Goal: Task Accomplishment & Management: Use online tool/utility

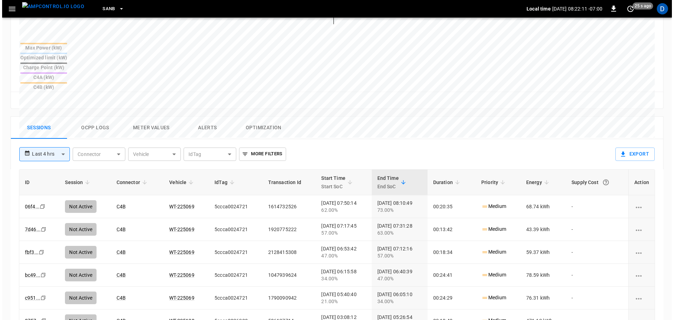
scroll to position [272, 0]
click at [97, 117] on button "Ocpp logs" at bounding box center [93, 128] width 56 height 22
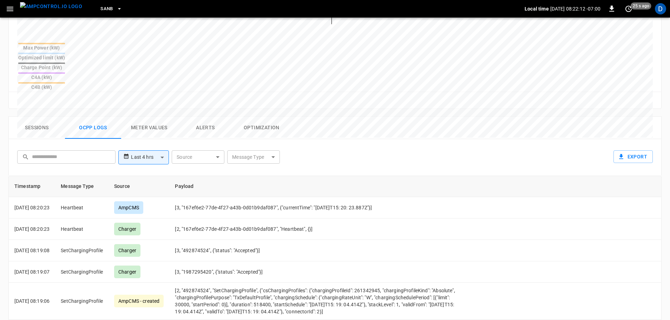
click at [248, 120] on body "**********" at bounding box center [335, 77] width 670 height 699
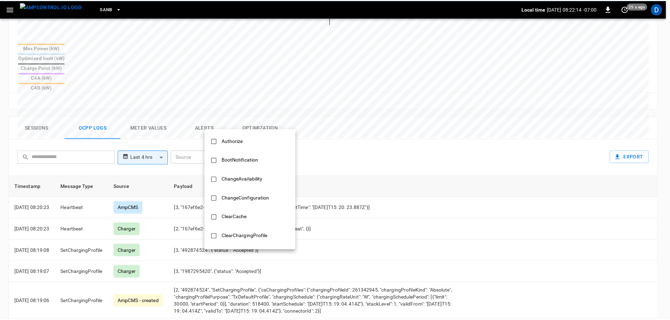
scroll to position [340, 0]
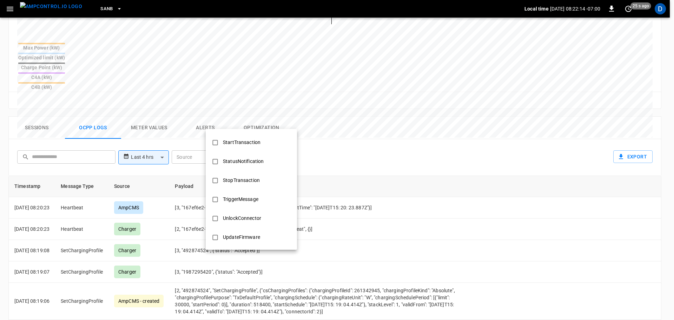
click at [237, 177] on div "StopTransaction" at bounding box center [241, 180] width 45 height 13
type input "**********"
click at [345, 176] on div at bounding box center [337, 160] width 674 height 320
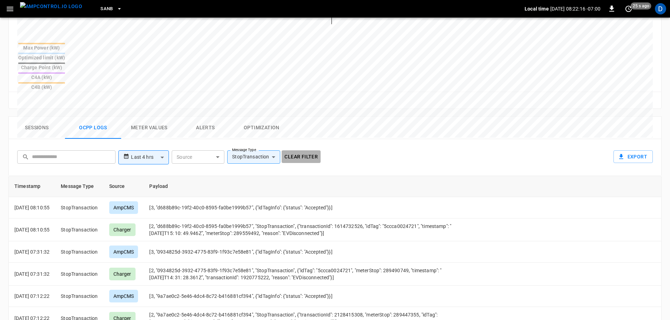
click at [309, 150] on button "Clear filter" at bounding box center [301, 156] width 39 height 13
click at [37, 117] on button "Sessions" at bounding box center [37, 128] width 56 height 22
click at [53, 11] on img "menu" at bounding box center [51, 6] width 62 height 9
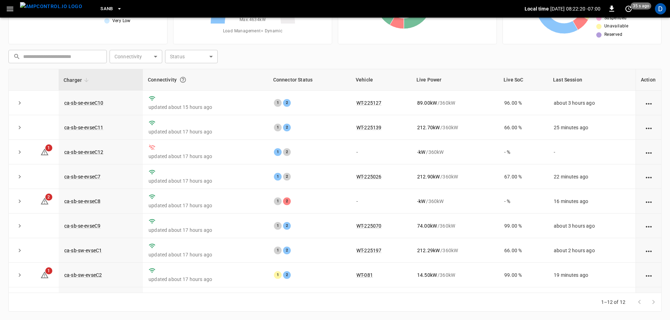
scroll to position [71, 0]
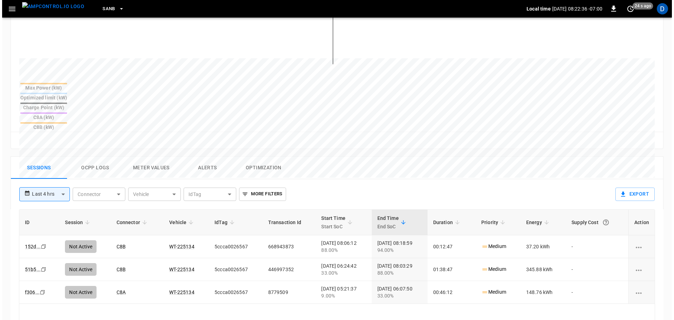
scroll to position [232, 0]
click at [98, 156] on button "Ocpp logs" at bounding box center [93, 167] width 56 height 22
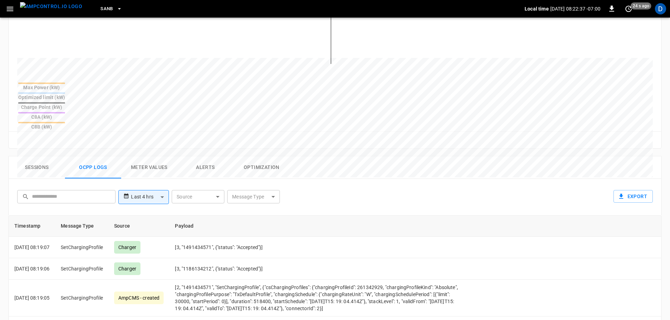
click at [261, 164] on body "**********" at bounding box center [335, 117] width 670 height 699
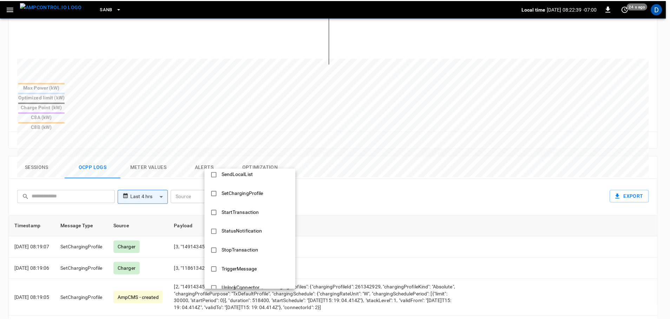
scroll to position [310, 0]
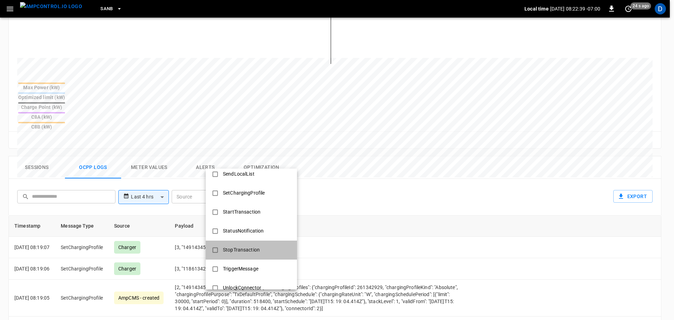
click at [245, 251] on div "StopTransaction" at bounding box center [241, 249] width 45 height 13
type input "**********"
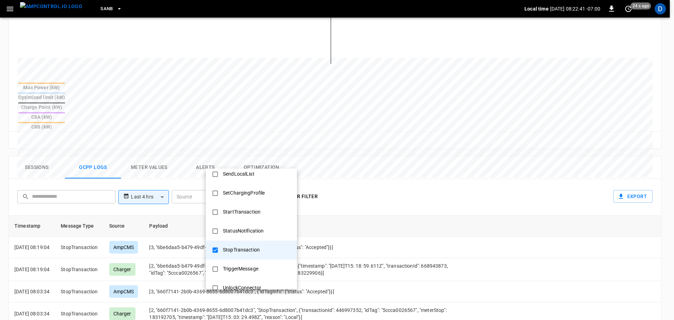
click at [350, 218] on div at bounding box center [337, 160] width 674 height 320
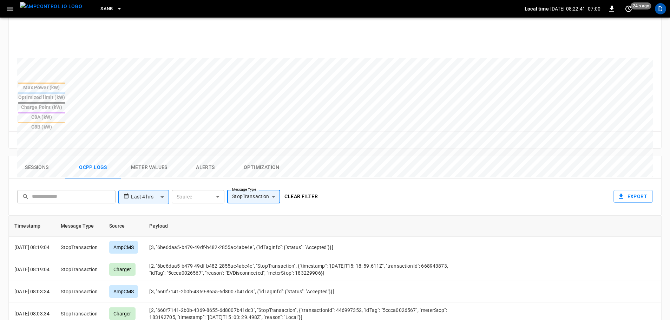
click at [303, 190] on button "Clear filter" at bounding box center [301, 196] width 39 height 13
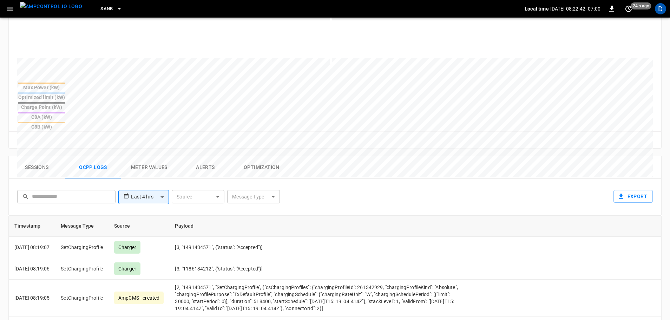
click at [39, 156] on button "Sessions" at bounding box center [37, 167] width 56 height 22
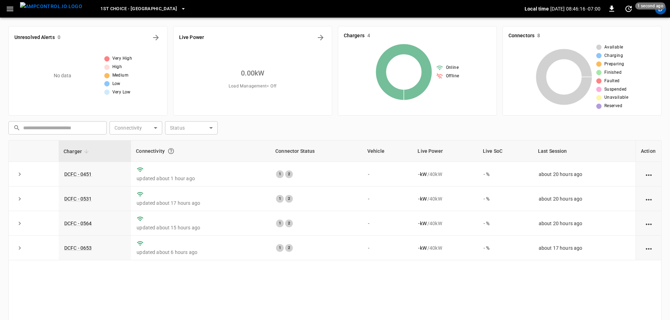
click at [128, 7] on span "1st Choice - Riverside" at bounding box center [138, 9] width 77 height 8
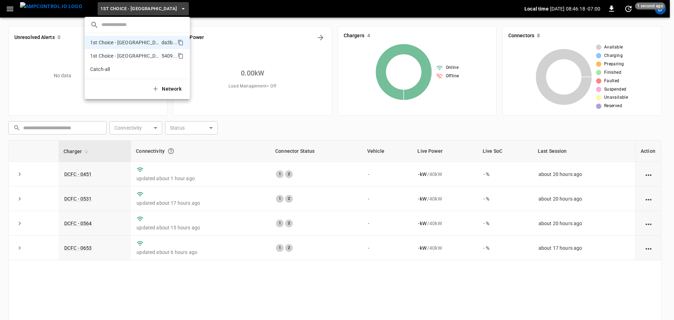
click at [123, 53] on p "1st Choice - San Fernando" at bounding box center [124, 55] width 68 height 7
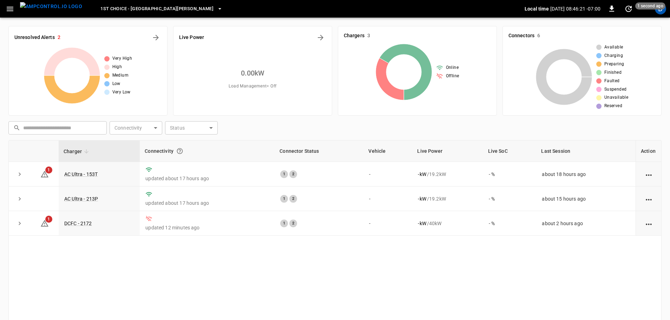
click at [153, 44] on div "Unresolved Alerts 2 Very High High Medium Low Very Low" at bounding box center [87, 71] width 159 height 90
click at [154, 42] on button "All Alerts" at bounding box center [155, 37] width 11 height 11
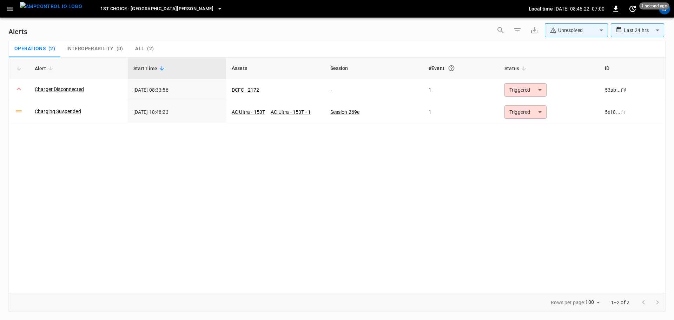
click at [359, 39] on div "**********" at bounding box center [336, 31] width 657 height 17
click at [522, 91] on body "**********" at bounding box center [337, 158] width 674 height 317
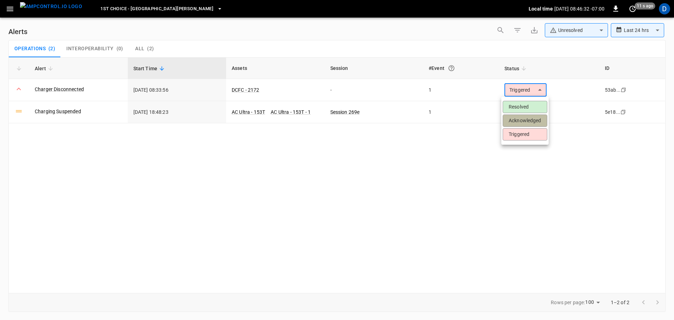
click at [520, 118] on li "Acknowledged" at bounding box center [525, 120] width 45 height 12
type input "**********"
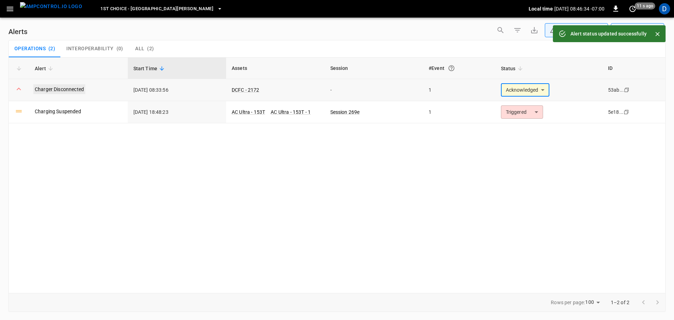
click at [67, 88] on link "Charger Disconnected" at bounding box center [59, 89] width 52 height 10
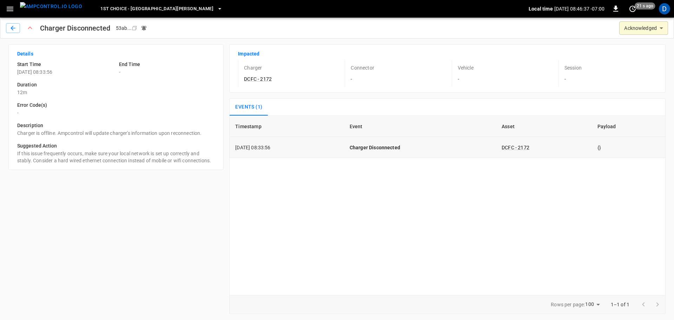
drag, startPoint x: 289, startPoint y: 147, endPoint x: 237, endPoint y: 145, distance: 52.7
click at [237, 145] on td "2025-10-09 08:33:56" at bounding box center [287, 147] width 114 height 21
copy td "2025-10-09 08:33:56"
click at [259, 78] on link "DCFC - 2172" at bounding box center [258, 79] width 31 height 8
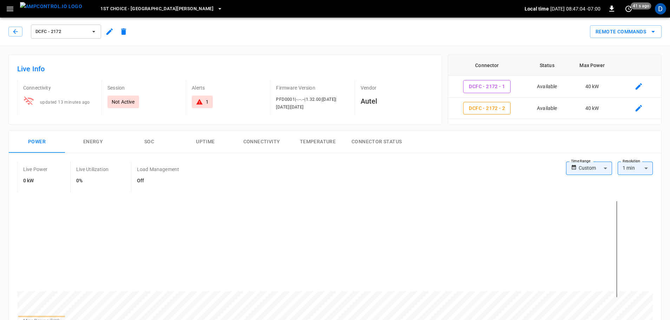
click at [241, 147] on button "Connectivity" at bounding box center [261, 142] width 56 height 22
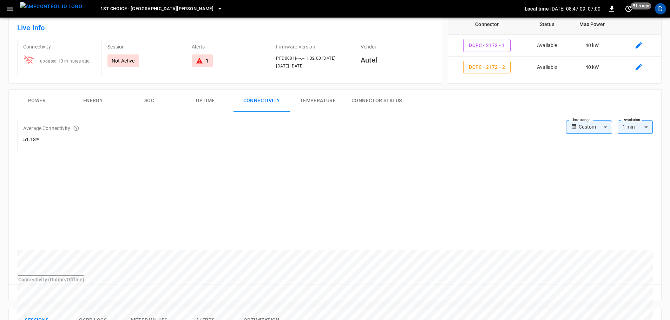
scroll to position [41, 0]
click at [49, 7] on img "menu" at bounding box center [51, 6] width 62 height 9
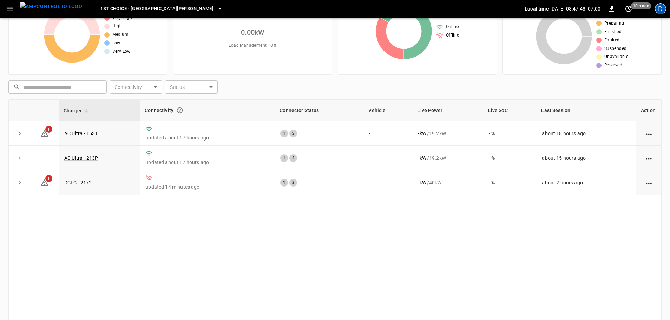
click at [663, 9] on div "D" at bounding box center [660, 8] width 11 height 11
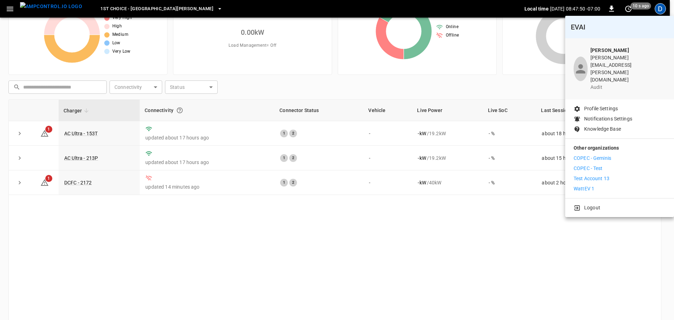
click at [589, 185] on p "WattEV 1" at bounding box center [584, 188] width 21 height 7
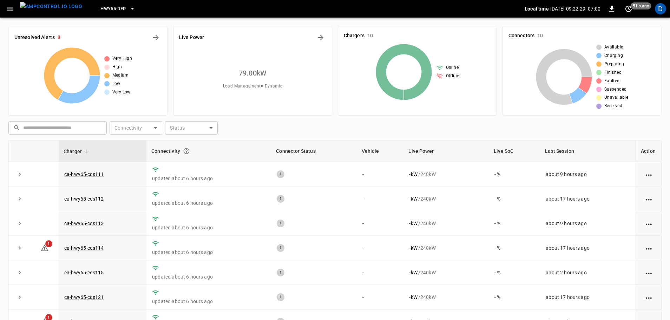
click at [109, 9] on span "HWY65-DER" at bounding box center [112, 9] width 25 height 8
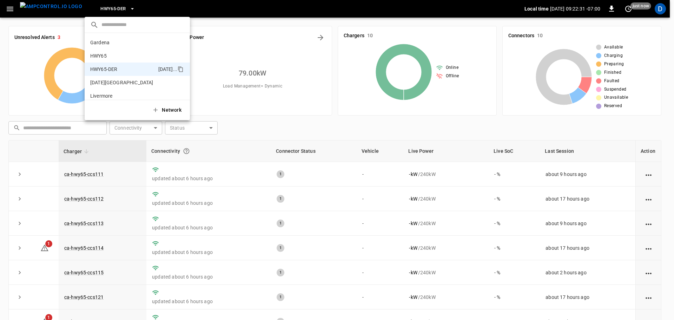
scroll to position [25, 0]
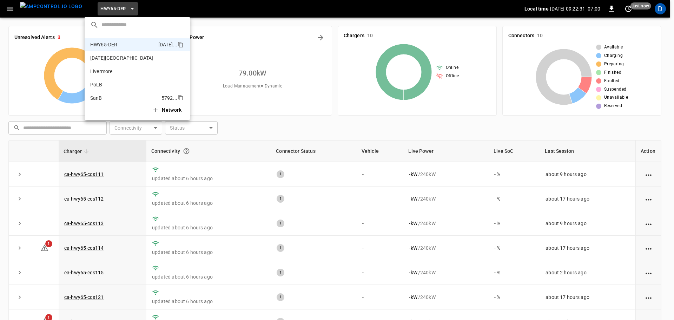
click at [106, 93] on li "SanB 5792 ..." at bounding box center [137, 97] width 105 height 13
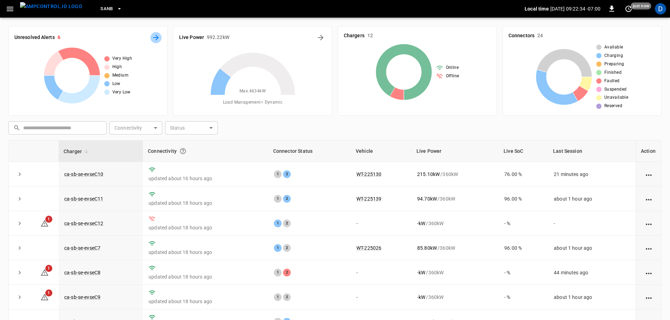
click at [157, 38] on icon "All Alerts" at bounding box center [156, 38] width 6 height 6
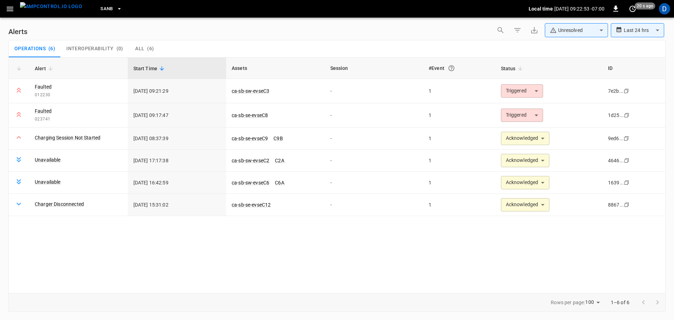
click at [574, 29] on body "**********" at bounding box center [337, 158] width 674 height 317
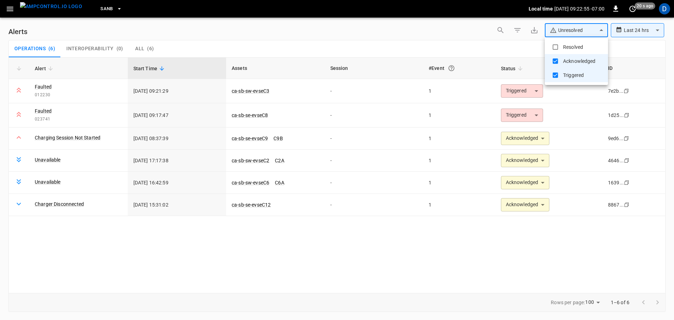
click at [564, 46] on li "Resolved" at bounding box center [576, 47] width 63 height 14
type input "**********"
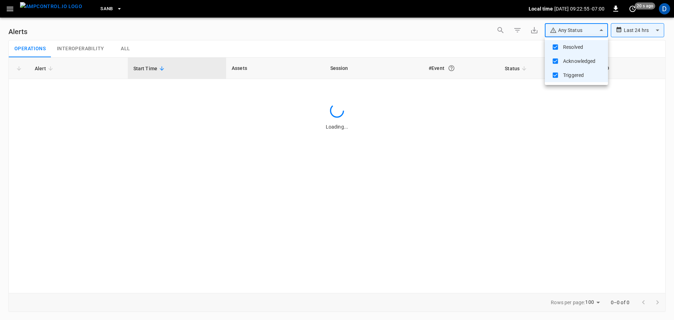
click at [457, 37] on div at bounding box center [337, 160] width 674 height 320
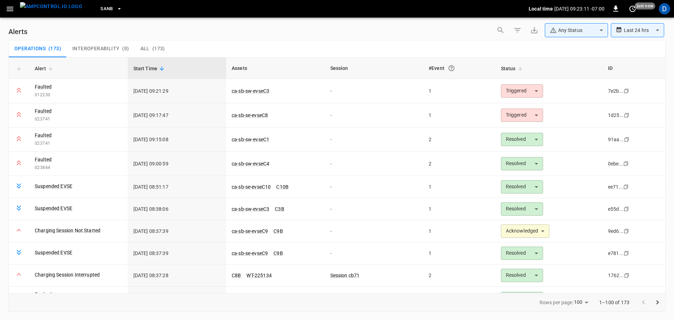
drag, startPoint x: 48, startPoint y: 10, endPoint x: 102, endPoint y: 8, distance: 53.4
click at [48, 10] on img "menu" at bounding box center [51, 6] width 62 height 9
click at [102, 8] on button "SanB" at bounding box center [111, 9] width 27 height 14
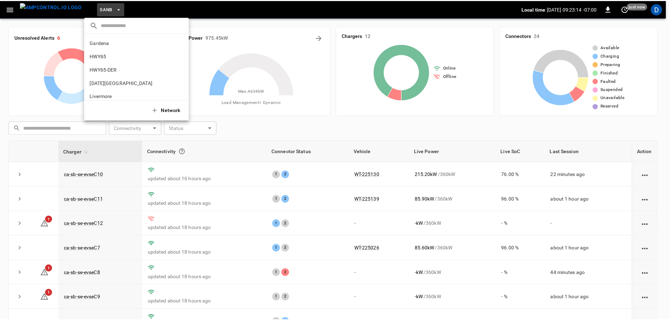
scroll to position [59, 0]
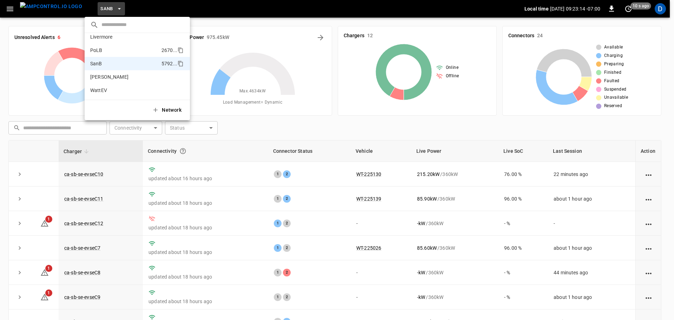
click at [113, 50] on p "PoLB" at bounding box center [124, 50] width 68 height 7
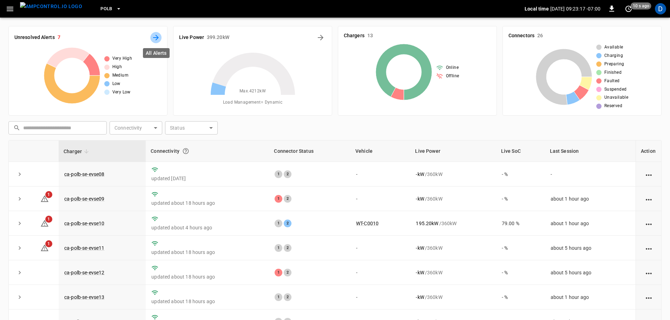
click at [156, 38] on icon "All Alerts" at bounding box center [156, 38] width 6 height 6
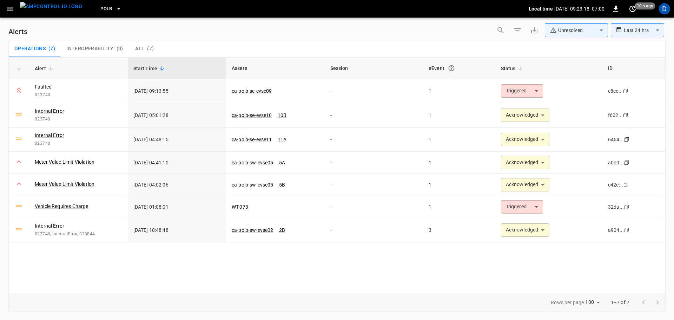
click at [576, 30] on body "**********" at bounding box center [337, 158] width 674 height 317
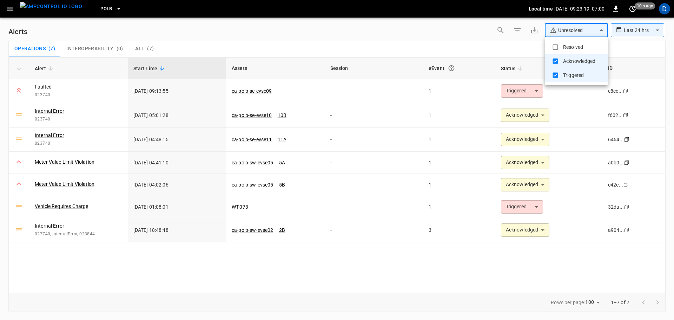
click at [566, 43] on li "Resolved" at bounding box center [576, 47] width 63 height 14
type input "**********"
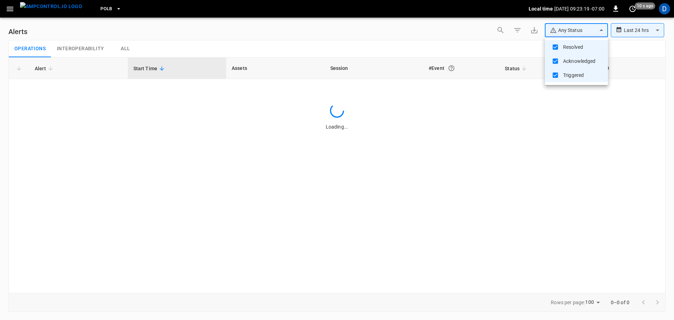
click at [487, 52] on div at bounding box center [337, 160] width 674 height 320
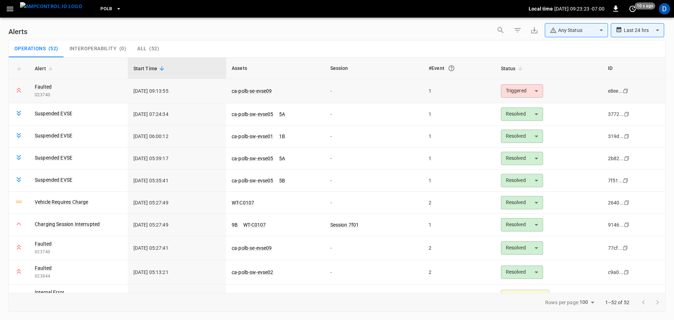
click at [507, 87] on body "**********" at bounding box center [337, 158] width 674 height 317
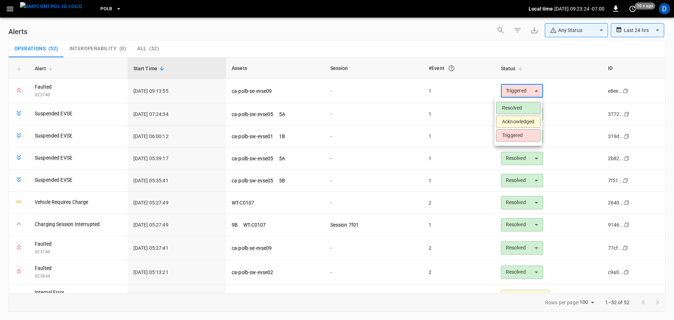
click at [511, 129] on li "Triggered" at bounding box center [518, 135] width 45 height 12
click at [519, 88] on body "**********" at bounding box center [337, 158] width 674 height 317
click at [509, 121] on li "Acknowledged" at bounding box center [518, 122] width 45 height 12
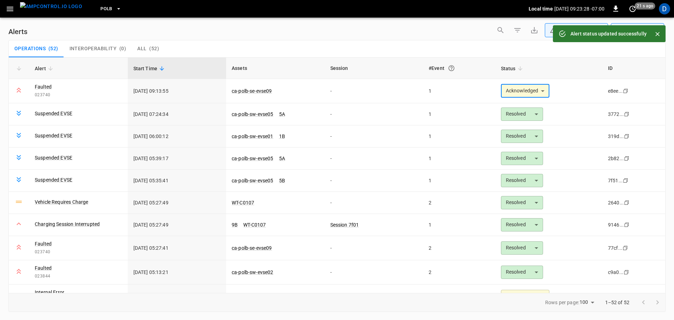
type input "**********"
click at [259, 90] on link "ca-polb-se-evse09" at bounding box center [251, 91] width 43 height 8
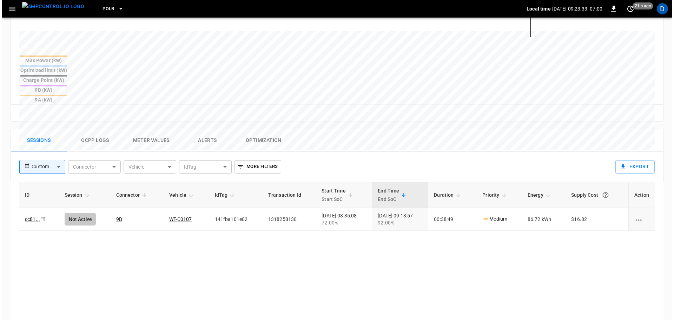
scroll to position [267, 0]
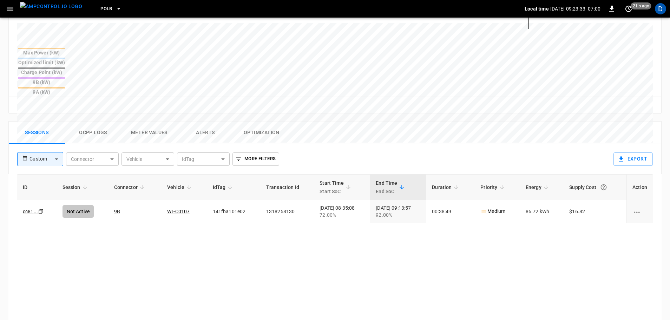
click at [98, 121] on button "Ocpp logs" at bounding box center [93, 132] width 56 height 22
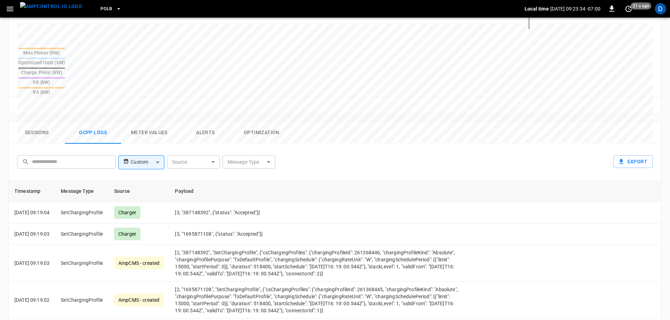
click at [250, 126] on body "PoLB Local time 2025-10-09 09:23:34 -07:00 0 21 s ago D ca-polb-se-evse09 Remot…" at bounding box center [335, 82] width 670 height 699
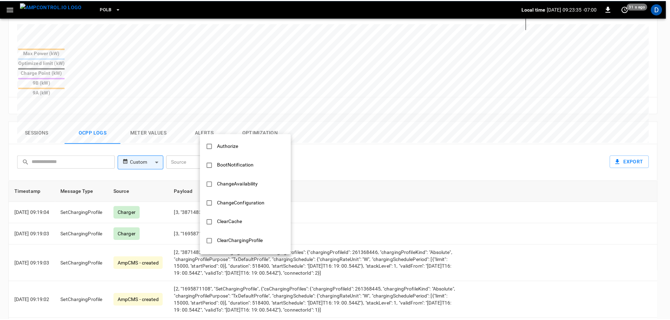
scroll to position [340, 0]
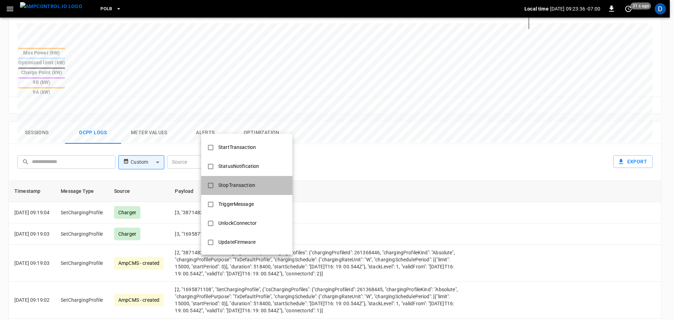
click at [238, 192] on li "StopTransaction" at bounding box center [246, 185] width 91 height 19
type input "**********"
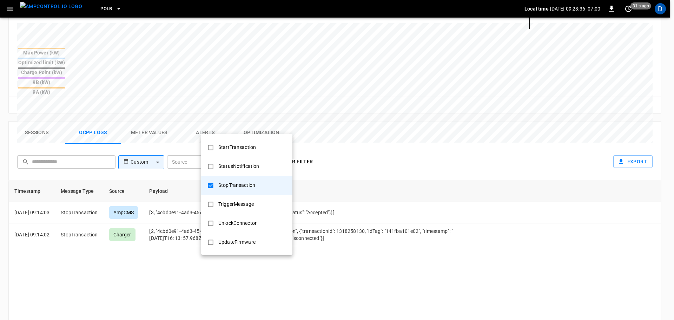
click at [366, 173] on div at bounding box center [337, 160] width 674 height 320
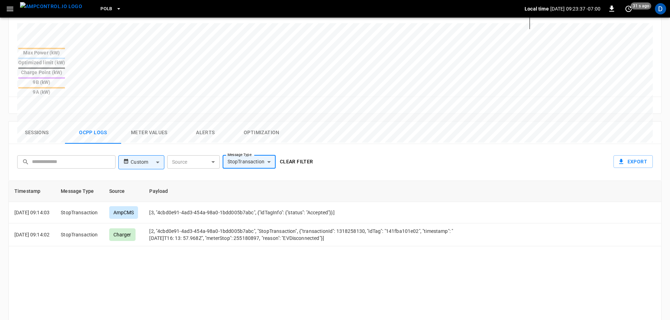
click at [298, 155] on button "Clear filter" at bounding box center [296, 161] width 39 height 13
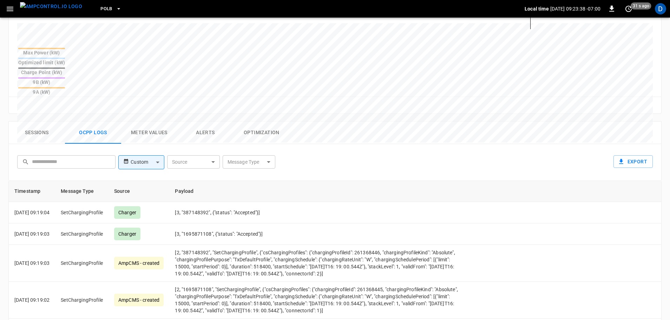
click at [40, 121] on button "Sessions" at bounding box center [37, 132] width 56 height 22
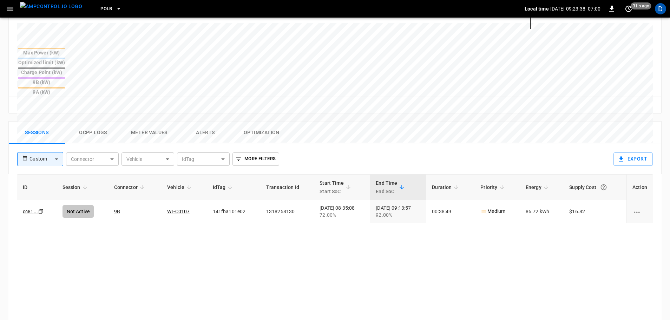
click at [61, 8] on img "menu" at bounding box center [51, 6] width 62 height 9
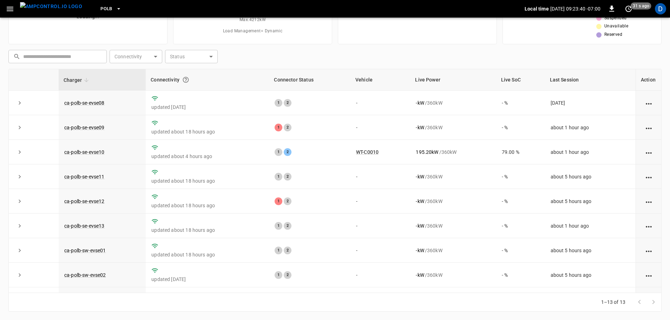
click at [101, 6] on button "PoLB" at bounding box center [111, 9] width 27 height 14
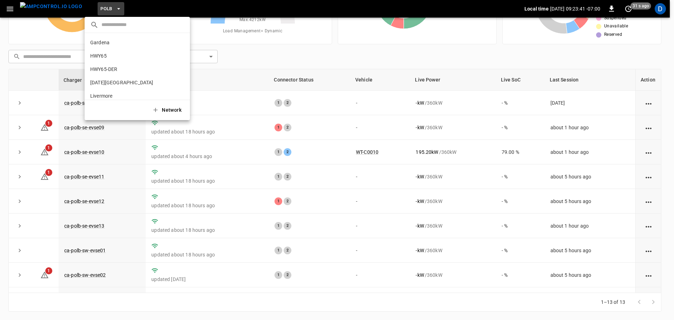
scroll to position [59, 0]
click at [113, 68] on li "SanB 5792 ..." at bounding box center [137, 63] width 105 height 13
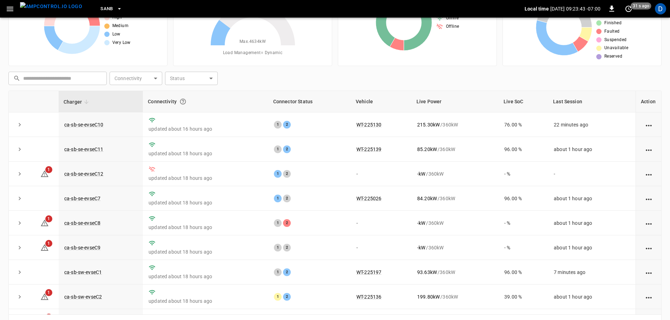
scroll to position [0, 0]
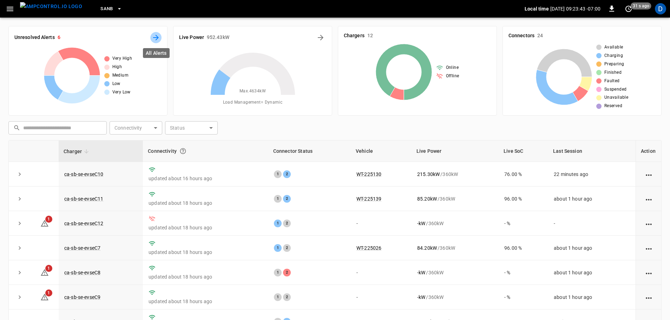
click at [154, 40] on icon "All Alerts" at bounding box center [156, 37] width 8 height 8
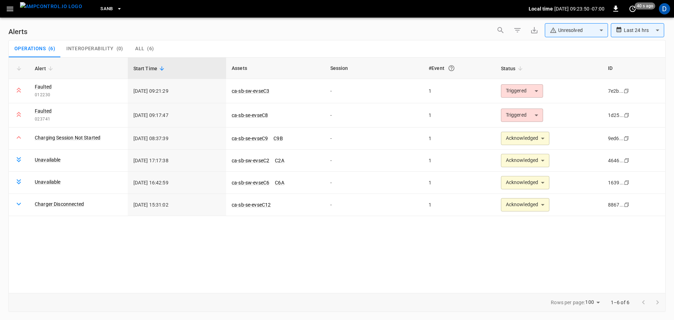
click at [573, 33] on body "**********" at bounding box center [337, 158] width 674 height 317
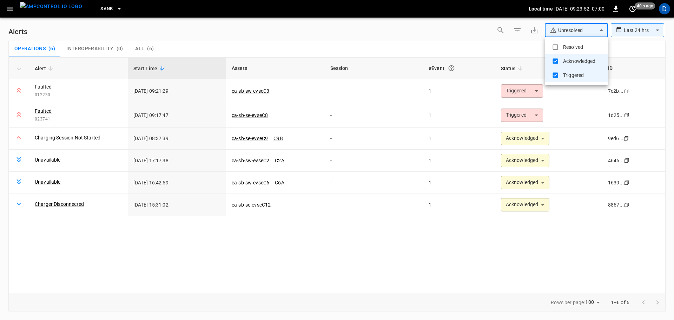
click at [568, 44] on li "Resolved" at bounding box center [576, 47] width 63 height 14
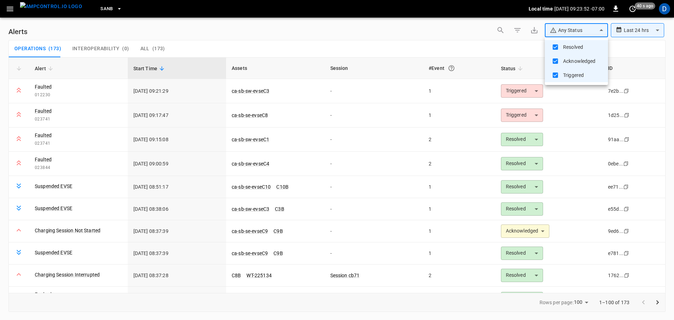
type input "**********"
click at [434, 40] on div at bounding box center [337, 160] width 674 height 320
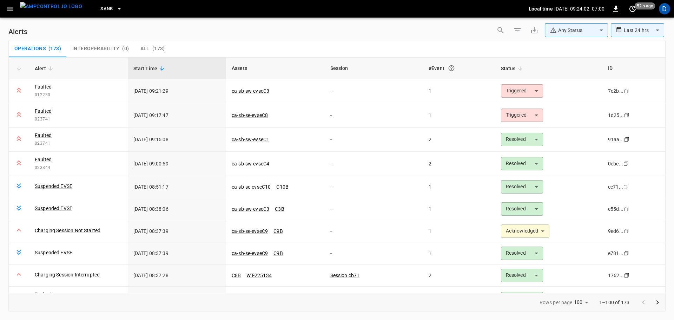
click at [272, 43] on div "Operations ( 173 ) Interoperability ( 0 ) All ( 173 )" at bounding box center [337, 48] width 656 height 17
click at [517, 120] on body "**********" at bounding box center [337, 158] width 674 height 317
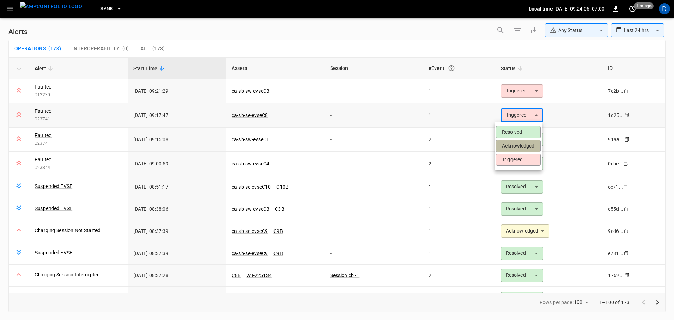
click at [512, 147] on li "Acknowledged" at bounding box center [518, 146] width 45 height 12
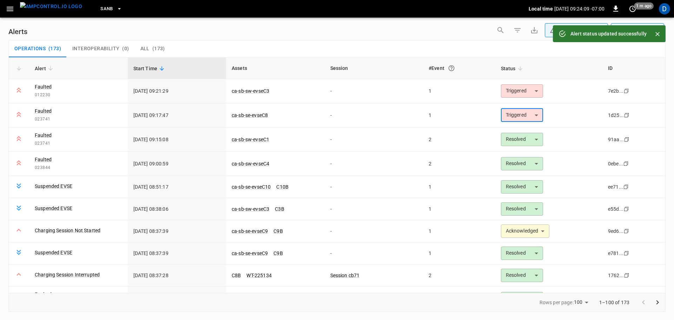
type input "**********"
click at [325, 117] on td "-" at bounding box center [374, 115] width 99 height 24
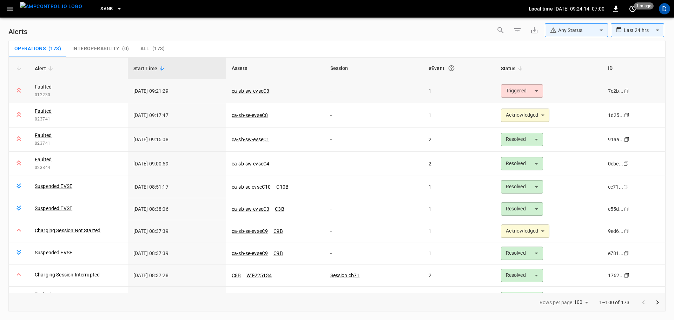
click at [520, 91] on body "**********" at bounding box center [337, 158] width 674 height 317
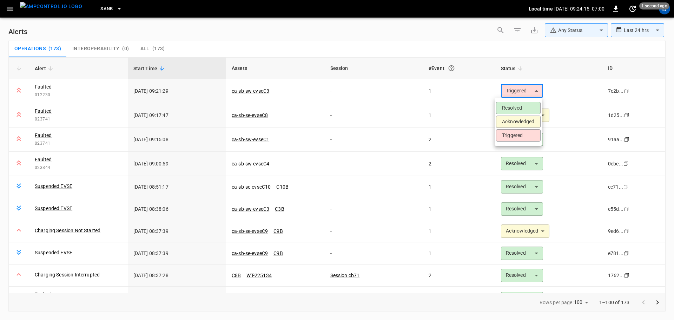
click at [508, 129] on li "Triggered" at bounding box center [518, 135] width 45 height 12
click at [504, 90] on body "**********" at bounding box center [337, 158] width 674 height 317
click at [504, 119] on li "Acknowledged" at bounding box center [518, 122] width 45 height 12
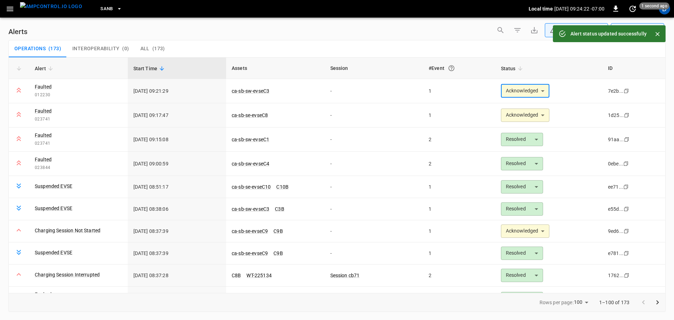
type input "**********"
click at [46, 10] on img "menu" at bounding box center [51, 6] width 62 height 9
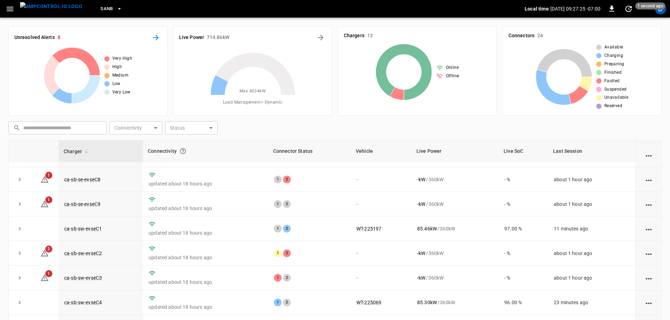
click at [155, 38] on icon "All Alerts" at bounding box center [156, 38] width 6 height 6
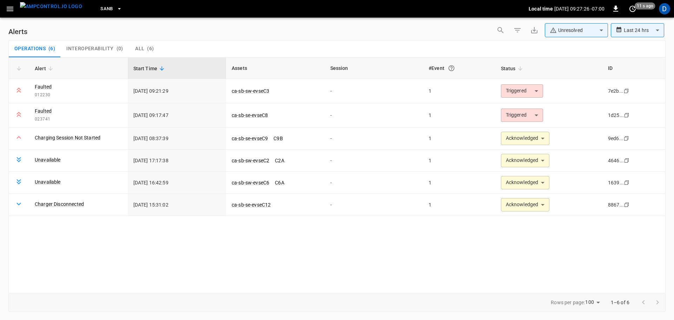
click at [579, 32] on body "**********" at bounding box center [337, 158] width 674 height 317
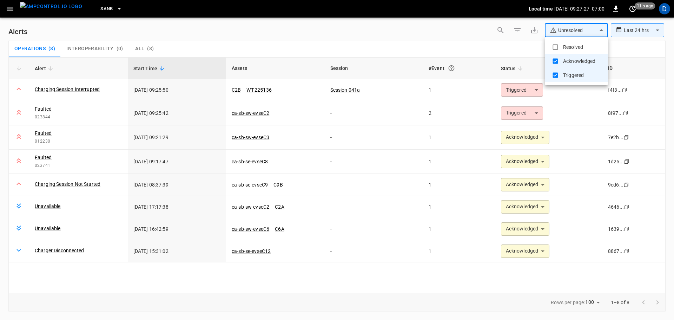
click at [571, 41] on li "Resolved" at bounding box center [576, 47] width 63 height 14
click at [478, 41] on div at bounding box center [337, 160] width 674 height 320
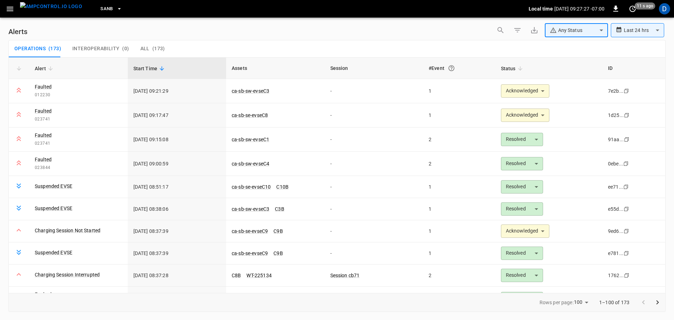
type input "**********"
type input "*********"
type input "**********"
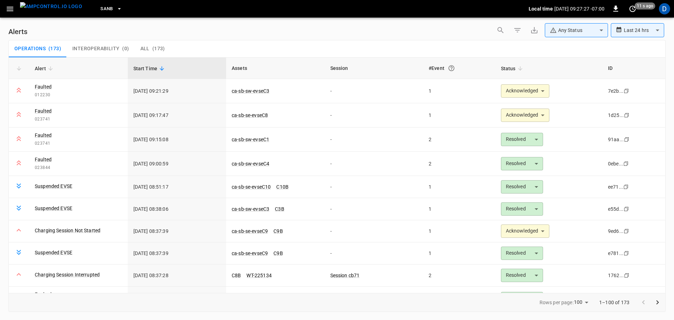
type input "**********"
type input "********"
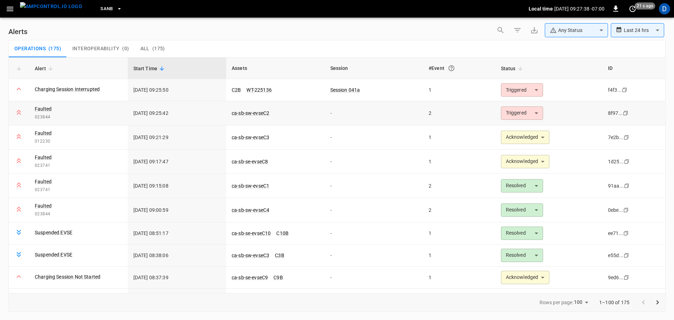
click at [534, 113] on body "**********" at bounding box center [337, 158] width 674 height 317
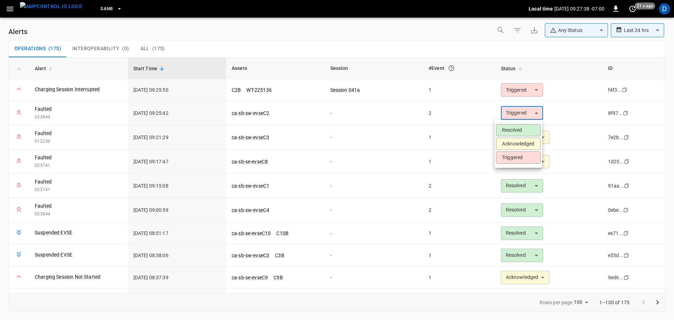
click at [513, 128] on li "Resolved" at bounding box center [518, 130] width 45 height 12
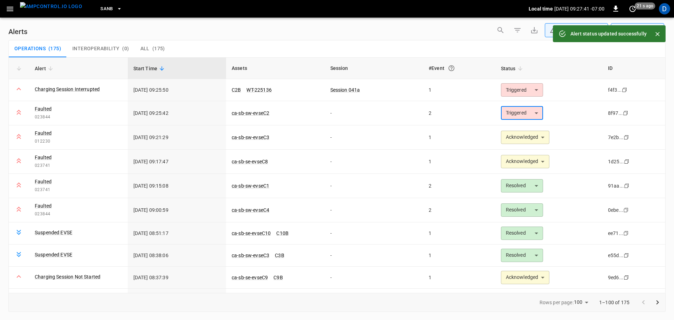
type input "********"
click at [499, 92] on body "**********" at bounding box center [337, 158] width 674 height 317
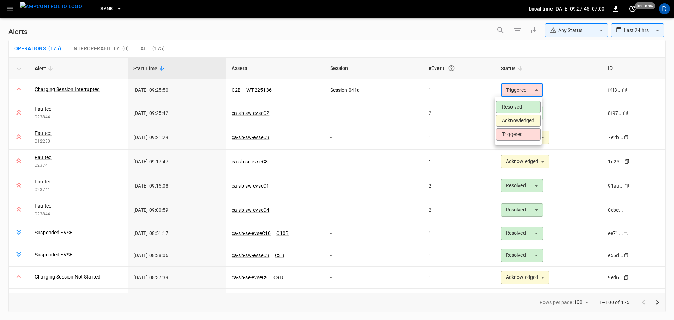
click at [504, 104] on li "Resolved" at bounding box center [518, 107] width 45 height 12
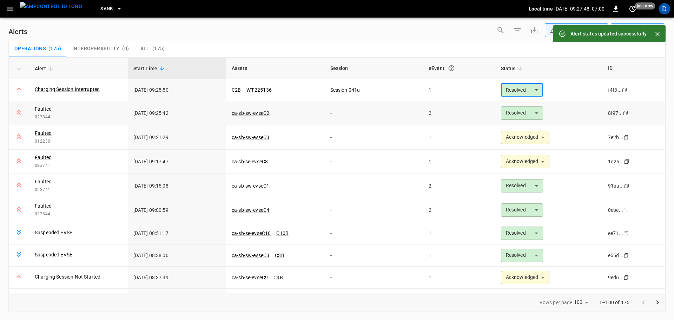
type input "********"
click at [260, 112] on link "ca-sb-sw-evseC2" at bounding box center [250, 113] width 40 height 8
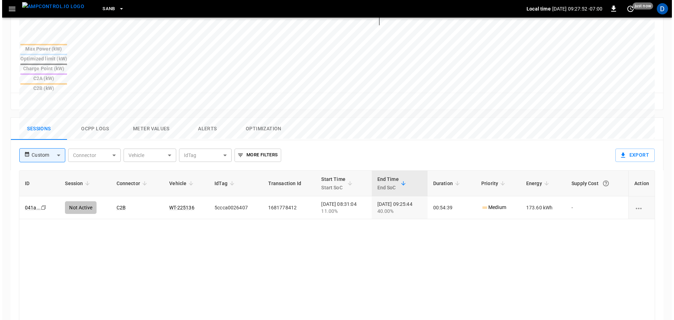
scroll to position [271, 0]
click at [92, 117] on button "Ocpp logs" at bounding box center [93, 128] width 56 height 22
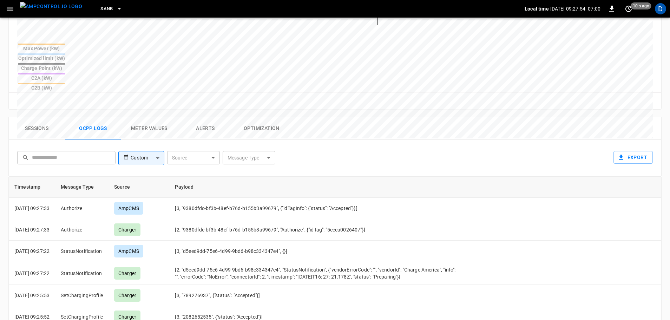
click at [251, 122] on body "SanB Local time 2025-10-09 09:27:54 -07:00 0 10 s ago D ca-sb-sw-evseC2 Remote …" at bounding box center [335, 78] width 670 height 699
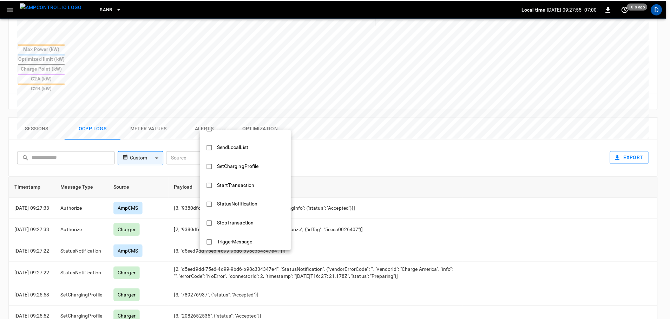
scroll to position [340, 0]
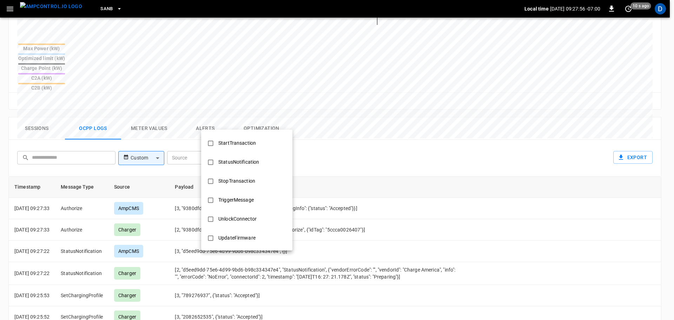
click at [236, 179] on div "StopTransaction" at bounding box center [236, 180] width 45 height 13
type input "**********"
click at [341, 160] on div at bounding box center [337, 160] width 674 height 320
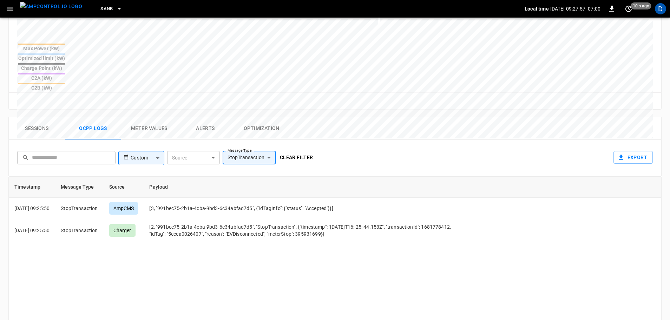
click at [291, 151] on button "Clear filter" at bounding box center [296, 157] width 39 height 13
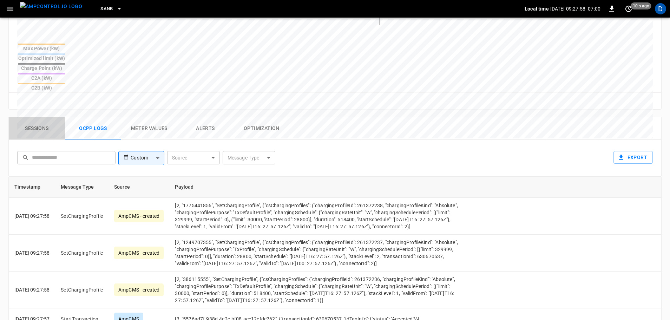
click at [38, 117] on button "Sessions" at bounding box center [37, 128] width 56 height 22
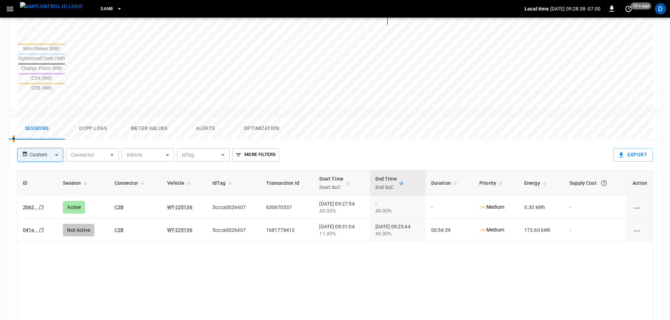
click at [55, 10] on img "menu" at bounding box center [51, 6] width 62 height 9
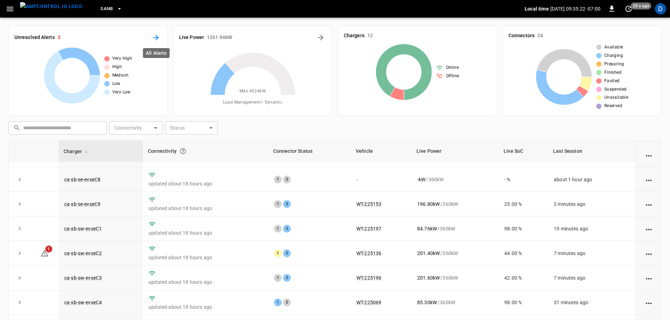
click at [155, 39] on icon "All Alerts" at bounding box center [156, 37] width 8 height 8
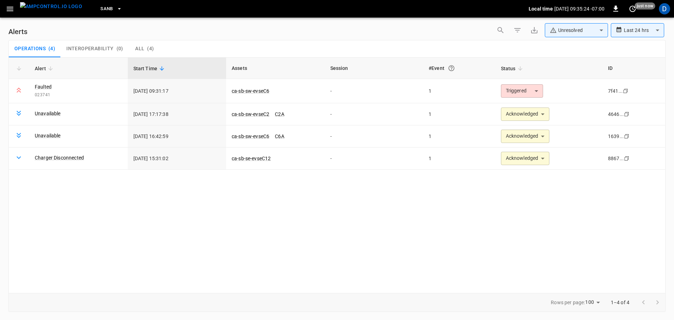
click at [576, 28] on body "**********" at bounding box center [337, 158] width 674 height 317
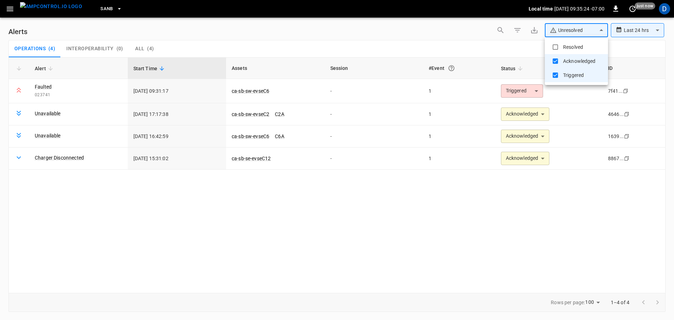
click at [568, 40] on li "Resolved" at bounding box center [576, 47] width 63 height 14
type input "**********"
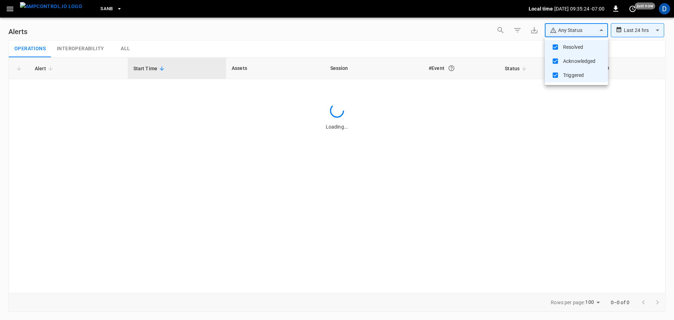
click at [420, 39] on div at bounding box center [337, 160] width 674 height 320
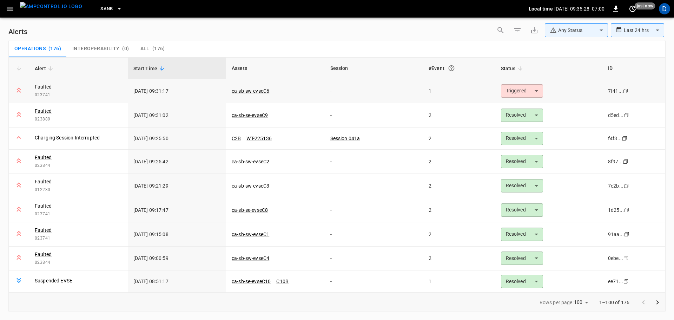
click at [516, 96] on body "**********" at bounding box center [337, 158] width 674 height 317
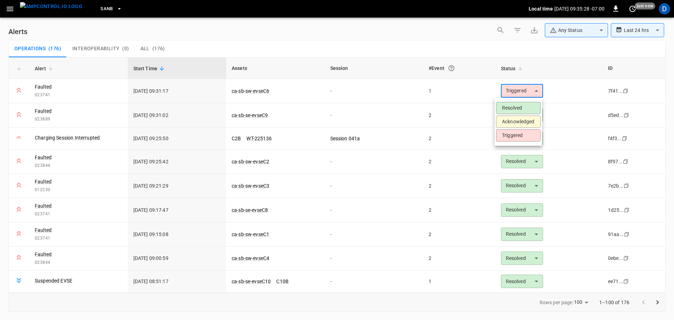
click at [507, 129] on li "Triggered" at bounding box center [518, 135] width 45 height 12
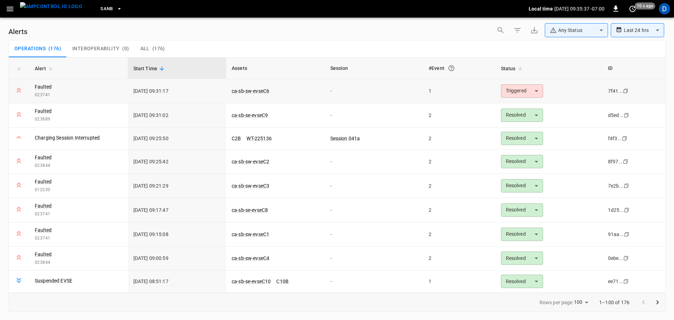
click at [521, 84] on body "**********" at bounding box center [337, 158] width 674 height 317
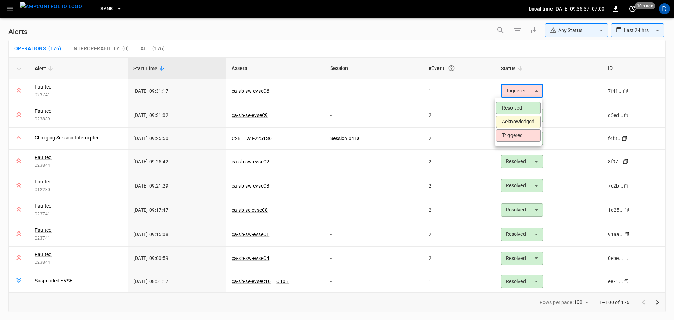
click at [509, 120] on li "Acknowledged" at bounding box center [518, 122] width 45 height 12
click at [510, 92] on body "**********" at bounding box center [337, 158] width 674 height 317
type input "**********"
click at [285, 87] on div at bounding box center [337, 160] width 674 height 320
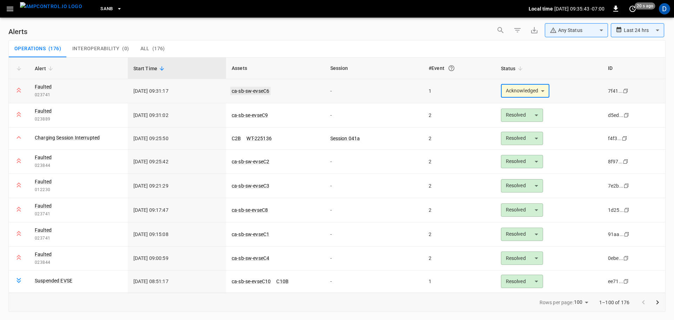
click at [248, 89] on link "ca-sb-sw-evseC6" at bounding box center [250, 91] width 40 height 8
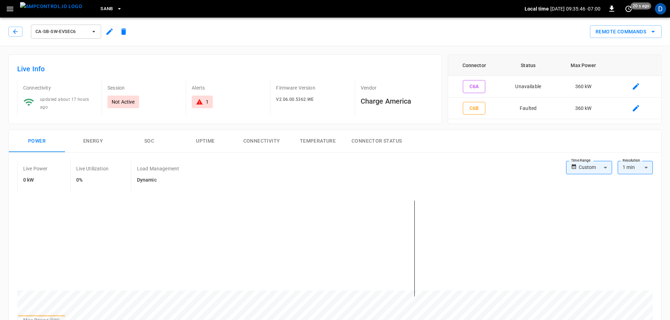
scroll to position [338, 0]
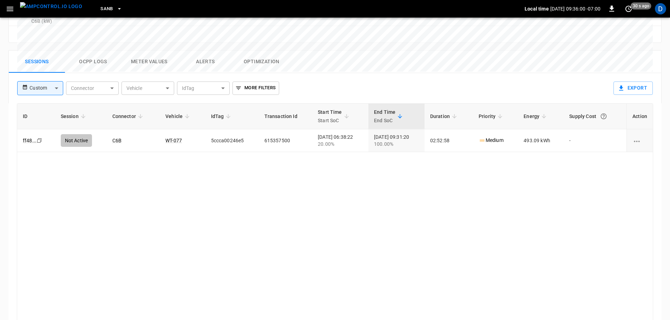
click at [57, 10] on img "menu" at bounding box center [51, 6] width 62 height 9
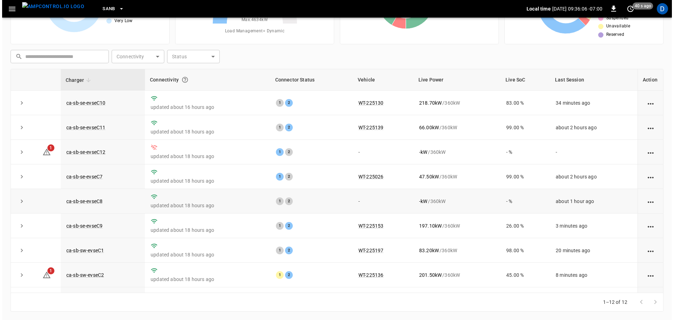
scroll to position [97, 0]
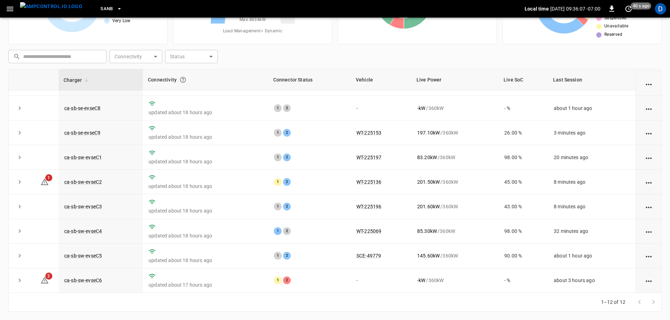
click at [100, 9] on button "SanB" at bounding box center [111, 9] width 27 height 14
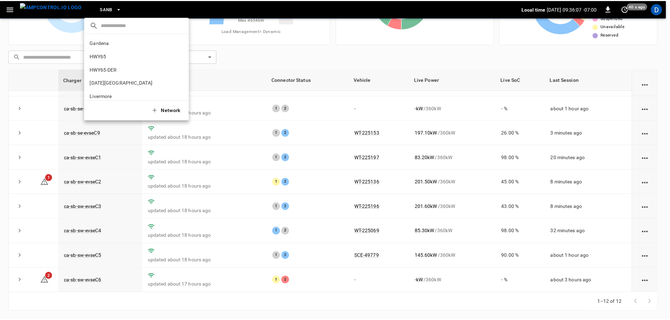
scroll to position [59, 0]
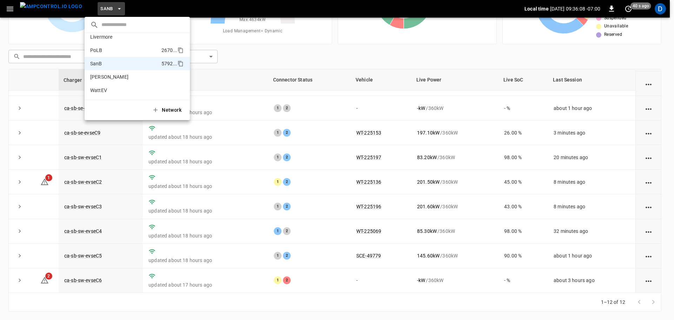
click at [108, 52] on p "PoLB" at bounding box center [124, 50] width 68 height 7
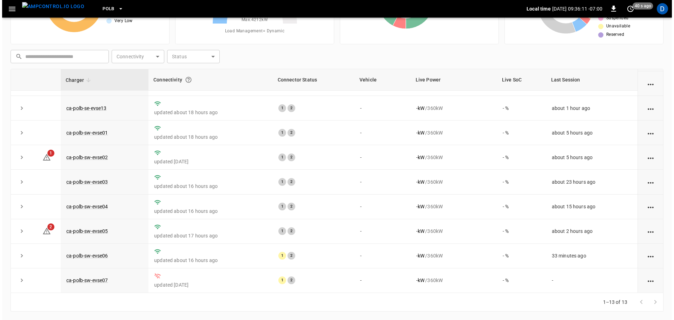
scroll to position [0, 0]
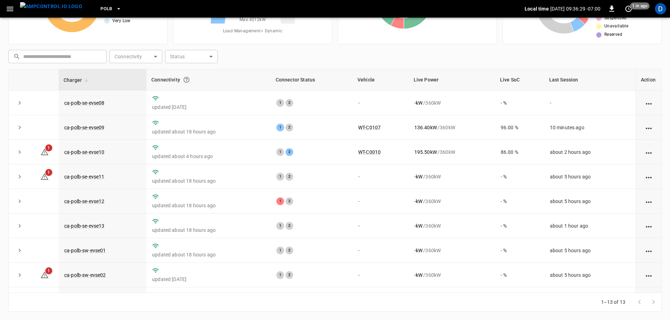
click at [100, 12] on span "PoLB" at bounding box center [106, 9] width 12 height 8
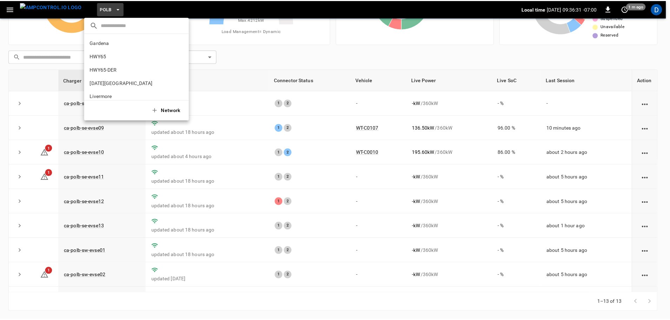
scroll to position [59, 0]
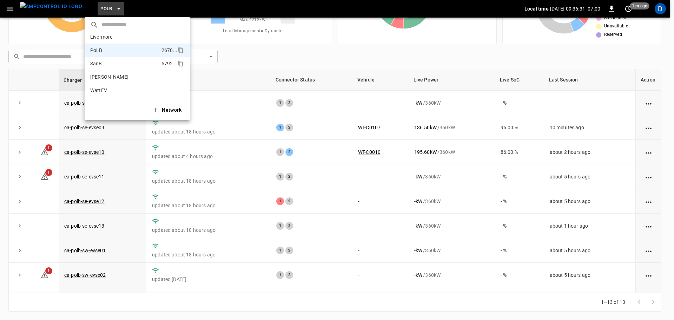
click at [115, 65] on p "SanB" at bounding box center [124, 63] width 68 height 7
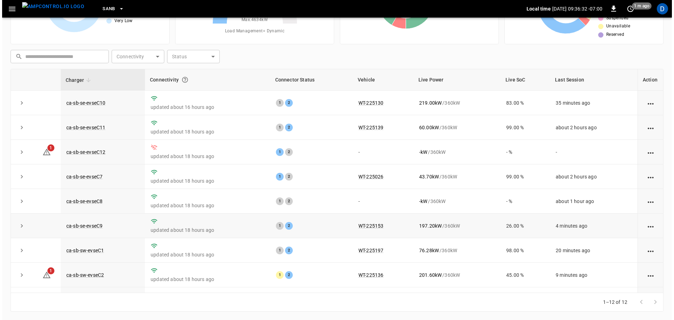
scroll to position [97, 0]
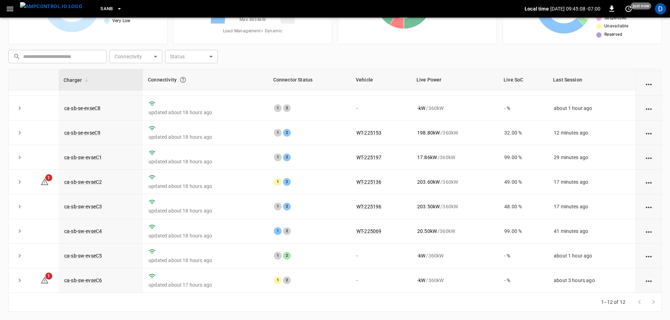
click at [100, 10] on span "SanB" at bounding box center [106, 9] width 13 height 8
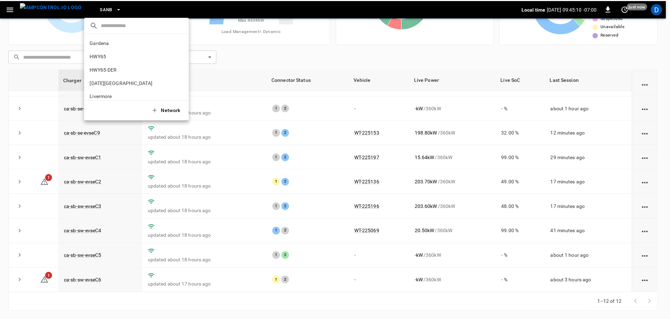
scroll to position [59, 0]
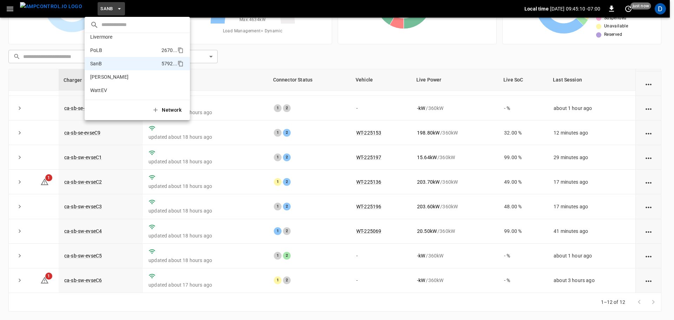
click at [103, 54] on li "PoLB 2670 ..." at bounding box center [137, 50] width 105 height 13
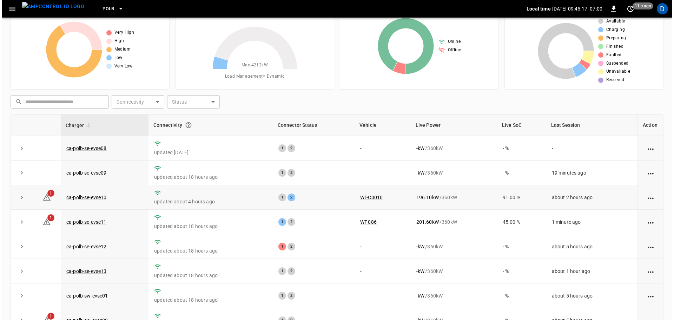
scroll to position [0, 0]
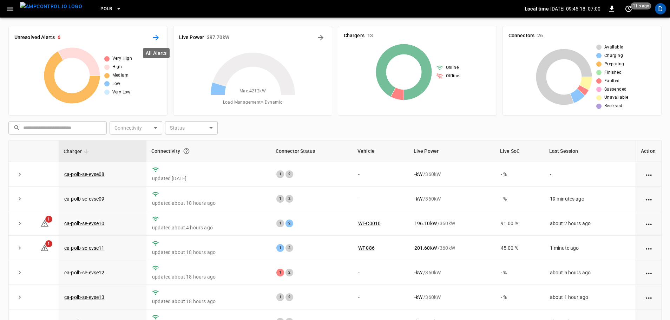
click at [159, 38] on icon "All Alerts" at bounding box center [156, 37] width 8 height 8
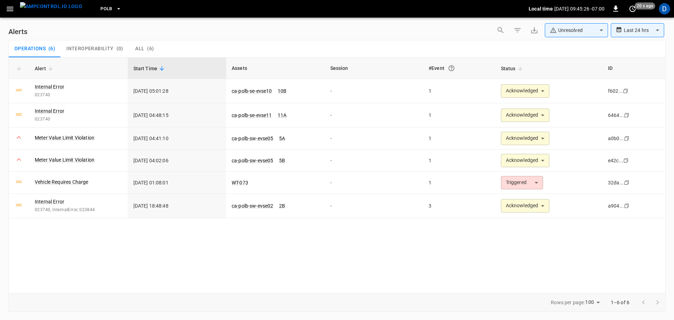
drag, startPoint x: 48, startPoint y: 14, endPoint x: 97, endPoint y: 9, distance: 49.3
click at [48, 11] on img "menu" at bounding box center [51, 6] width 62 height 9
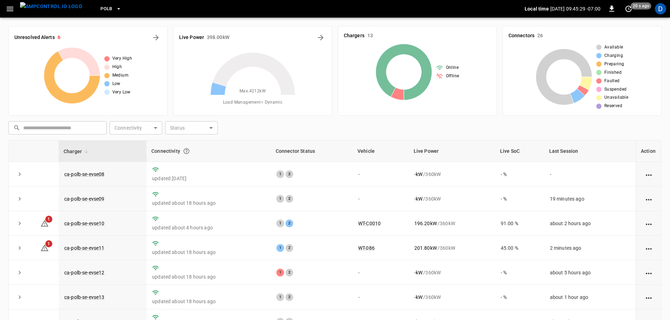
click at [100, 10] on span "PoLB" at bounding box center [106, 9] width 12 height 8
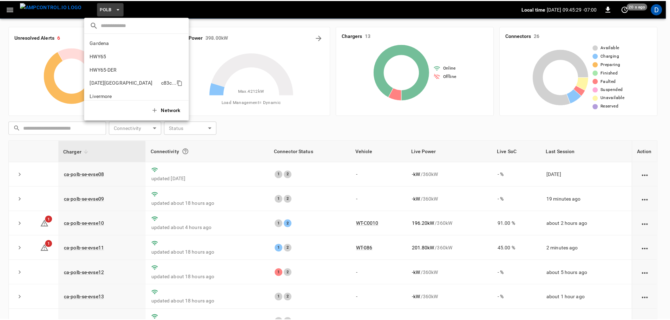
scroll to position [59, 0]
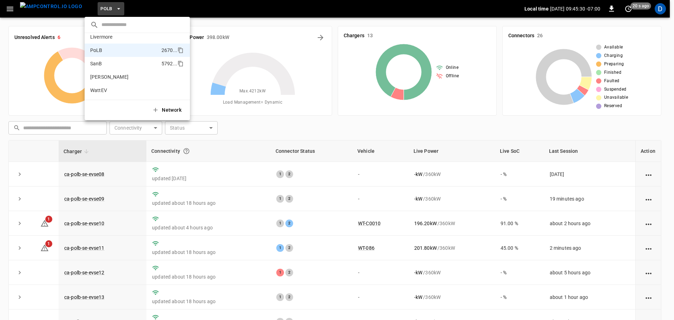
click at [108, 67] on li "SanB 5792 ..." at bounding box center [137, 63] width 105 height 13
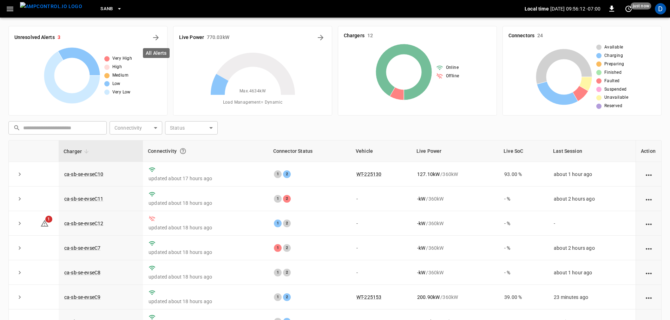
drag, startPoint x: 154, startPoint y: 40, endPoint x: 116, endPoint y: 3, distance: 53.4
click at [154, 40] on icon "All Alerts" at bounding box center [156, 37] width 8 height 8
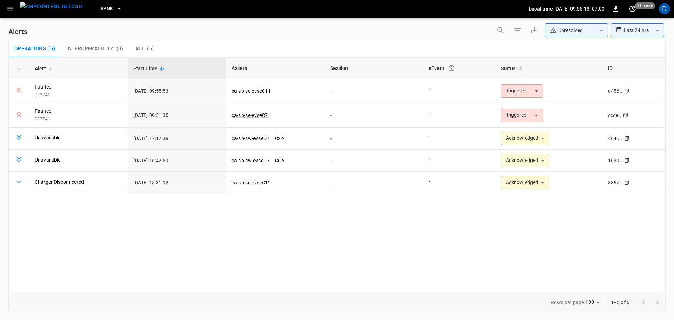
click at [546, 35] on body "**********" at bounding box center [337, 158] width 674 height 317
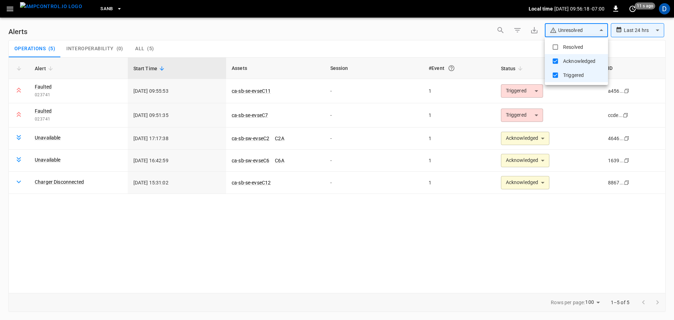
click at [579, 48] on li "Resolved" at bounding box center [576, 47] width 63 height 14
type input "**********"
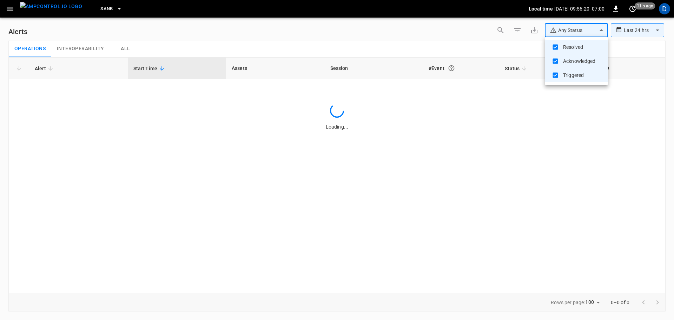
click at [474, 41] on div at bounding box center [337, 160] width 674 height 320
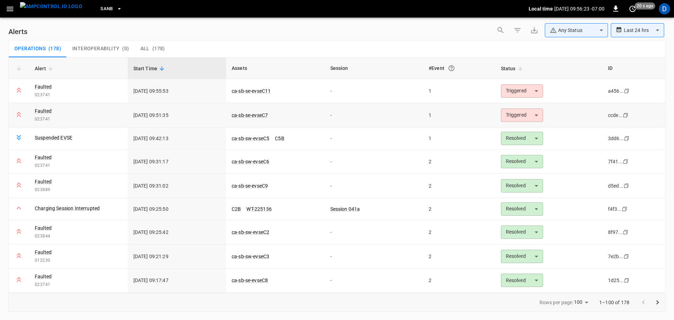
click at [517, 119] on body "**********" at bounding box center [337, 158] width 674 height 317
click at [509, 153] on li "Triggered" at bounding box center [518, 159] width 45 height 12
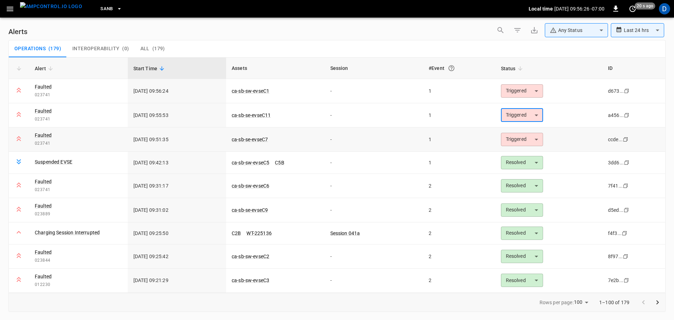
click at [521, 143] on body "**********" at bounding box center [337, 158] width 674 height 317
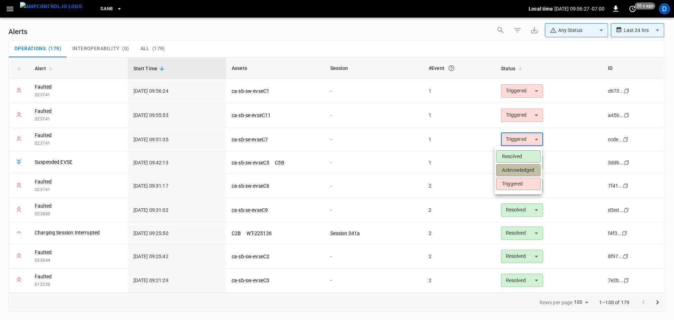
click at [511, 169] on li "Acknowledged" at bounding box center [518, 170] width 45 height 12
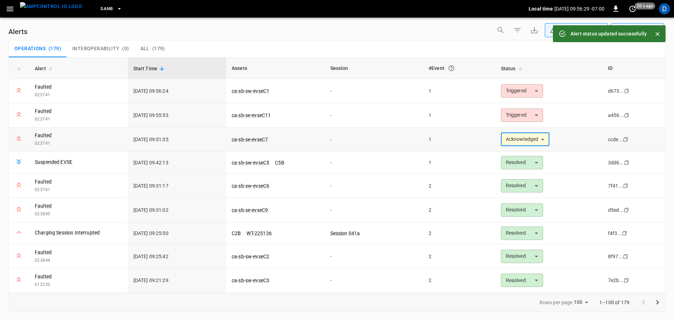
type input "**********"
click at [248, 137] on link "ca-sb-se-evseC7" at bounding box center [249, 139] width 39 height 8
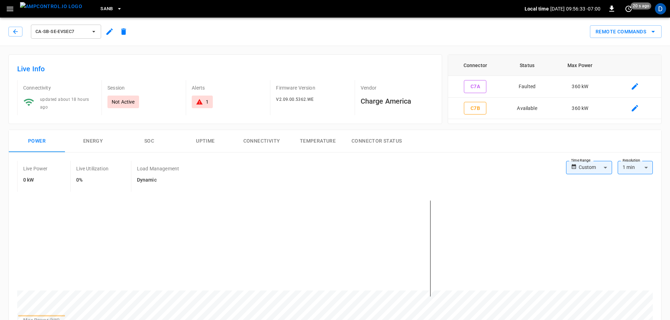
scroll to position [154, 0]
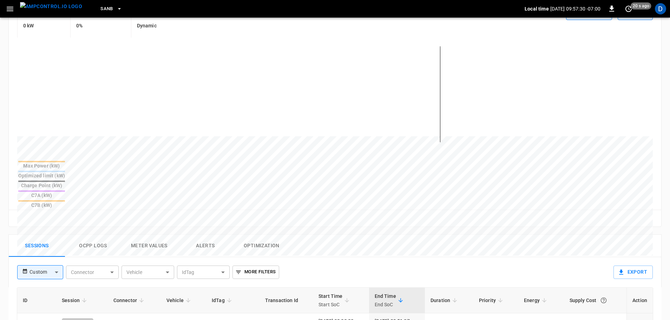
click at [53, 8] on img "menu" at bounding box center [51, 6] width 62 height 9
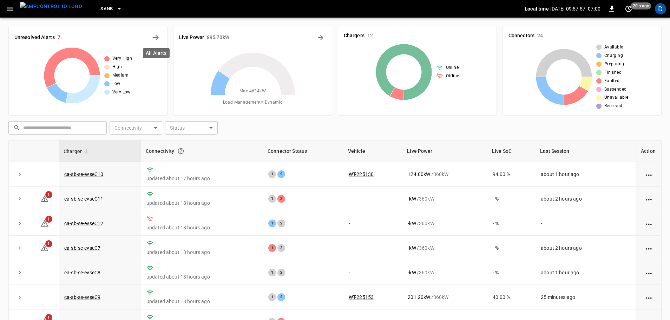
drag, startPoint x: 156, startPoint y: 35, endPoint x: 246, endPoint y: 15, distance: 92.4
click at [156, 35] on icon "All Alerts" at bounding box center [156, 38] width 6 height 6
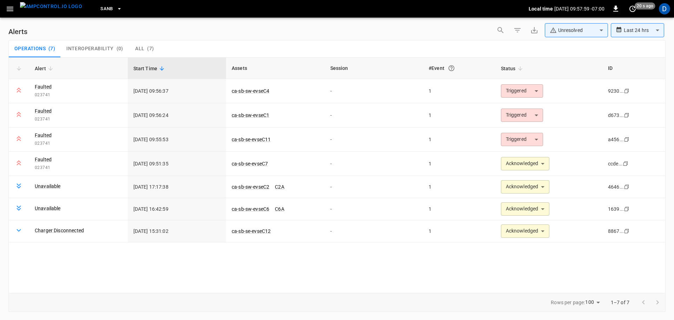
click at [566, 34] on body "**********" at bounding box center [337, 158] width 674 height 317
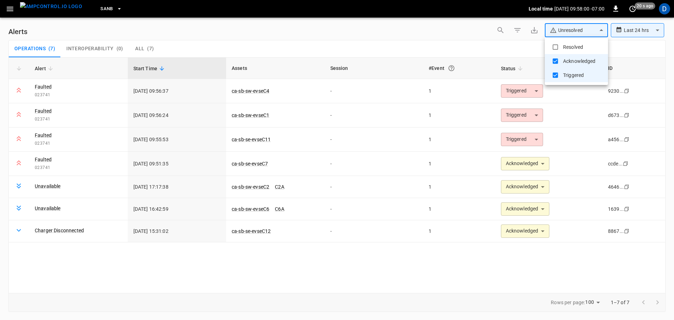
click at [562, 43] on li "Resolved" at bounding box center [576, 47] width 63 height 14
click at [425, 41] on div at bounding box center [337, 160] width 674 height 320
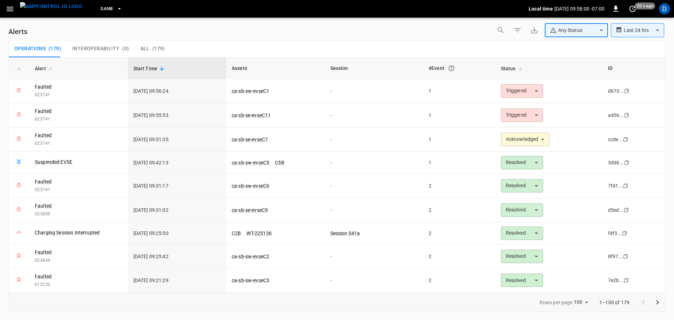
type input "**********"
type input "********"
type input "**********"
type input "*********"
type input "**********"
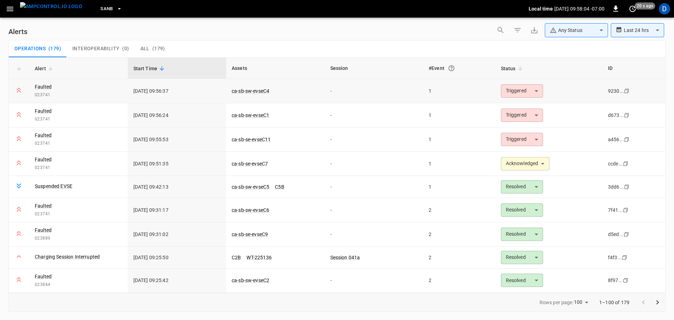
click at [523, 92] on body "**********" at bounding box center [337, 158] width 674 height 317
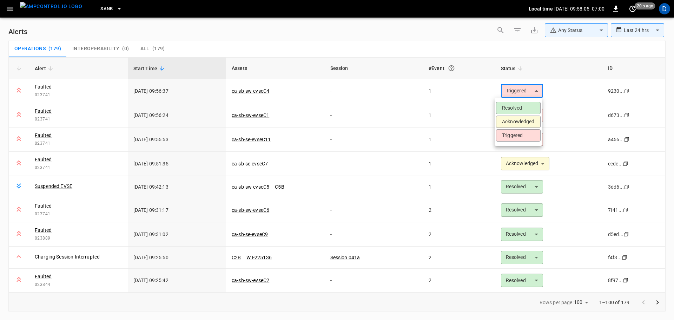
click at [510, 129] on li "Triggered" at bounding box center [518, 135] width 45 height 12
click at [513, 91] on body "**********" at bounding box center [337, 158] width 674 height 317
click at [511, 123] on li "Acknowledged" at bounding box center [518, 122] width 45 height 12
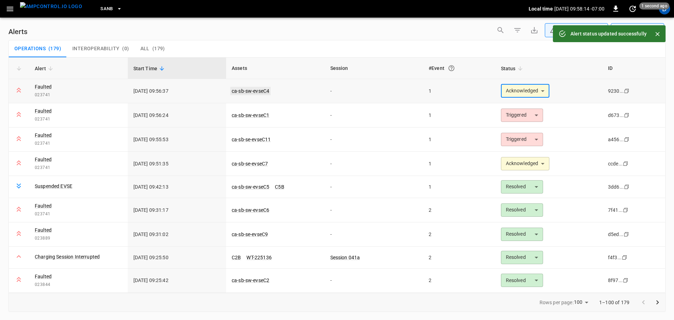
type input "**********"
click at [370, 107] on td "-" at bounding box center [374, 115] width 99 height 24
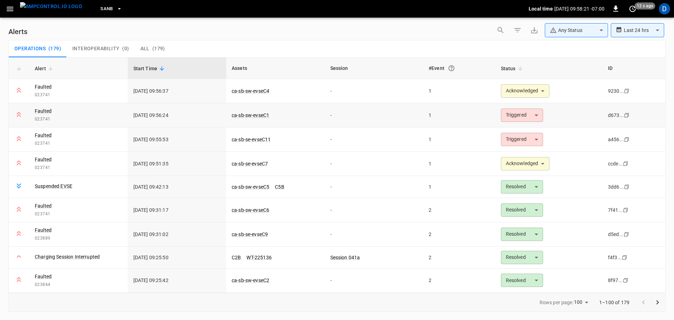
click at [516, 111] on body "**********" at bounding box center [337, 158] width 674 height 317
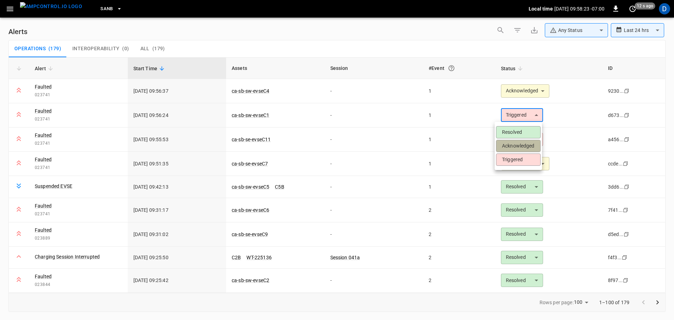
click at [513, 143] on li "Acknowledged" at bounding box center [518, 146] width 45 height 12
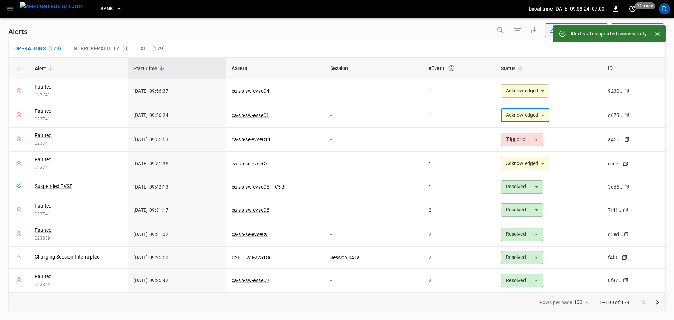
type input "**********"
click at [337, 109] on td "-" at bounding box center [374, 115] width 99 height 24
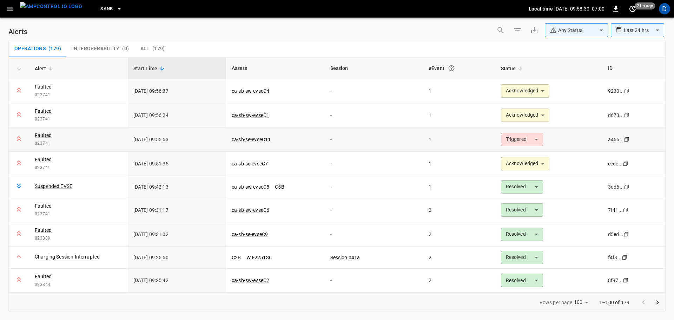
click at [513, 134] on body "**********" at bounding box center [337, 158] width 674 height 317
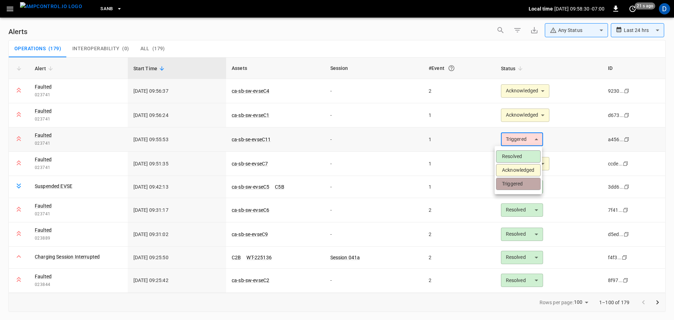
click at [509, 170] on ul "Resolved Acknowledged Triggered" at bounding box center [518, 170] width 47 height 48
click at [513, 170] on li "Acknowledged" at bounding box center [518, 170] width 45 height 12
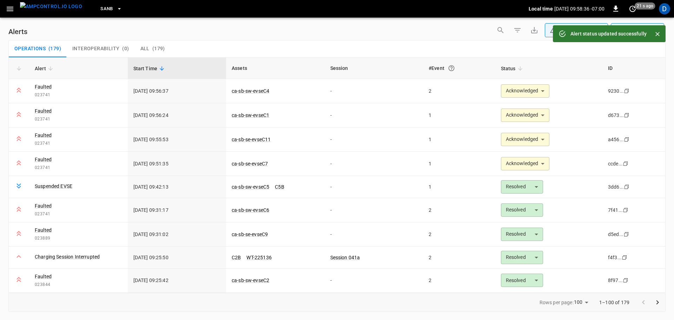
type input "**********"
click at [370, 142] on td "-" at bounding box center [374, 139] width 99 height 24
click at [268, 139] on link "ca-sb-se-evseC11" at bounding box center [251, 139] width 42 height 8
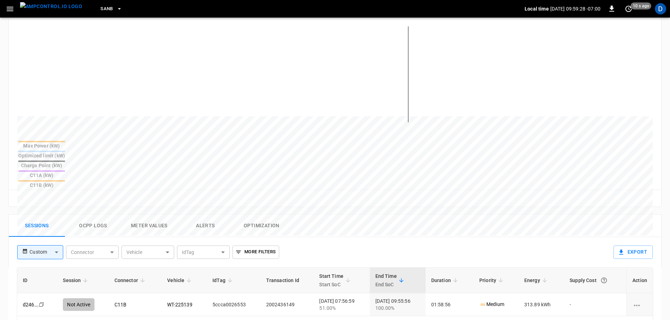
scroll to position [177, 0]
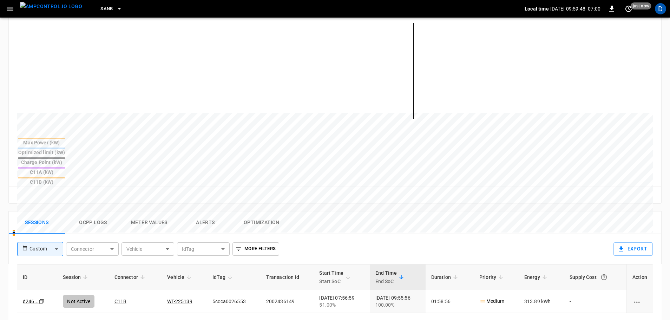
drag, startPoint x: 45, startPoint y: 7, endPoint x: 54, endPoint y: 3, distance: 9.5
click at [45, 7] on img "menu" at bounding box center [51, 6] width 62 height 9
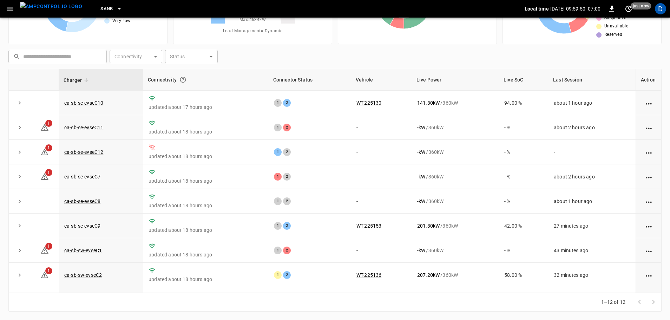
scroll to position [71, 0]
drag, startPoint x: 54, startPoint y: 10, endPoint x: 161, endPoint y: 106, distance: 143.4
click at [54, 10] on img "menu" at bounding box center [51, 6] width 62 height 9
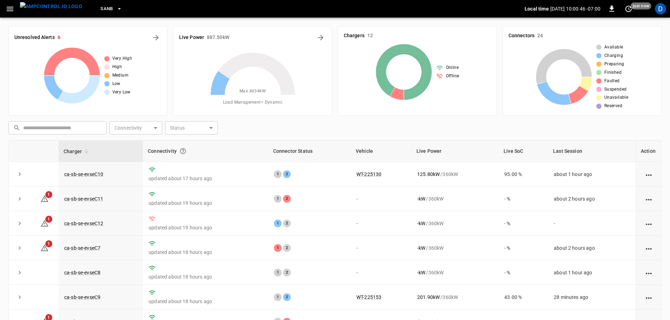
click at [231, 121] on icon at bounding box center [253, 95] width 88 height 88
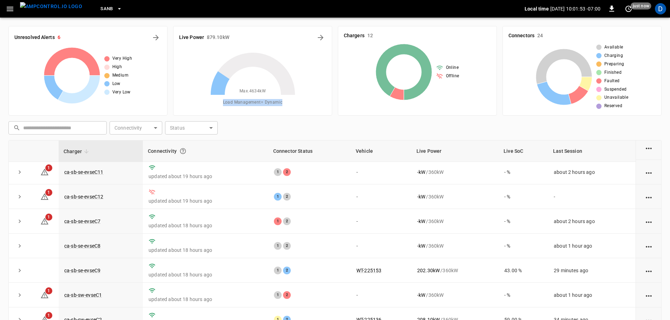
drag, startPoint x: 224, startPoint y: 102, endPoint x: 281, endPoint y: 103, distance: 57.2
click at [281, 103] on span "Load Management = Dynamic" at bounding box center [253, 102] width 60 height 7
click at [295, 110] on icon at bounding box center [253, 95] width 88 height 88
drag, startPoint x: 239, startPoint y: 92, endPoint x: 282, endPoint y: 102, distance: 44.7
click at [282, 102] on div "Max. 4634 kW Load Management = Dynamic" at bounding box center [252, 78] width 147 height 62
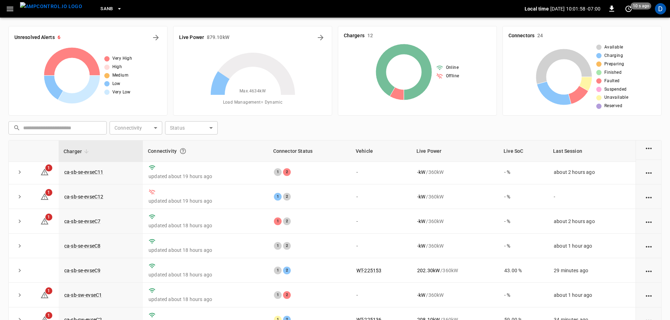
click at [293, 104] on icon at bounding box center [253, 95] width 88 height 88
click at [129, 19] on div "Unresolved Alerts 6 Very High High Medium Low Very Low Live Power 876.80 kW Max…" at bounding box center [335, 205] width 670 height 374
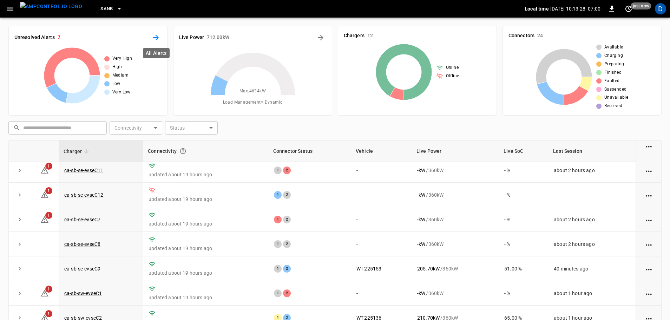
click at [157, 37] on icon "All Alerts" at bounding box center [156, 38] width 6 height 6
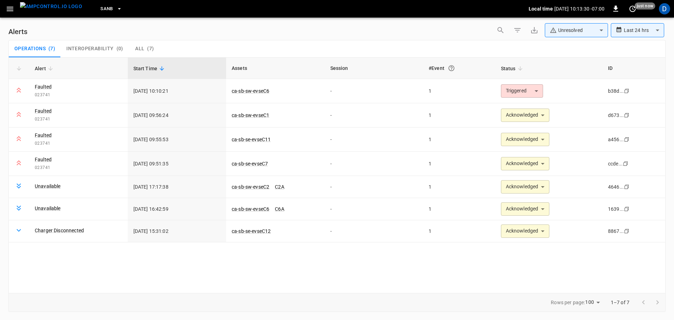
click at [565, 34] on body "**********" at bounding box center [337, 158] width 674 height 317
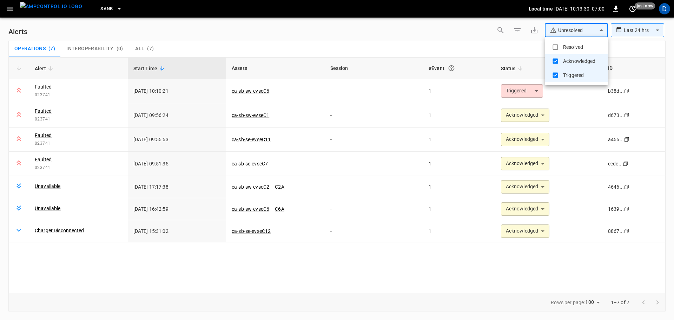
type input "**********"
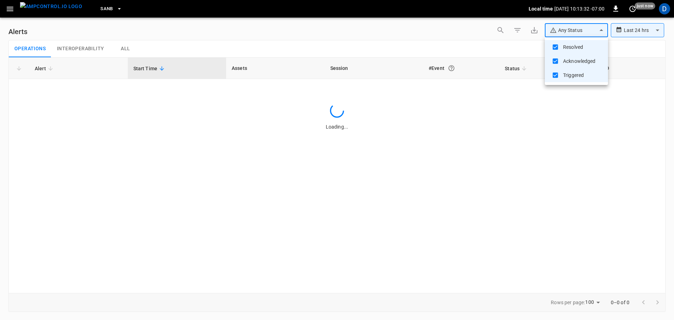
click at [460, 37] on div at bounding box center [337, 160] width 674 height 320
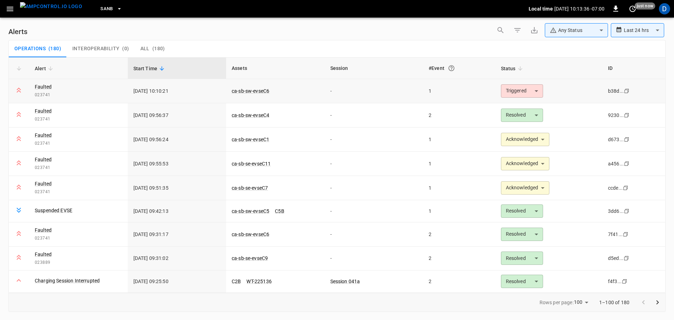
click at [507, 92] on body "**********" at bounding box center [337, 158] width 674 height 317
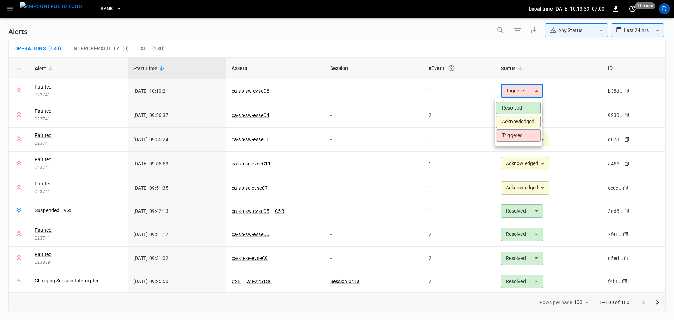
click at [513, 119] on li "Acknowledged" at bounding box center [518, 122] width 45 height 12
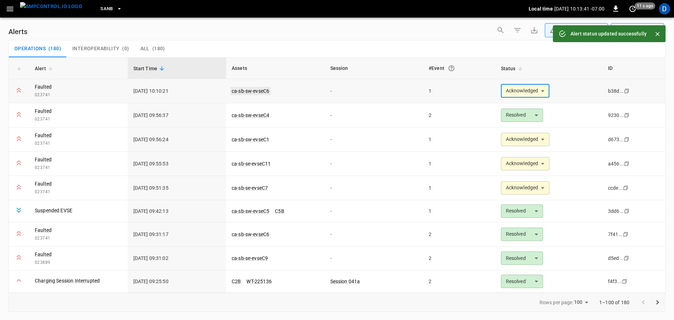
click at [251, 88] on link "ca-sb-sw-evseC6" at bounding box center [250, 91] width 40 height 8
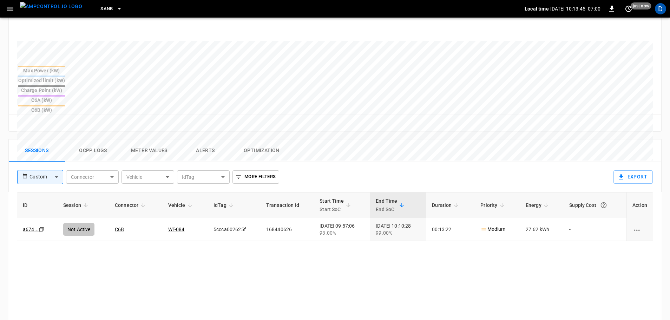
scroll to position [250, 0]
click at [53, 11] on img "menu" at bounding box center [51, 6] width 62 height 9
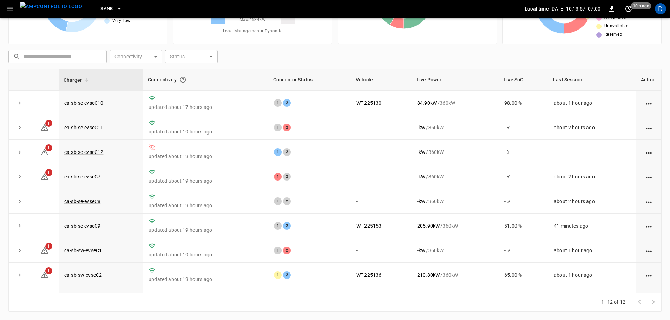
scroll to position [71, 0]
click at [661, 9] on div "D" at bounding box center [660, 8] width 11 height 11
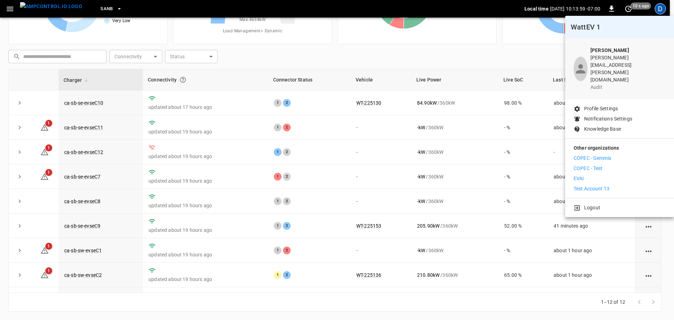
click at [581, 175] on p "EVAI" at bounding box center [579, 178] width 11 height 7
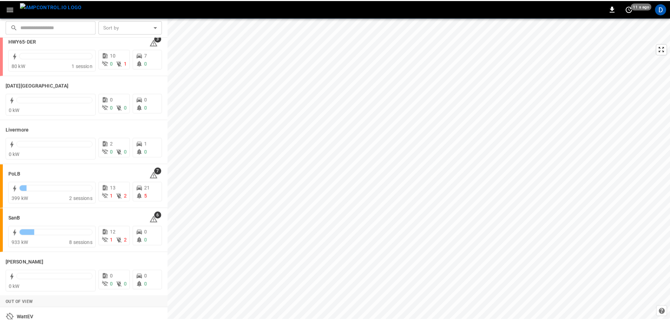
scroll to position [136, 0]
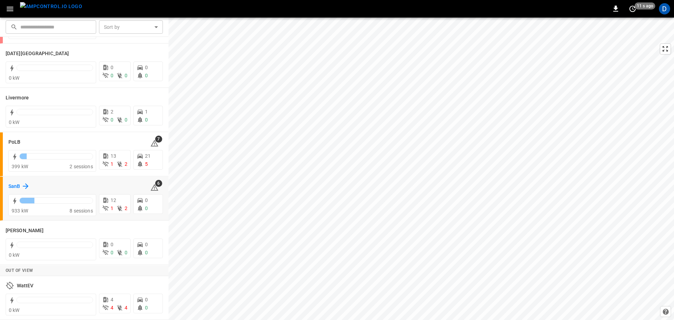
click at [13, 189] on h6 "SanB" at bounding box center [14, 187] width 12 height 8
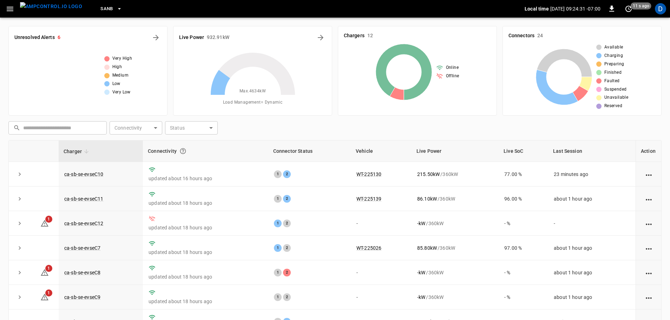
scroll to position [97, 0]
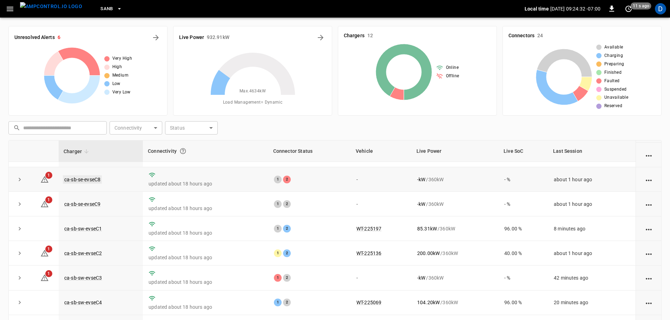
click at [92, 175] on link "ca-sb-se-evseC8" at bounding box center [82, 179] width 39 height 8
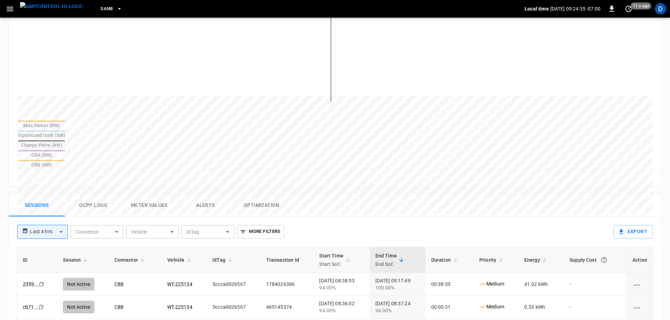
scroll to position [195, 0]
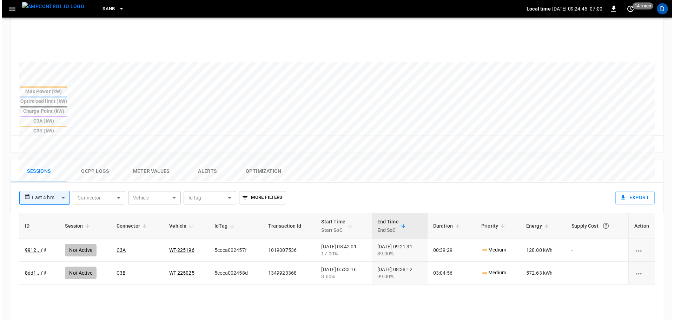
scroll to position [306, 0]
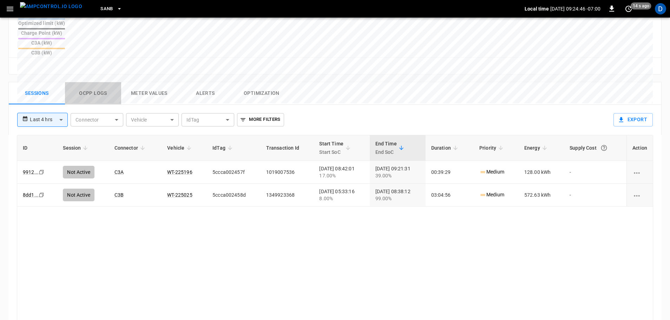
click at [95, 82] on button "Ocpp logs" at bounding box center [93, 93] width 56 height 22
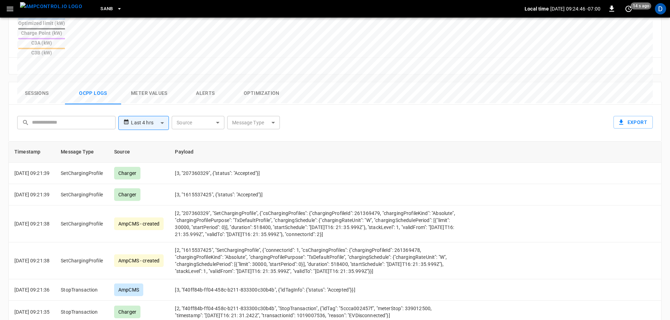
click at [247, 82] on body "**********" at bounding box center [335, 43] width 670 height 699
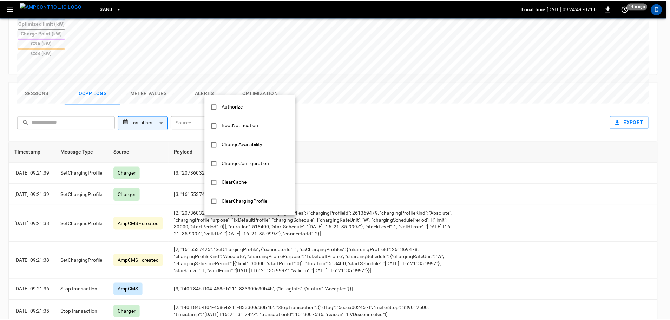
scroll to position [340, 0]
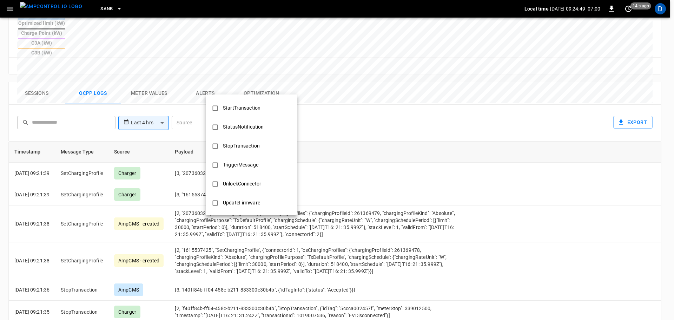
click at [237, 148] on div "StopTransaction" at bounding box center [241, 145] width 45 height 13
type input "**********"
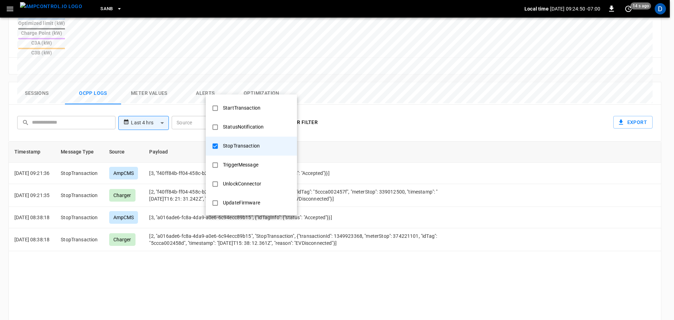
click at [339, 93] on div at bounding box center [337, 160] width 674 height 320
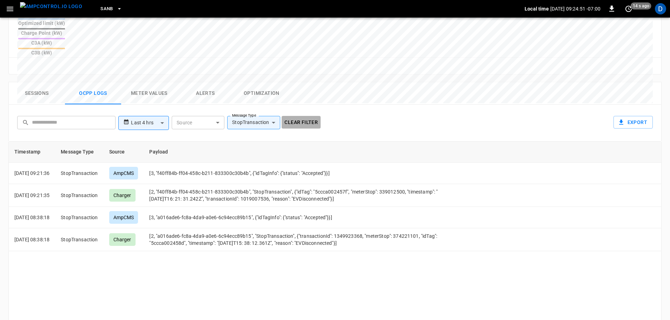
click at [301, 116] on button "Clear filter" at bounding box center [301, 122] width 39 height 13
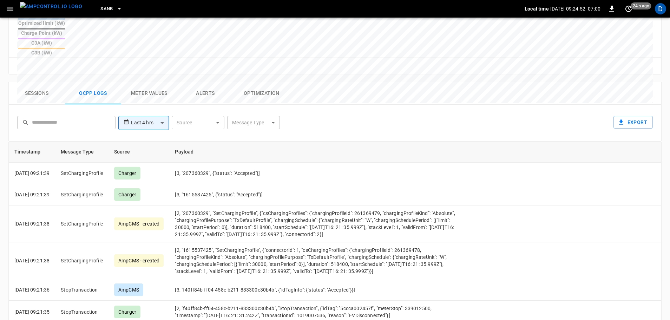
click at [38, 82] on button "Sessions" at bounding box center [37, 93] width 56 height 22
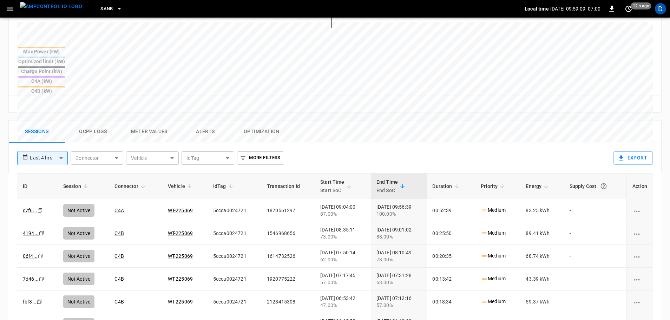
scroll to position [323, 0]
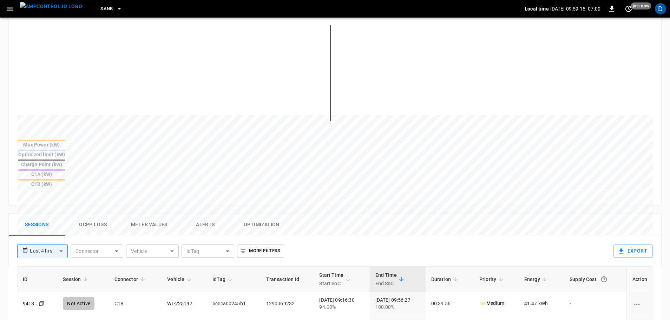
scroll to position [242, 0]
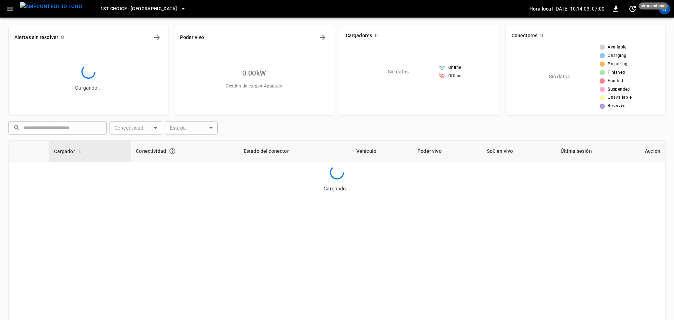
click at [100, 9] on span "1st Choice - [GEOGRAPHIC_DATA]" at bounding box center [138, 9] width 77 height 8
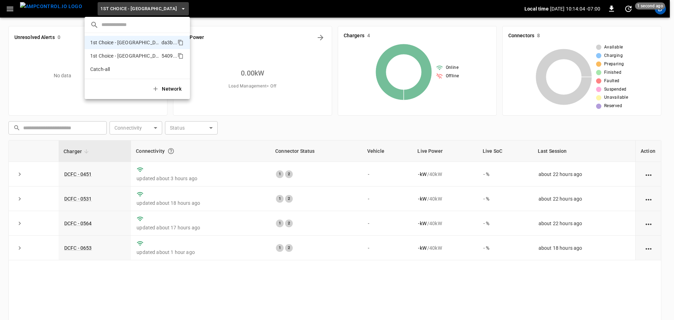
click at [111, 54] on p "1st Choice - [GEOGRAPHIC_DATA][PERSON_NAME]" at bounding box center [124, 55] width 68 height 7
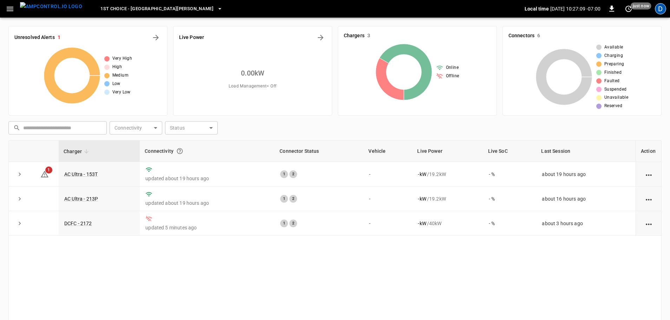
click at [659, 12] on div "D" at bounding box center [660, 8] width 11 height 11
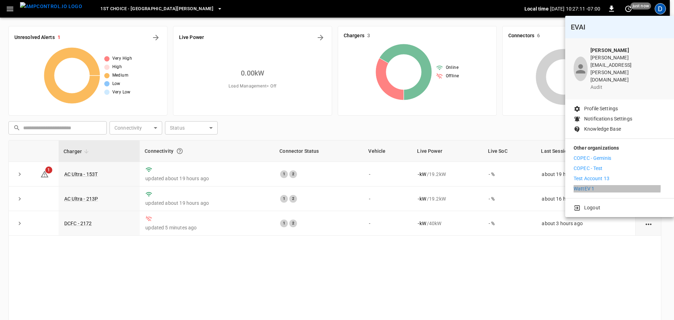
click at [586, 185] on p "WattEV 1" at bounding box center [584, 188] width 21 height 7
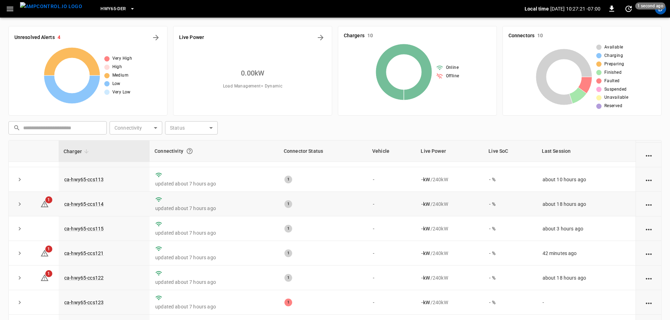
scroll to position [47, 0]
click at [154, 34] on icon "All Alerts" at bounding box center [156, 37] width 8 height 8
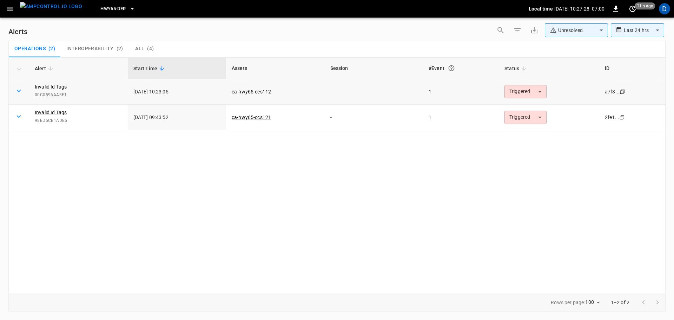
click at [526, 92] on body "**********" at bounding box center [337, 158] width 674 height 317
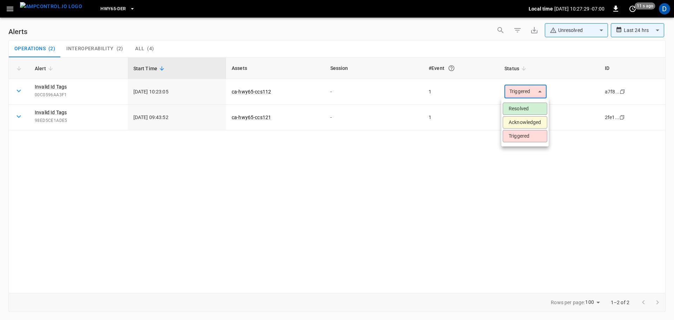
click at [528, 106] on li "Resolved" at bounding box center [525, 109] width 45 height 12
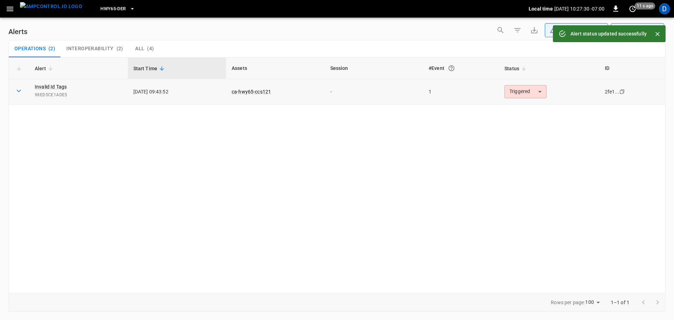
click at [522, 92] on body "**********" at bounding box center [337, 158] width 674 height 317
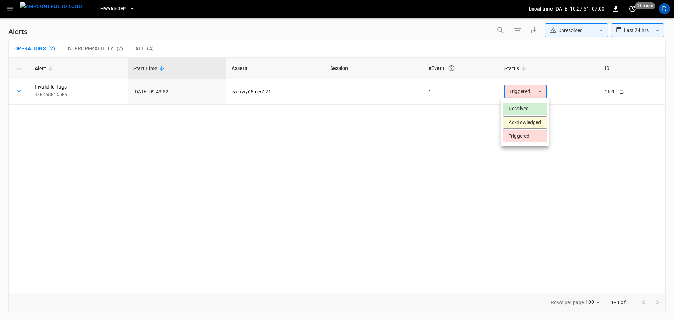
click at [518, 104] on li "Resolved" at bounding box center [525, 109] width 45 height 12
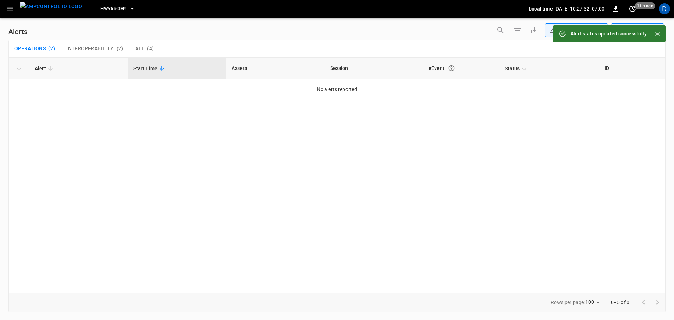
click at [63, 11] on img "menu" at bounding box center [51, 6] width 62 height 9
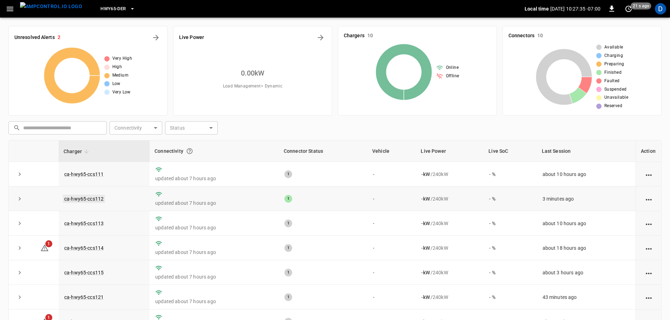
click at [93, 199] on link "ca-hwy65-ccs112" at bounding box center [84, 198] width 42 height 8
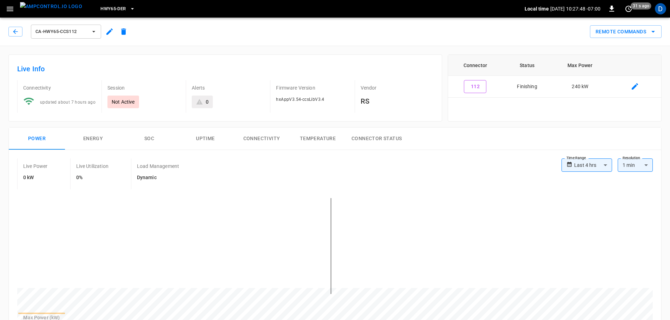
click at [49, 6] on img "menu" at bounding box center [51, 6] width 62 height 9
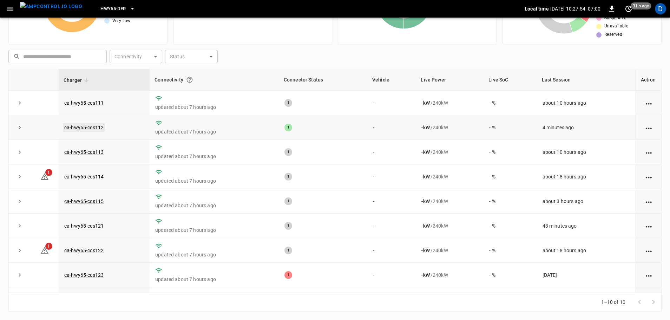
click at [95, 127] on link "ca-hwy65-ccs112" at bounding box center [84, 127] width 42 height 8
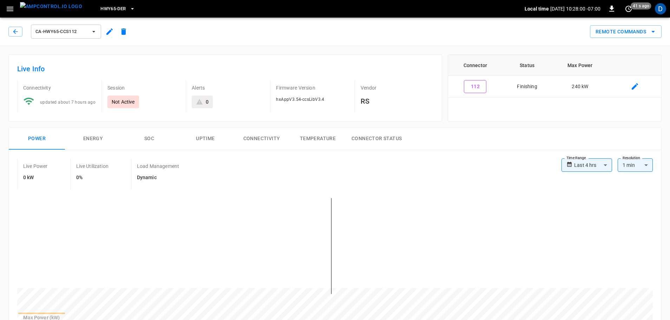
click at [56, 11] on img "menu" at bounding box center [51, 6] width 62 height 9
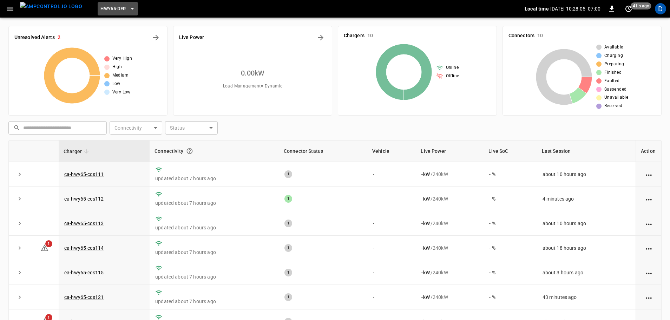
click at [115, 12] on button "HWY65-DER" at bounding box center [118, 9] width 40 height 14
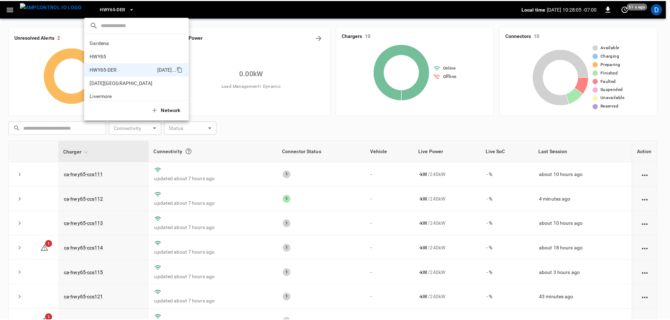
scroll to position [25, 0]
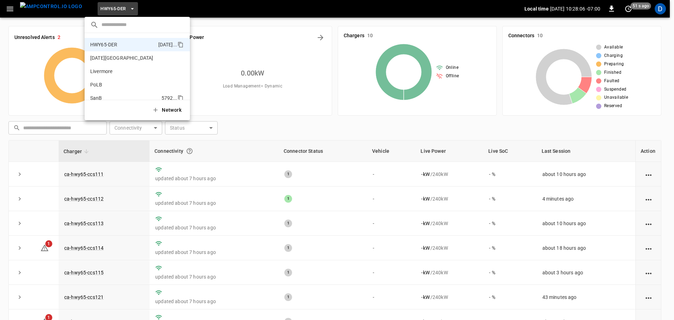
click at [104, 96] on p "SanB" at bounding box center [124, 97] width 68 height 7
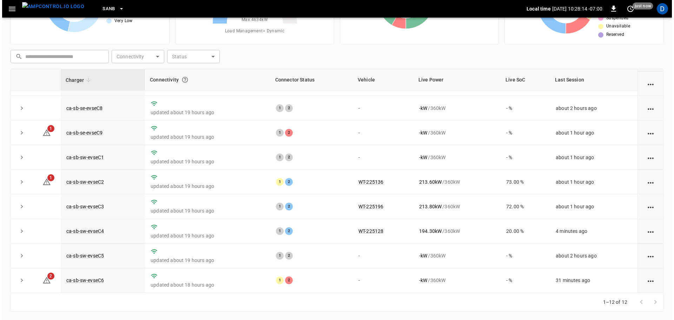
scroll to position [0, 0]
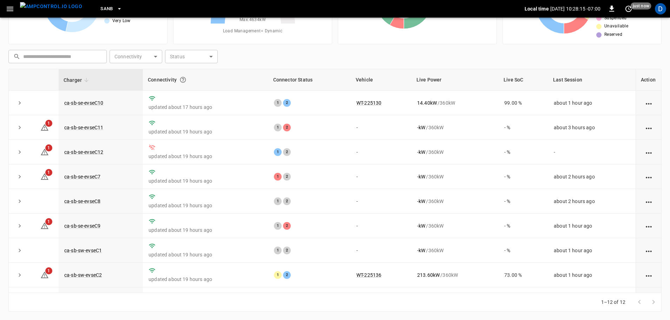
click at [102, 12] on button "SanB" at bounding box center [111, 9] width 27 height 14
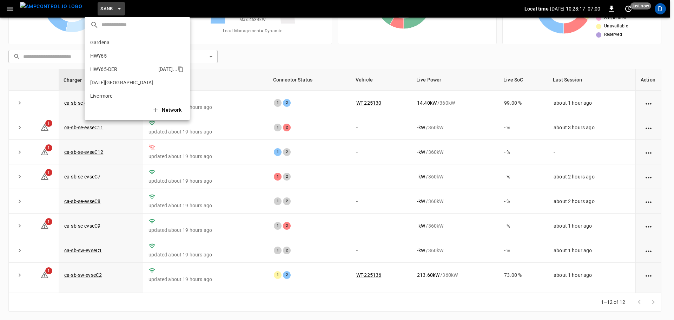
click at [109, 65] on li "HWY65-DER 6feb ..." at bounding box center [137, 68] width 105 height 13
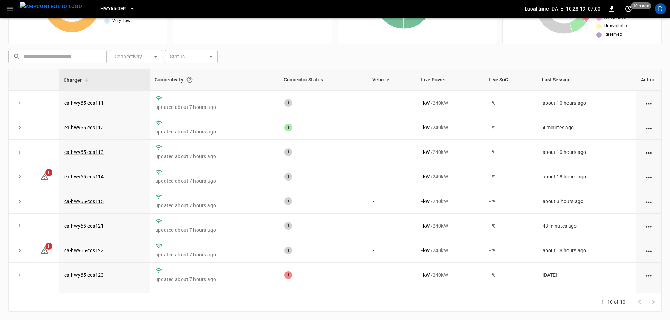
scroll to position [13, 0]
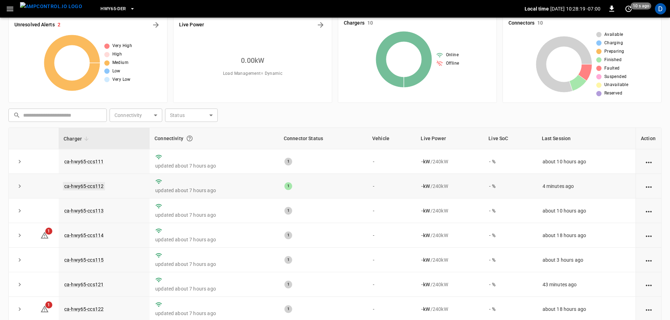
click at [94, 183] on link "ca-hwy65-ccs112" at bounding box center [84, 186] width 42 height 8
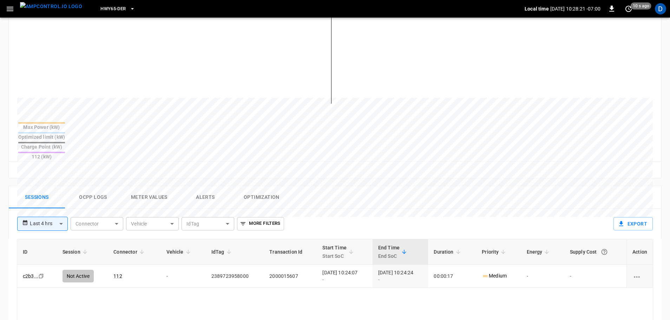
scroll to position [205, 0]
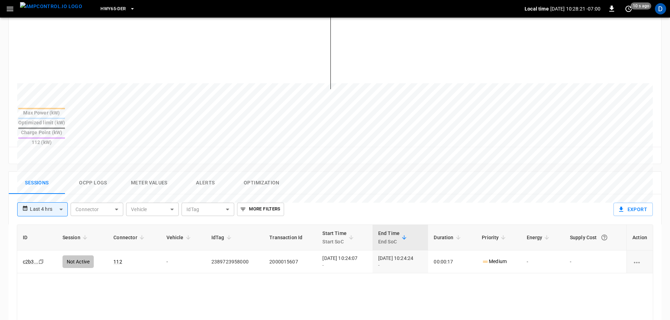
click at [100, 172] on button "Ocpp logs" at bounding box center [93, 183] width 56 height 22
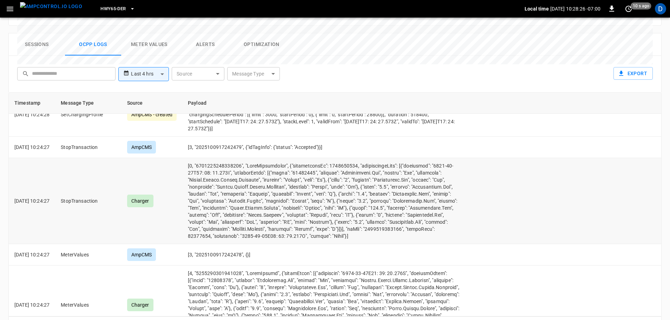
scroll to position [0, 0]
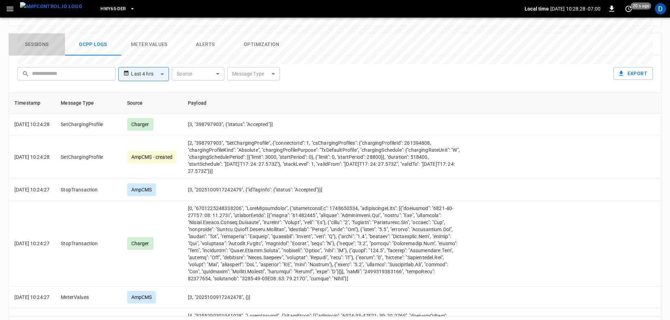
click at [45, 33] on button "Sessions" at bounding box center [37, 44] width 56 height 22
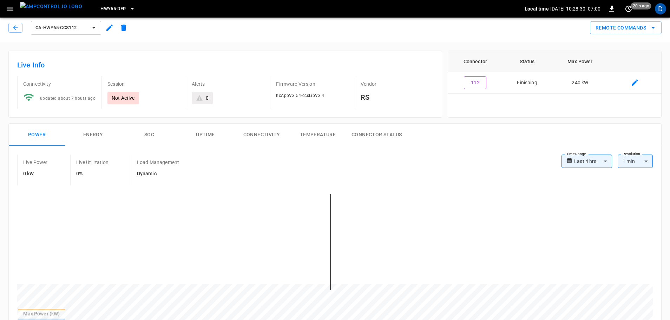
scroll to position [4, 0]
click at [626, 28] on button "Remote Commands" at bounding box center [626, 28] width 72 height 13
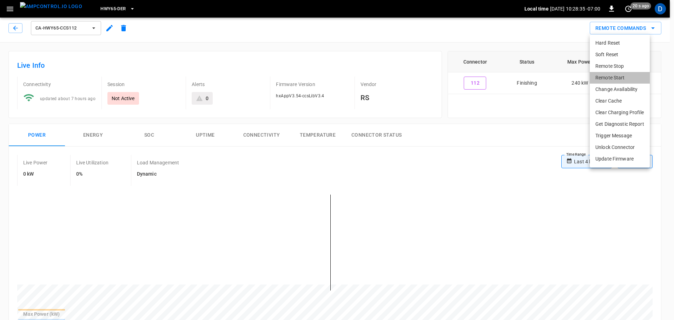
click at [608, 80] on li "Remote Start" at bounding box center [620, 78] width 60 height 12
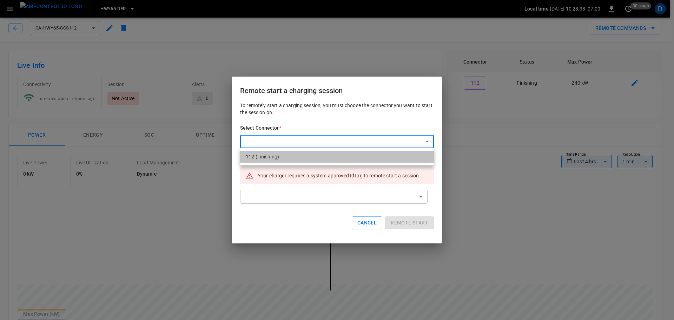
click at [321, 153] on li "112 (Finishing)" at bounding box center [337, 157] width 194 height 12
type input "**********"
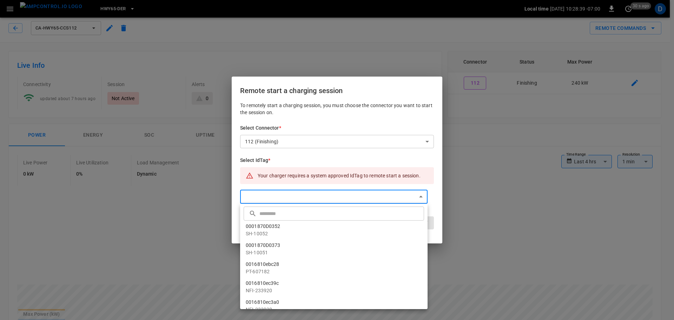
click at [284, 216] on input "text" at bounding box center [340, 213] width 163 height 19
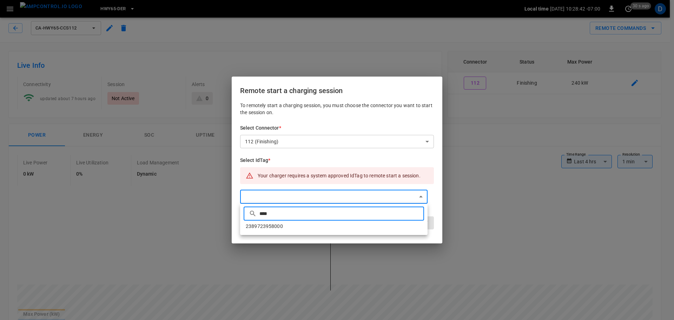
type input "****"
click at [280, 226] on li "2389723958000" at bounding box center [333, 226] width 187 height 12
type input "**********"
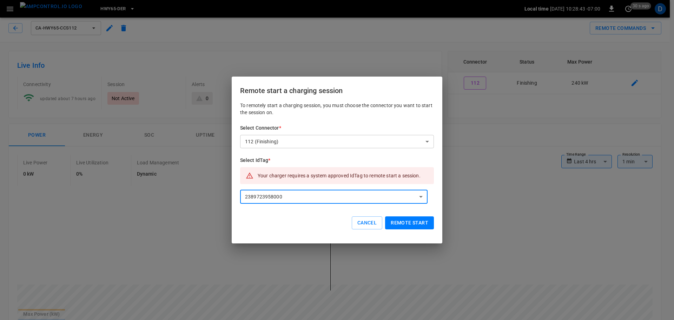
click at [411, 225] on button "Remote start" at bounding box center [409, 222] width 49 height 13
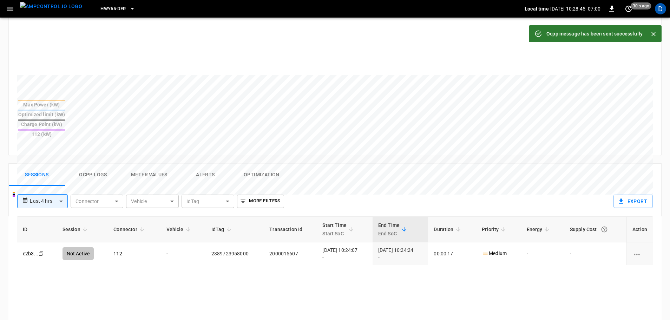
scroll to position [213, 0]
click at [104, 163] on button "Ocpp logs" at bounding box center [93, 174] width 56 height 22
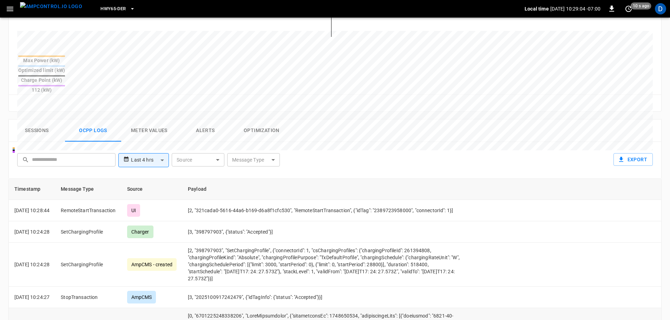
scroll to position [256, 0]
click at [34, 120] on button "Sessions" at bounding box center [37, 131] width 56 height 22
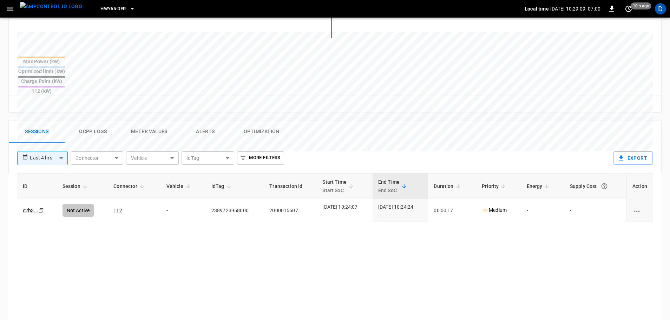
click at [96, 120] on button "Ocpp logs" at bounding box center [93, 131] width 56 height 22
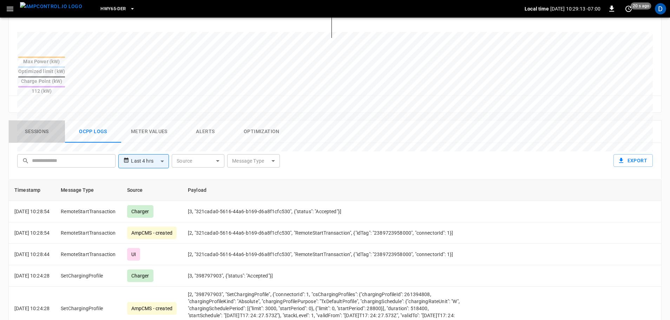
click at [41, 120] on button "Sessions" at bounding box center [37, 131] width 56 height 22
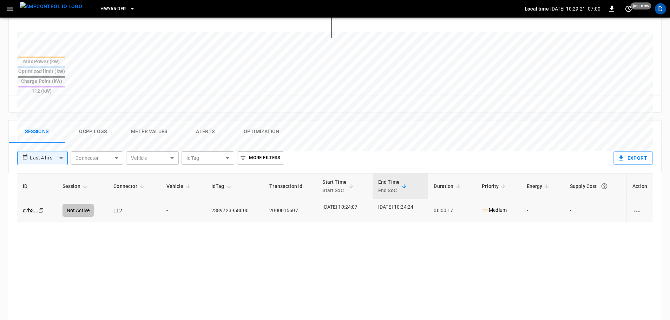
scroll to position [0, 0]
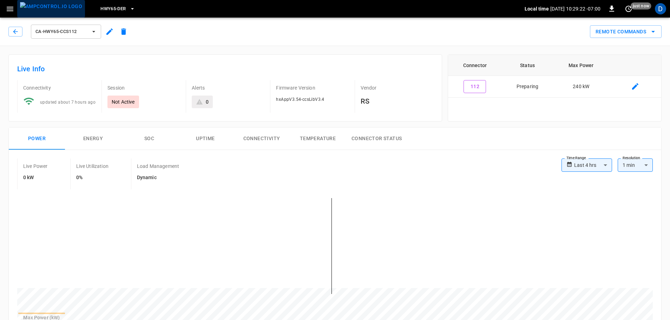
click at [57, 10] on img "menu" at bounding box center [51, 6] width 62 height 9
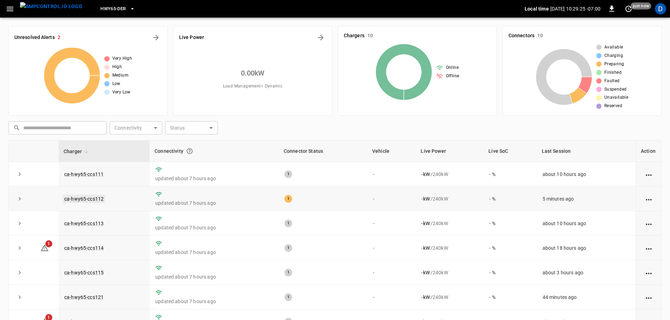
click at [94, 197] on link "ca-hwy65-ccs112" at bounding box center [84, 198] width 42 height 8
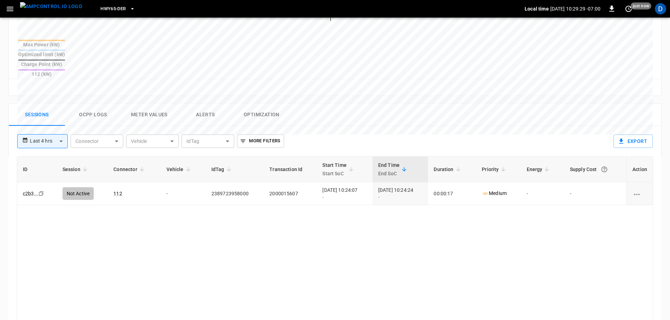
scroll to position [274, 0]
click at [49, 8] on img "menu" at bounding box center [51, 6] width 62 height 9
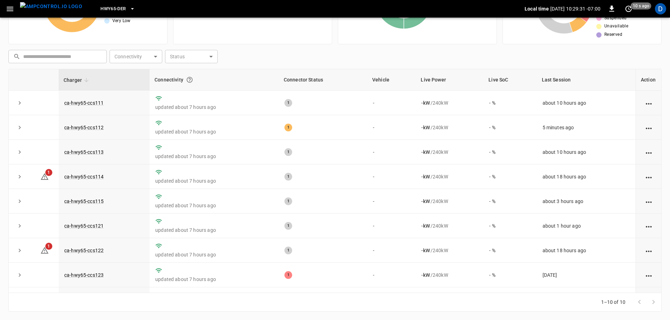
scroll to position [71, 0]
click at [97, 129] on link "ca-hwy65-ccs112" at bounding box center [84, 127] width 42 height 8
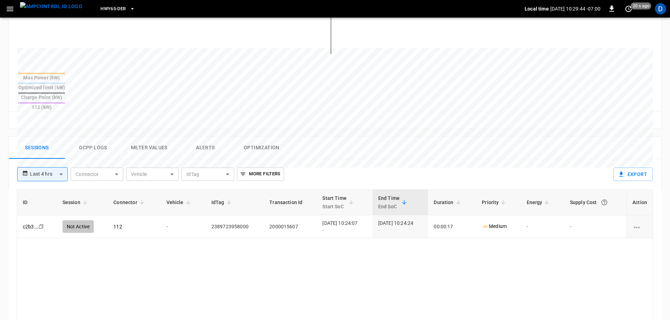
scroll to position [244, 0]
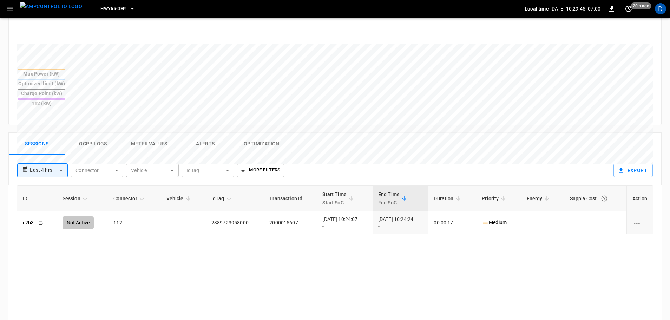
click at [103, 133] on button "Ocpp logs" at bounding box center [93, 144] width 56 height 22
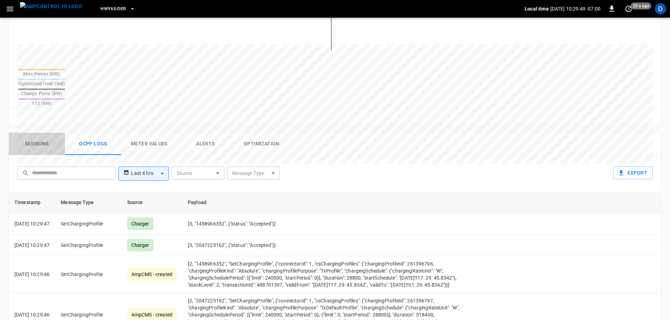
click at [43, 133] on button "Sessions" at bounding box center [37, 144] width 56 height 22
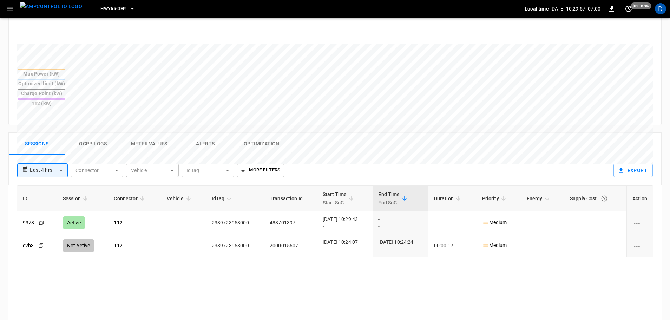
click at [98, 133] on button "Ocpp logs" at bounding box center [93, 144] width 56 height 22
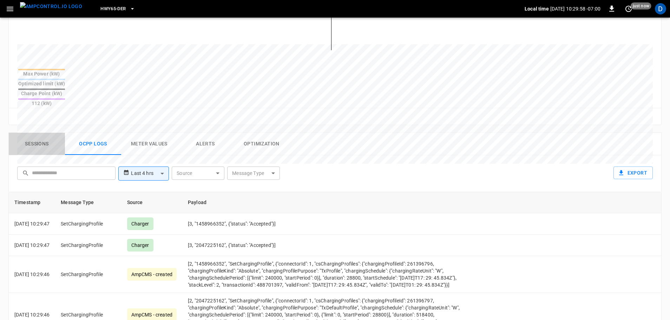
click at [46, 133] on button "Sessions" at bounding box center [37, 144] width 56 height 22
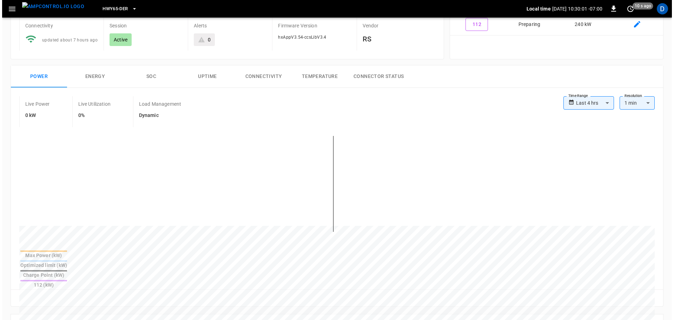
scroll to position [0, 0]
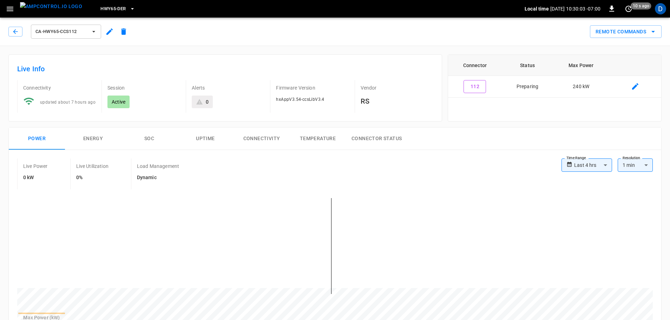
click at [56, 11] on img "menu" at bounding box center [51, 6] width 62 height 9
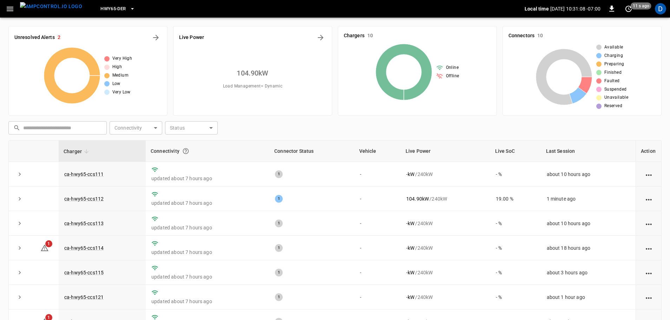
click at [120, 4] on button "HWY65-DER" at bounding box center [118, 9] width 40 height 14
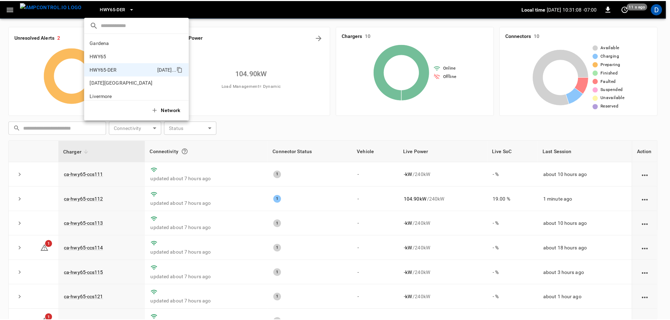
scroll to position [25, 0]
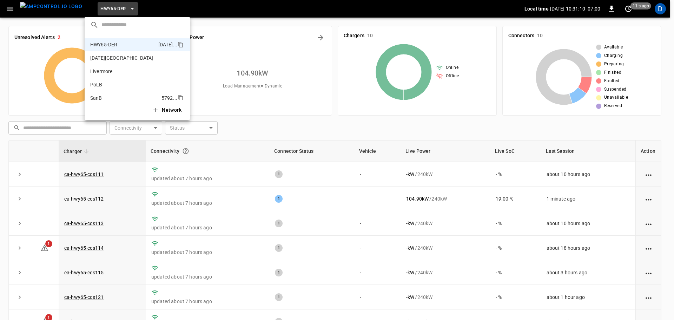
click at [105, 95] on p "SanB" at bounding box center [124, 97] width 68 height 7
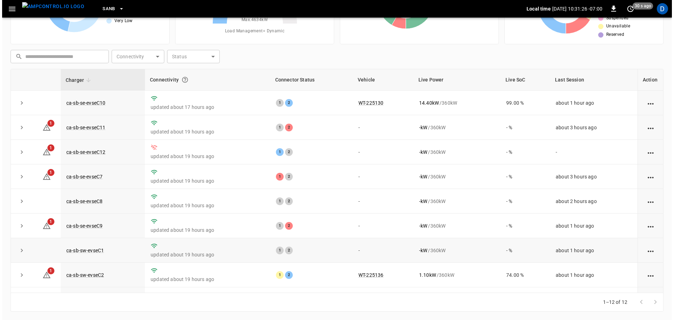
scroll to position [97, 0]
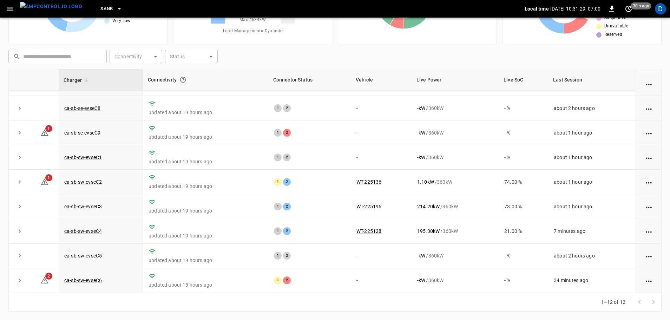
click at [100, 8] on span "SanB" at bounding box center [106, 9] width 13 height 8
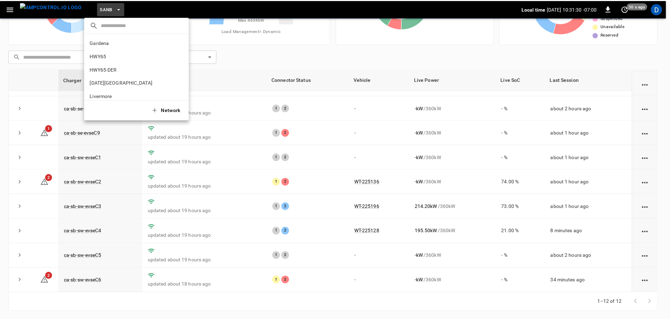
scroll to position [59, 0]
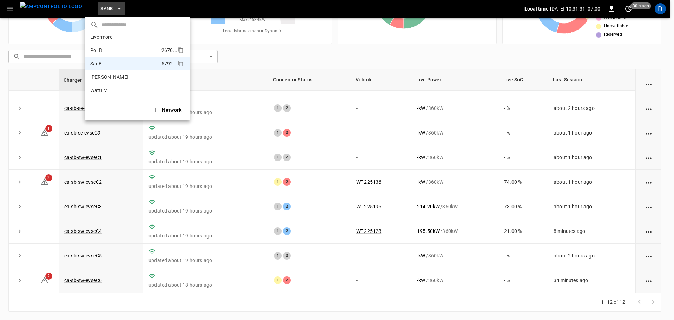
click at [110, 48] on p "PoLB" at bounding box center [124, 50] width 68 height 7
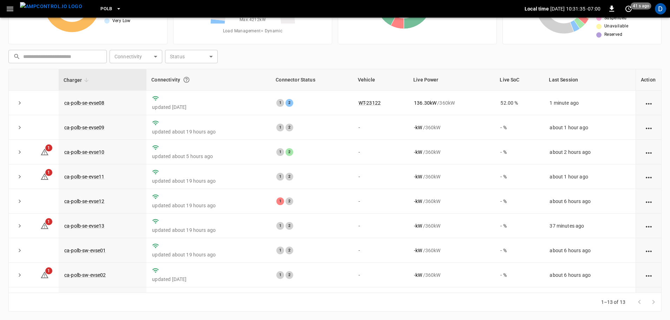
scroll to position [0, 0]
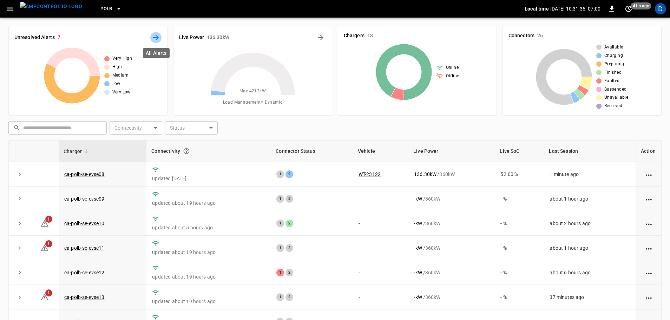
click at [154, 40] on icon "All Alerts" at bounding box center [156, 37] width 8 height 8
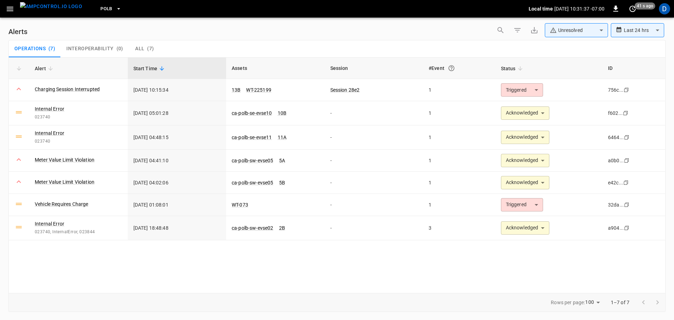
click at [574, 34] on body "**********" at bounding box center [337, 158] width 674 height 317
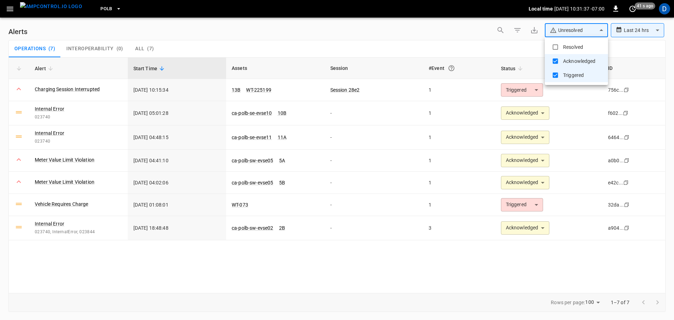
click at [566, 43] on li "Resolved" at bounding box center [576, 47] width 63 height 14
type input "**********"
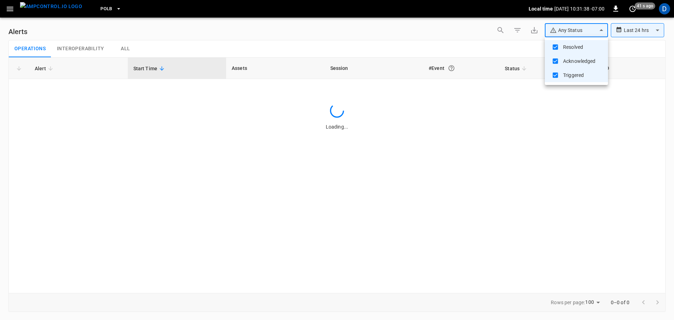
click at [481, 40] on div at bounding box center [337, 160] width 674 height 320
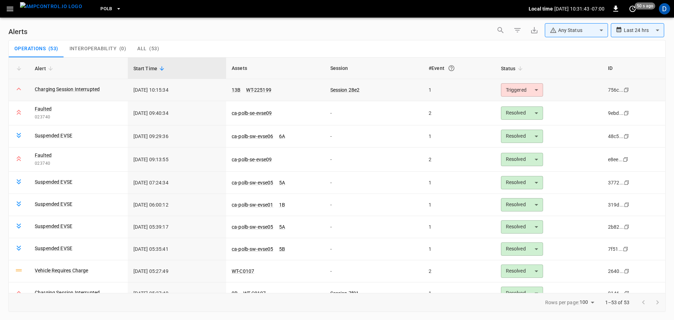
click at [524, 89] on body "**********" at bounding box center [337, 158] width 674 height 317
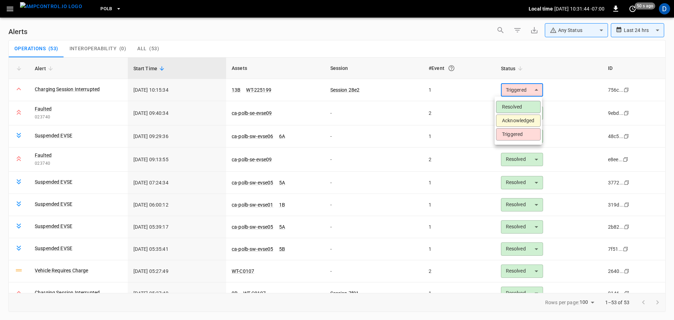
click at [512, 104] on li "Resolved" at bounding box center [518, 107] width 45 height 12
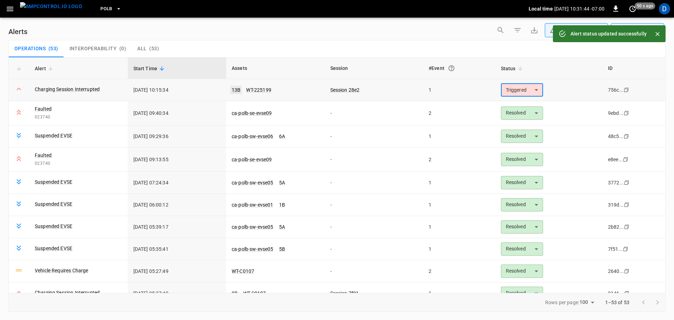
type input "********"
click at [235, 88] on link "13B" at bounding box center [236, 90] width 12 height 8
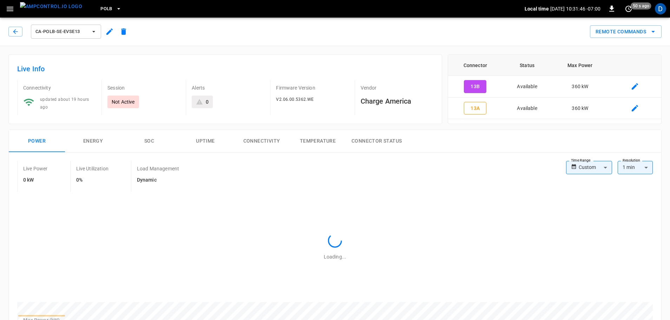
type input "**********"
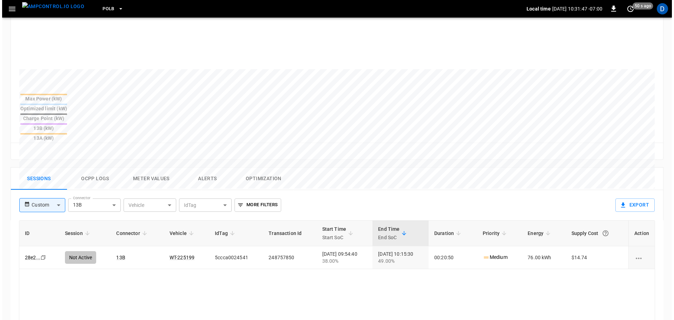
scroll to position [223, 0]
click at [92, 166] on button "Ocpp logs" at bounding box center [93, 177] width 56 height 22
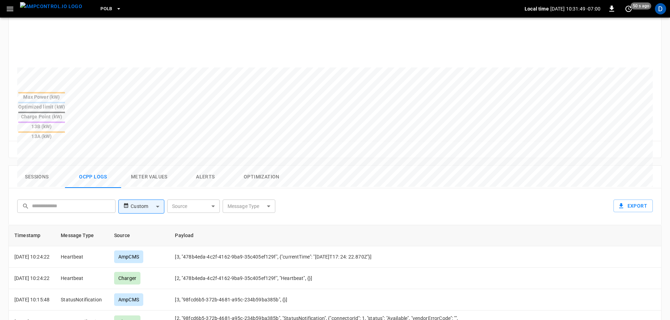
click at [237, 172] on body "PoLB Local time 2025-10-09 10:31:49 -07:00 0 50 s ago D ca-polb-se-evse13 Remot…" at bounding box center [335, 126] width 670 height 699
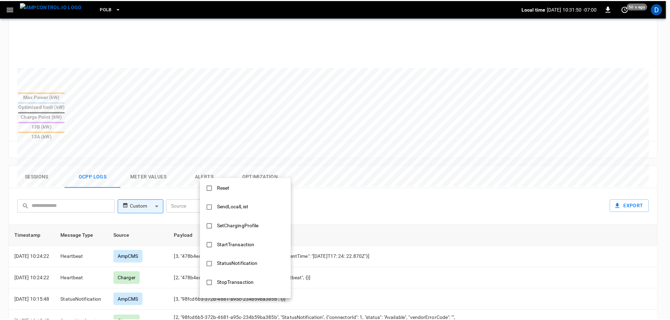
scroll to position [340, 0]
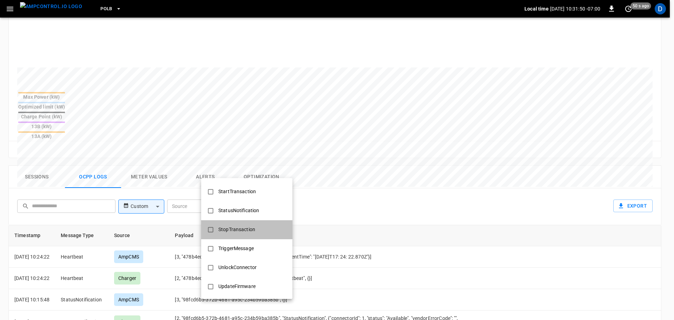
click at [236, 225] on div "StopTransaction" at bounding box center [236, 229] width 45 height 13
type input "**********"
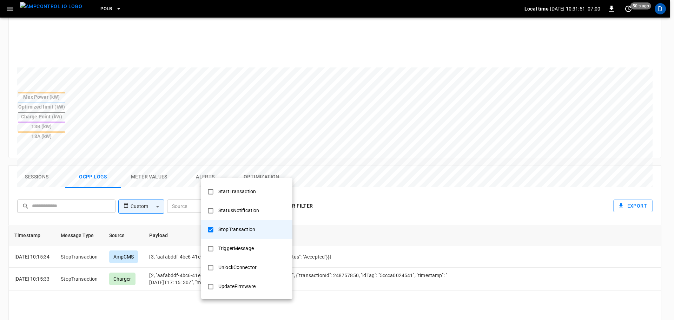
click at [329, 222] on div at bounding box center [337, 160] width 674 height 320
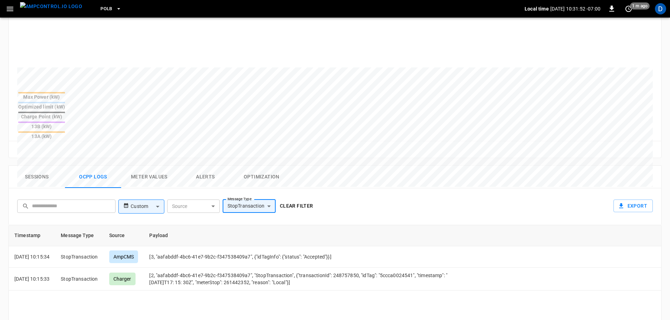
click at [292, 199] on button "Clear filter" at bounding box center [296, 205] width 39 height 13
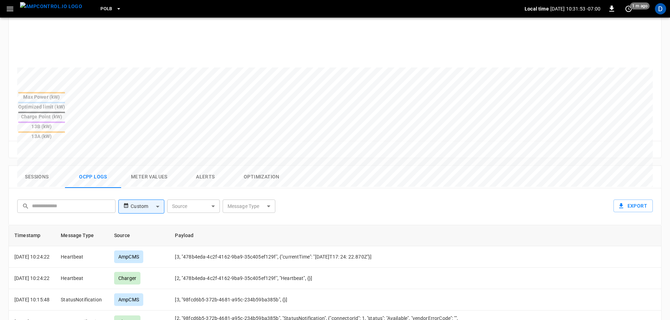
click at [46, 166] on button "Sessions" at bounding box center [37, 177] width 56 height 22
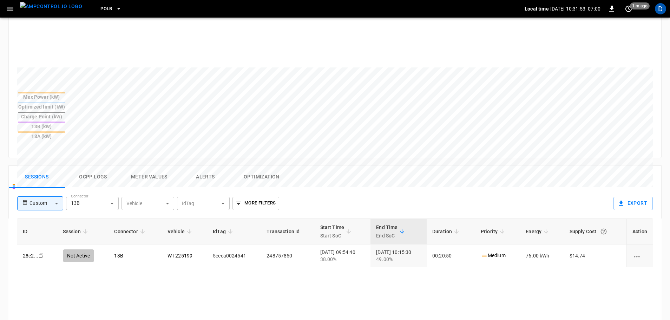
click at [50, 11] on img "menu" at bounding box center [51, 6] width 62 height 9
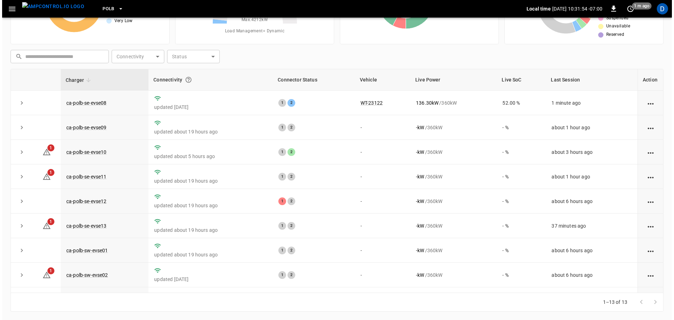
scroll to position [71, 0]
click at [101, 9] on button "PoLB" at bounding box center [111, 9] width 27 height 14
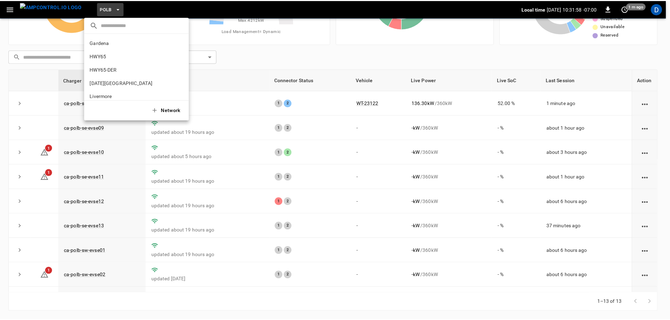
scroll to position [59, 0]
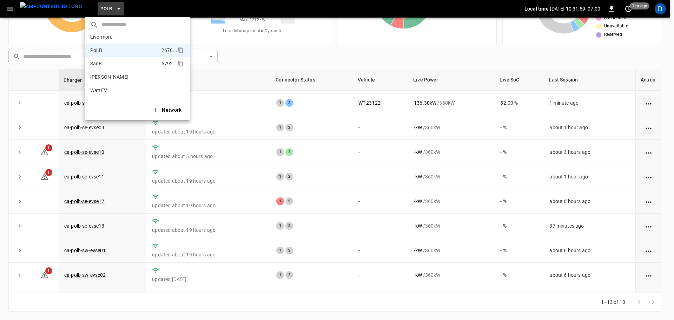
click at [110, 65] on p "SanB" at bounding box center [124, 63] width 68 height 7
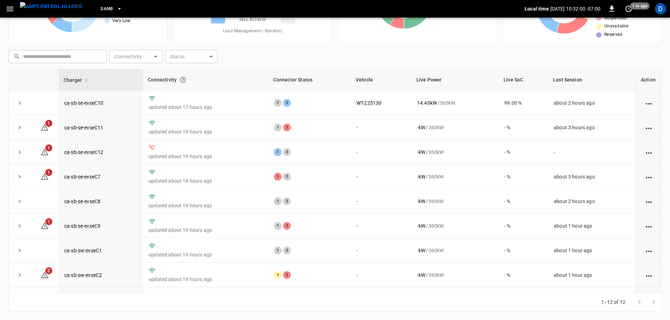
scroll to position [0, 0]
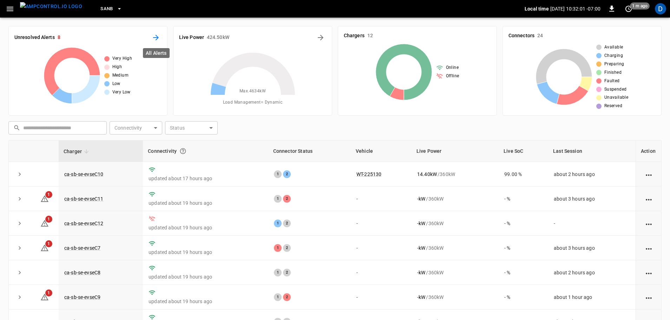
click at [157, 35] on icon "All Alerts" at bounding box center [156, 37] width 8 height 8
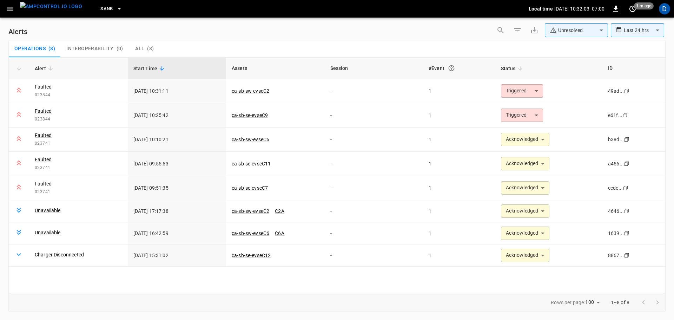
click at [566, 34] on body "**********" at bounding box center [337, 158] width 674 height 317
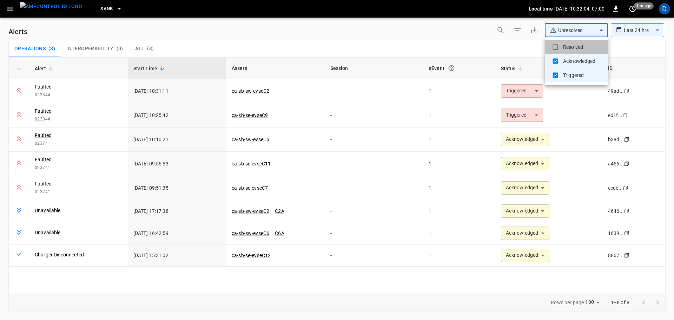
click at [562, 46] on li "Resolved" at bounding box center [576, 47] width 63 height 14
type input "**********"
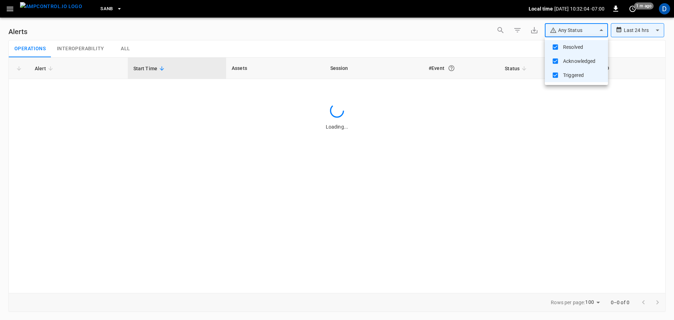
click at [464, 44] on div at bounding box center [337, 160] width 674 height 320
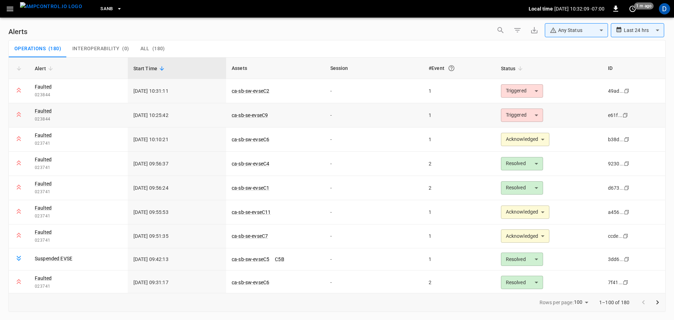
click at [509, 114] on body "**********" at bounding box center [337, 158] width 674 height 317
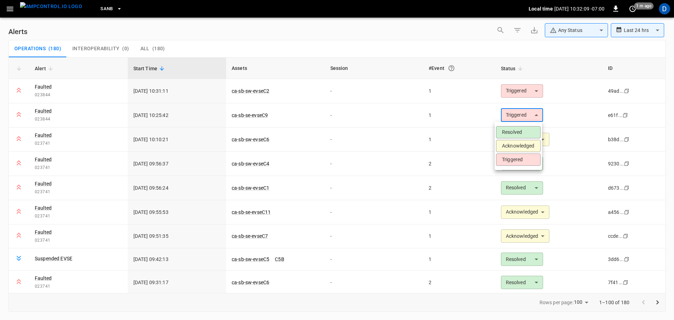
click at [514, 144] on li "Acknowledged" at bounding box center [518, 146] width 45 height 12
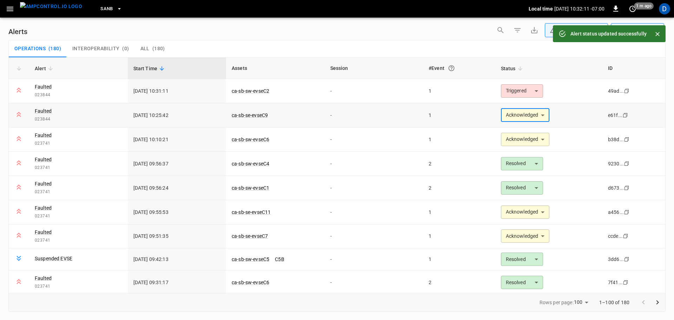
type input "**********"
click at [253, 112] on link "ca-sb-se-evseC9" at bounding box center [249, 115] width 39 height 8
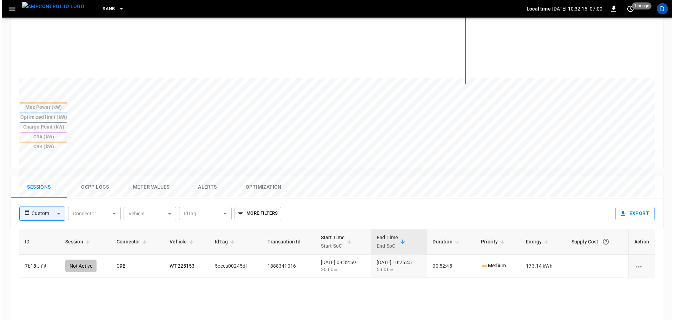
scroll to position [225, 0]
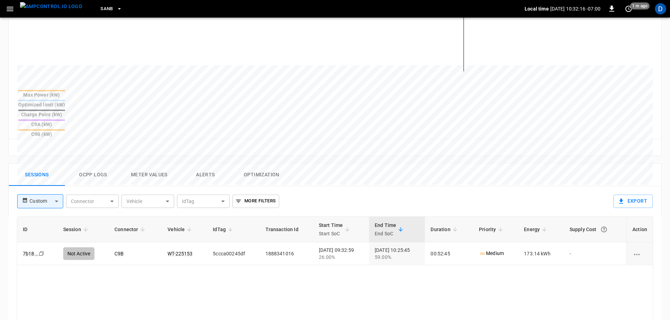
click at [92, 164] on button "Ocpp logs" at bounding box center [93, 175] width 56 height 22
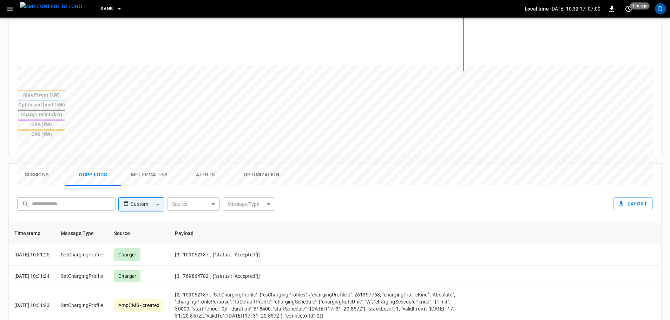
click at [243, 170] on body "SanB Local time 2025-10-09 10:32:17 -07:00 0 1 m ago D ca-sb-se-evseC9 Remote C…" at bounding box center [335, 124] width 670 height 699
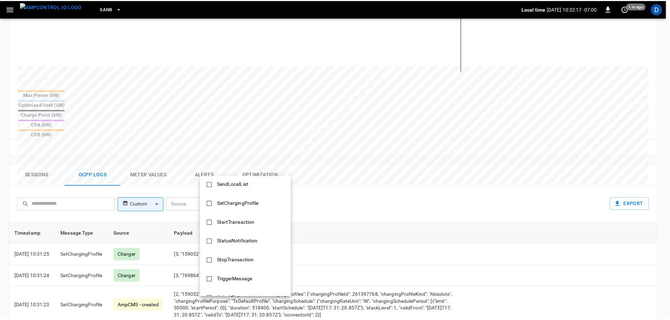
scroll to position [340, 0]
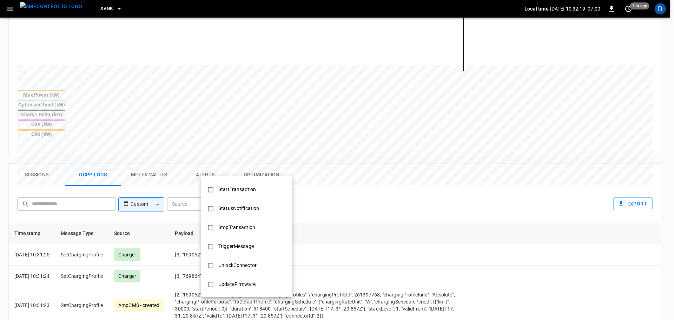
click at [231, 232] on div "StopTransaction" at bounding box center [236, 227] width 45 height 13
type input "**********"
click at [336, 204] on div at bounding box center [337, 160] width 674 height 320
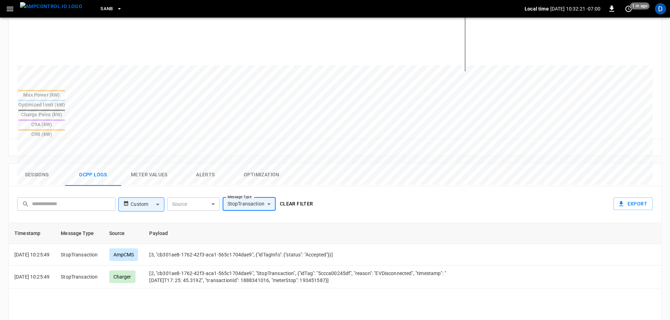
click at [299, 197] on button "Clear filter" at bounding box center [296, 203] width 39 height 13
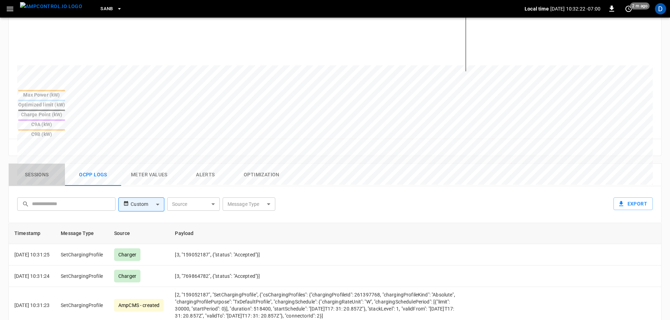
click at [36, 164] on button "Sessions" at bounding box center [37, 175] width 56 height 22
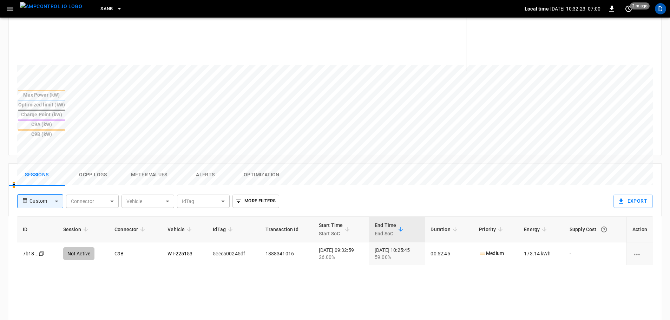
click at [55, 11] on img "menu" at bounding box center [51, 6] width 62 height 9
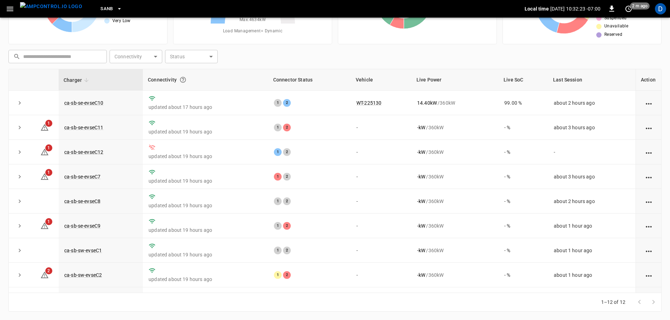
scroll to position [71, 0]
click at [658, 7] on div "D" at bounding box center [660, 8] width 11 height 11
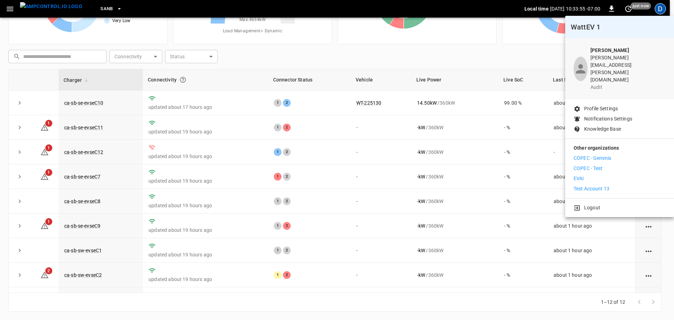
click at [588, 175] on li "EVAI" at bounding box center [620, 178] width 92 height 7
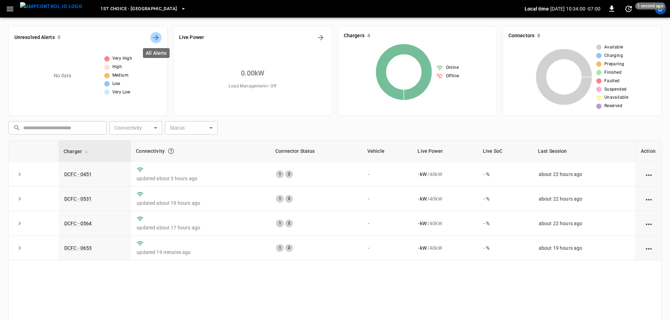
click at [157, 37] on icon "All Alerts" at bounding box center [156, 37] width 8 height 8
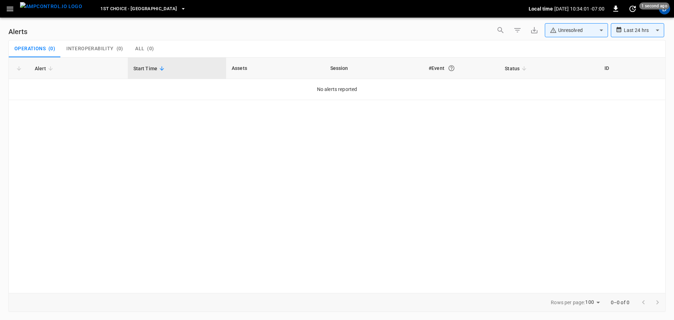
click at [141, 8] on span "1st Choice - [GEOGRAPHIC_DATA]" at bounding box center [138, 9] width 77 height 8
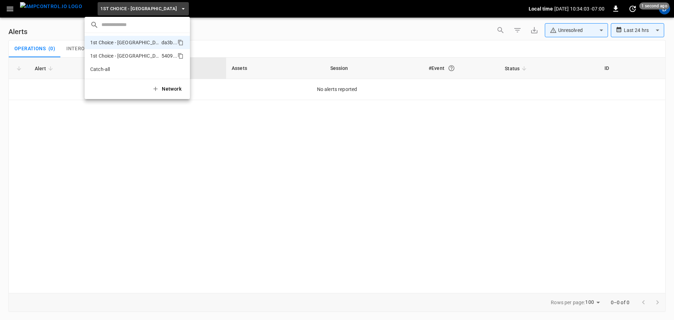
click at [136, 57] on p "1st Choice - [GEOGRAPHIC_DATA][PERSON_NAME]" at bounding box center [124, 55] width 68 height 7
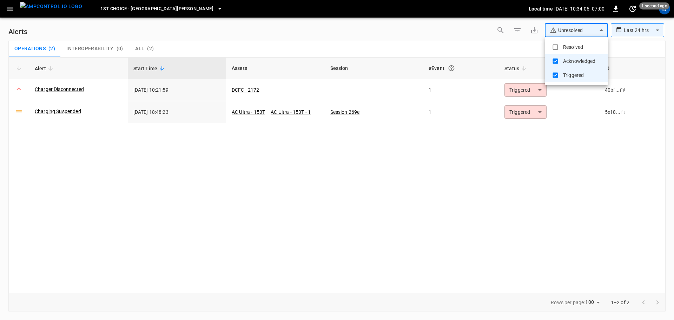
click at [581, 29] on body "**********" at bounding box center [337, 158] width 674 height 317
click at [563, 45] on li "Resolved" at bounding box center [576, 47] width 63 height 14
type input "**********"
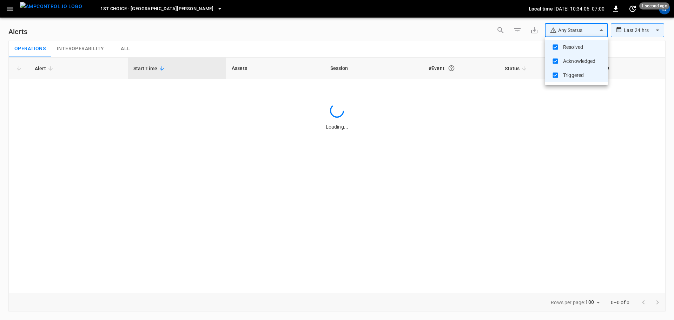
click at [458, 44] on div at bounding box center [337, 160] width 674 height 320
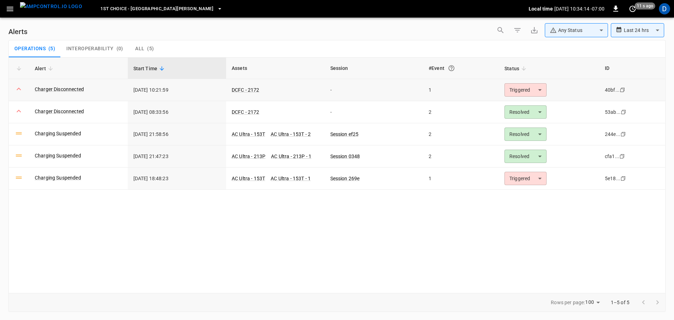
click at [520, 90] on body "**********" at bounding box center [337, 158] width 674 height 317
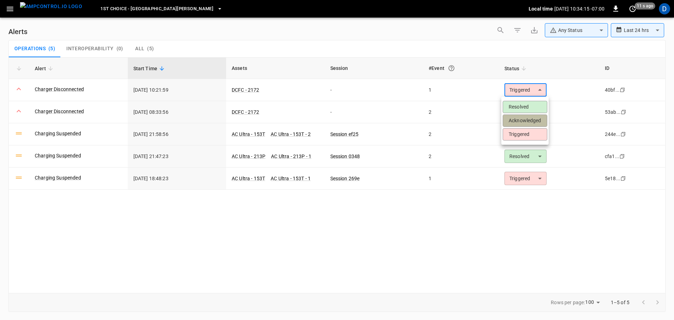
click at [526, 120] on li "Acknowledged" at bounding box center [525, 120] width 45 height 12
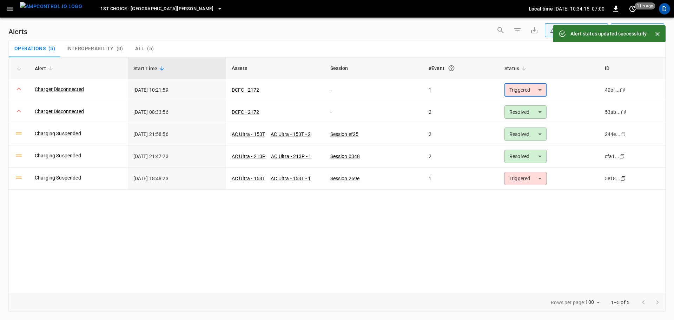
type input "**********"
click at [76, 111] on link "Charger Disconnected" at bounding box center [59, 111] width 52 height 10
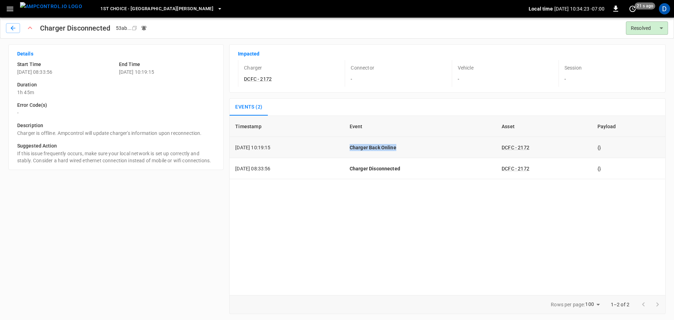
drag, startPoint x: 424, startPoint y: 147, endPoint x: 370, endPoint y: 146, distance: 54.4
click at [370, 146] on p "Charger Back Online" at bounding box center [420, 147] width 141 height 7
copy p "Charger Back Online"
click at [12, 26] on icon "button" at bounding box center [12, 28] width 7 height 7
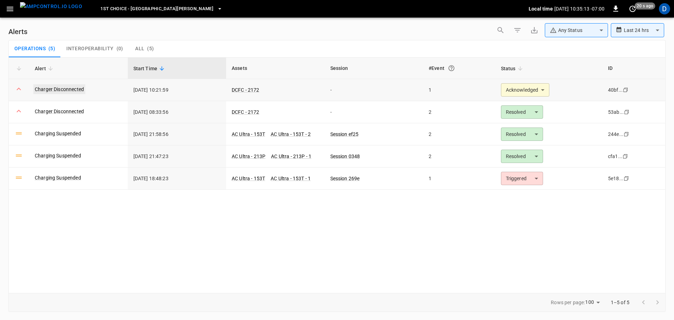
click at [61, 87] on link "Charger Disconnected" at bounding box center [59, 89] width 52 height 10
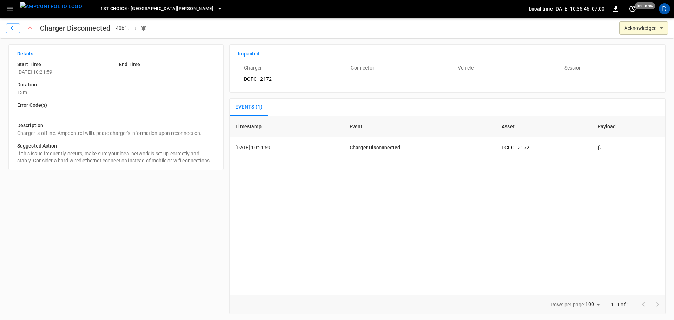
click at [60, 7] on img "menu" at bounding box center [51, 6] width 62 height 9
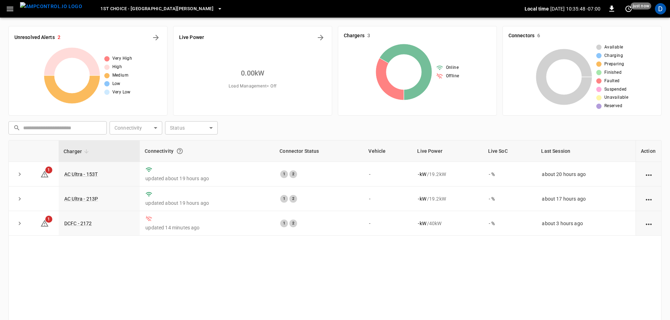
click at [665, 12] on div "D" at bounding box center [660, 8] width 13 height 13
click at [661, 9] on div "D" at bounding box center [660, 8] width 11 height 11
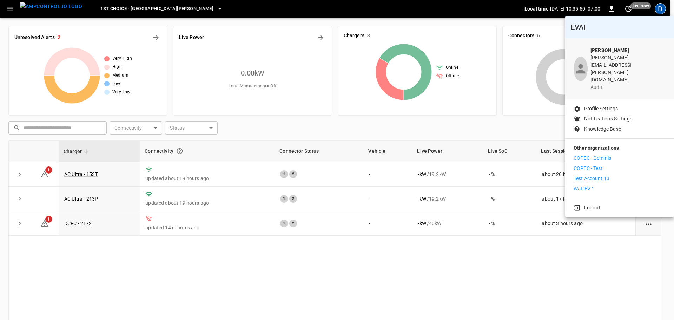
click at [587, 185] on p "WattEV 1" at bounding box center [584, 188] width 21 height 7
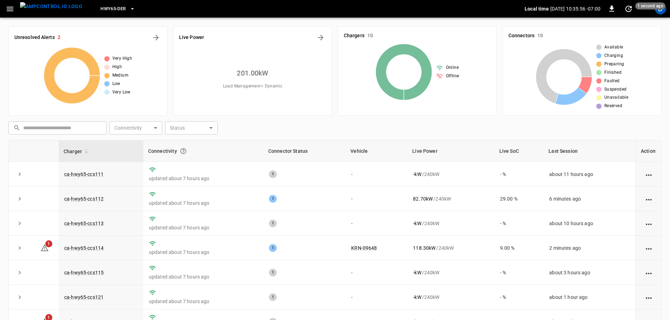
click at [129, 6] on icon "button" at bounding box center [132, 8] width 7 height 7
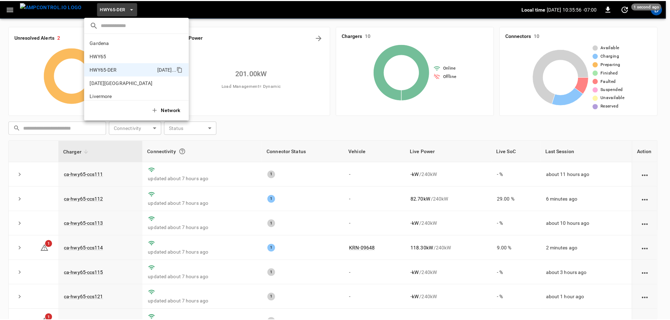
scroll to position [25, 0]
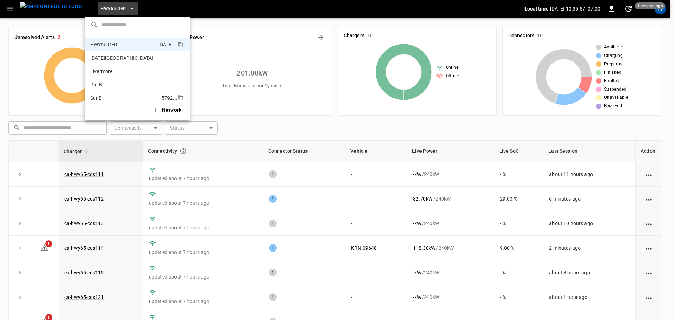
click at [107, 94] on p "SanB" at bounding box center [124, 97] width 68 height 7
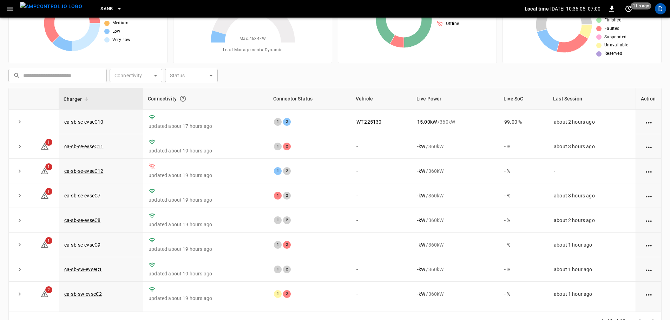
scroll to position [0, 0]
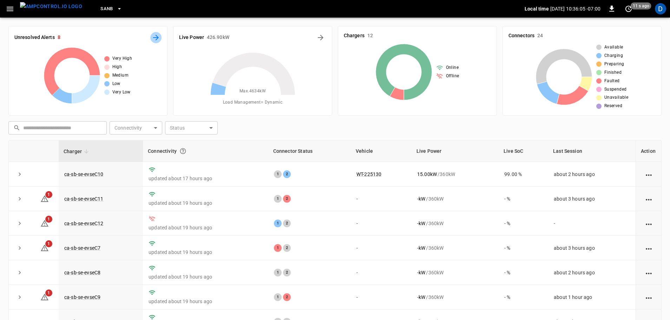
click at [157, 40] on icon "All Alerts" at bounding box center [156, 37] width 8 height 8
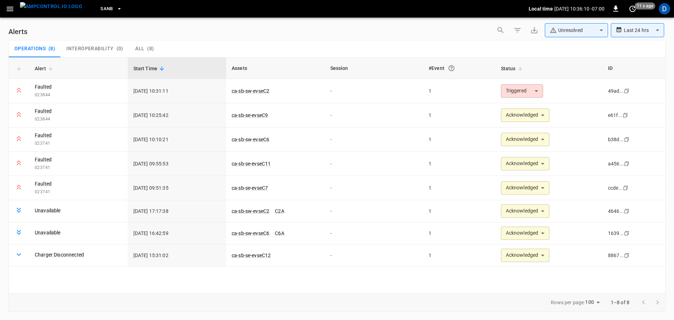
click at [583, 32] on body "**********" at bounding box center [337, 158] width 674 height 317
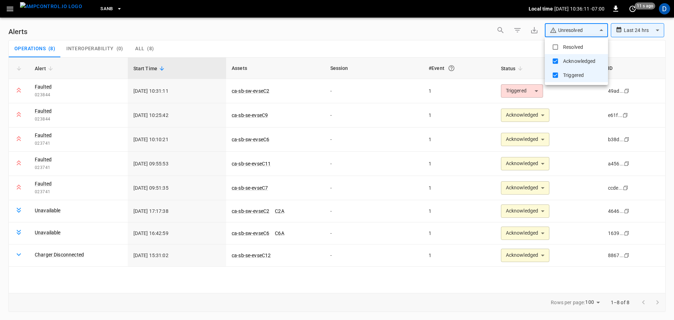
click at [573, 42] on li "Resolved" at bounding box center [576, 47] width 63 height 14
type input "**********"
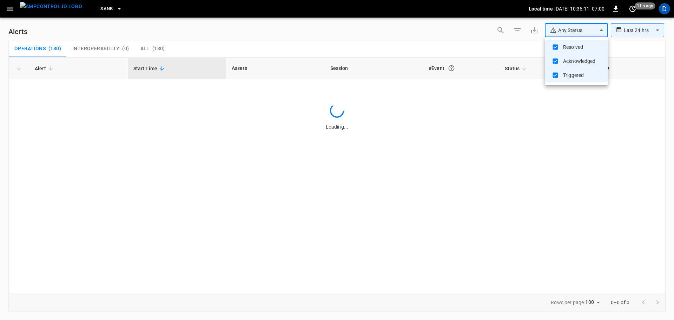
click at [456, 50] on div at bounding box center [337, 160] width 674 height 320
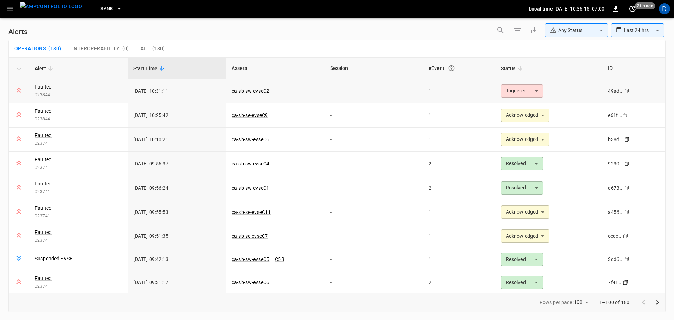
click at [515, 91] on body "**********" at bounding box center [337, 158] width 674 height 317
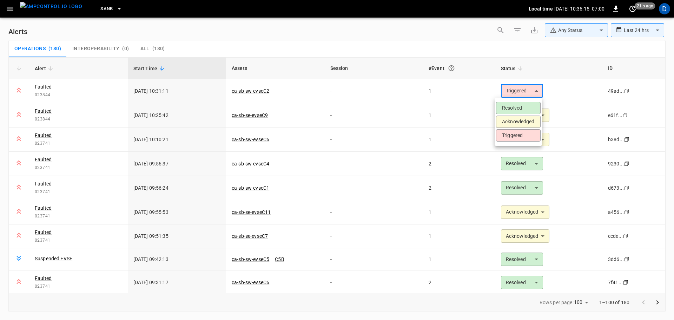
click at [510, 122] on li "Acknowledged" at bounding box center [518, 122] width 45 height 12
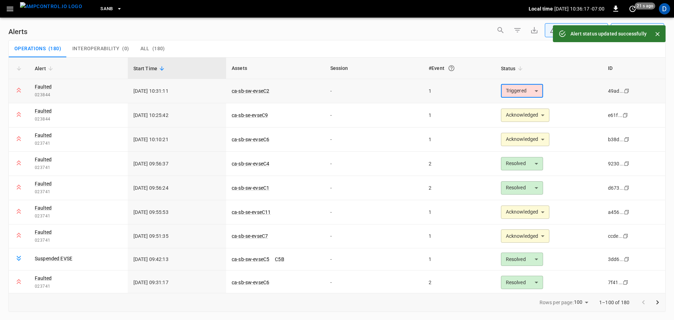
type input "**********"
click at [256, 88] on link "ca-sb-sw-evseC2" at bounding box center [250, 91] width 40 height 8
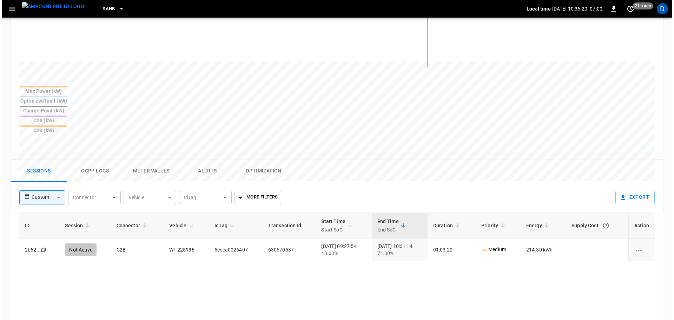
scroll to position [233, 0]
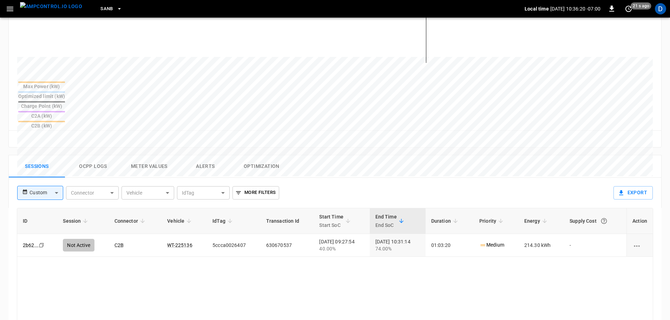
click at [100, 155] on button "Ocpp logs" at bounding box center [93, 166] width 56 height 22
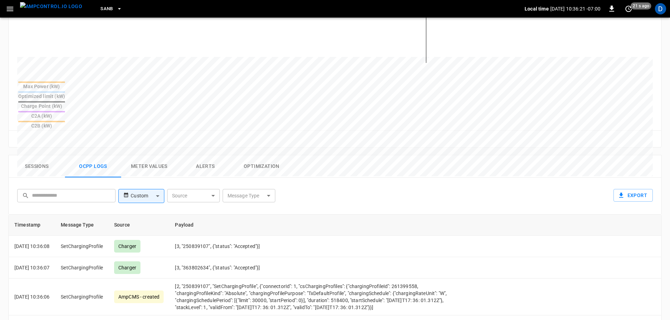
click at [248, 159] on body "SanB Local time [DATE] 10:36:21 -07:00 0 21 s ago D ca-sb-sw-evseC2 Remote Comm…" at bounding box center [335, 116] width 670 height 699
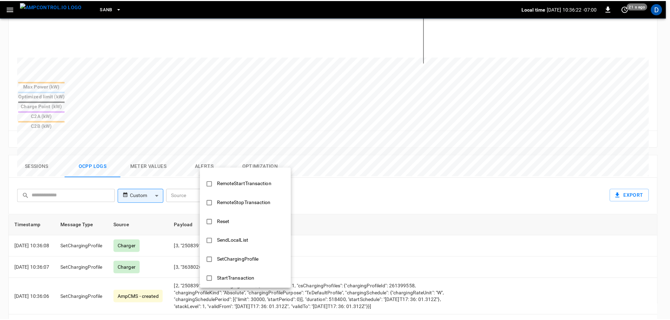
scroll to position [340, 0]
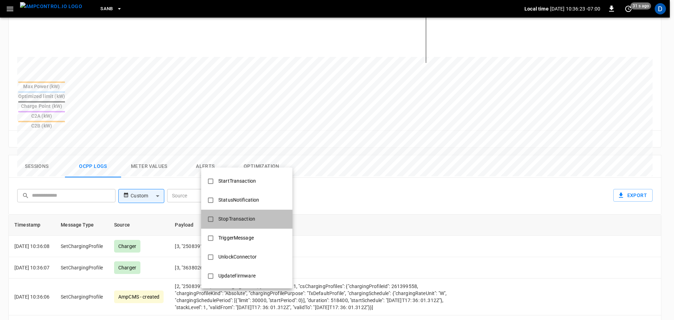
click at [232, 216] on div "StopTransaction" at bounding box center [236, 218] width 45 height 13
type input "**********"
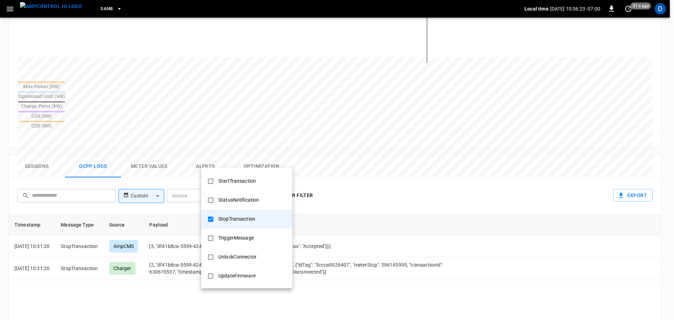
click at [349, 217] on div at bounding box center [337, 160] width 674 height 320
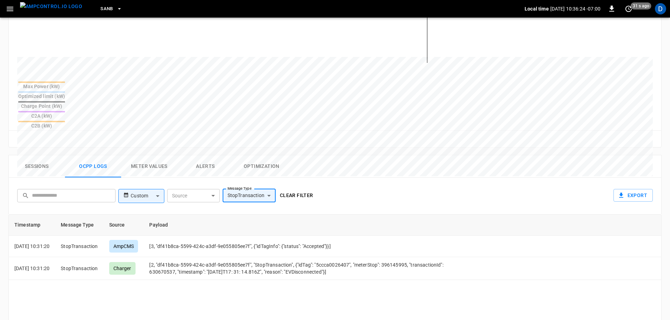
click at [295, 189] on button "Clear filter" at bounding box center [296, 195] width 39 height 13
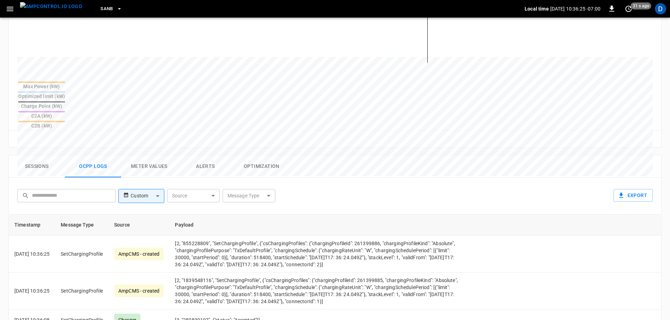
click at [32, 155] on button "Sessions" at bounding box center [37, 166] width 56 height 22
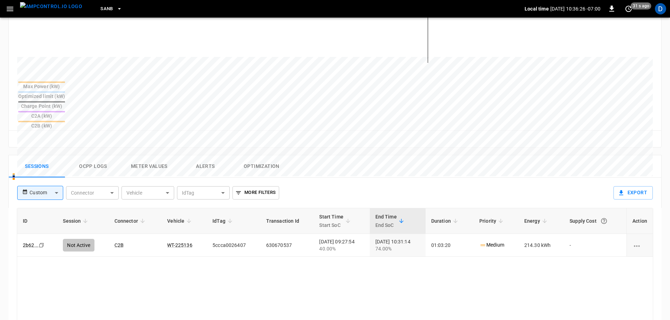
click at [58, 6] on img "menu" at bounding box center [51, 6] width 62 height 9
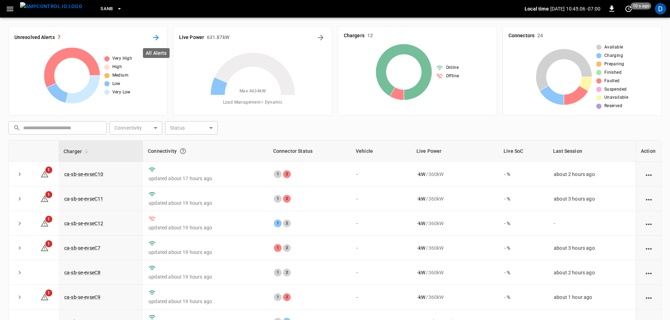
click at [157, 38] on icon "All Alerts" at bounding box center [156, 37] width 8 height 8
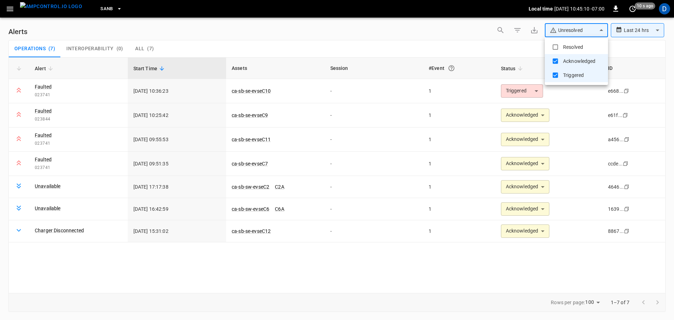
click at [588, 37] on body "**********" at bounding box center [337, 158] width 674 height 317
click at [574, 48] on li "Resolved" at bounding box center [576, 47] width 63 height 14
type input "**********"
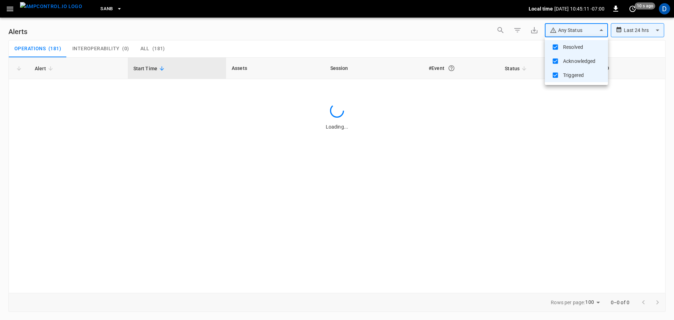
click at [441, 43] on div at bounding box center [337, 160] width 674 height 320
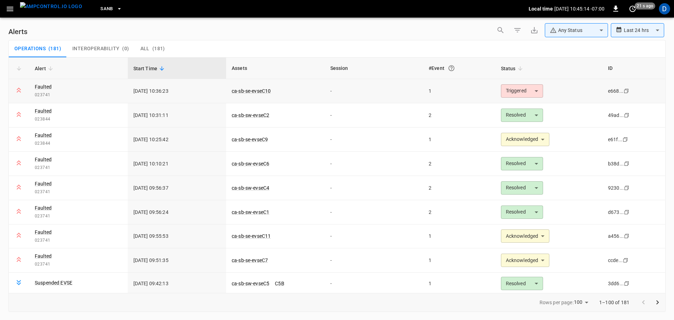
click at [524, 92] on body "**********" at bounding box center [337, 158] width 674 height 317
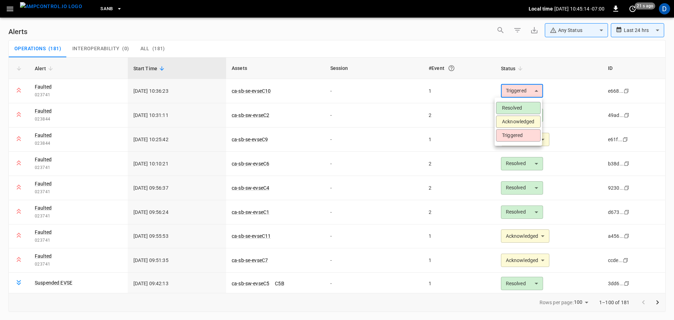
click at [512, 121] on li "Acknowledged" at bounding box center [518, 122] width 45 height 12
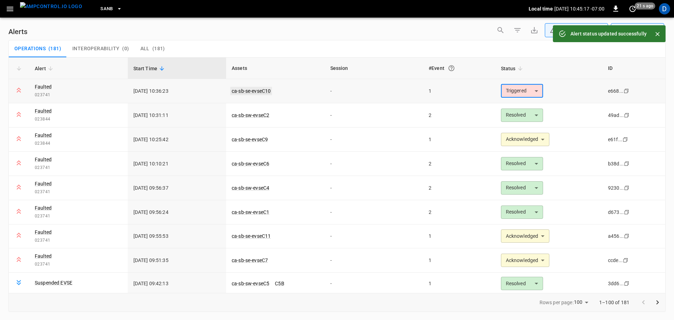
click at [250, 89] on link "ca-sb-se-evseC10" at bounding box center [251, 91] width 42 height 8
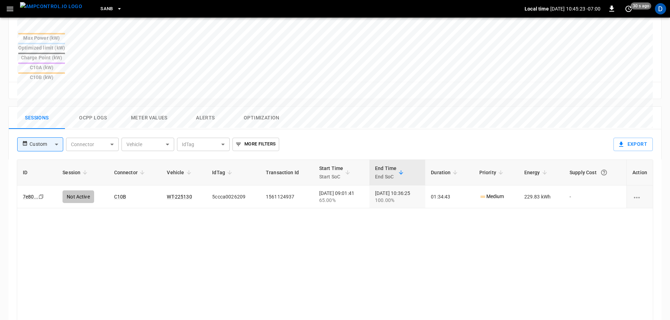
scroll to position [338, 0]
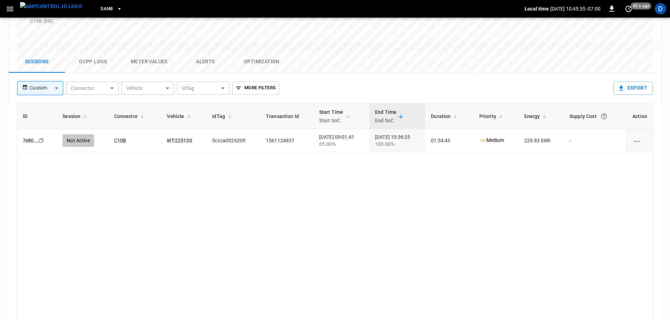
click at [52, 7] on img "menu" at bounding box center [51, 6] width 62 height 9
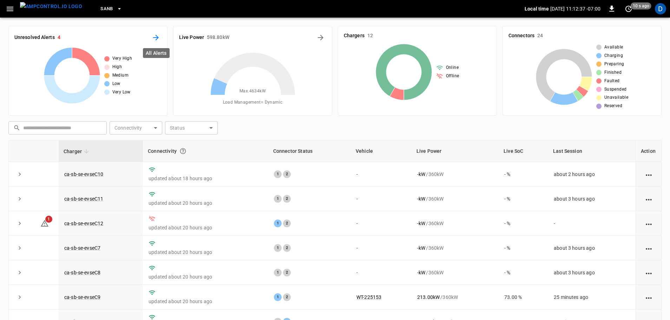
click at [156, 35] on icon "All Alerts" at bounding box center [156, 38] width 6 height 6
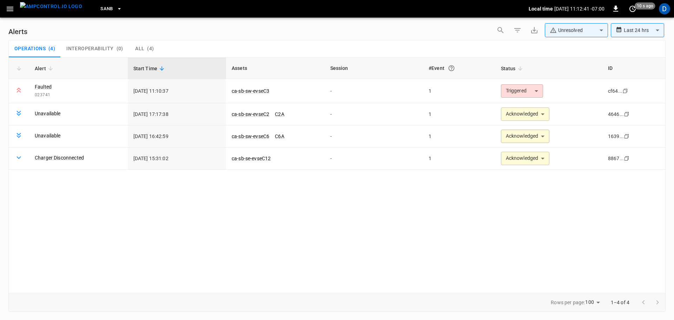
click at [550, 36] on body "**********" at bounding box center [337, 158] width 674 height 317
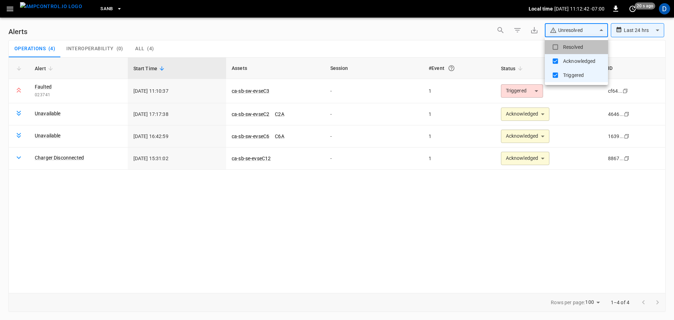
click at [560, 48] on li "Resolved" at bounding box center [576, 47] width 63 height 14
type input "**********"
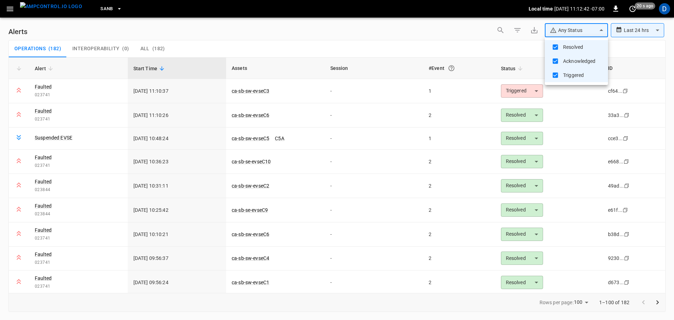
click at [410, 34] on div at bounding box center [337, 160] width 674 height 320
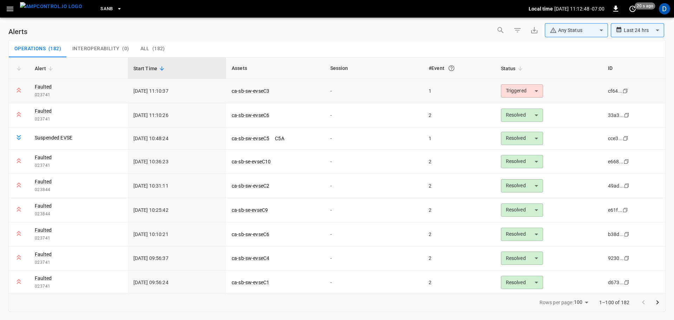
click at [514, 90] on body "**********" at bounding box center [337, 158] width 674 height 317
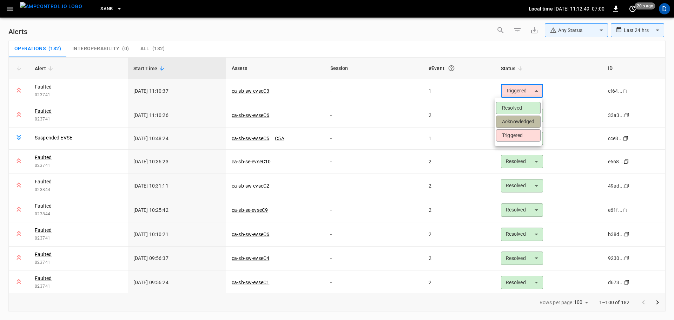
click at [511, 121] on li "Acknowledged" at bounding box center [518, 122] width 45 height 12
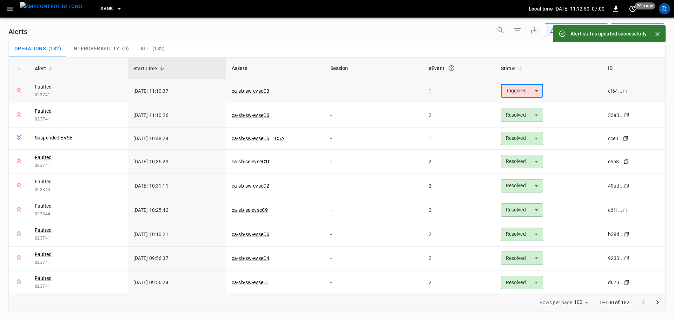
type input "**********"
click at [258, 88] on link "ca-sb-sw-evseC3" at bounding box center [250, 91] width 40 height 8
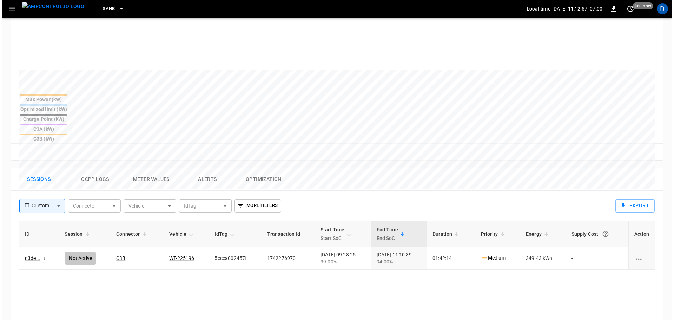
scroll to position [221, 0]
click at [98, 167] on button "Ocpp logs" at bounding box center [93, 178] width 56 height 22
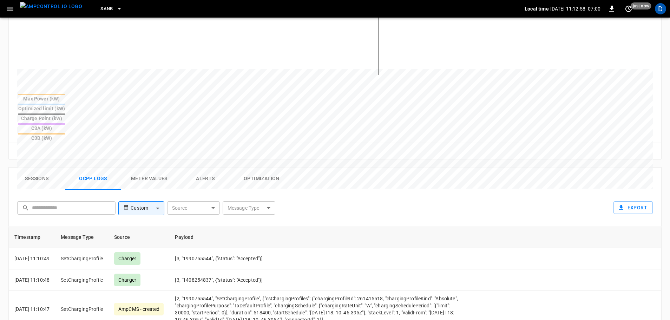
click at [244, 171] on body "SanB Local time 2025-10-09 11:12:58 -07:00 0 just now D ca-sb-sw-evseC3 Remote …" at bounding box center [335, 128] width 670 height 699
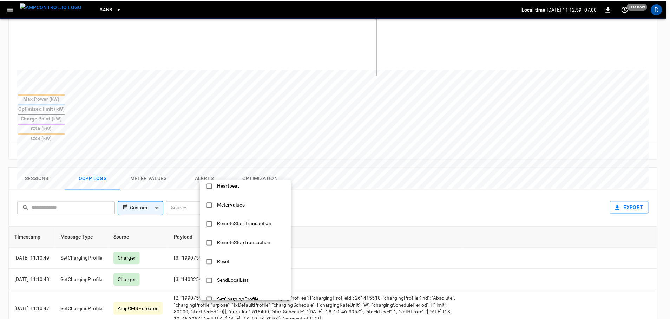
scroll to position [340, 0]
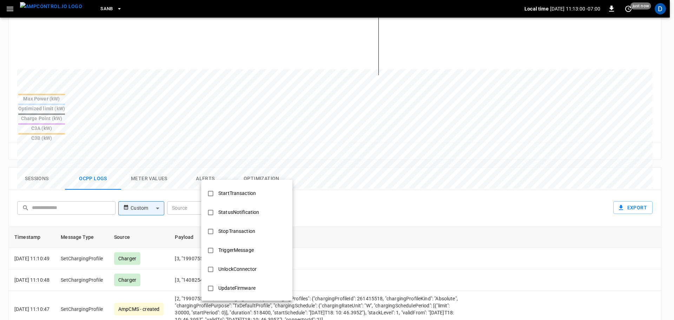
click at [236, 225] on div "StopTransaction" at bounding box center [236, 231] width 45 height 13
type input "**********"
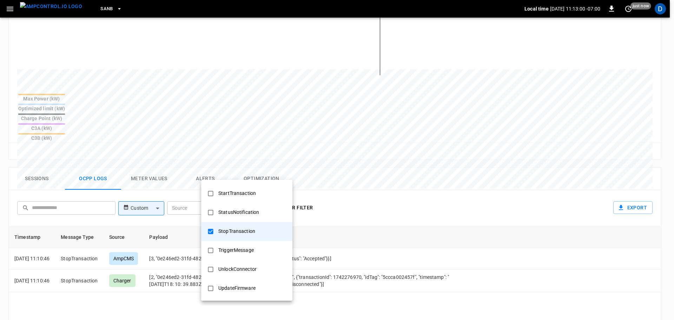
click at [338, 217] on div at bounding box center [337, 160] width 674 height 320
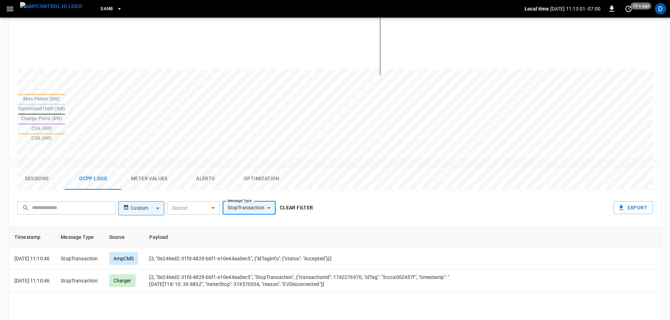
click at [299, 201] on button "Clear filter" at bounding box center [296, 207] width 39 height 13
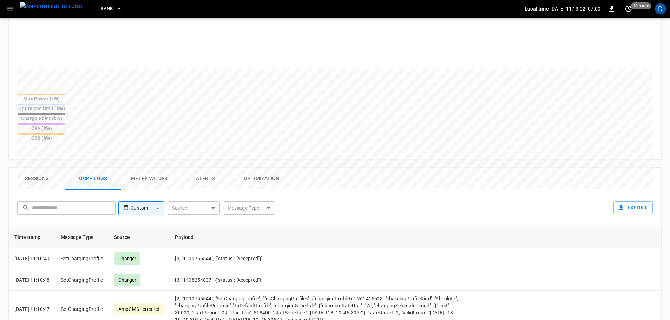
click at [38, 167] on button "Sessions" at bounding box center [37, 178] width 56 height 22
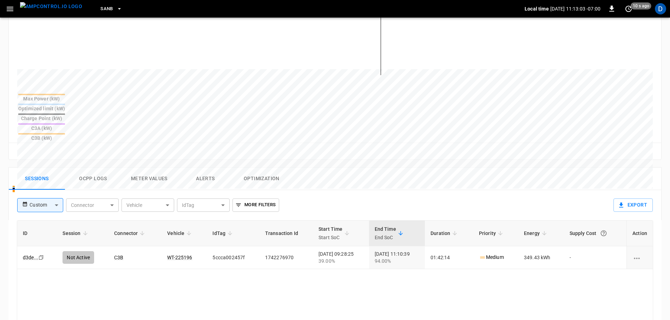
click at [56, 11] on img "menu" at bounding box center [51, 6] width 62 height 9
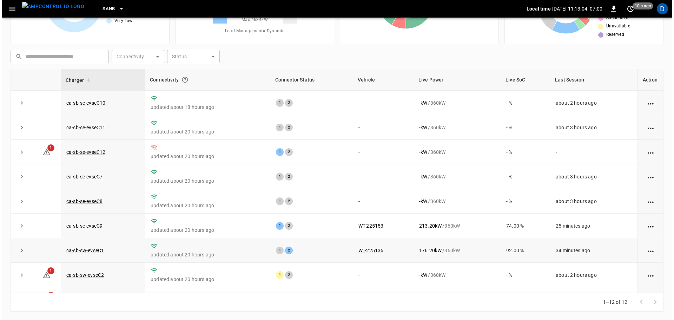
scroll to position [97, 0]
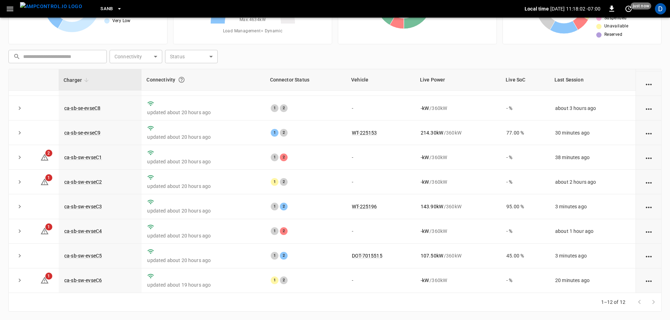
click at [100, 8] on span "SanB" at bounding box center [106, 9] width 13 height 8
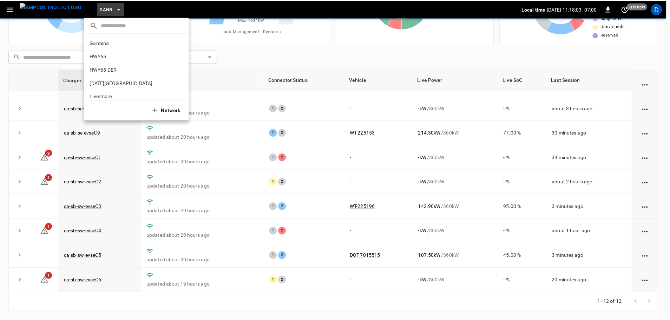
scroll to position [59, 0]
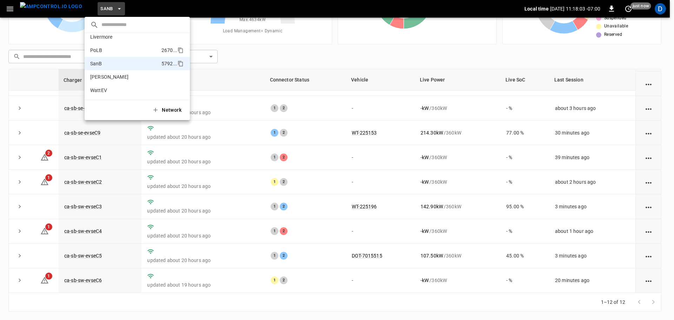
click at [107, 49] on p "PoLB" at bounding box center [124, 50] width 68 height 7
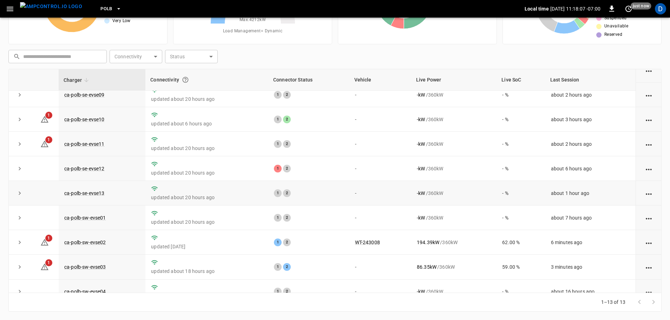
scroll to position [44, 0]
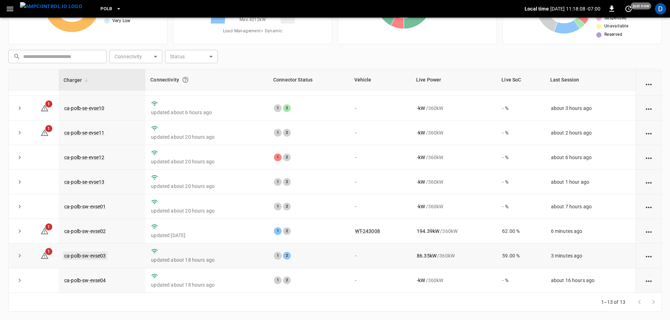
click at [101, 258] on link "ca-polb-sw-evse03" at bounding box center [85, 255] width 45 height 8
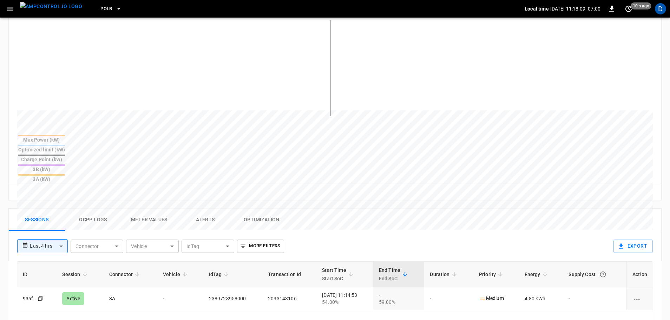
scroll to position [180, 0]
click at [81, 230] on div at bounding box center [321, 278] width 609 height 96
click at [54, 11] on img "menu" at bounding box center [51, 6] width 62 height 9
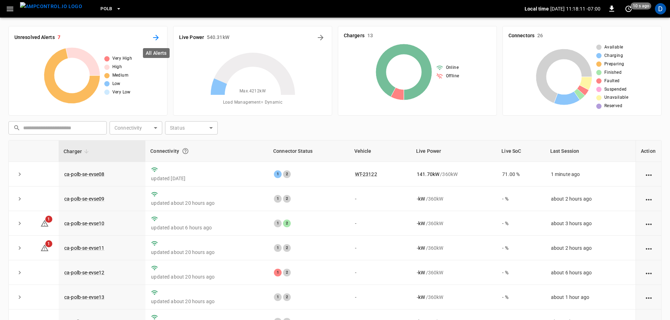
click at [156, 37] on icon "All Alerts" at bounding box center [156, 38] width 6 height 6
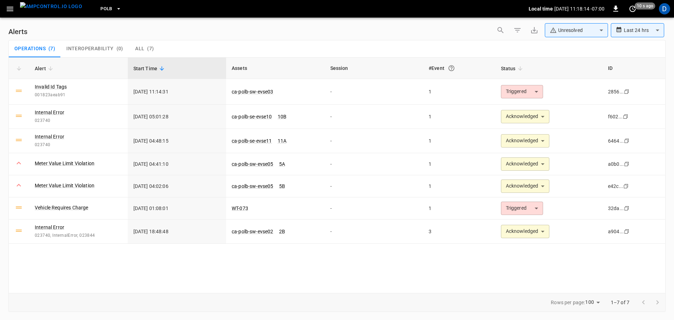
click at [557, 28] on body "**********" at bounding box center [337, 158] width 674 height 317
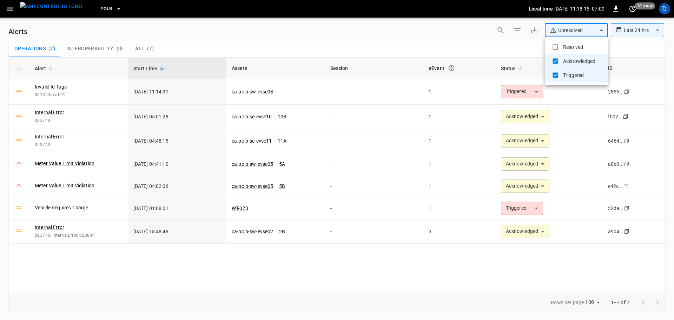
type input "**********"
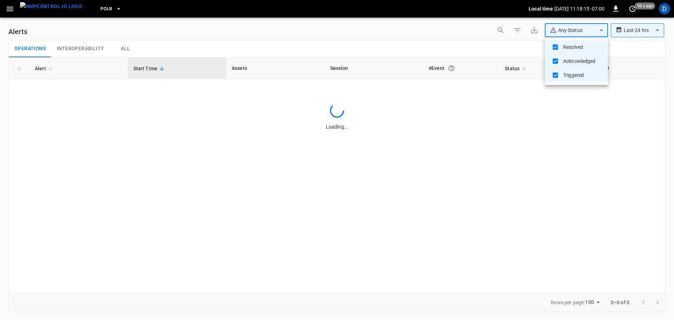
click at [458, 35] on div at bounding box center [337, 160] width 674 height 320
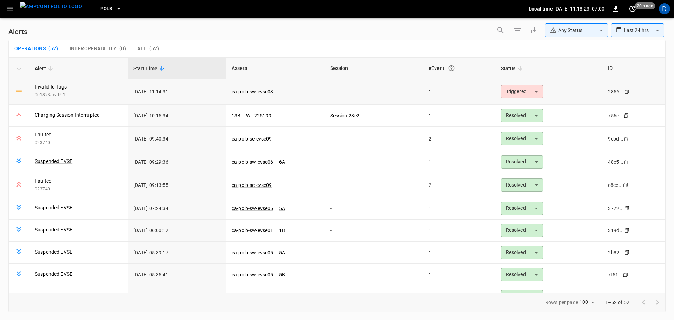
click at [511, 92] on body "**********" at bounding box center [337, 158] width 674 height 317
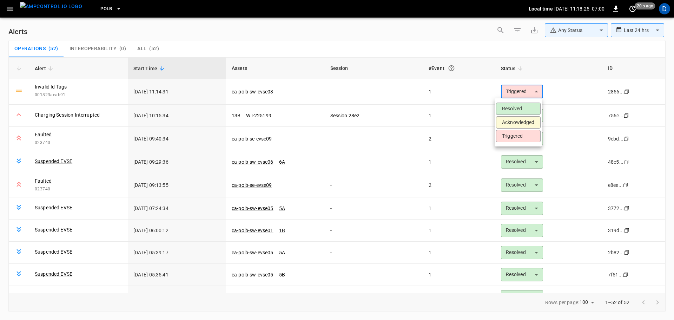
click at [507, 105] on li "Resolved" at bounding box center [518, 109] width 45 height 12
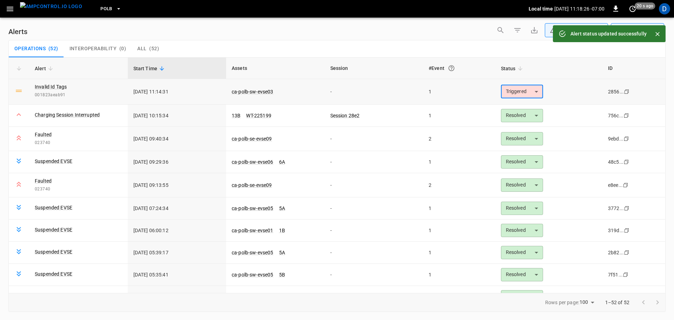
type input "********"
click at [259, 90] on link "ca-polb-sw-evse03" at bounding box center [252, 91] width 45 height 8
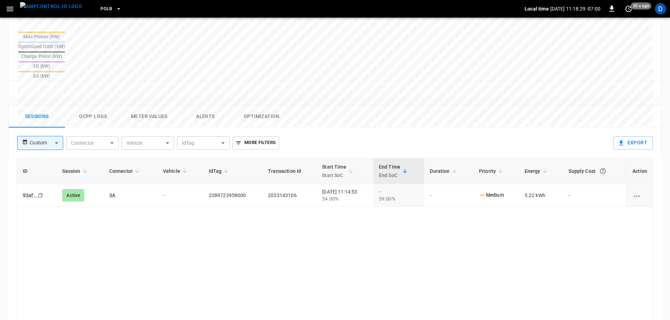
scroll to position [285, 0]
click at [59, 9] on img "menu" at bounding box center [51, 6] width 62 height 9
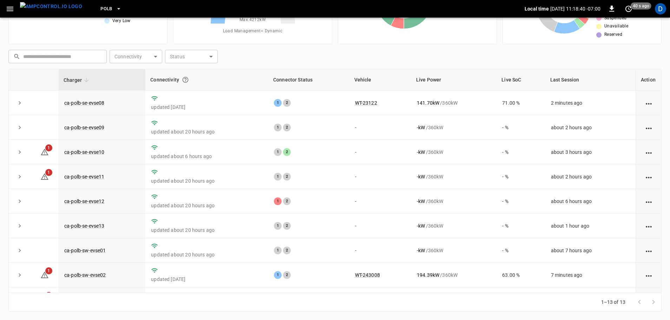
scroll to position [71, 0]
click at [660, 13] on div "D" at bounding box center [660, 8] width 11 height 11
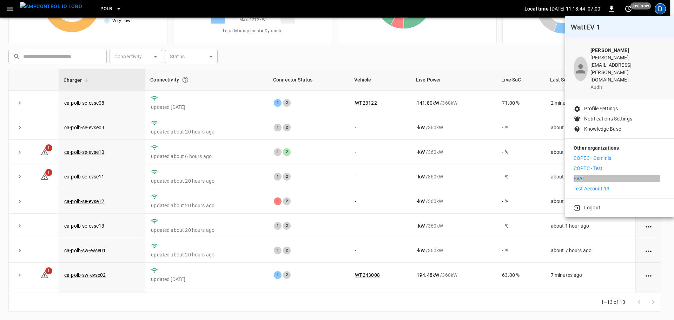
click at [585, 175] on li "EVAI" at bounding box center [620, 178] width 92 height 7
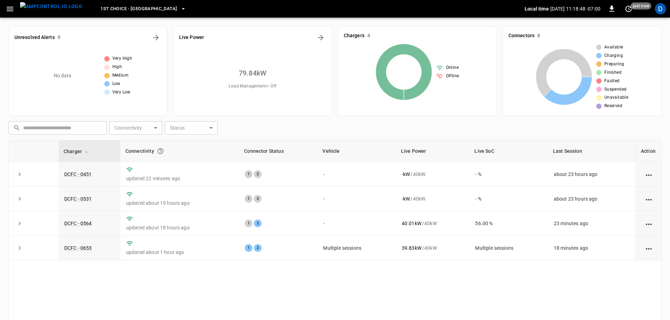
click at [139, 8] on span "1st Choice - [GEOGRAPHIC_DATA]" at bounding box center [138, 9] width 77 height 8
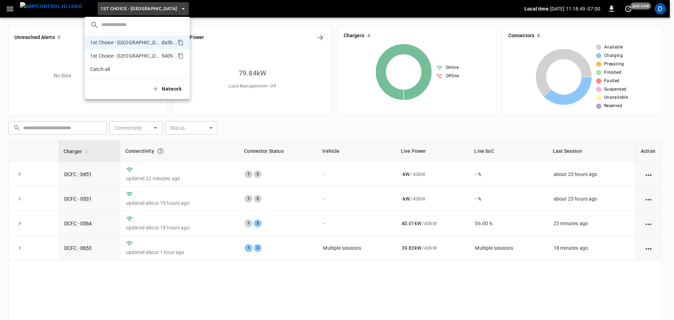
click at [126, 53] on p "1st Choice - [GEOGRAPHIC_DATA][PERSON_NAME]" at bounding box center [124, 55] width 68 height 7
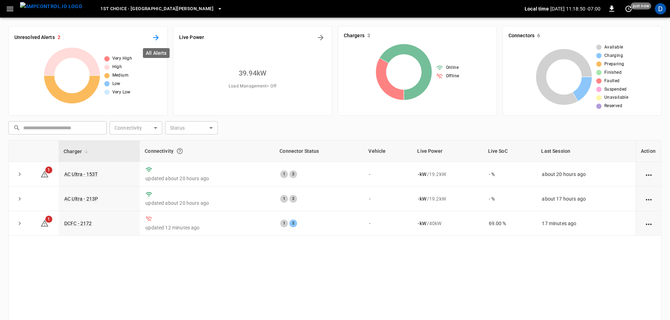
click at [158, 38] on icon "All Alerts" at bounding box center [156, 37] width 8 height 8
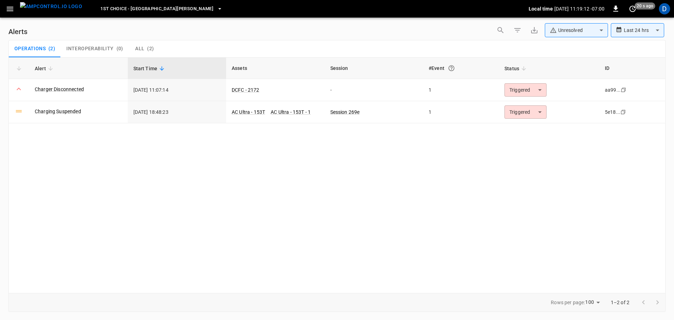
click at [560, 26] on body "**********" at bounding box center [337, 158] width 674 height 317
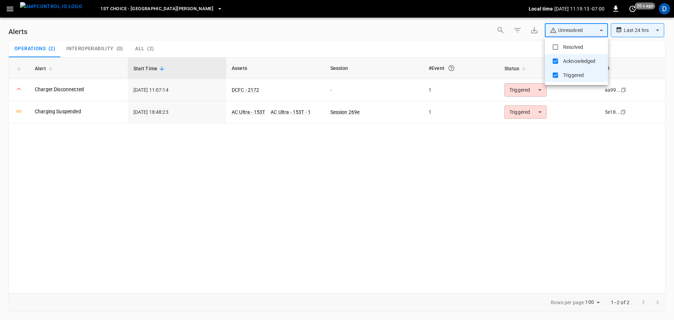
click at [560, 40] on ul "Resolved Acknowledged Triggered" at bounding box center [576, 61] width 63 height 48
type input "**********"
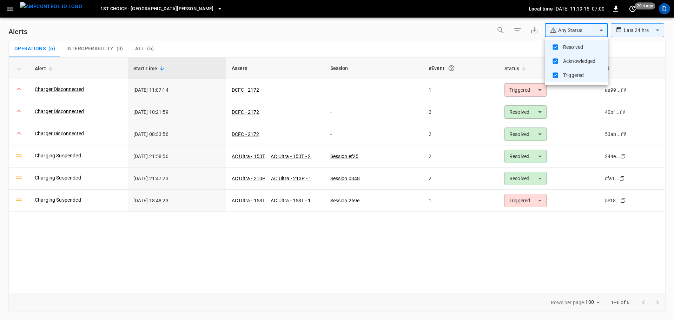
click at [463, 39] on div at bounding box center [337, 160] width 674 height 320
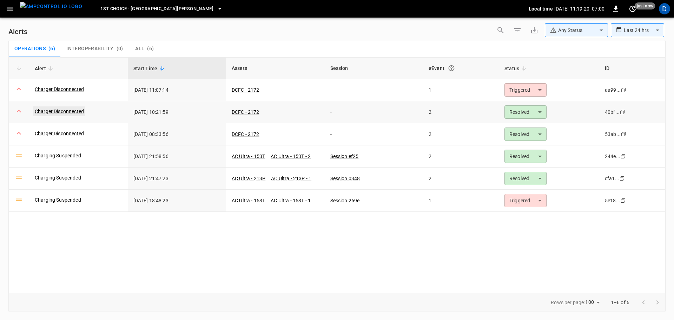
click at [80, 110] on link "Charger Disconnected" at bounding box center [59, 111] width 52 height 10
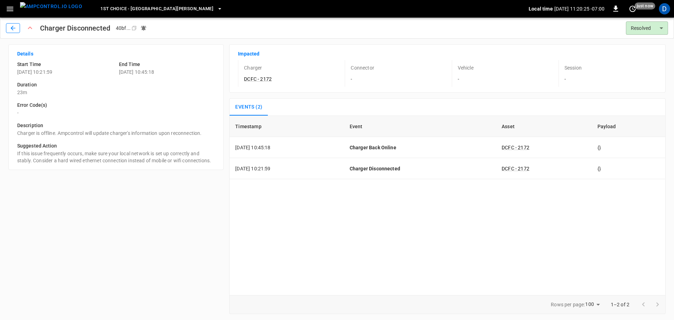
click at [16, 28] on icon "button" at bounding box center [12, 28] width 7 height 7
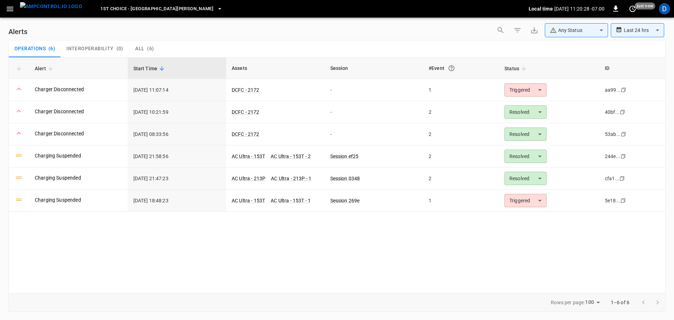
click at [449, 39] on div "**********" at bounding box center [336, 31] width 657 height 17
click at [523, 90] on body "**********" at bounding box center [337, 158] width 674 height 317
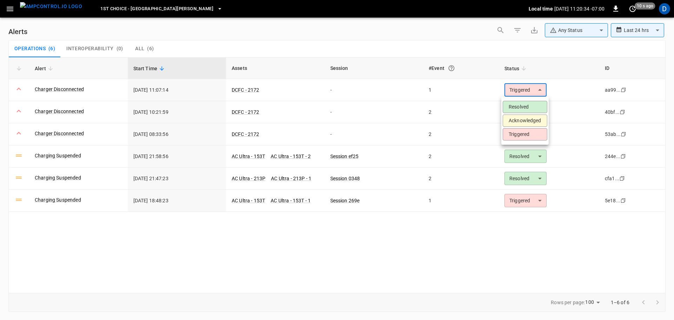
click at [517, 119] on li "Acknowledged" at bounding box center [525, 120] width 45 height 12
type input "**********"
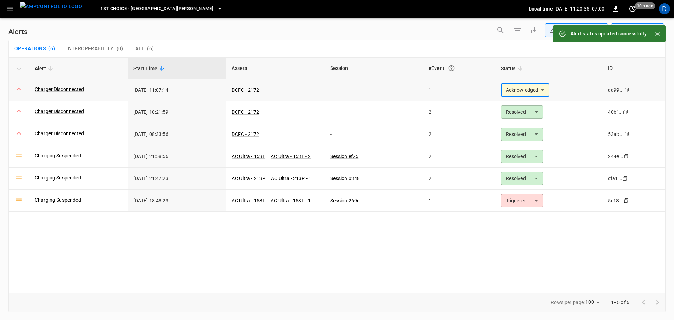
click at [65, 84] on td "Charger Disconnected" at bounding box center [78, 90] width 99 height 22
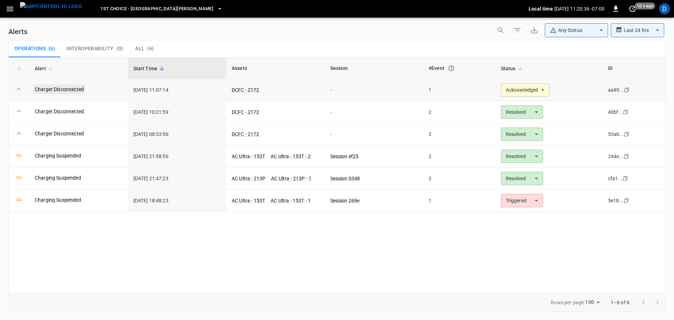
click at [57, 87] on link "Charger Disconnected" at bounding box center [59, 89] width 52 height 10
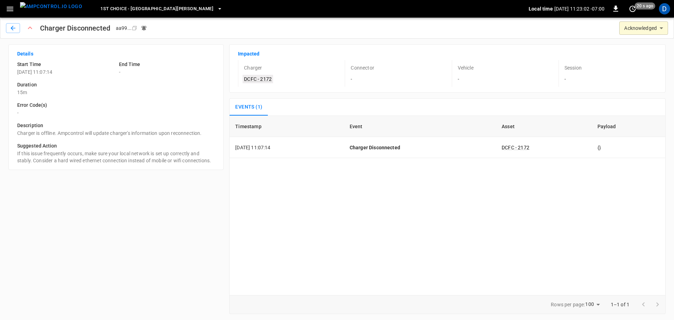
click at [265, 78] on link "DCFC - 2172" at bounding box center [258, 79] width 31 height 8
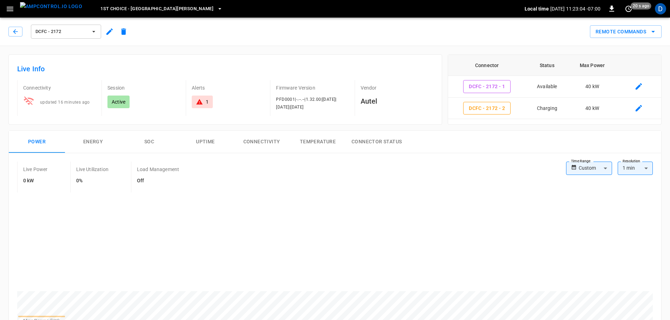
scroll to position [29, 0]
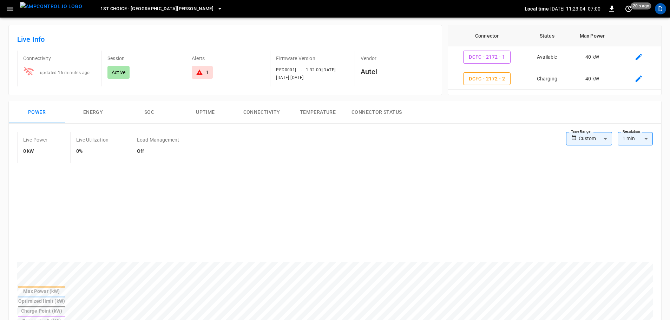
click at [267, 114] on button "Connectivity" at bounding box center [261, 112] width 56 height 22
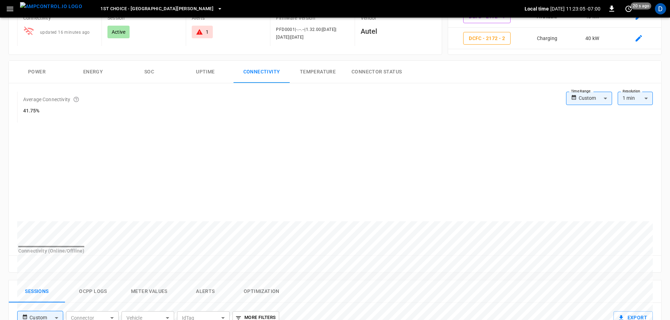
scroll to position [70, 0]
click at [599, 99] on body "1st Choice - [GEOGRAPHIC_DATA][PERSON_NAME] Local time [DATE] 11:23:14 -07:00 0…" at bounding box center [335, 257] width 670 height 654
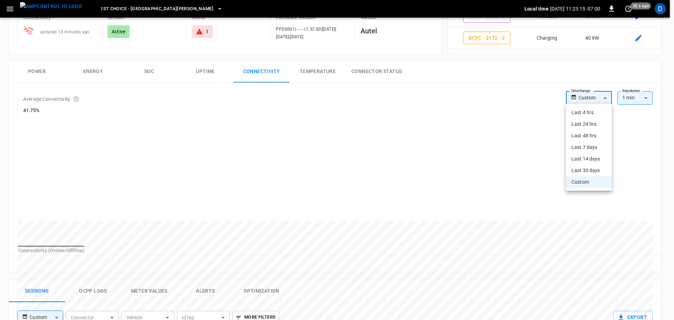
click at [587, 115] on li "Last 4 hrs" at bounding box center [589, 113] width 46 height 12
type input "**********"
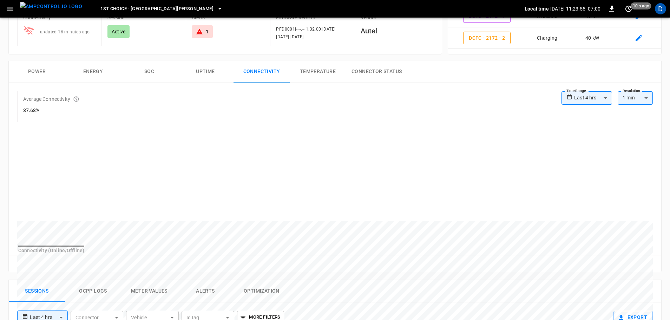
click at [95, 85] on div "**********" at bounding box center [335, 177] width 652 height 189
click at [61, 11] on img "menu" at bounding box center [51, 6] width 62 height 9
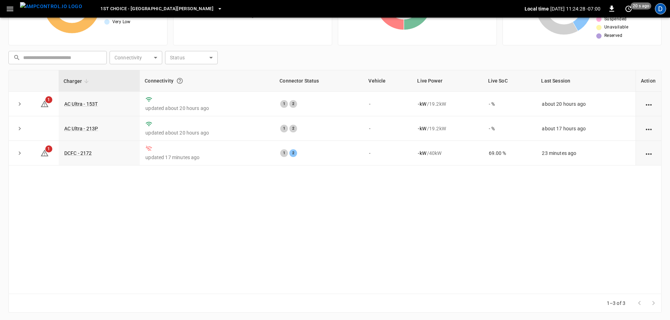
click at [658, 9] on div "D" at bounding box center [660, 8] width 11 height 11
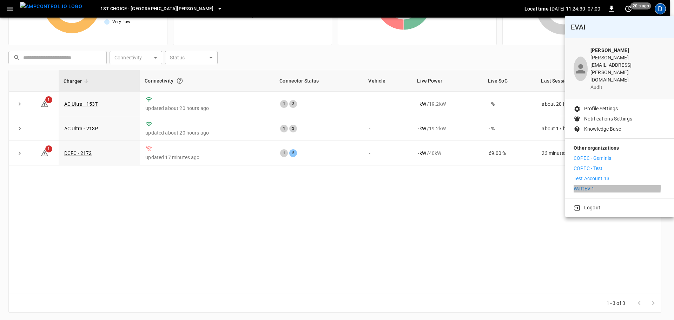
click at [593, 185] on p "WattEV 1" at bounding box center [584, 188] width 21 height 7
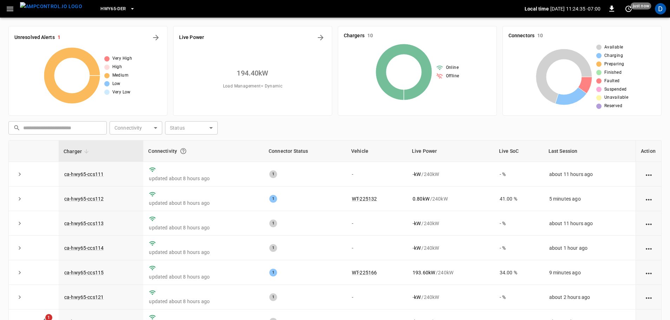
click at [129, 11] on icon "button" at bounding box center [132, 8] width 7 height 7
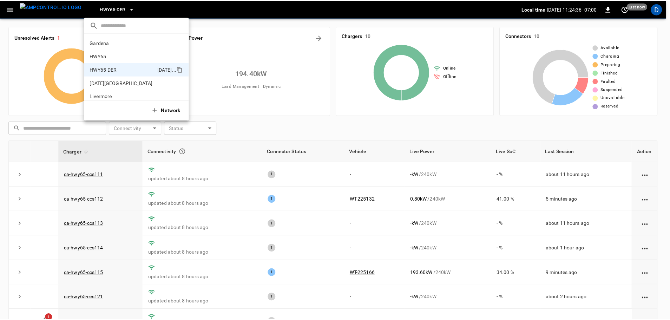
scroll to position [25, 0]
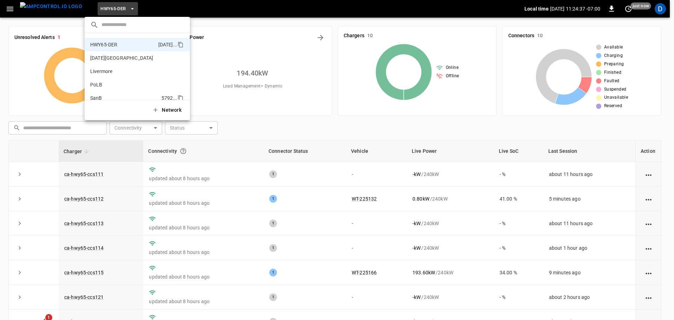
click at [105, 93] on li "SanB 5792 ..." at bounding box center [137, 97] width 105 height 13
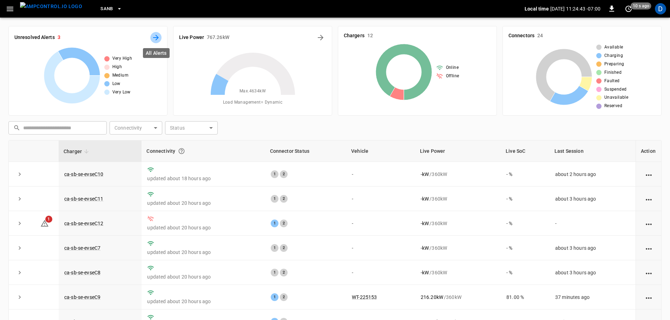
click at [154, 37] on icon "All Alerts" at bounding box center [156, 38] width 6 height 6
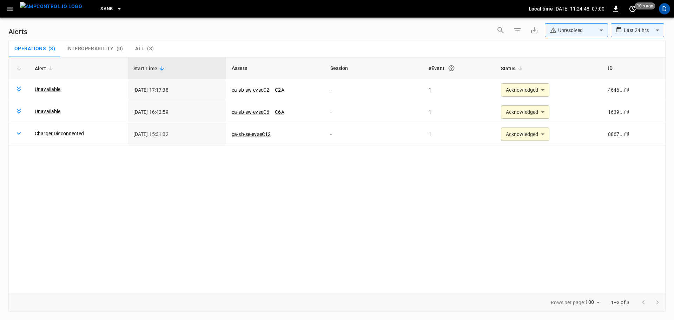
click at [57, 10] on img "menu" at bounding box center [51, 6] width 62 height 9
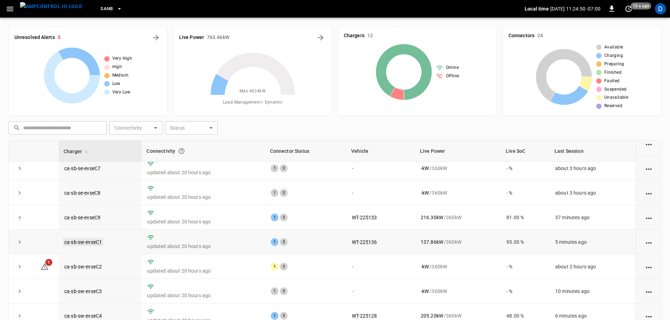
scroll to position [80, 0]
click at [94, 245] on link "ca-sb-sw-evseC1" at bounding box center [83, 241] width 40 height 8
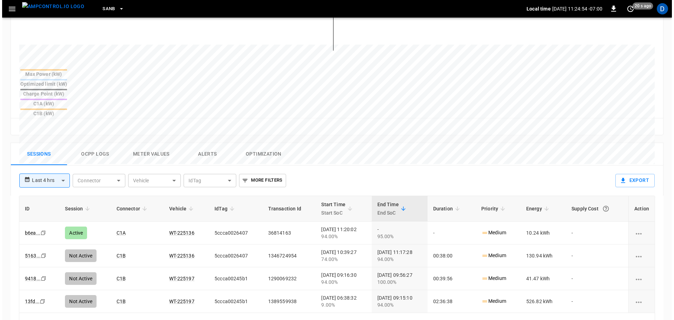
scroll to position [246, 0]
click at [92, 143] on button "Ocpp logs" at bounding box center [93, 154] width 56 height 22
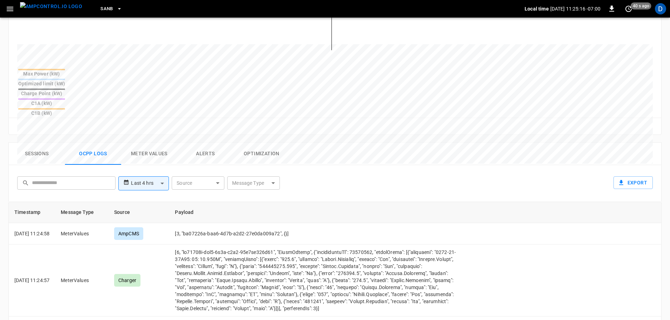
click at [246, 152] on body "**********" at bounding box center [335, 103] width 670 height 699
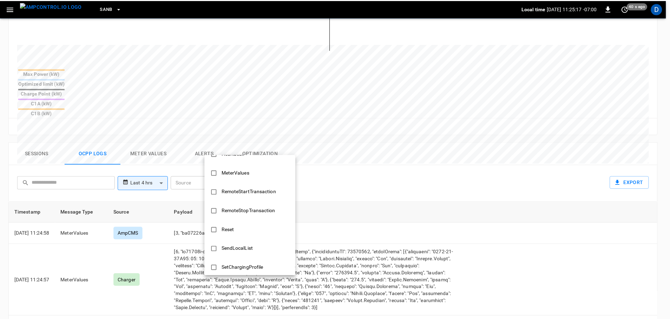
scroll to position [340, 0]
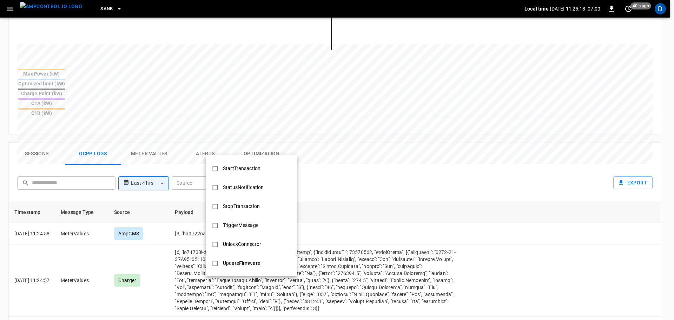
click at [240, 199] on li "StopTransaction" at bounding box center [251, 206] width 91 height 19
type input "**********"
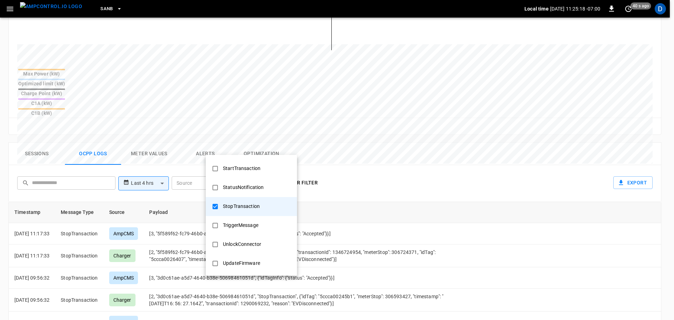
click at [345, 193] on div at bounding box center [337, 160] width 674 height 320
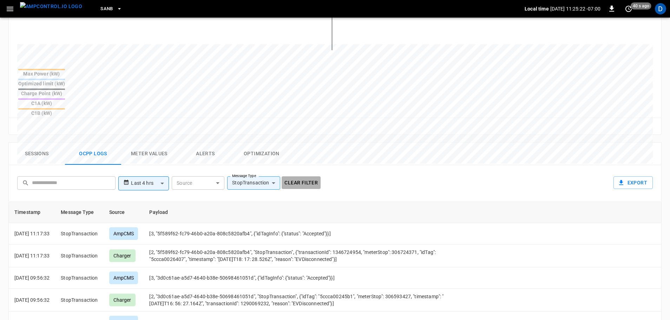
click at [298, 176] on button "Clear filter" at bounding box center [301, 182] width 39 height 13
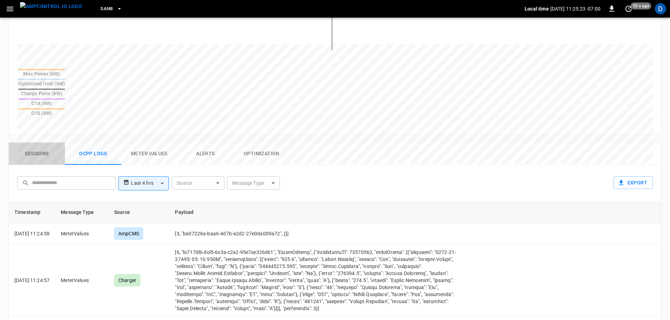
click at [37, 143] on button "Sessions" at bounding box center [37, 154] width 56 height 22
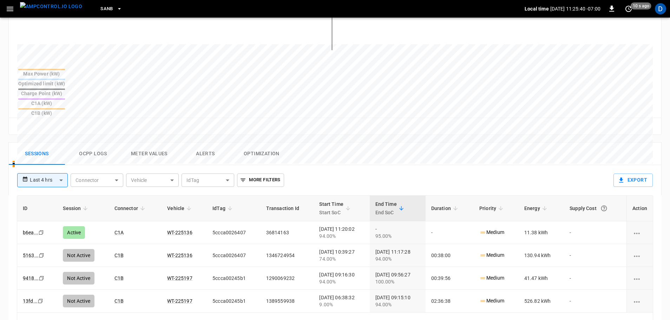
drag, startPoint x: 53, startPoint y: 12, endPoint x: 53, endPoint y: 1, distance: 10.2
click at [53, 11] on img "menu" at bounding box center [51, 6] width 62 height 9
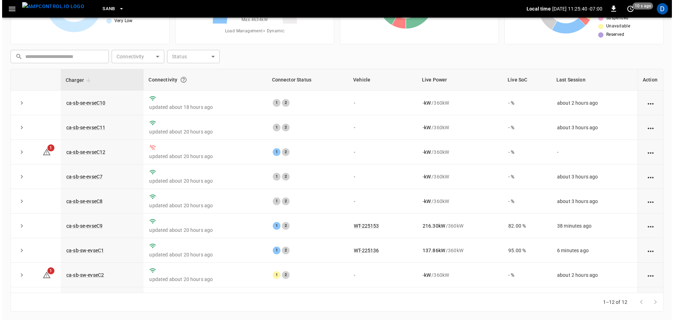
scroll to position [71, 0]
click at [100, 10] on span "SanB" at bounding box center [106, 9] width 13 height 8
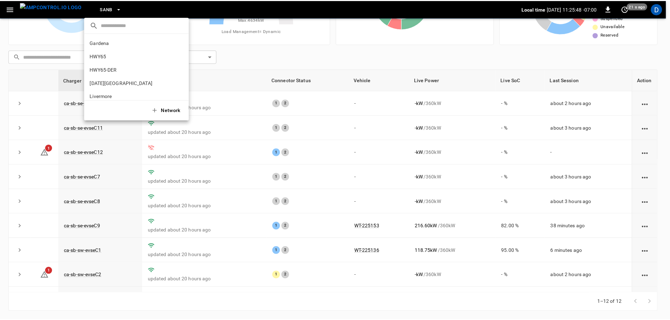
scroll to position [59, 0]
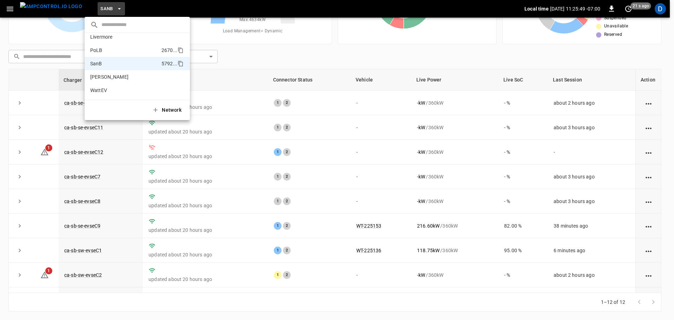
click at [108, 52] on p "PoLB" at bounding box center [124, 50] width 68 height 7
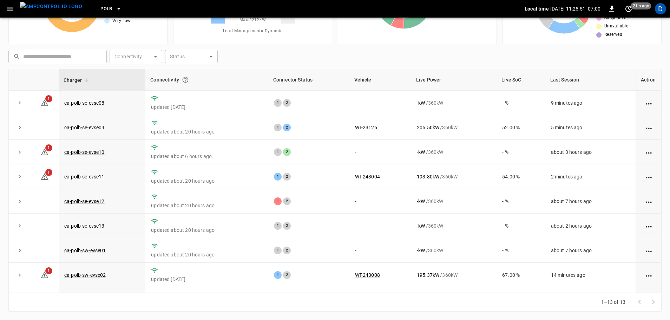
scroll to position [0, 0]
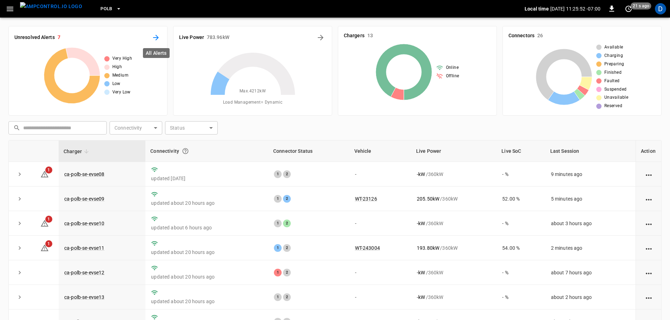
click at [152, 40] on icon "All Alerts" at bounding box center [156, 37] width 8 height 8
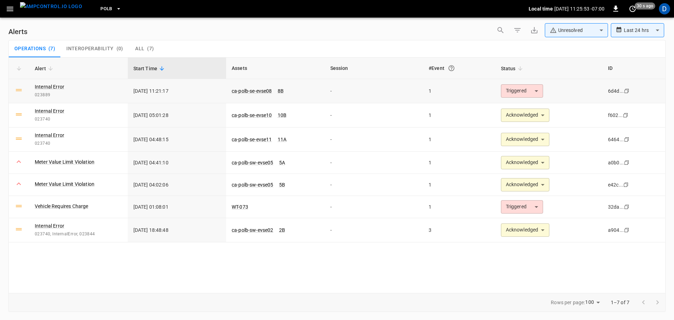
click at [515, 92] on body "**********" at bounding box center [337, 158] width 674 height 317
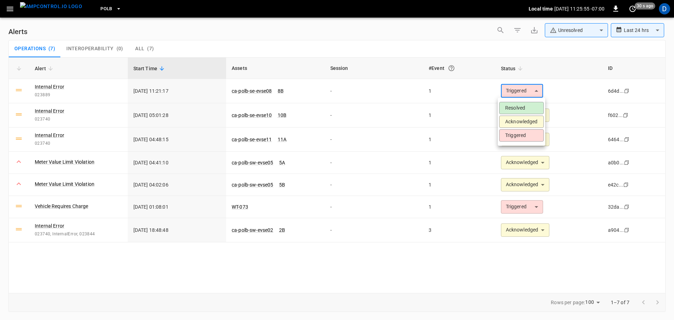
click at [417, 40] on div at bounding box center [337, 160] width 674 height 320
click at [555, 28] on body "**********" at bounding box center [337, 158] width 674 height 317
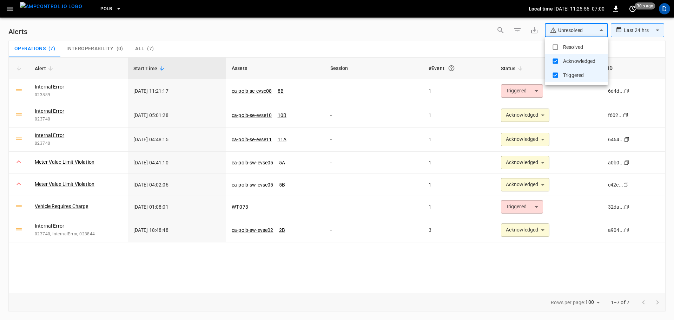
type input "**********"
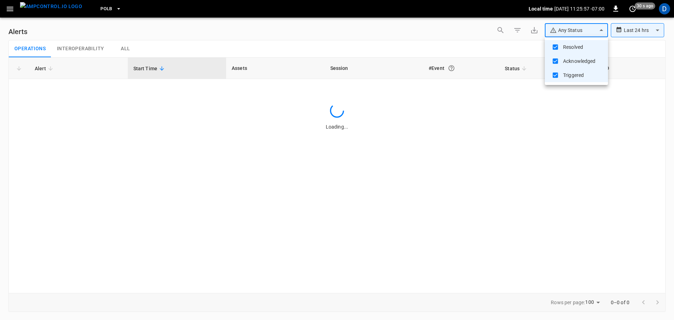
click at [446, 41] on div at bounding box center [337, 160] width 674 height 320
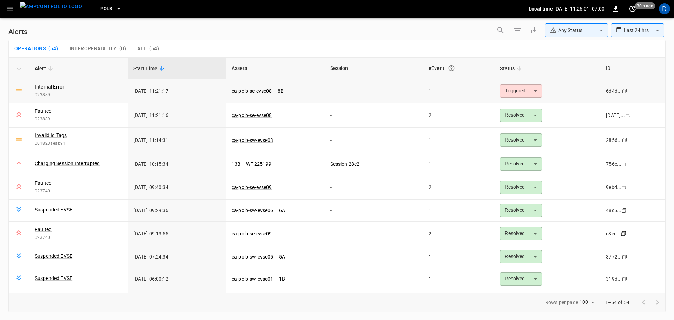
click at [512, 95] on body "**********" at bounding box center [337, 158] width 674 height 317
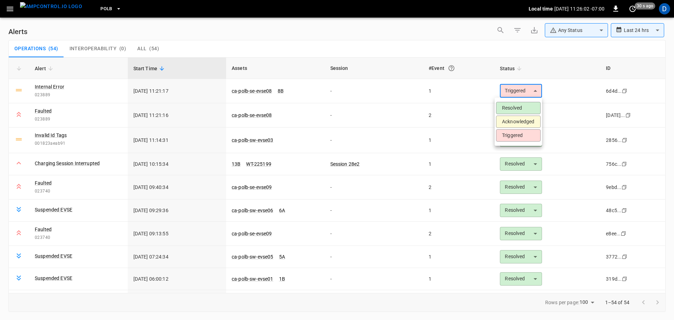
click at [511, 120] on li "Acknowledged" at bounding box center [518, 122] width 45 height 12
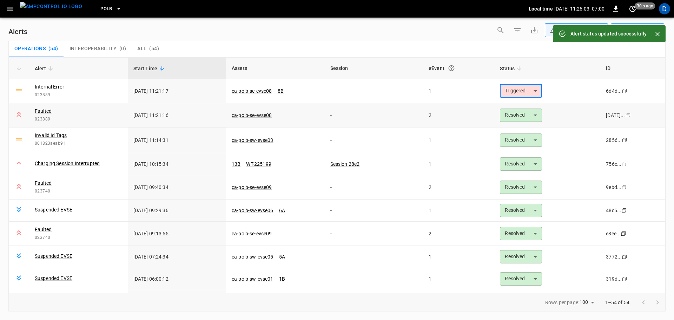
type input "**********"
click at [239, 115] on link "ca-polb-se-evse08" at bounding box center [251, 115] width 43 height 8
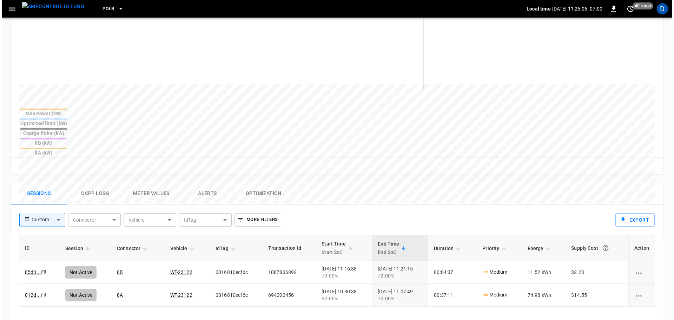
scroll to position [213, 0]
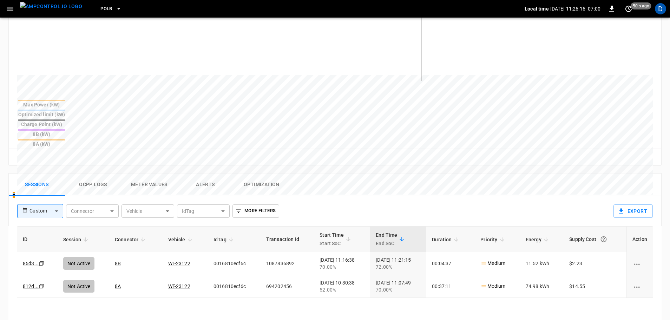
click at [100, 9] on span "PoLB" at bounding box center [106, 9] width 12 height 8
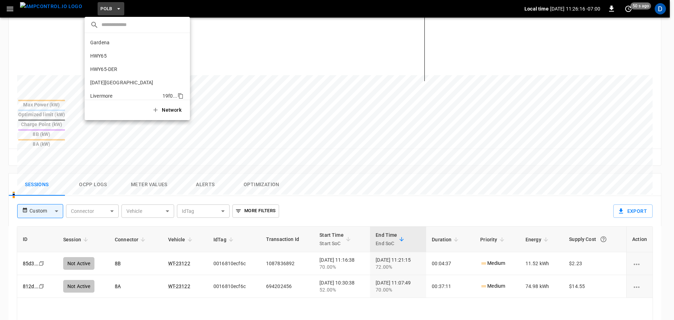
scroll to position [59, 0]
click at [106, 66] on p "SanB" at bounding box center [124, 63] width 68 height 7
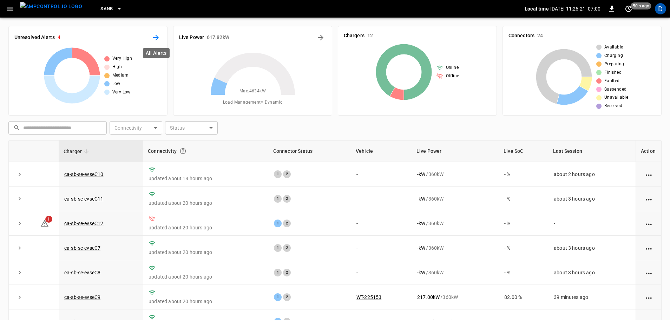
click at [155, 37] on icon "All Alerts" at bounding box center [156, 37] width 8 height 8
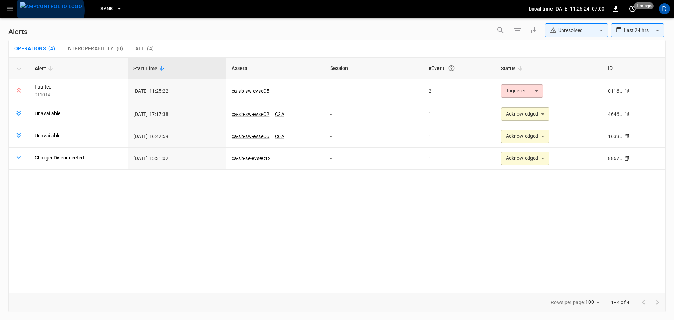
click at [50, 11] on img "menu" at bounding box center [51, 6] width 62 height 9
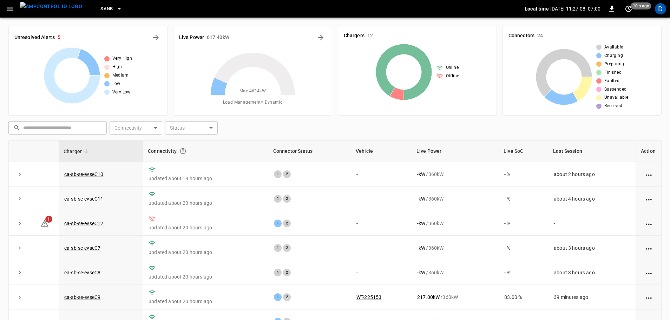
click at [116, 11] on icon "button" at bounding box center [119, 8] width 7 height 7
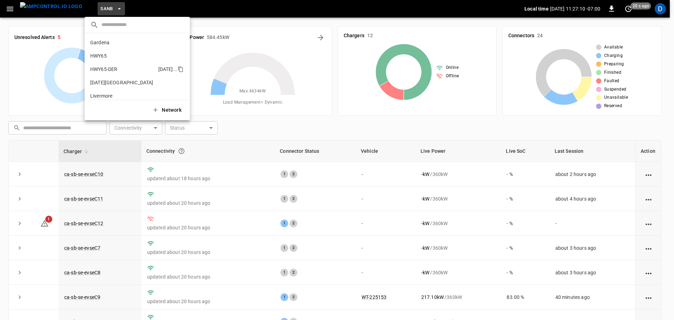
click at [109, 71] on p "HWY65-DER" at bounding box center [122, 69] width 65 height 7
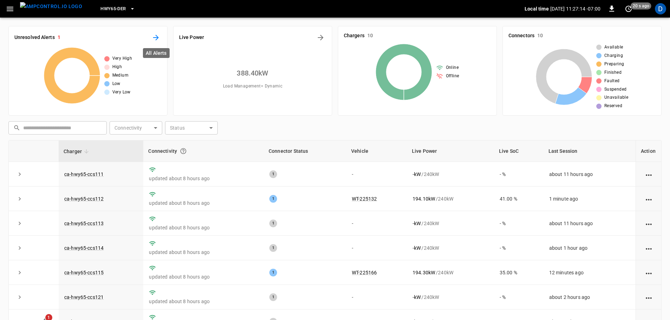
click at [158, 36] on icon "All Alerts" at bounding box center [156, 37] width 8 height 8
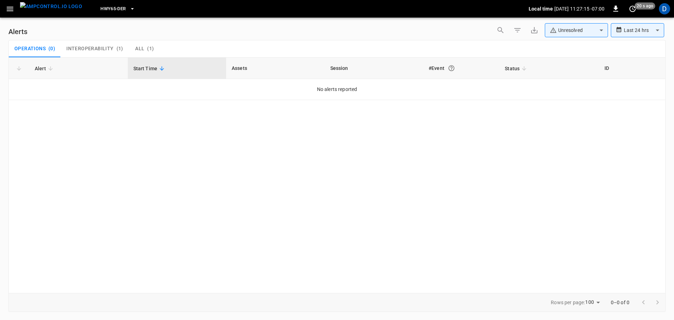
click at [556, 27] on body "**********" at bounding box center [337, 158] width 674 height 317
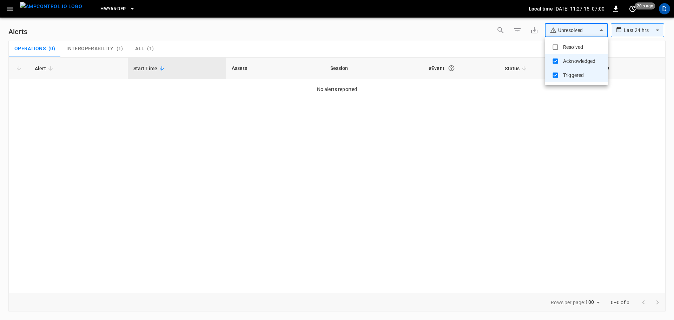
click at [561, 45] on li "Resolved" at bounding box center [576, 47] width 63 height 14
type input "**********"
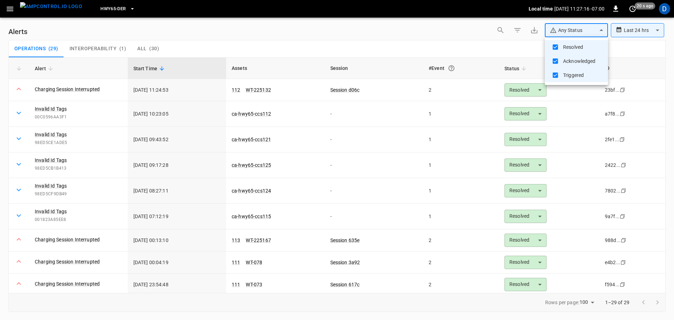
click at [221, 40] on div at bounding box center [337, 160] width 674 height 320
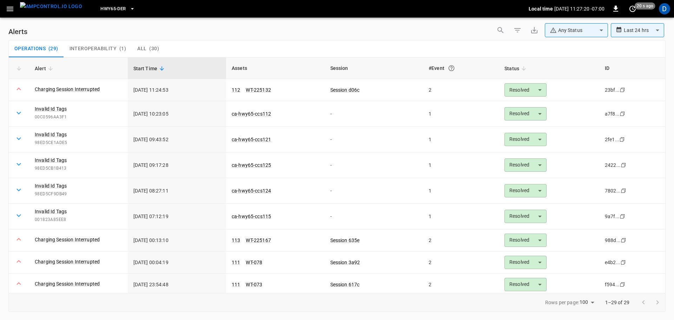
click at [253, 45] on div "Operations ( 29 ) Interoperability ( 1 ) All ( 30 )" at bounding box center [337, 48] width 656 height 17
click at [236, 91] on link "112" at bounding box center [235, 90] width 11 height 8
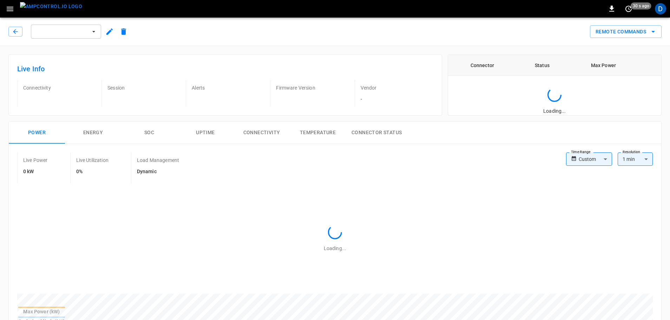
type input "**********"
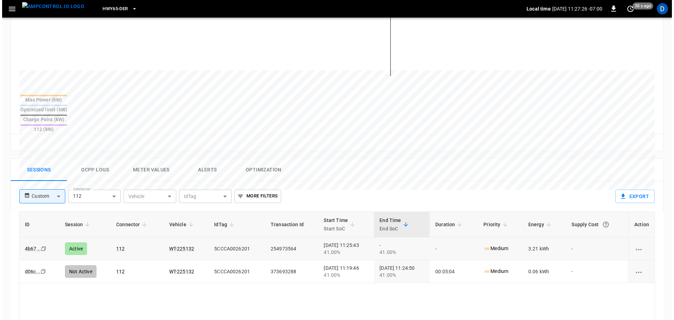
scroll to position [218, 0]
click at [99, 158] on button "Ocpp logs" at bounding box center [93, 169] width 56 height 22
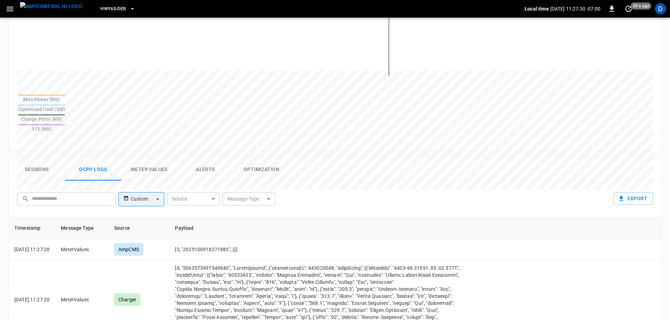
click at [246, 172] on body "HWY65-DER Local time 2025-10-09 11:27:30 -07:00 0 30 s ago D ca-hwy65-ccs112 Re…" at bounding box center [335, 125] width 670 height 687
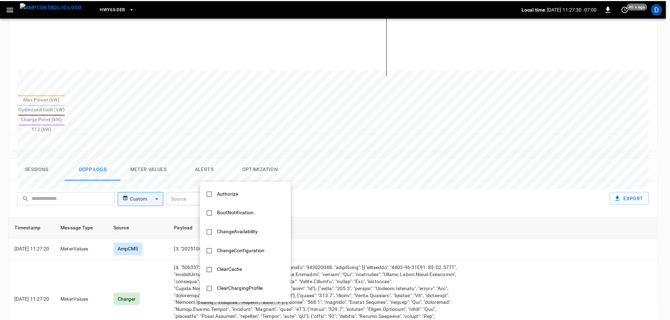
scroll to position [340, 0]
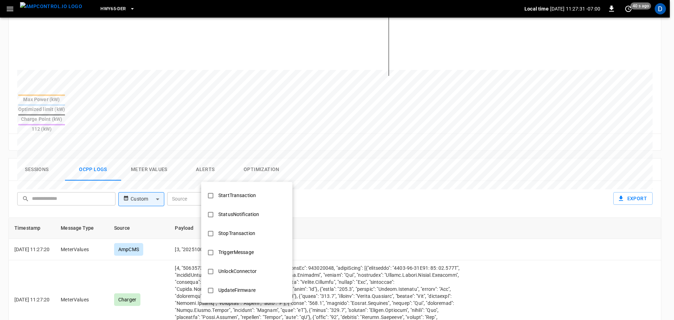
click at [245, 233] on div "StopTransaction" at bounding box center [236, 233] width 45 height 13
type input "**********"
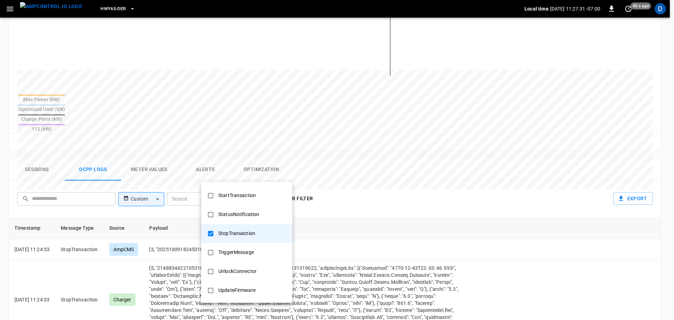
click at [386, 191] on div at bounding box center [337, 160] width 674 height 320
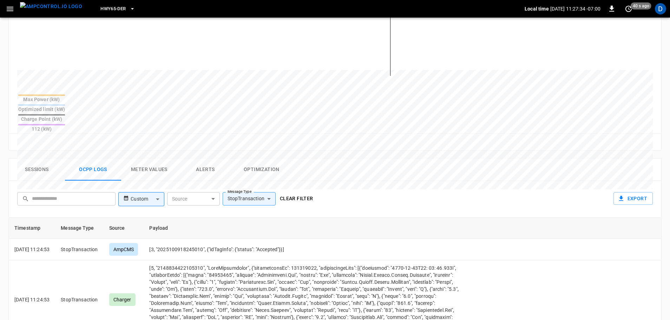
click at [294, 192] on button "Clear filter" at bounding box center [296, 198] width 39 height 13
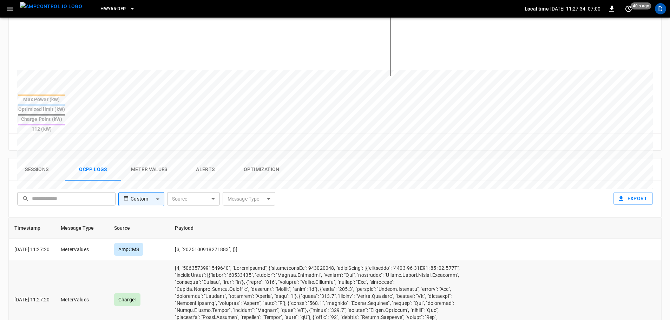
scroll to position [343, 0]
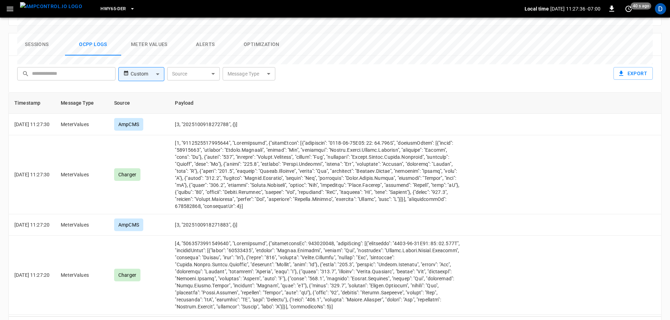
click at [40, 33] on button "Sessions" at bounding box center [37, 44] width 56 height 22
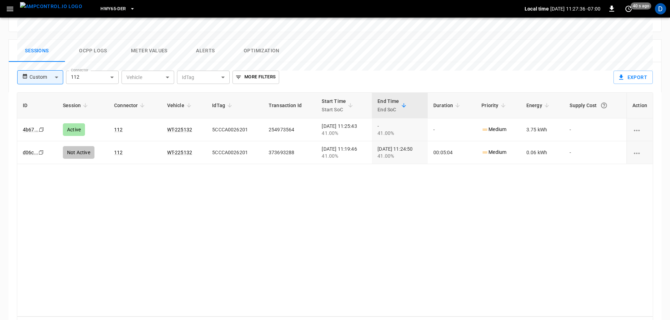
click at [42, 11] on img "menu" at bounding box center [51, 6] width 62 height 9
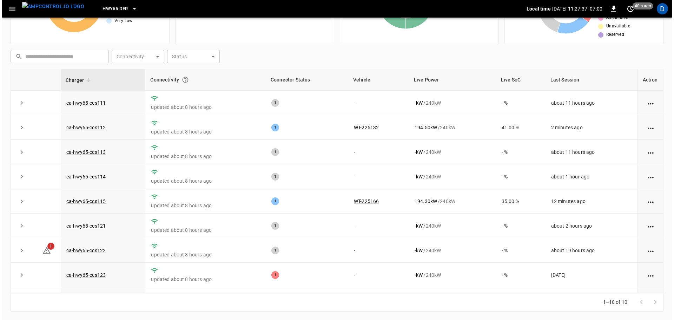
scroll to position [71, 0]
click at [100, 7] on span "HWY65-DER" at bounding box center [112, 9] width 25 height 8
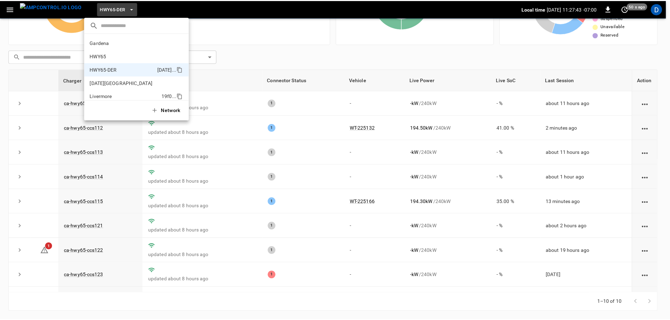
scroll to position [25, 0]
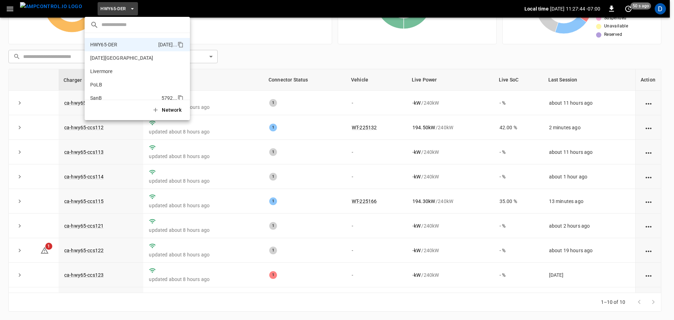
click at [103, 92] on li "SanB 5792 ..." at bounding box center [137, 97] width 105 height 13
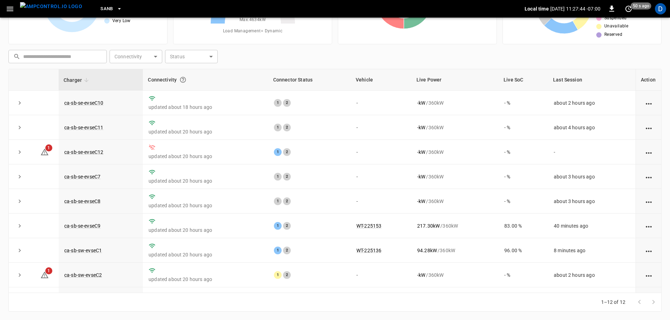
scroll to position [0, 0]
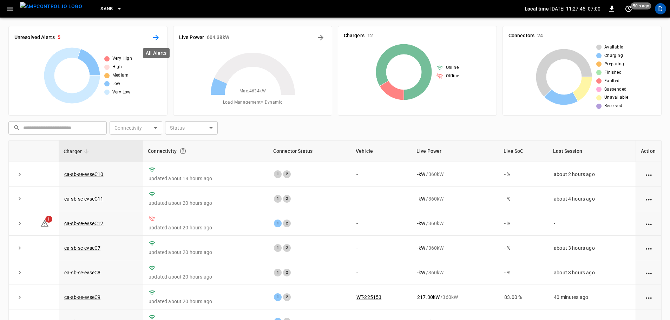
click at [154, 40] on icon "All Alerts" at bounding box center [156, 37] width 8 height 8
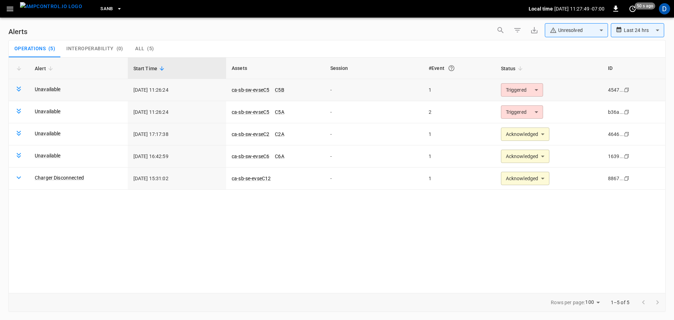
click at [506, 88] on body "**********" at bounding box center [337, 158] width 674 height 317
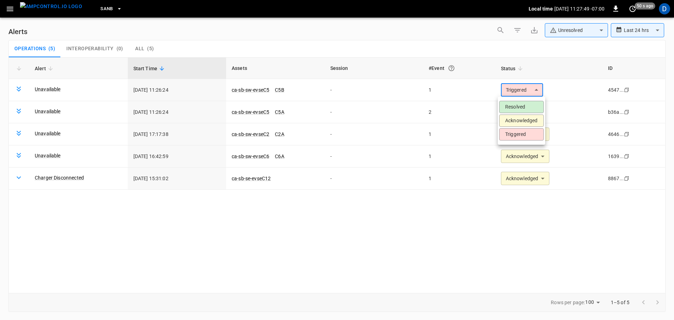
click at [518, 121] on li "Acknowledged" at bounding box center [521, 120] width 45 height 12
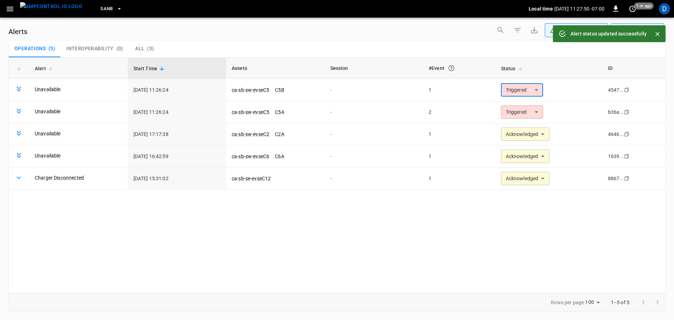
type input "**********"
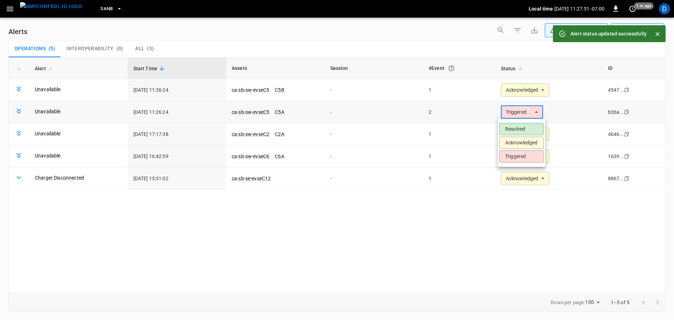
click at [520, 115] on body "**********" at bounding box center [337, 158] width 674 height 317
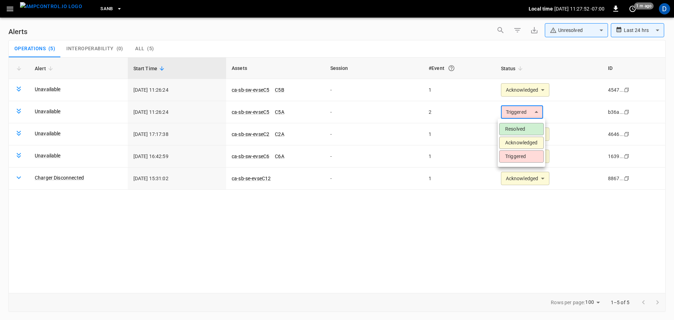
click at [520, 142] on li "Acknowledged" at bounding box center [521, 143] width 45 height 12
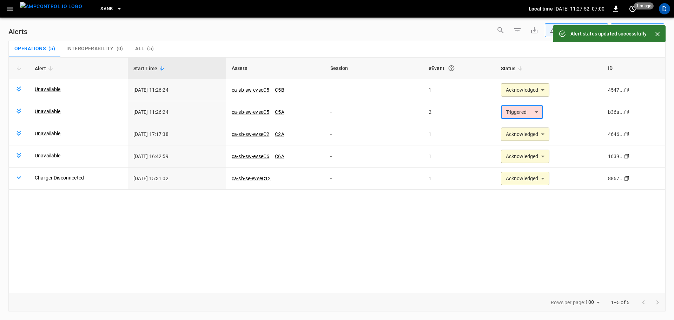
type input "**********"
click at [549, 36] on body "**********" at bounding box center [337, 158] width 674 height 317
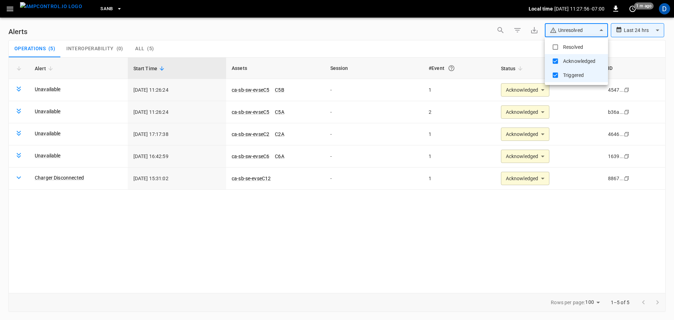
click at [562, 41] on li "Resolved" at bounding box center [576, 47] width 63 height 14
type input "**********"
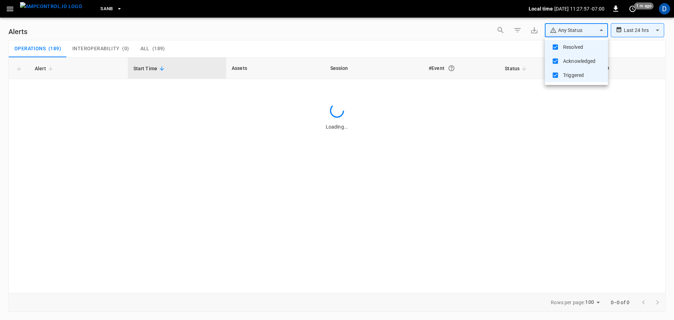
click at [426, 48] on div at bounding box center [337, 160] width 674 height 320
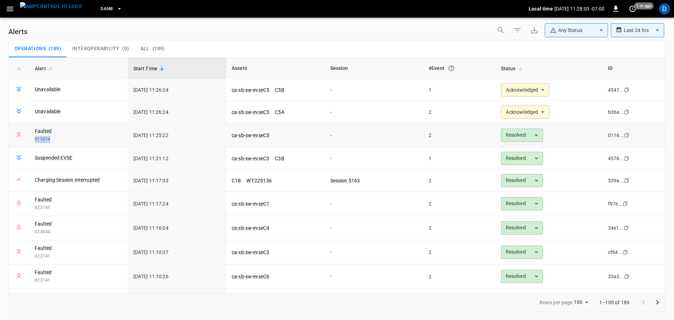
drag, startPoint x: 41, startPoint y: 136, endPoint x: 36, endPoint y: 137, distance: 4.9
click at [36, 137] on span "011014" at bounding box center [78, 139] width 87 height 7
drag, startPoint x: 54, startPoint y: 7, endPoint x: 106, endPoint y: 0, distance: 53.1
click at [54, 7] on img "menu" at bounding box center [51, 6] width 62 height 9
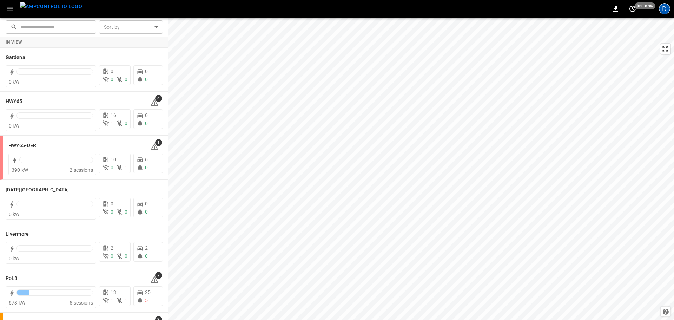
click at [667, 13] on div "D" at bounding box center [664, 8] width 11 height 11
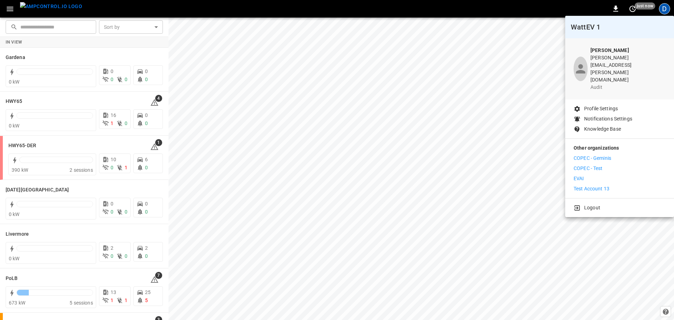
click at [587, 175] on li "EVAI" at bounding box center [620, 178] width 92 height 7
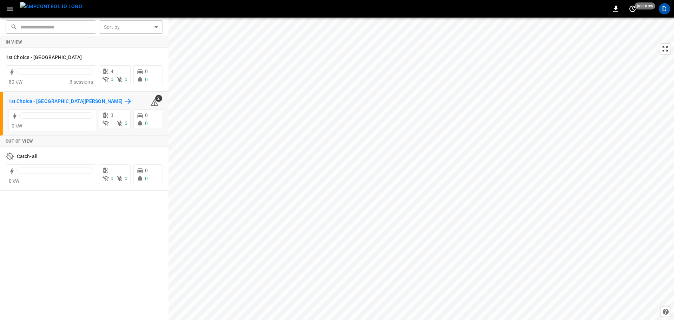
click at [44, 102] on h6 "1st Choice - [GEOGRAPHIC_DATA][PERSON_NAME]" at bounding box center [65, 102] width 114 height 8
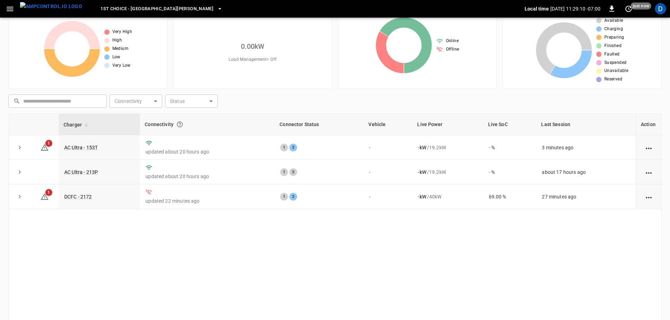
scroll to position [27, 0]
click at [82, 144] on link "AC Ultra - 153T" at bounding box center [81, 147] width 36 height 8
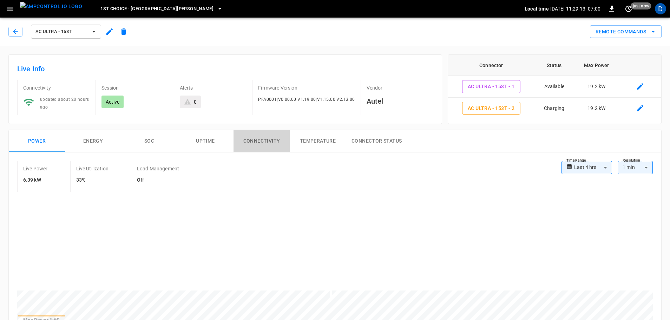
click at [259, 133] on button "Connectivity" at bounding box center [261, 141] width 56 height 22
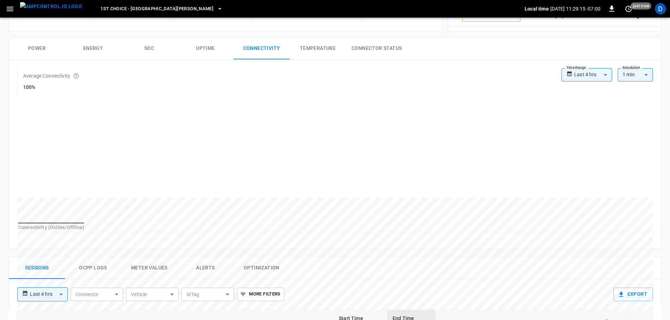
scroll to position [92, 0]
click at [583, 81] on div "**********" at bounding box center [606, 78] width 91 height 20
click at [579, 76] on body "**********" at bounding box center [335, 234] width 670 height 653
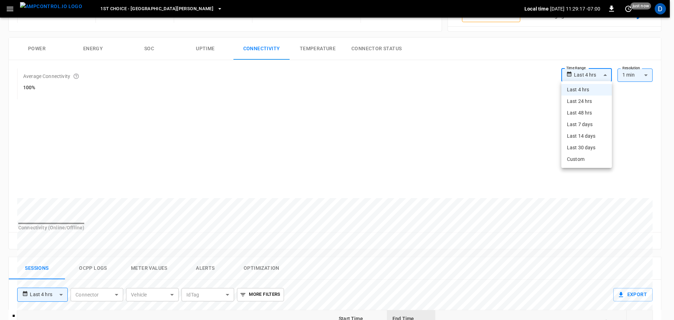
click at [579, 98] on li "Last 24 hrs" at bounding box center [586, 101] width 51 height 12
type input "**********"
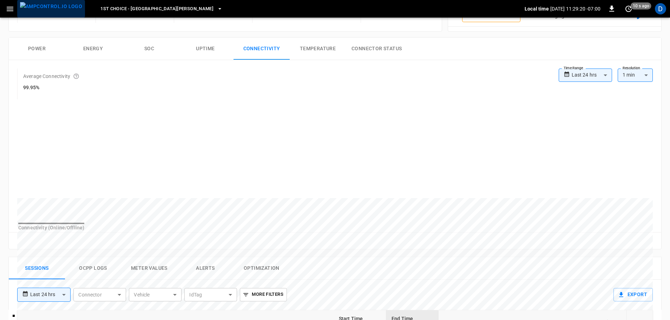
click at [54, 11] on img "menu" at bounding box center [51, 6] width 62 height 9
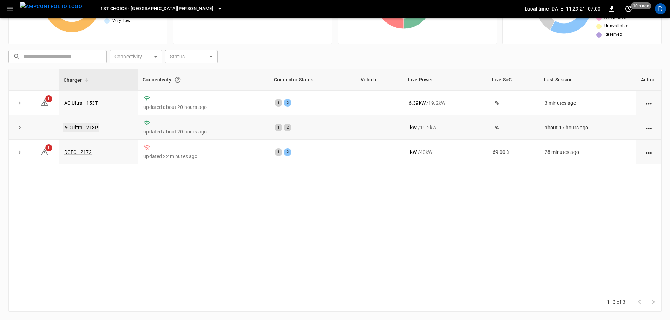
click at [90, 128] on link "AC Ultra - 213P" at bounding box center [81, 127] width 37 height 8
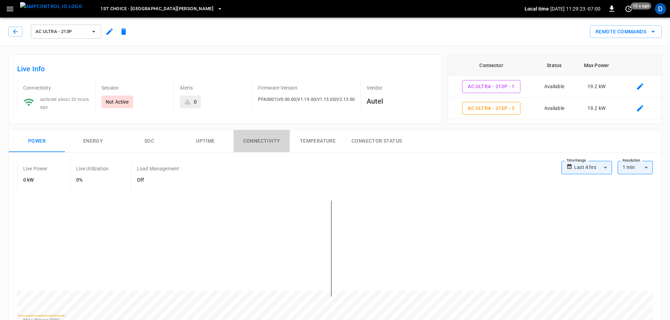
click at [265, 132] on button "Connectivity" at bounding box center [261, 141] width 56 height 22
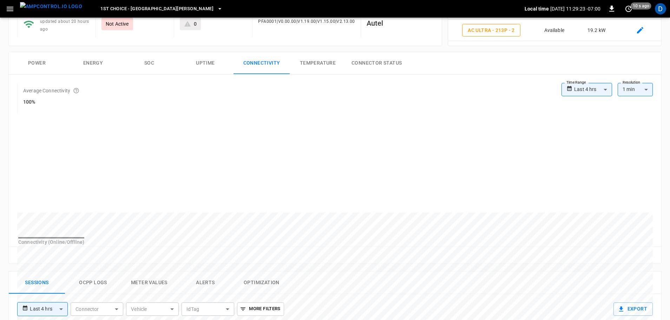
scroll to position [83, 0]
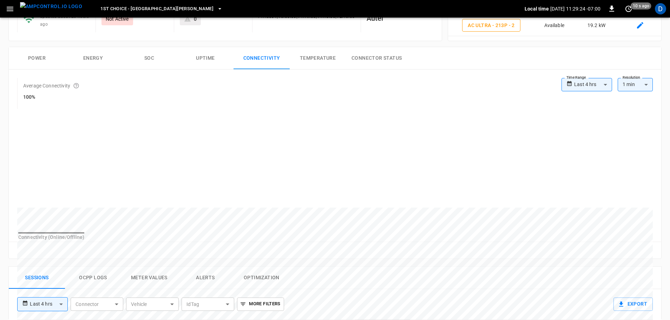
click at [579, 79] on label "Time Range" at bounding box center [576, 78] width 20 height 6
click at [581, 93] on div "**********" at bounding box center [606, 88] width 91 height 20
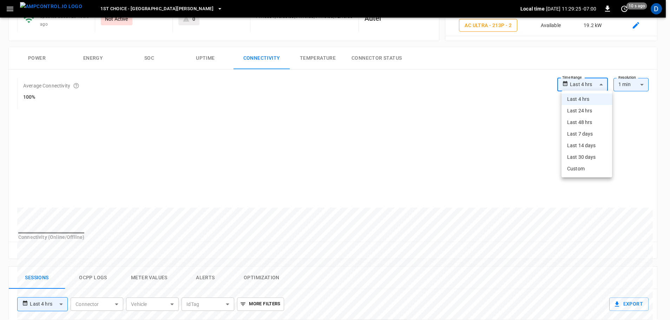
click at [579, 86] on body "**********" at bounding box center [335, 243] width 670 height 653
click at [582, 111] on li "Last 24 hrs" at bounding box center [586, 111] width 51 height 12
type input "**********"
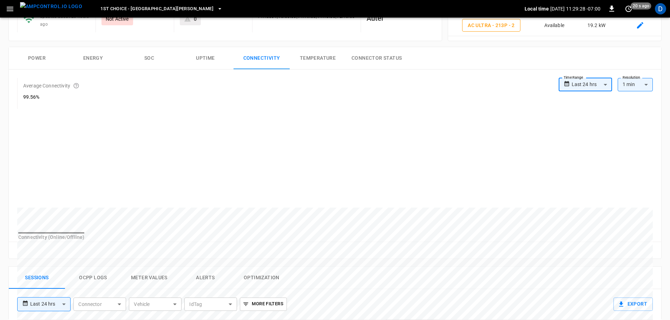
click at [57, 10] on img "menu" at bounding box center [51, 6] width 62 height 9
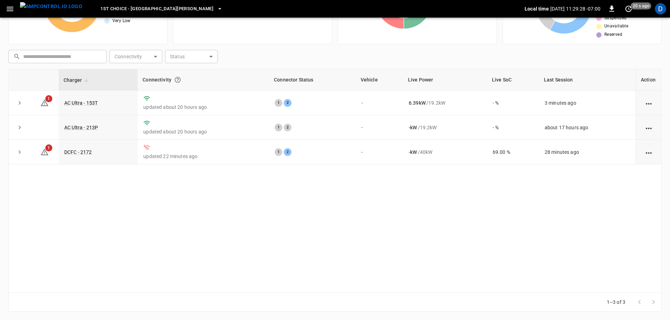
scroll to position [71, 0]
click at [91, 103] on link "AC Ultra - 153T" at bounding box center [81, 103] width 36 height 8
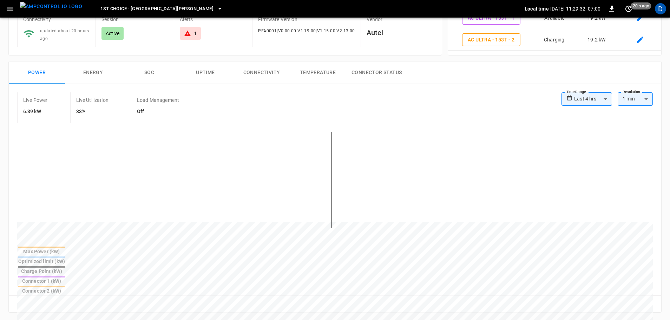
scroll to position [68, 0]
click at [275, 76] on button "Connectivity" at bounding box center [261, 73] width 56 height 22
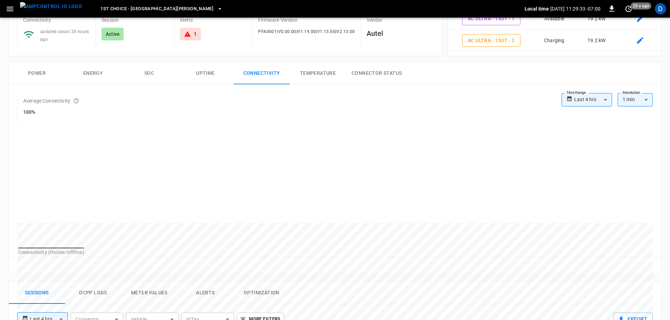
click at [573, 98] on div "**********" at bounding box center [586, 99] width 51 height 13
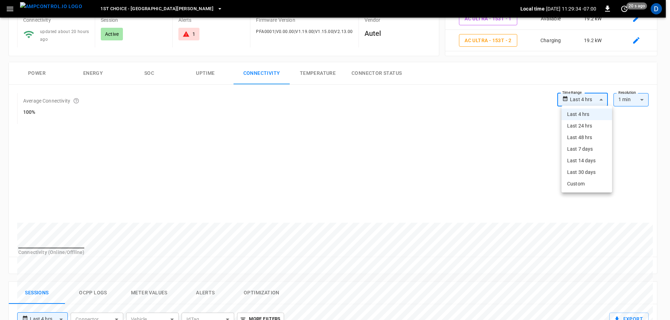
click at [588, 104] on body "**********" at bounding box center [335, 258] width 670 height 653
click at [585, 127] on li "Last 24 hrs" at bounding box center [586, 126] width 51 height 12
type input "**********"
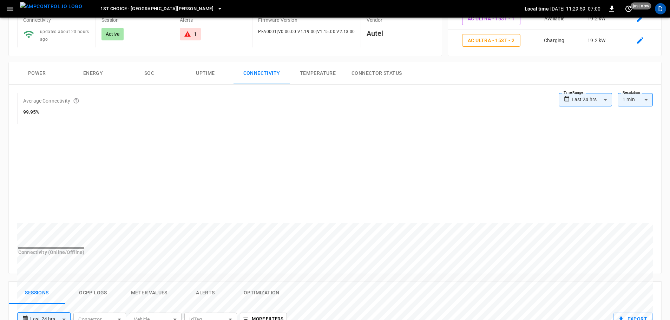
click at [59, 8] on img "menu" at bounding box center [51, 6] width 62 height 9
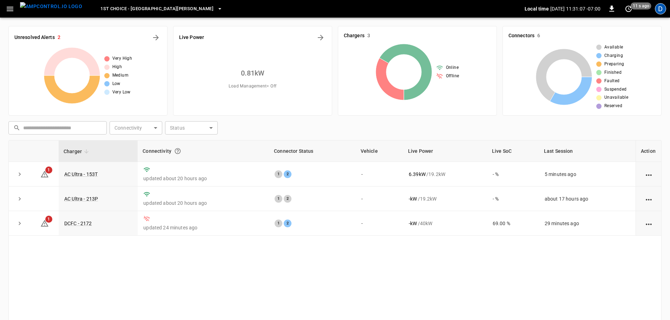
click at [662, 6] on div "D" at bounding box center [660, 8] width 11 height 11
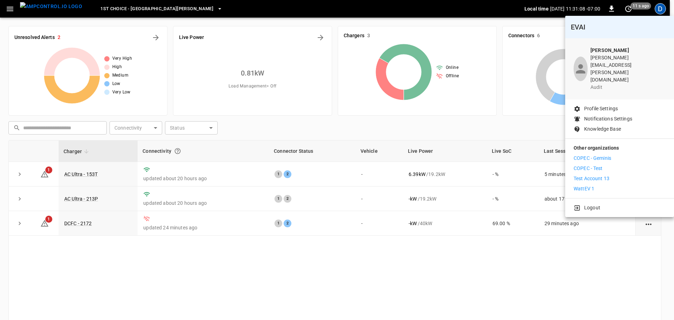
click at [583, 185] on p "WattEV 1" at bounding box center [584, 188] width 21 height 7
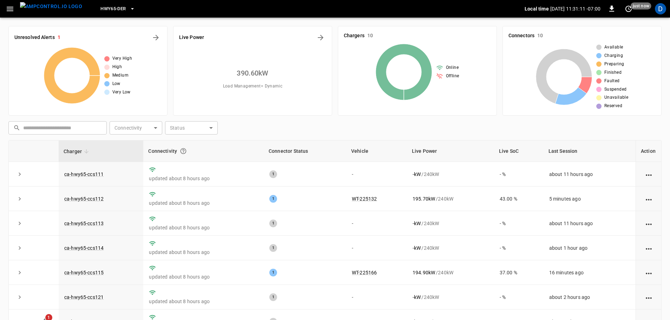
click at [110, 9] on span "HWY65-DER" at bounding box center [112, 9] width 25 height 8
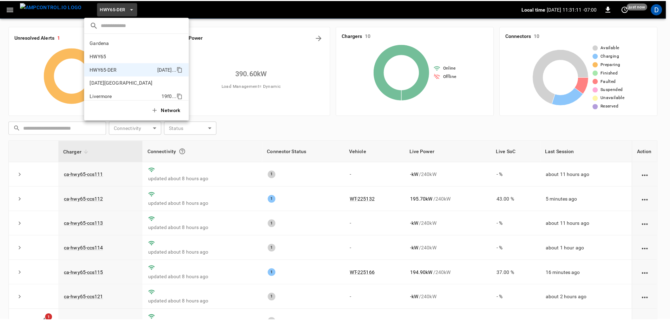
scroll to position [25, 0]
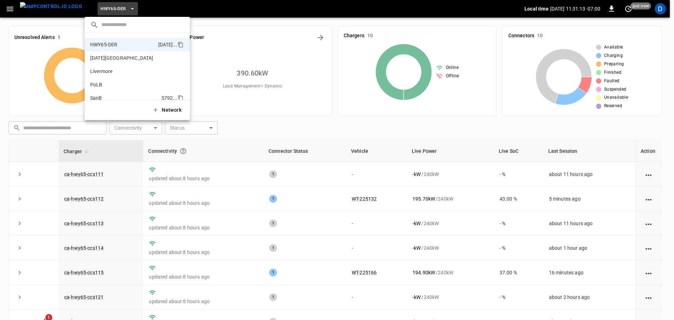
click at [101, 95] on p "SanB" at bounding box center [124, 97] width 68 height 7
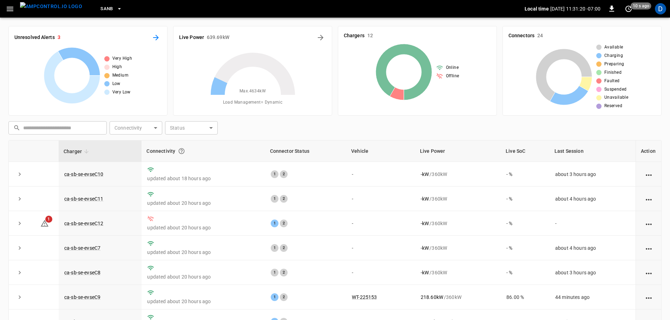
click at [156, 38] on icon "All Alerts" at bounding box center [156, 38] width 6 height 6
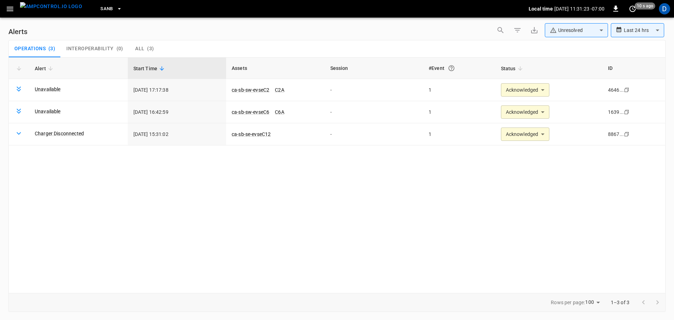
click at [51, 8] on img "menu" at bounding box center [51, 6] width 62 height 9
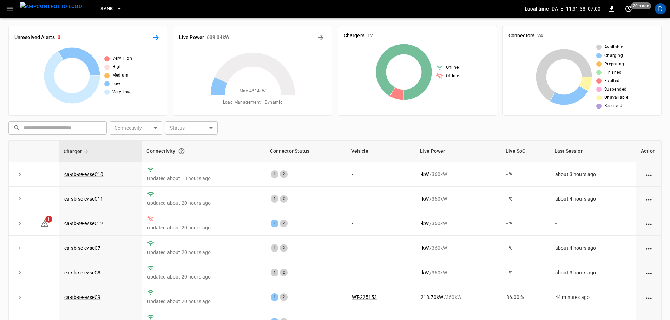
click at [157, 41] on icon "All Alerts" at bounding box center [156, 37] width 8 height 8
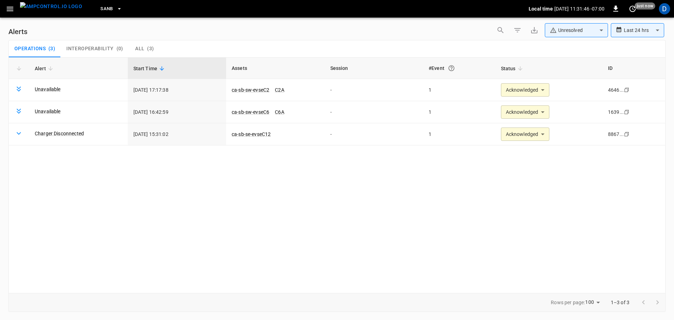
click at [55, 11] on img "menu" at bounding box center [51, 6] width 62 height 9
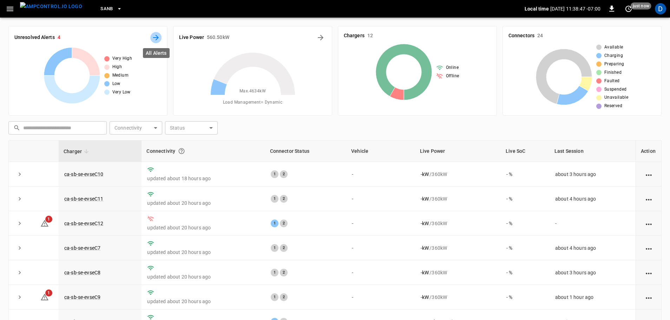
click at [157, 39] on icon "All Alerts" at bounding box center [156, 38] width 6 height 6
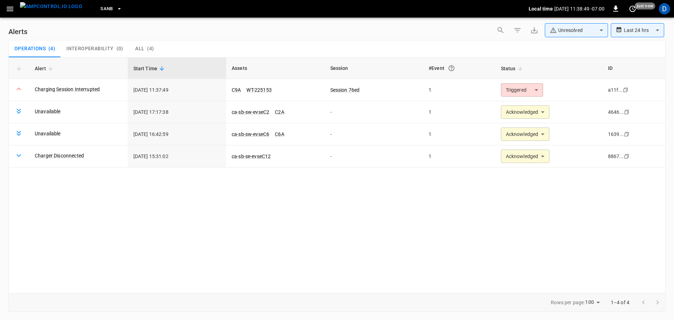
click at [55, 8] on img "menu" at bounding box center [51, 6] width 62 height 9
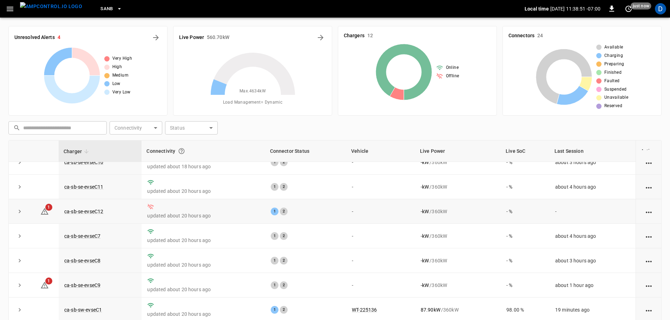
scroll to position [12, 0]
click at [84, 289] on link "ca-sb-se-evseC9" at bounding box center [82, 285] width 39 height 8
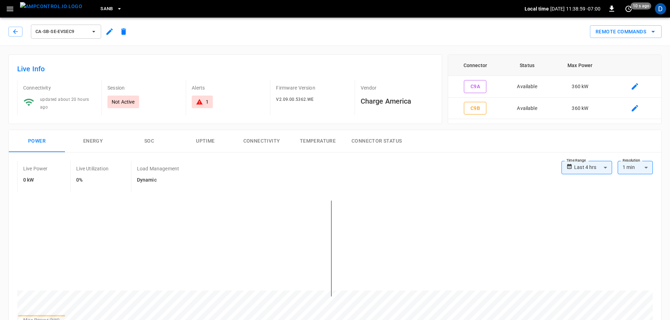
click at [51, 6] on img "menu" at bounding box center [51, 6] width 62 height 9
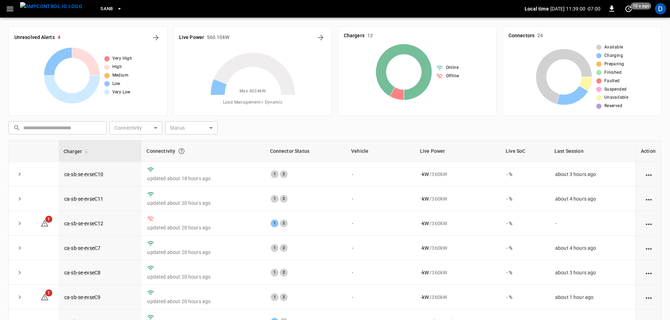
click at [162, 36] on div "Unresolved Alerts 4 Very High High Medium Low Very Low" at bounding box center [87, 71] width 159 height 90
click at [158, 36] on icon "All Alerts" at bounding box center [156, 37] width 8 height 8
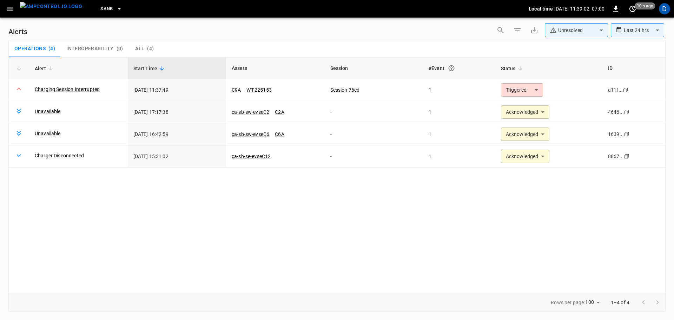
click at [549, 31] on body "**********" at bounding box center [337, 158] width 674 height 317
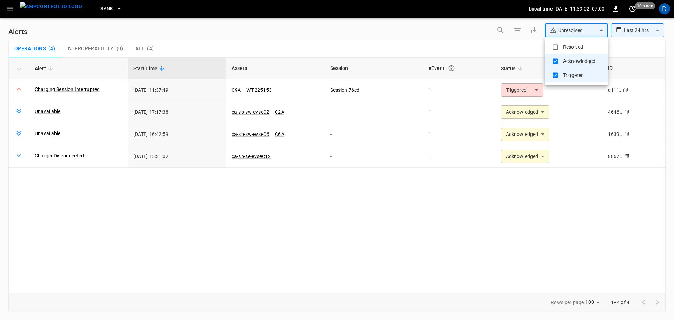
type input "**********"
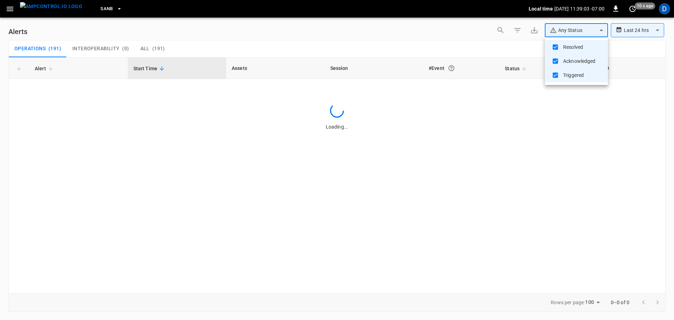
click at [485, 38] on div at bounding box center [337, 160] width 674 height 320
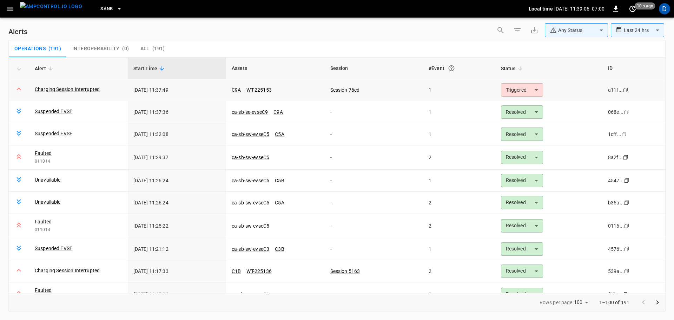
click at [522, 90] on body "**********" at bounding box center [337, 158] width 674 height 317
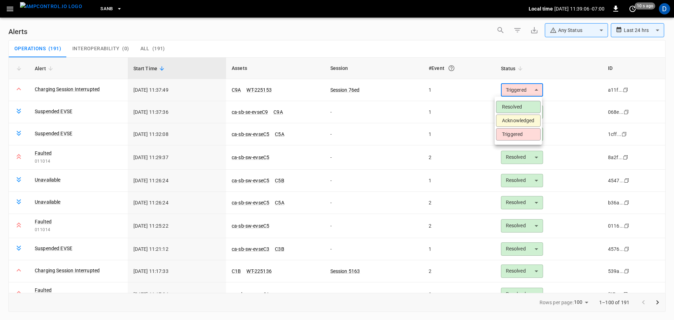
click at [510, 104] on li "Resolved" at bounding box center [518, 107] width 45 height 12
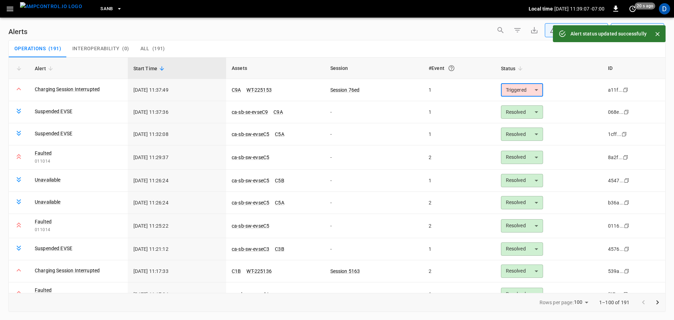
type input "********"
click at [232, 89] on link "C9A" at bounding box center [236, 90] width 12 height 8
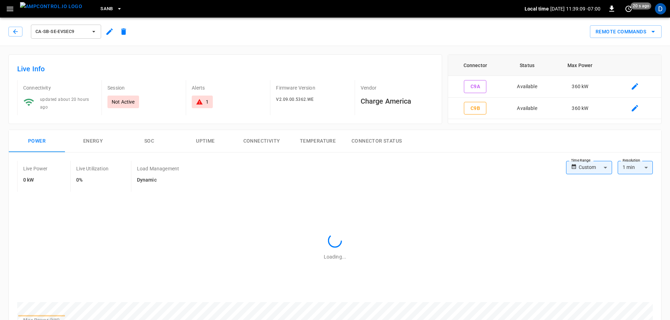
type input "**********"
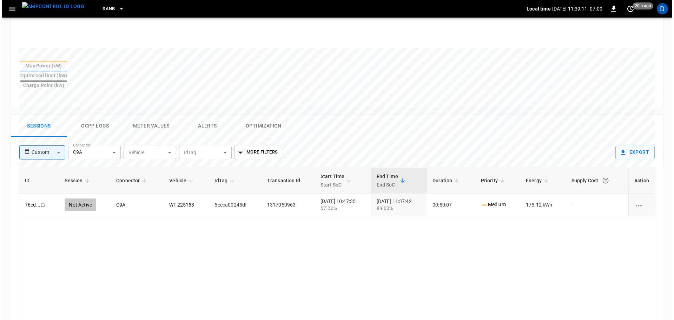
scroll to position [255, 0]
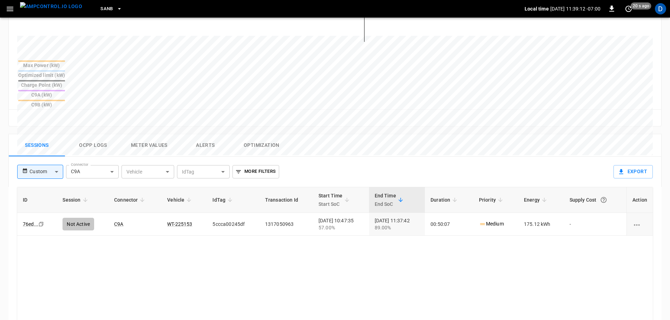
click at [95, 134] on button "Ocpp logs" at bounding box center [93, 145] width 56 height 22
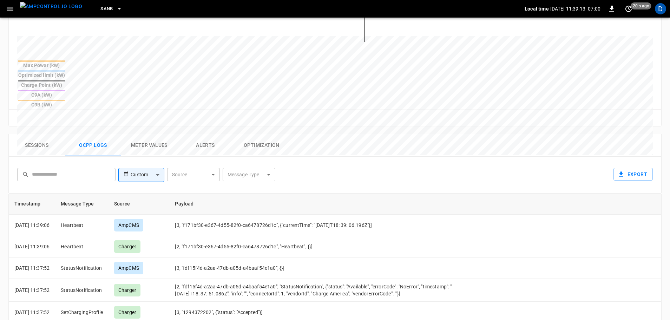
click at [239, 137] on body "SanB Local time [DATE] 11:39:13 -07:00 0 20 s ago D ca-sb-se-evseC9 Remote Comm…" at bounding box center [335, 94] width 670 height 699
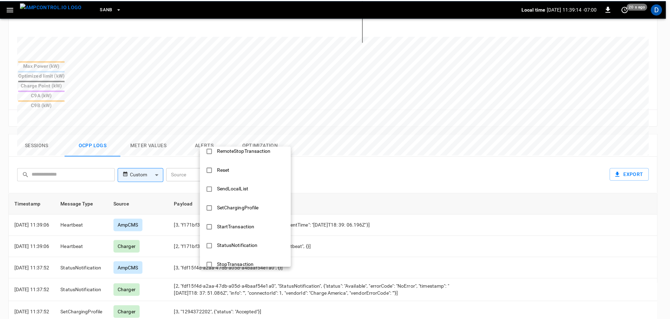
scroll to position [340, 0]
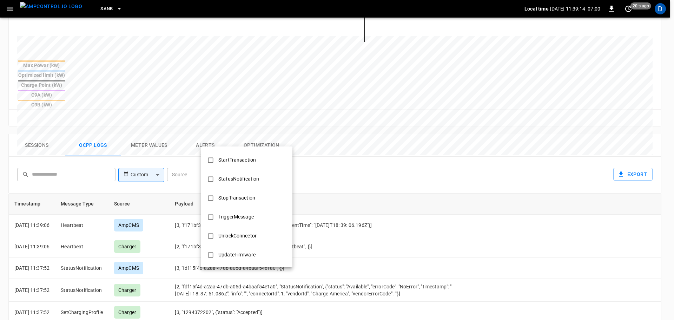
click at [242, 196] on div "StopTransaction" at bounding box center [236, 197] width 45 height 13
type input "**********"
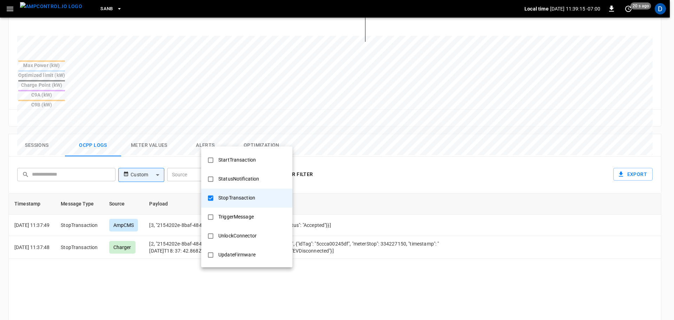
click at [340, 206] on div at bounding box center [337, 160] width 674 height 320
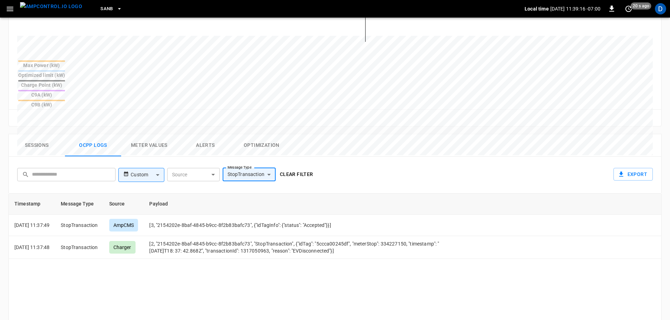
click at [302, 168] on button "Clear filter" at bounding box center [296, 174] width 39 height 13
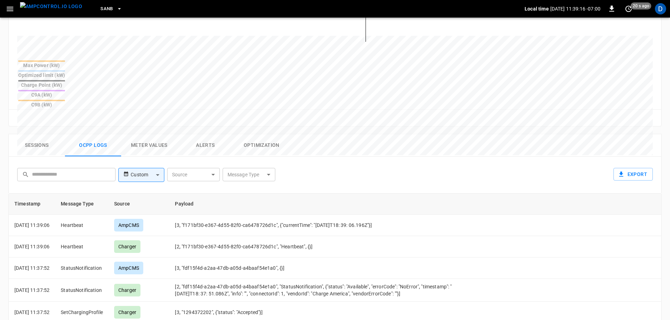
click at [52, 134] on button "Sessions" at bounding box center [37, 145] width 56 height 22
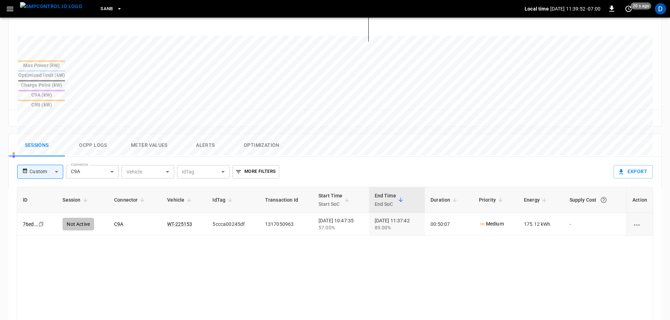
drag, startPoint x: 54, startPoint y: 15, endPoint x: 71, endPoint y: 5, distance: 19.3
click at [54, 11] on img "menu" at bounding box center [51, 6] width 62 height 9
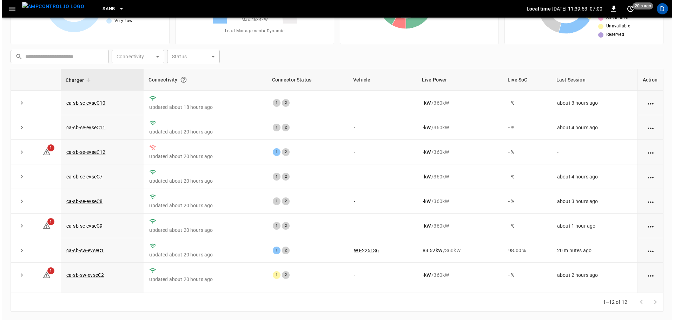
scroll to position [71, 0]
click at [274, 60] on icon at bounding box center [253, 24] width 88 height 88
click at [116, 8] on icon "button" at bounding box center [119, 8] width 7 height 7
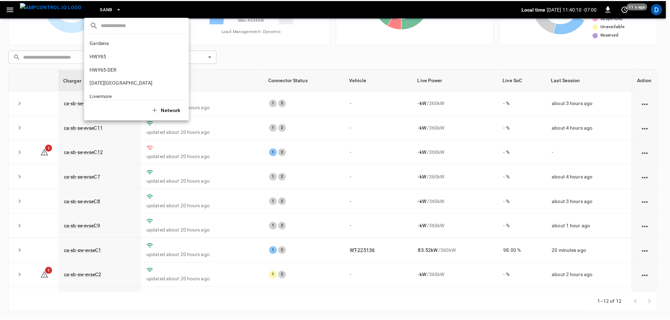
scroll to position [59, 0]
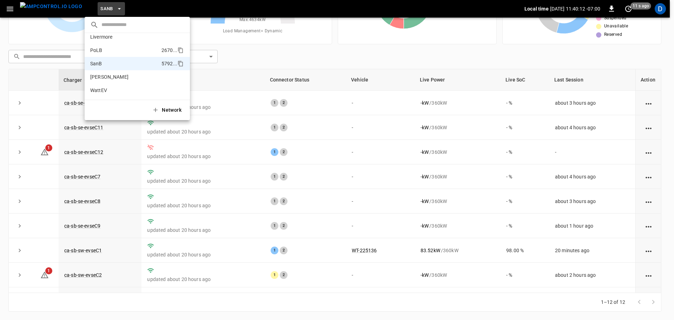
click at [98, 47] on p "PoLB" at bounding box center [124, 50] width 68 height 7
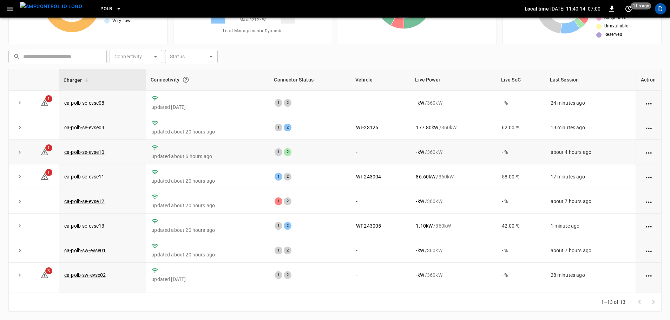
scroll to position [0, 0]
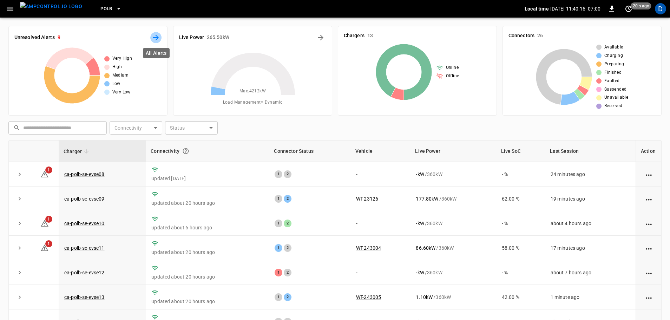
click at [156, 39] on icon "All Alerts" at bounding box center [156, 37] width 8 height 8
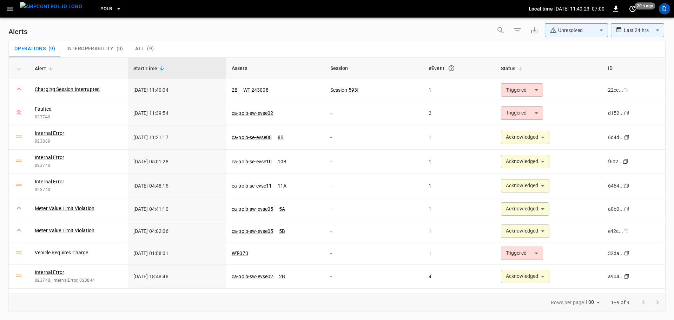
click at [47, 11] on img "menu" at bounding box center [51, 6] width 62 height 9
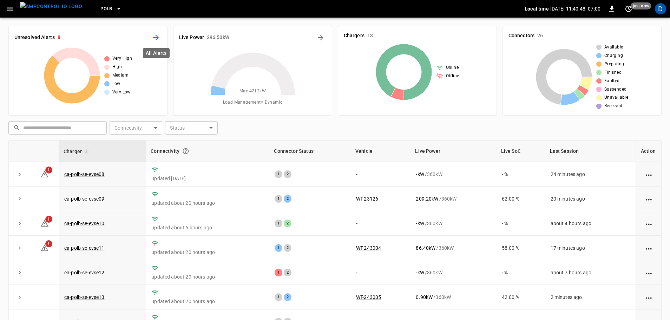
click at [156, 36] on icon "All Alerts" at bounding box center [156, 37] width 8 height 8
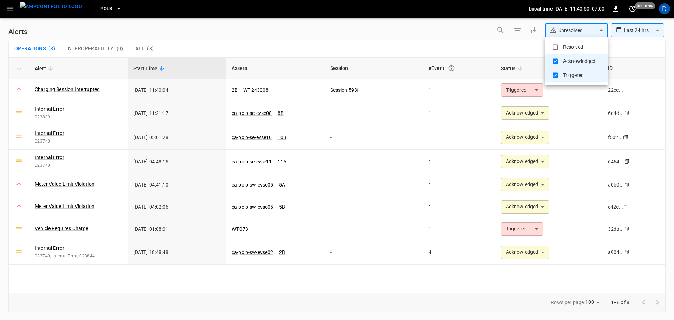
click at [591, 34] on body "**********" at bounding box center [337, 158] width 674 height 317
click at [578, 45] on li "Resolved" at bounding box center [576, 47] width 63 height 14
type input "**********"
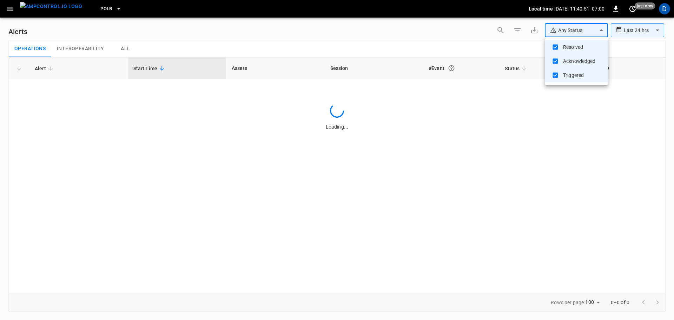
click at [418, 50] on div at bounding box center [337, 160] width 674 height 320
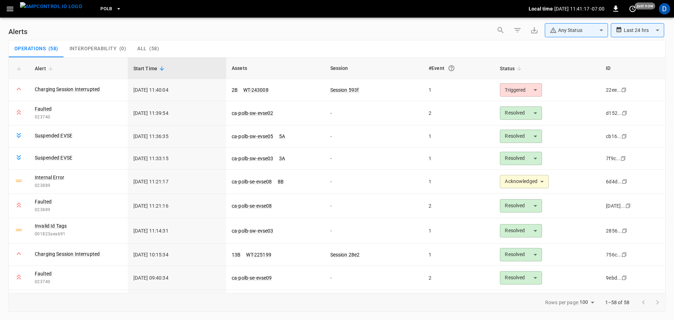
click at [263, 40] on div "Operations ( 58 ) Interoperability ( 0 ) All ( 58 )" at bounding box center [337, 48] width 656 height 17
click at [514, 90] on body "**********" at bounding box center [337, 158] width 674 height 317
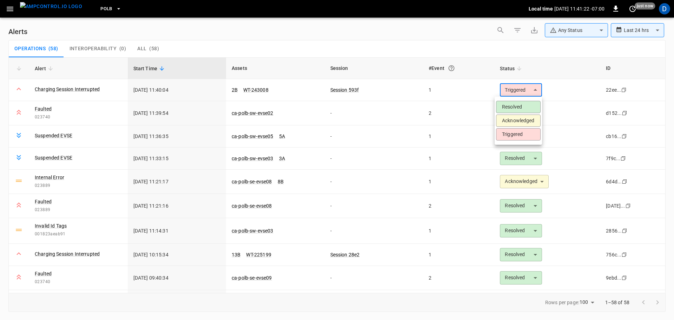
click at [514, 103] on li "Resolved" at bounding box center [518, 107] width 45 height 12
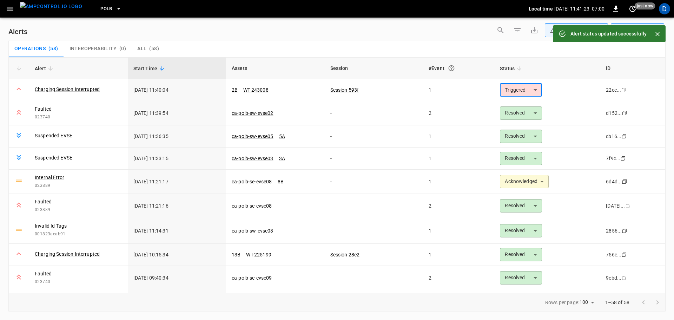
type input "********"
click at [246, 114] on link "ca-polb-sw-evse02" at bounding box center [252, 113] width 45 height 8
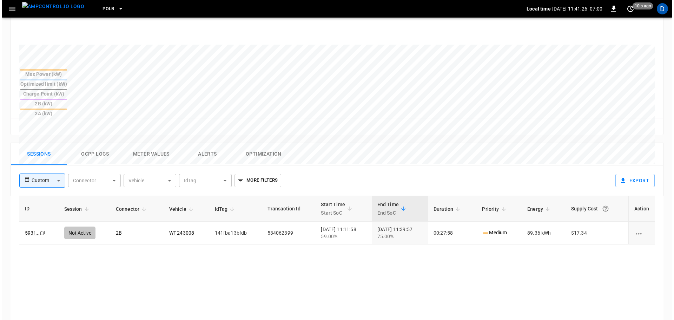
scroll to position [244, 0]
click at [88, 143] on button "Ocpp logs" at bounding box center [93, 154] width 56 height 22
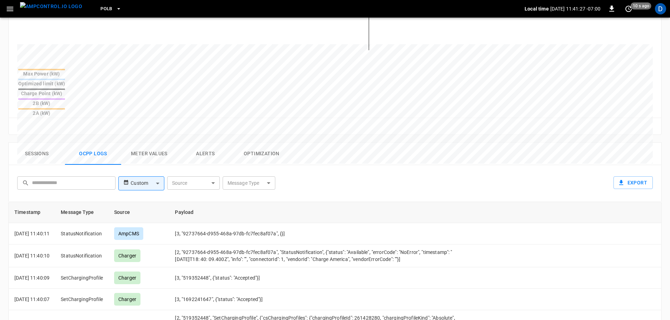
click at [243, 145] on body "PoLB Local time [DATE] 11:41:27 -07:00 0 10 s ago D ca-polb-sw-evse02 Remote Co…" at bounding box center [335, 104] width 670 height 697
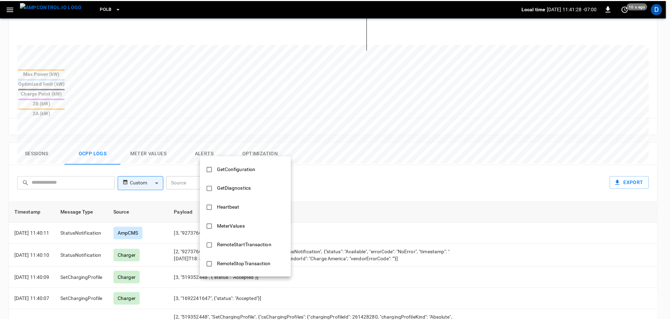
scroll to position [340, 0]
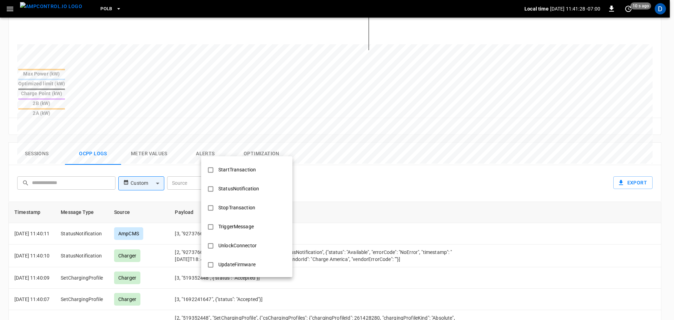
click at [231, 203] on div "StopTransaction" at bounding box center [236, 207] width 45 height 13
type input "**********"
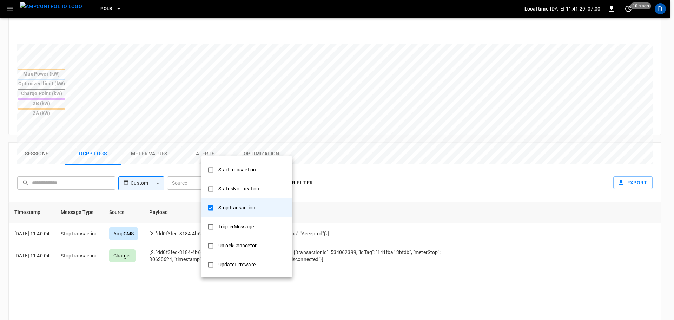
click at [351, 194] on div at bounding box center [337, 160] width 674 height 320
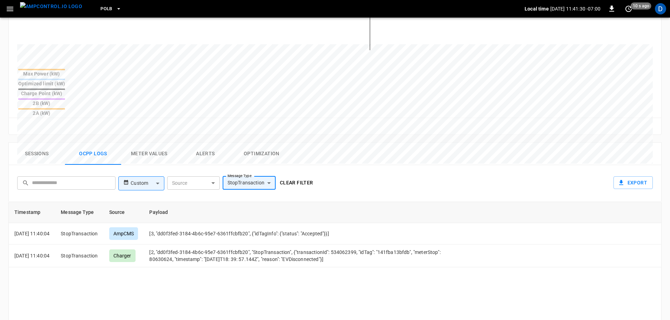
click at [297, 176] on button "Clear filter" at bounding box center [296, 182] width 39 height 13
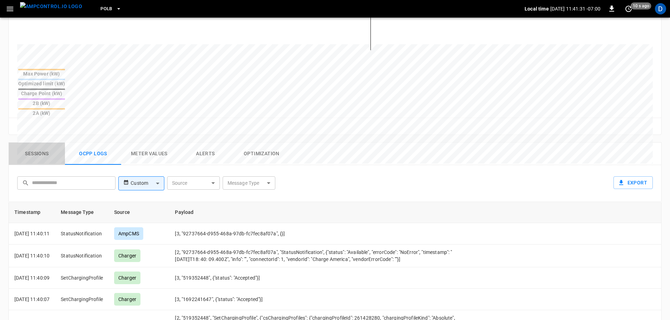
click at [43, 143] on button "Sessions" at bounding box center [37, 154] width 56 height 22
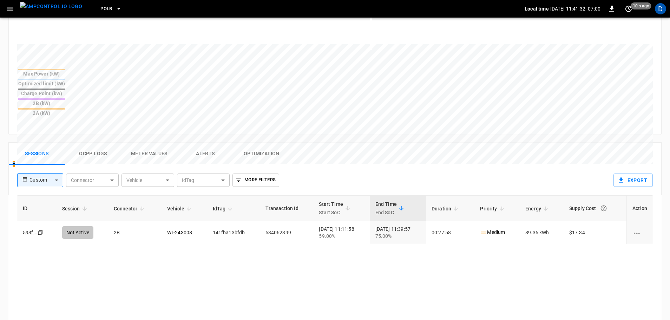
click at [57, 11] on img "menu" at bounding box center [51, 6] width 62 height 9
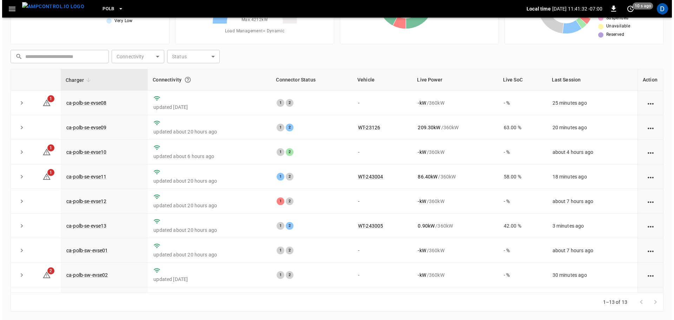
scroll to position [71, 0]
click at [115, 11] on icon "button" at bounding box center [118, 8] width 7 height 7
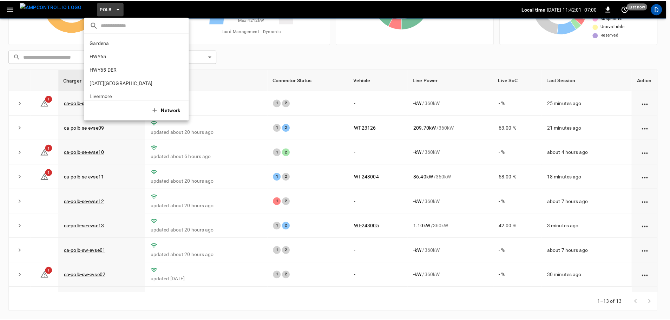
scroll to position [59, 0]
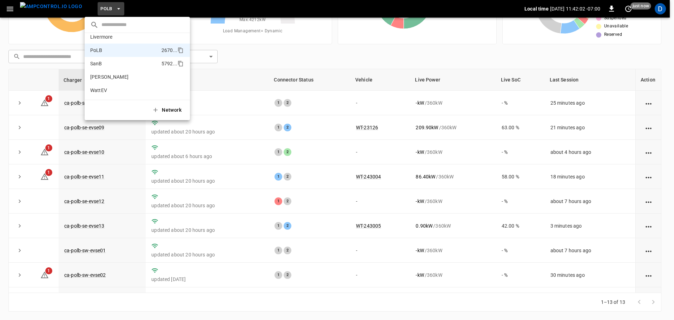
click at [102, 58] on li "SanB 5792 ..." at bounding box center [137, 63] width 105 height 13
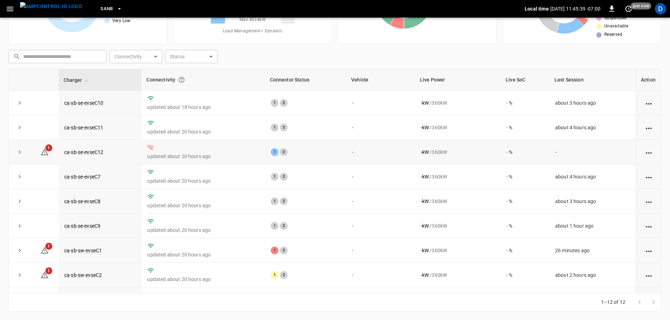
scroll to position [0, 0]
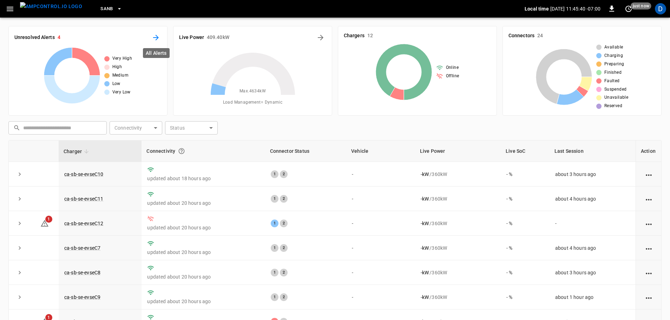
click at [158, 34] on icon "All Alerts" at bounding box center [156, 37] width 8 height 8
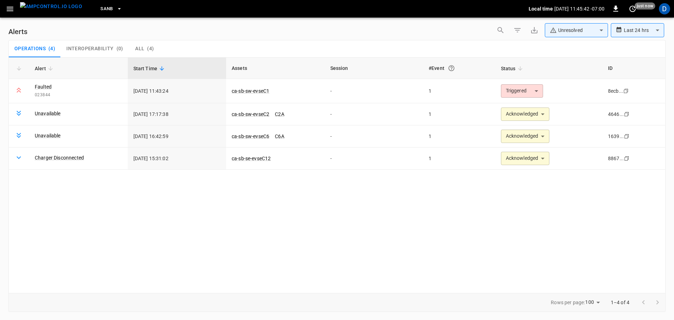
click at [571, 30] on body "**********" at bounding box center [337, 158] width 674 height 317
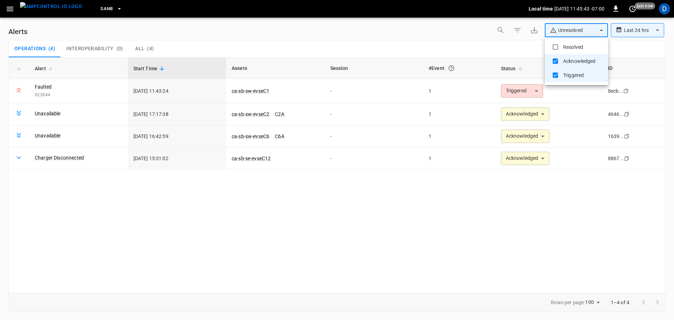
click at [562, 40] on ul "Resolved Acknowledged Triggered" at bounding box center [576, 61] width 63 height 48
type input "**********"
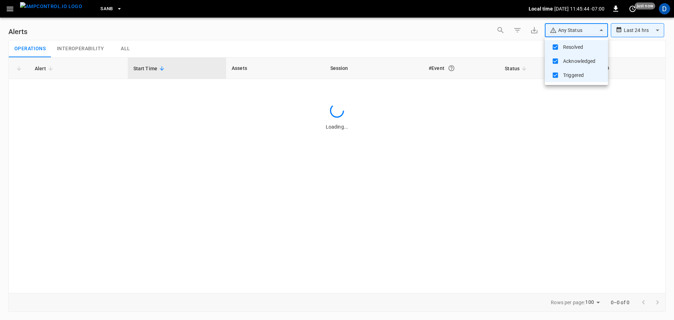
click at [441, 41] on div at bounding box center [337, 160] width 674 height 320
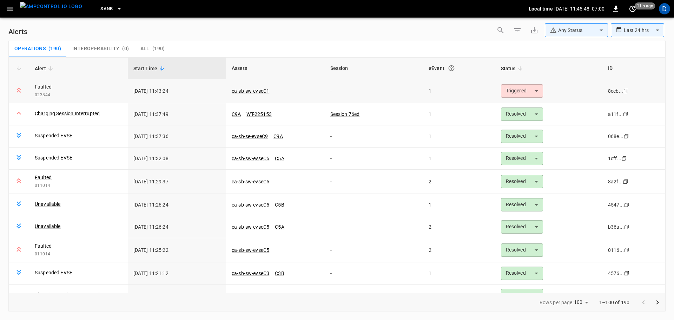
click at [522, 94] on body "**********" at bounding box center [337, 158] width 674 height 317
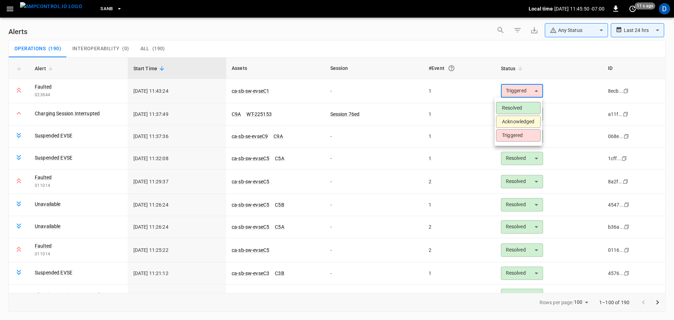
click at [512, 122] on li "Acknowledged" at bounding box center [518, 122] width 45 height 12
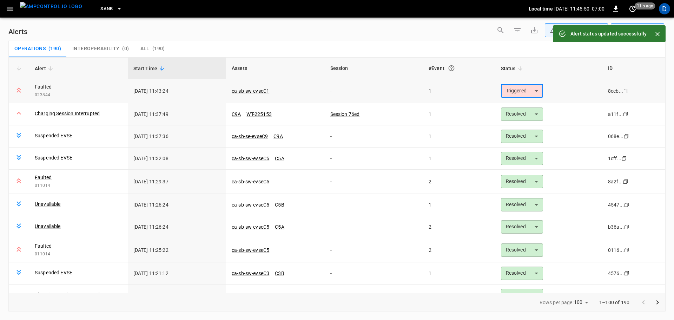
type input "**********"
click at [248, 88] on link "ca-sb-sw-evseC1" at bounding box center [250, 91] width 40 height 8
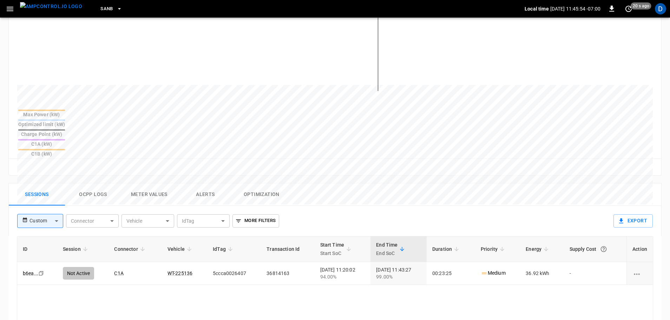
scroll to position [206, 0]
click at [51, 8] on img "menu" at bounding box center [51, 6] width 62 height 9
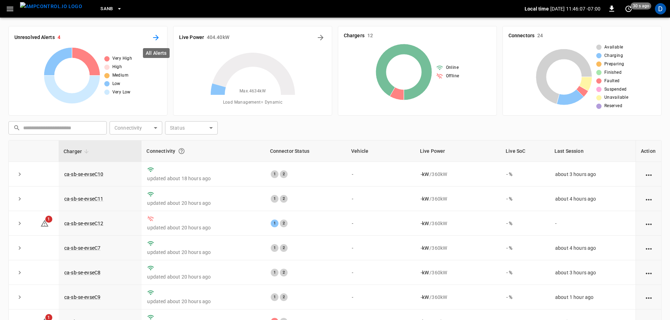
click at [160, 38] on icon "All Alerts" at bounding box center [156, 37] width 8 height 8
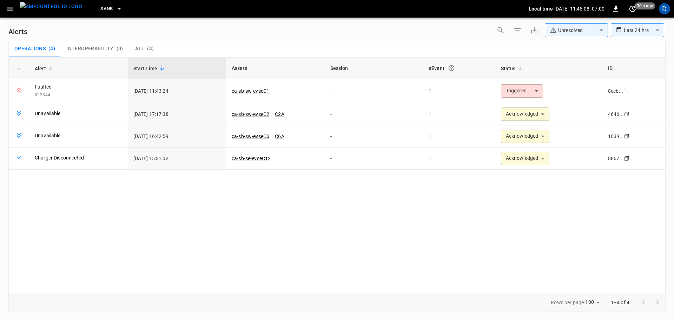
type input "**********"
click at [540, 31] on button "button" at bounding box center [534, 30] width 14 height 14
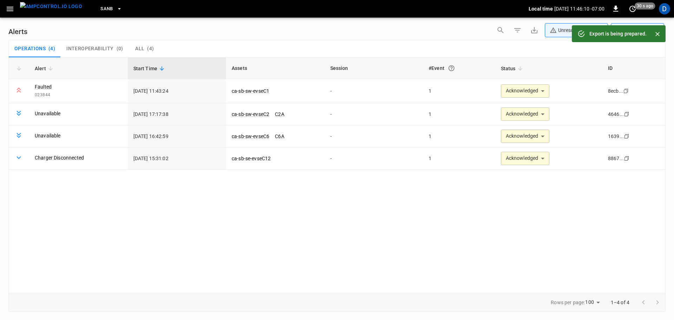
click at [553, 31] on body "**********" at bounding box center [337, 158] width 674 height 317
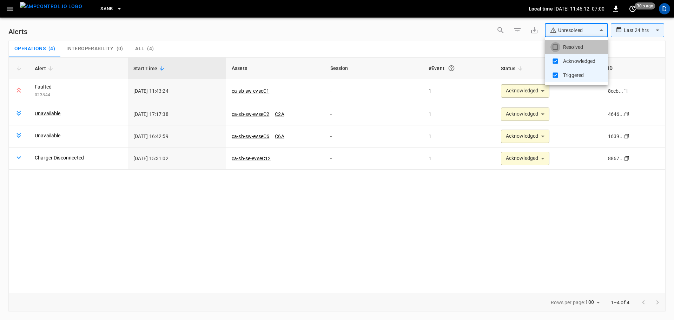
type input "**********"
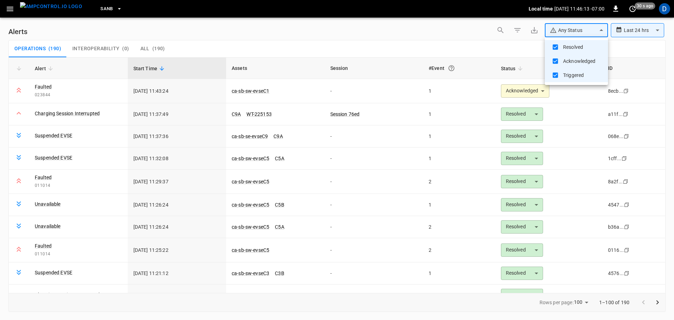
click at [614, 8] on div at bounding box center [337, 160] width 674 height 320
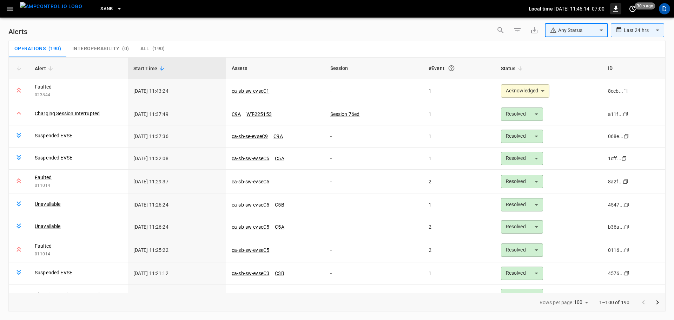
click at [615, 10] on icon "button" at bounding box center [615, 9] width 5 height 6
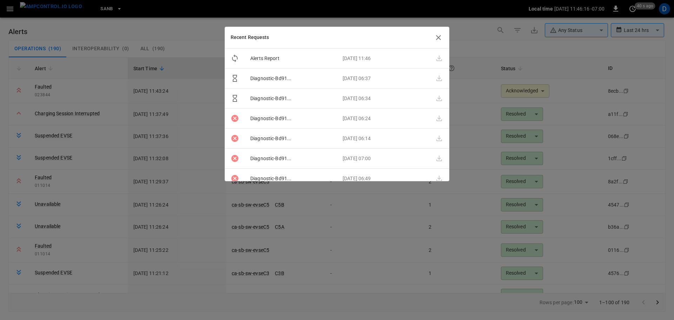
click at [437, 37] on icon "button" at bounding box center [438, 37] width 8 height 8
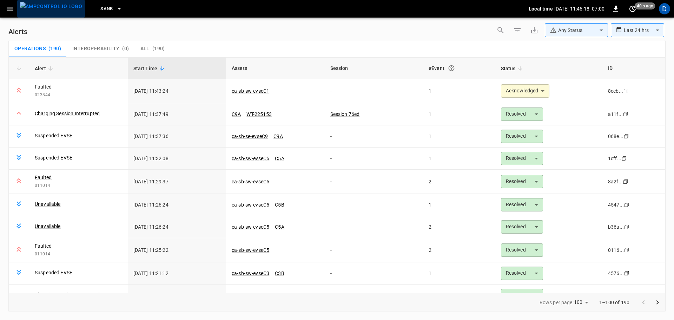
click at [54, 11] on img "menu" at bounding box center [51, 6] width 62 height 9
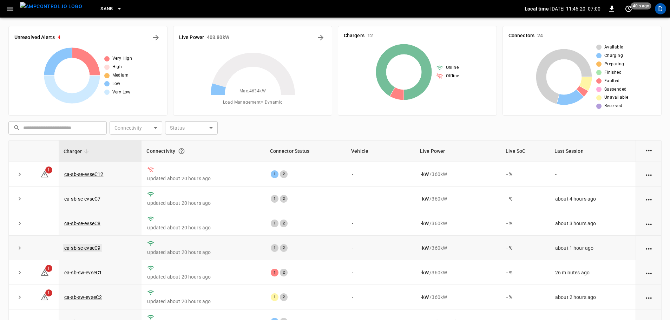
scroll to position [50, 0]
click at [99, 250] on link "ca-sb-se-evseC9" at bounding box center [82, 247] width 39 height 8
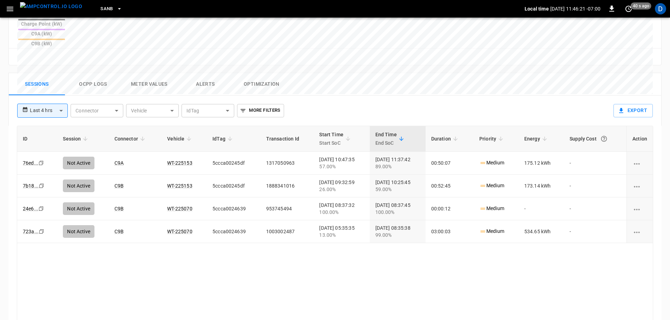
scroll to position [338, 0]
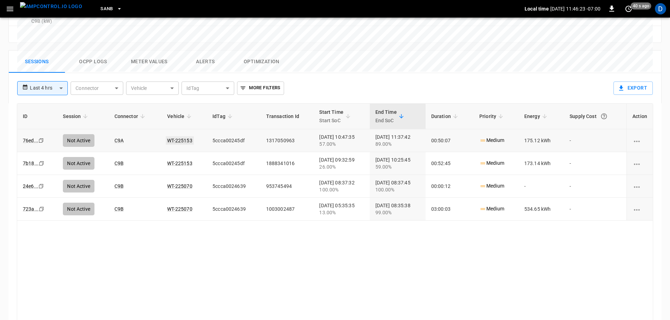
click at [177, 136] on link "WT-225153" at bounding box center [180, 140] width 28 height 8
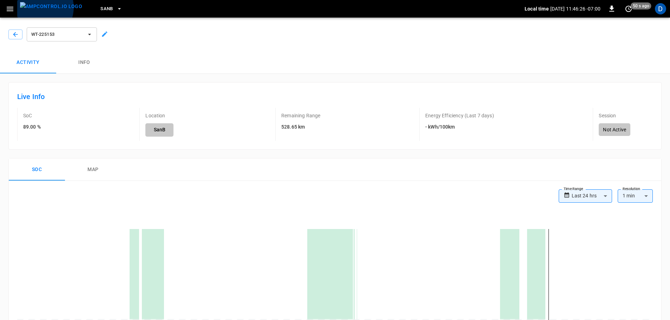
click at [37, 7] on img "menu" at bounding box center [51, 6] width 62 height 9
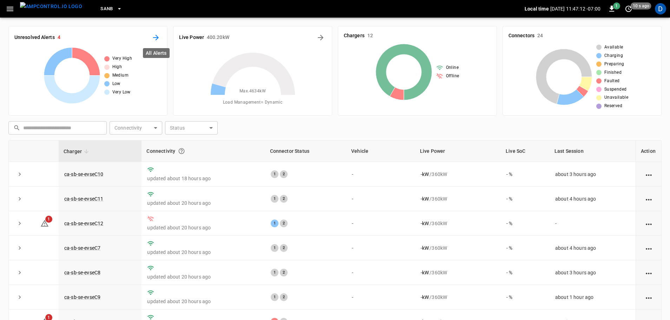
click at [157, 39] on icon "All Alerts" at bounding box center [156, 38] width 6 height 6
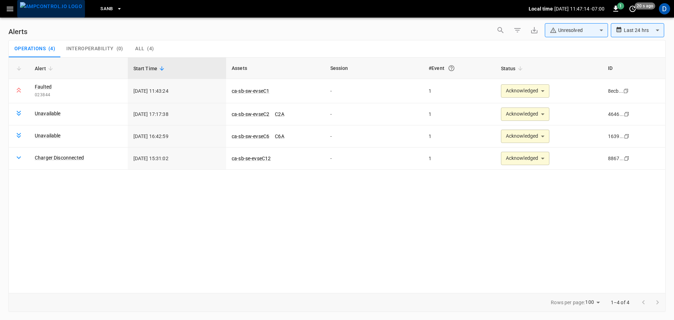
click at [53, 11] on img "menu" at bounding box center [51, 6] width 62 height 9
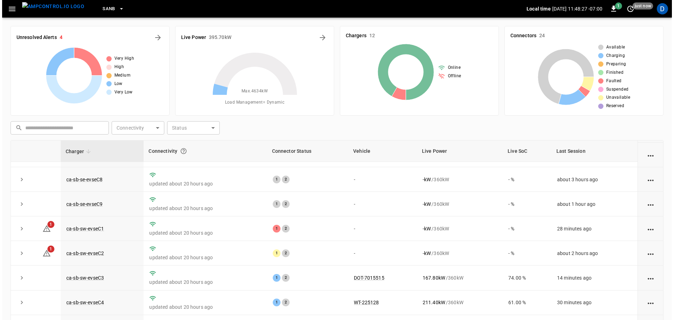
scroll to position [71, 0]
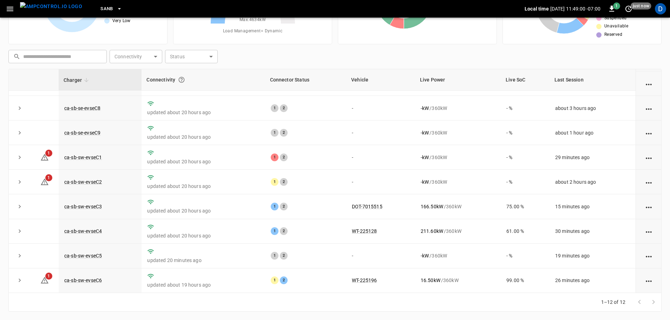
click at [116, 9] on icon "button" at bounding box center [119, 8] width 7 height 7
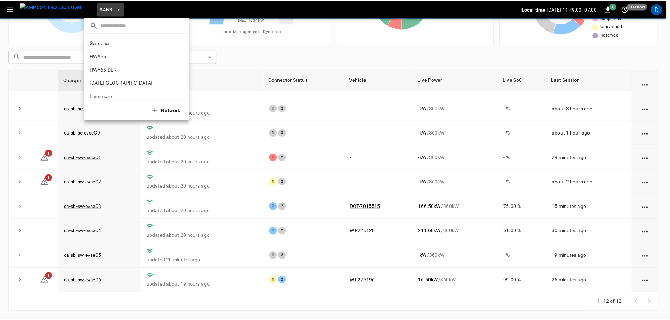
scroll to position [59, 0]
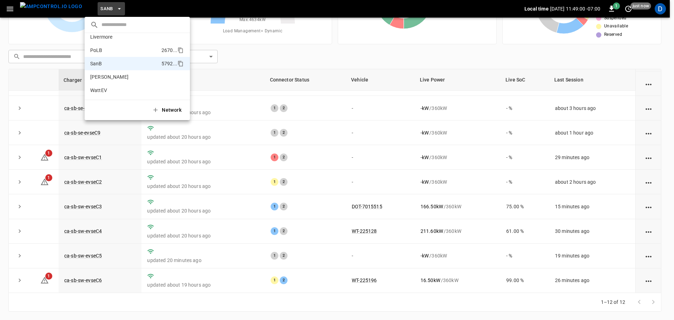
click at [106, 48] on p "PoLB" at bounding box center [124, 50] width 68 height 7
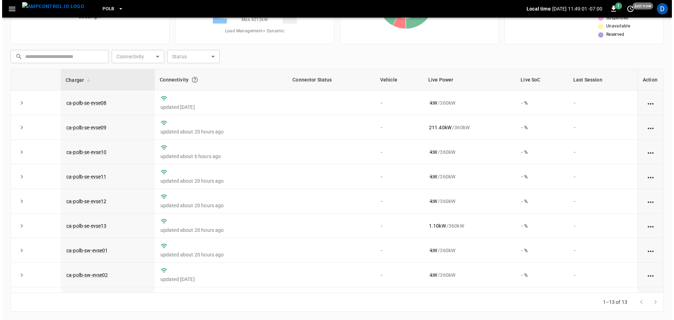
scroll to position [0, 0]
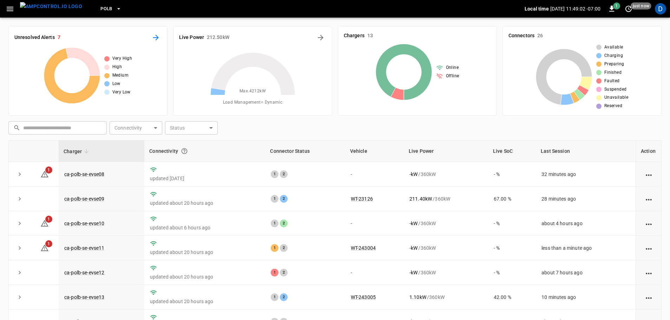
click at [153, 35] on icon "All Alerts" at bounding box center [156, 37] width 8 height 8
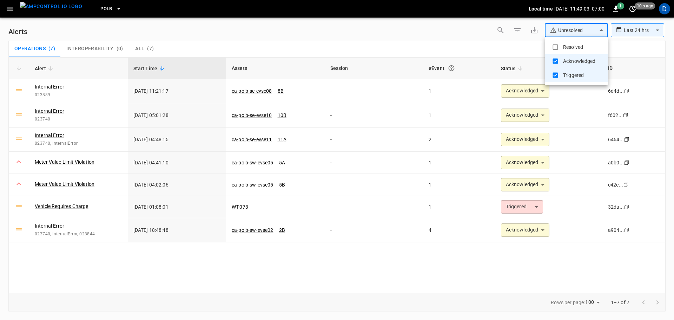
click at [575, 30] on body "**********" at bounding box center [337, 158] width 674 height 317
click at [564, 42] on li "Resolved" at bounding box center [576, 47] width 63 height 14
type input "**********"
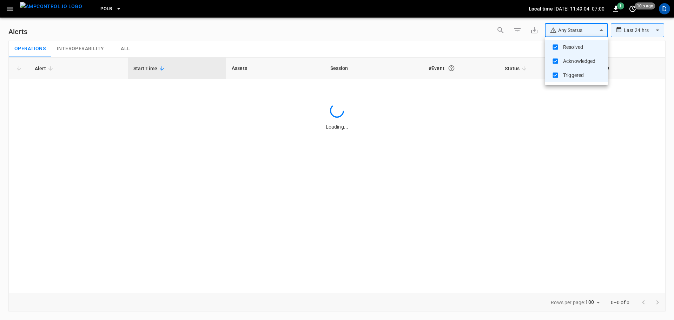
click at [464, 46] on div at bounding box center [337, 160] width 674 height 320
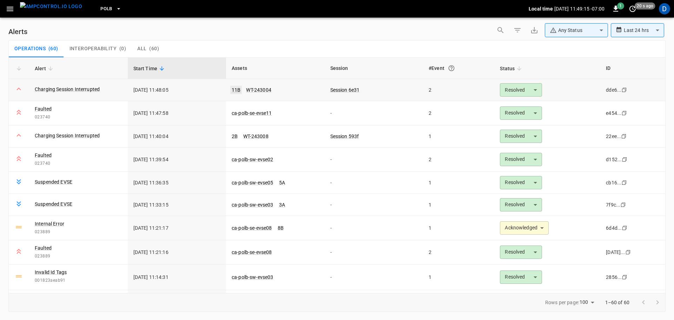
click at [234, 92] on link "11B" at bounding box center [236, 90] width 12 height 8
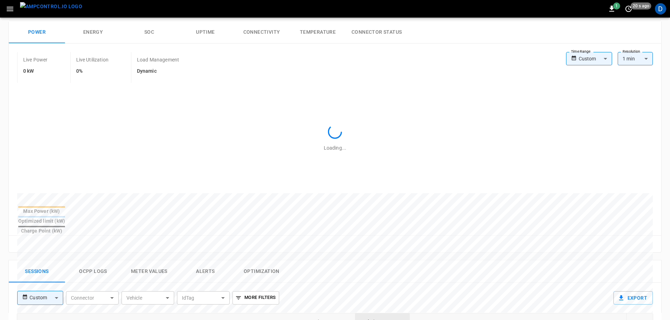
type input "**********"
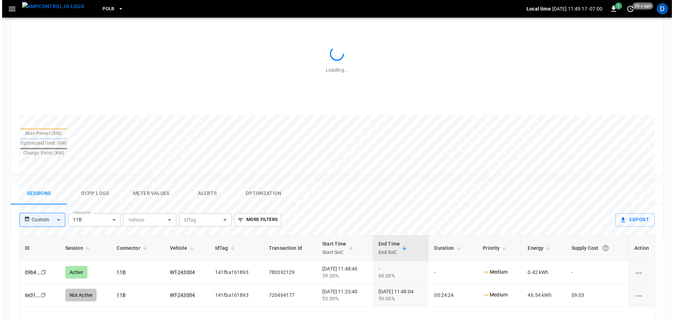
scroll to position [212, 0]
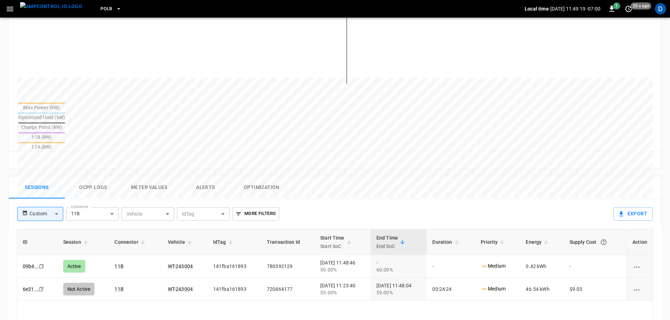
click at [97, 176] on button "Ocpp logs" at bounding box center [93, 187] width 56 height 22
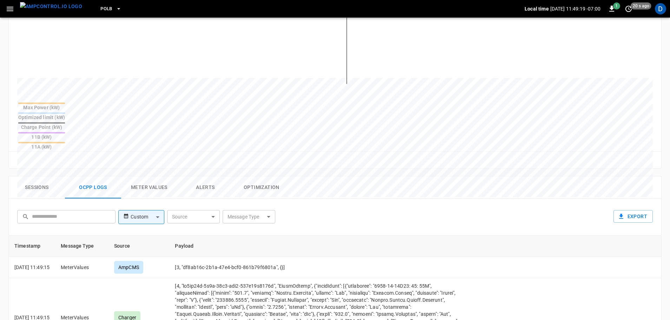
click at [247, 185] on body "PoLB Local time 2025-10-09 11:49:19 -07:00 1 20 s ago D ca-polb-se-evse11 Remot…" at bounding box center [335, 137] width 670 height 699
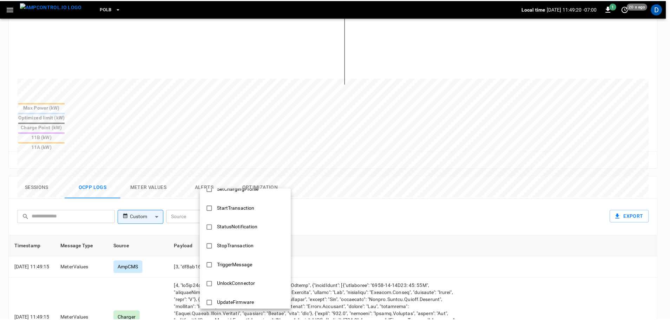
scroll to position [340, 0]
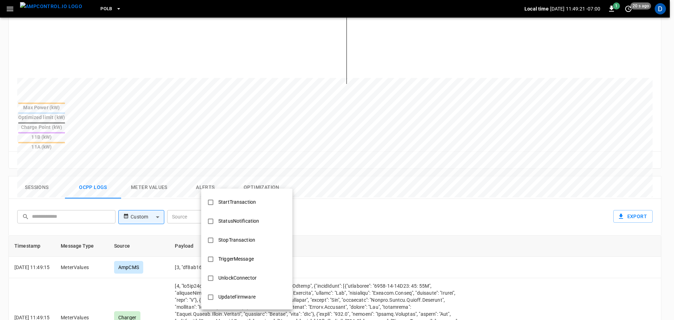
click at [242, 240] on div "StopTransaction" at bounding box center [236, 239] width 45 height 13
type input "**********"
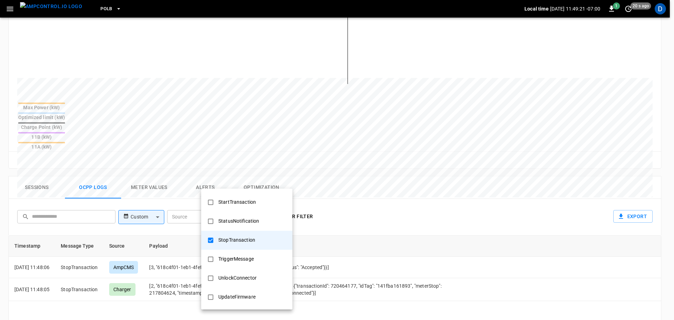
click at [368, 219] on div at bounding box center [337, 160] width 674 height 320
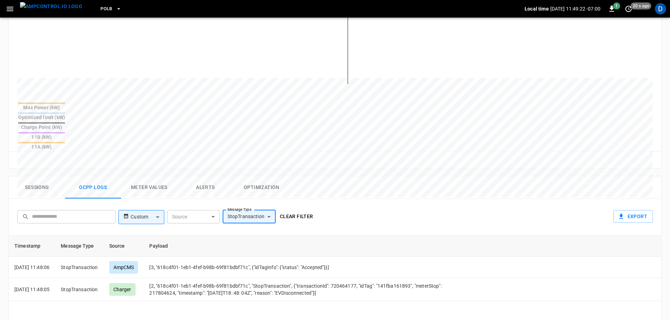
click at [306, 210] on button "Clear filter" at bounding box center [296, 216] width 39 height 13
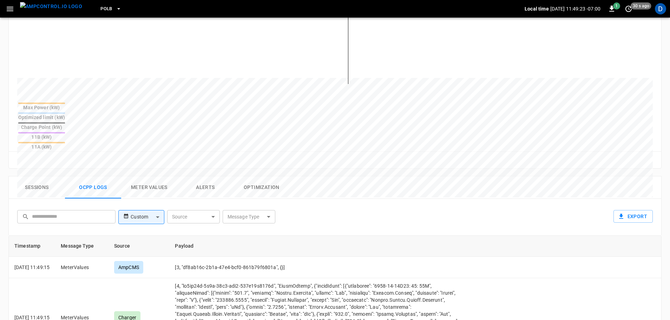
click at [44, 176] on button "Sessions" at bounding box center [37, 187] width 56 height 22
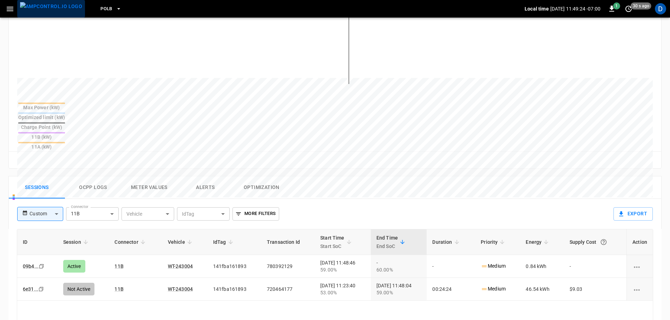
click at [56, 9] on img "menu" at bounding box center [51, 6] width 62 height 9
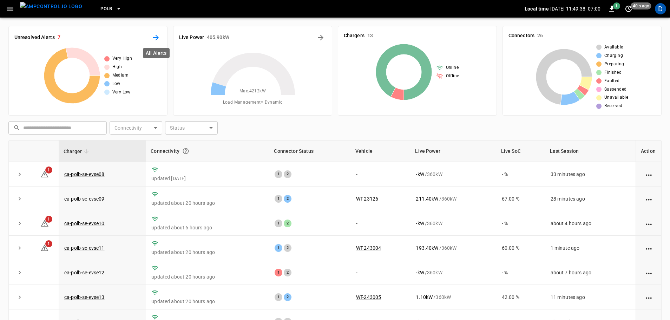
click at [155, 35] on icon "All Alerts" at bounding box center [156, 37] width 8 height 8
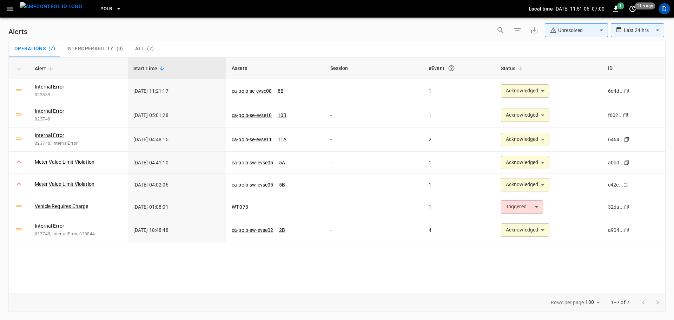
click at [45, 8] on img "menu" at bounding box center [51, 6] width 62 height 9
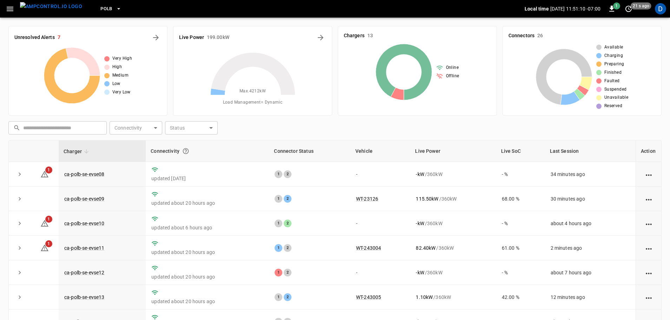
click at [100, 7] on span "PoLB" at bounding box center [106, 9] width 12 height 8
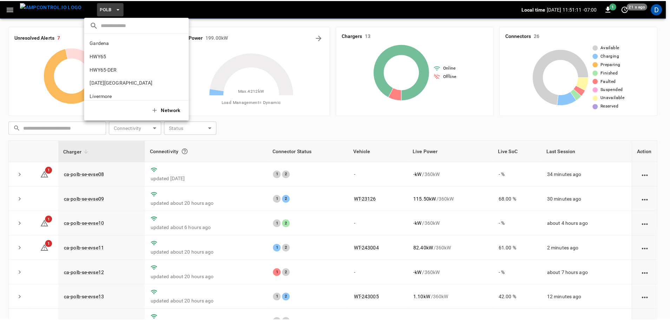
scroll to position [59, 0]
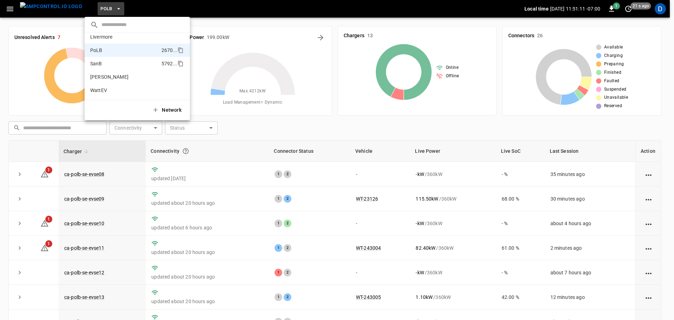
click at [99, 66] on p "SanB" at bounding box center [124, 63] width 68 height 7
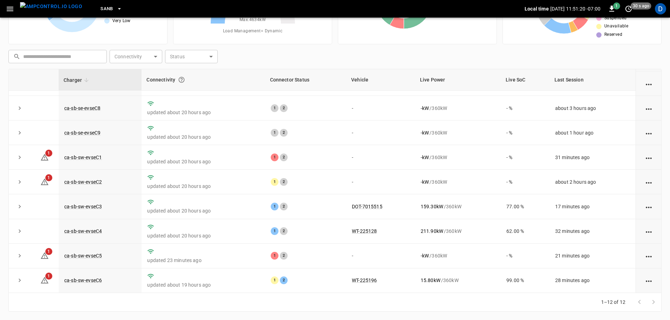
scroll to position [0, 0]
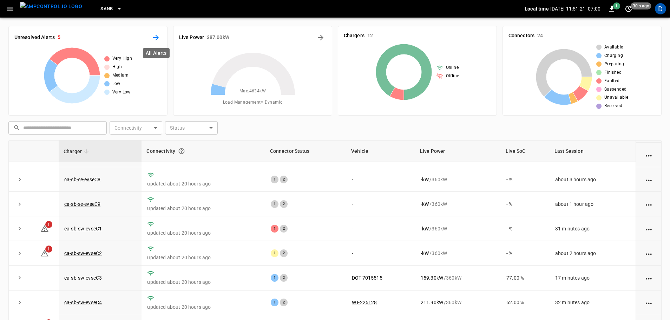
click at [157, 39] on icon "All Alerts" at bounding box center [156, 37] width 8 height 8
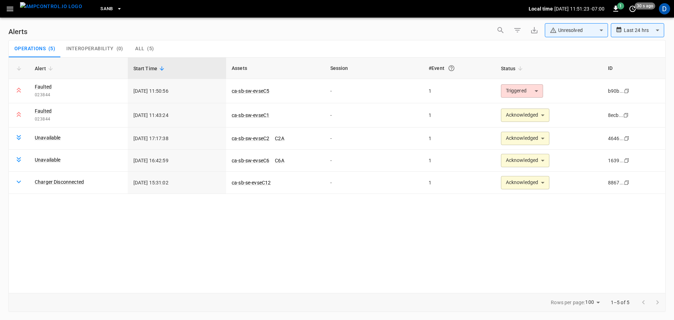
click at [567, 34] on body "**********" at bounding box center [337, 158] width 674 height 317
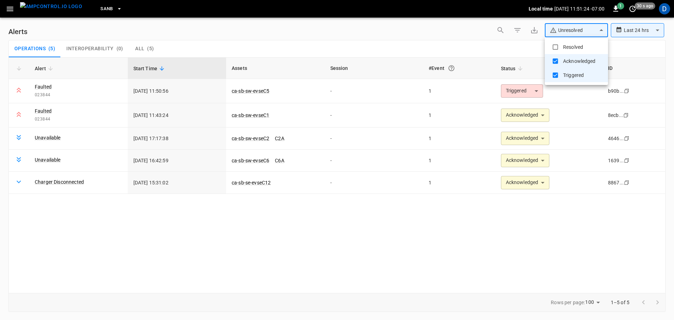
click at [560, 43] on li "Resolved" at bounding box center [576, 47] width 63 height 14
type input "**********"
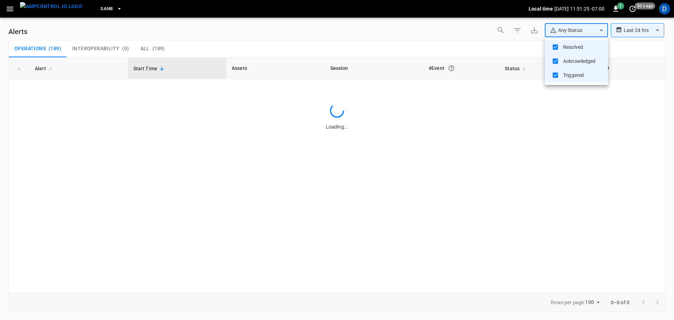
click at [420, 38] on div at bounding box center [337, 160] width 674 height 320
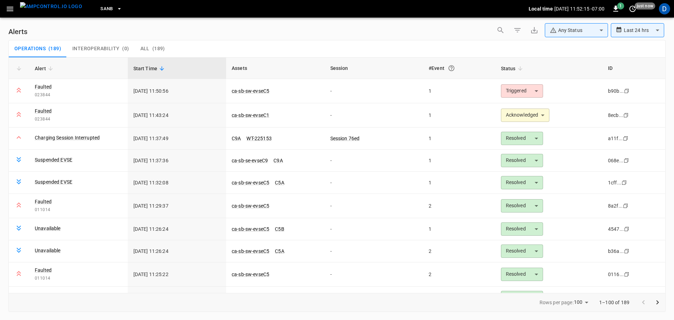
click at [319, 28] on div "**********" at bounding box center [336, 31] width 657 height 17
click at [517, 93] on body "**********" at bounding box center [337, 158] width 674 height 317
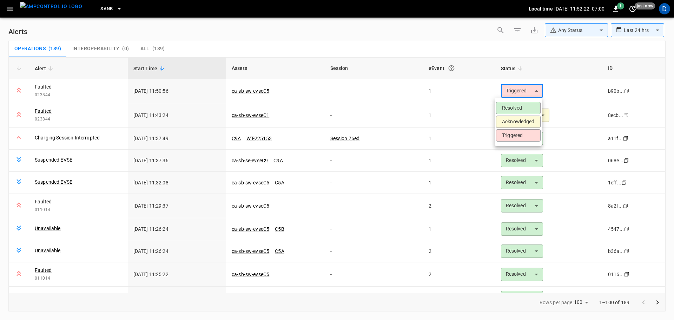
click at [506, 123] on li "Acknowledged" at bounding box center [518, 122] width 45 height 12
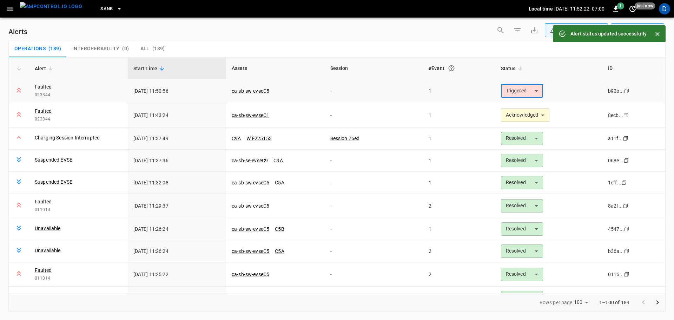
type input "**********"
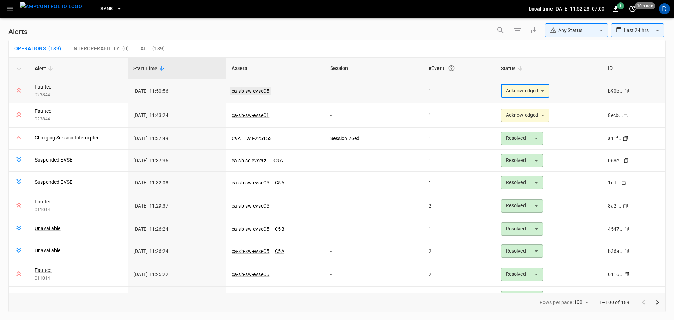
click at [253, 92] on link "ca-sb-sw-evseC5" at bounding box center [250, 91] width 40 height 8
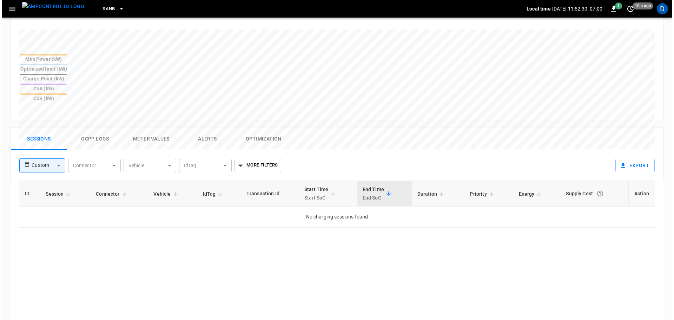
scroll to position [271, 0]
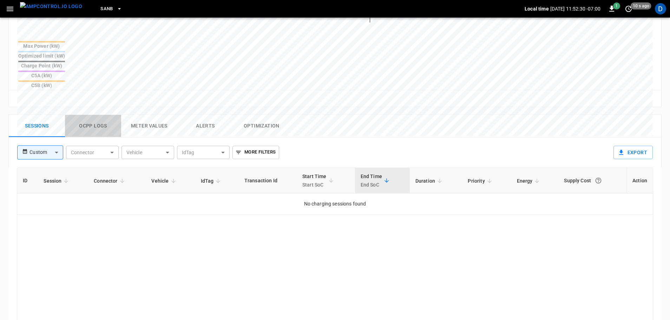
click at [97, 115] on button "Ocpp logs" at bounding box center [93, 126] width 56 height 22
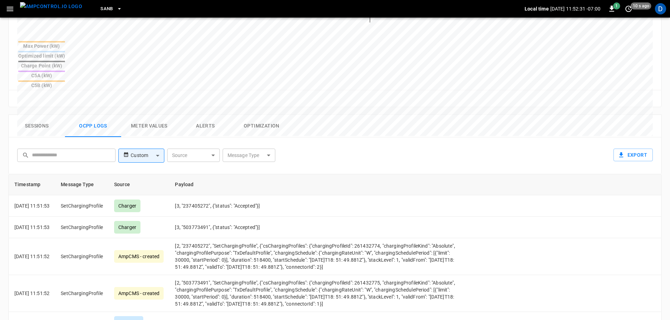
click at [261, 123] on body "SanB Local time 2025-10-09 11:52:31 -07:00 1 10 s ago D ca-sb-sw-evseC5 Remote …" at bounding box center [335, 77] width 670 height 697
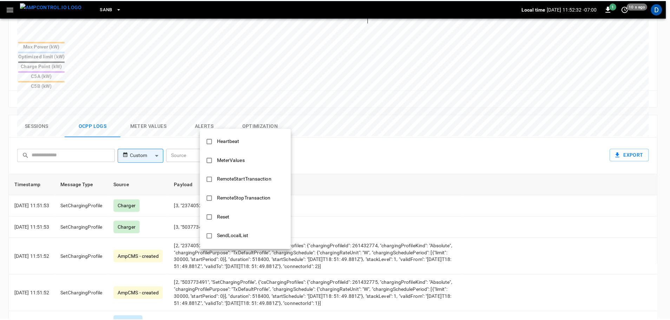
scroll to position [340, 0]
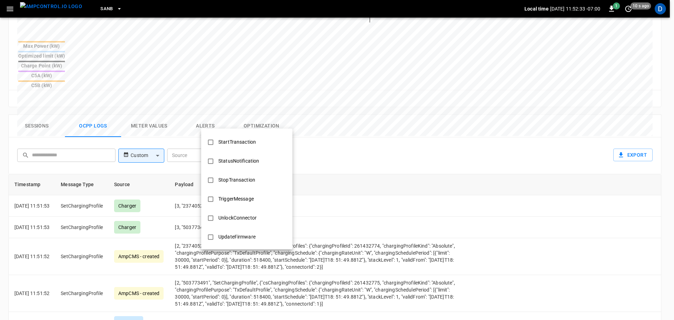
click at [238, 180] on div "StopTransaction" at bounding box center [236, 179] width 45 height 13
type input "**********"
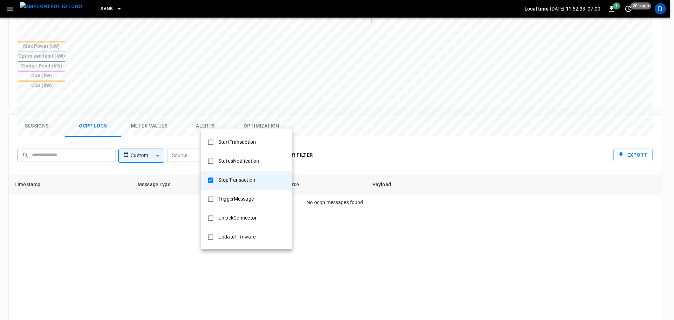
click at [352, 171] on div at bounding box center [337, 160] width 674 height 320
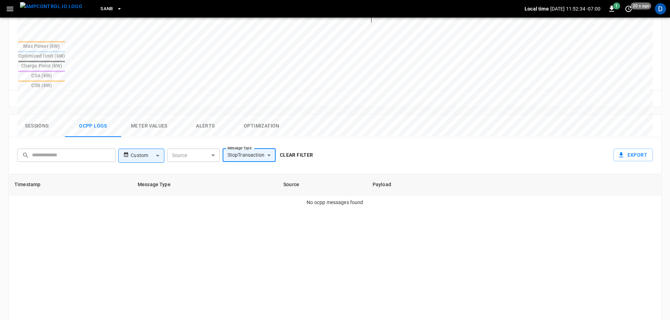
click at [302, 149] on button "Clear filter" at bounding box center [296, 155] width 39 height 13
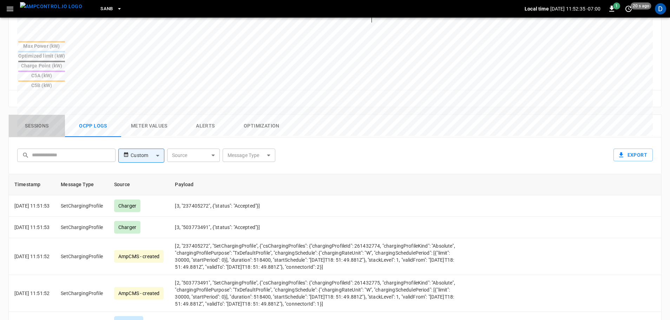
click at [40, 115] on button "Sessions" at bounding box center [37, 126] width 56 height 22
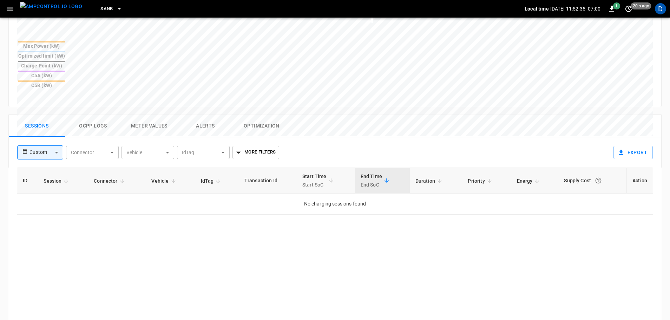
click at [62, 5] on img "menu" at bounding box center [51, 6] width 62 height 9
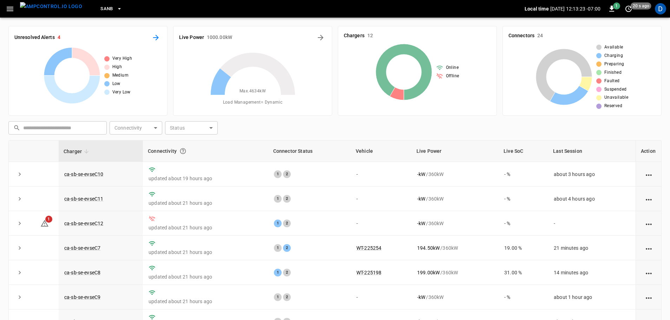
click at [154, 33] on icon "All Alerts" at bounding box center [156, 37] width 8 height 8
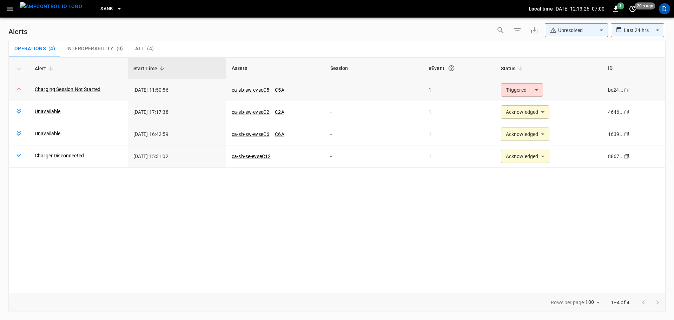
click at [527, 89] on body "**********" at bounding box center [337, 158] width 674 height 317
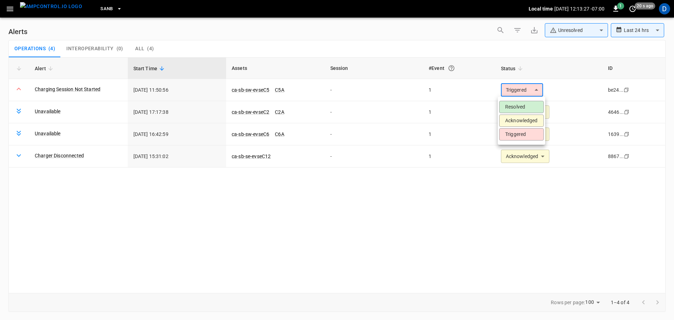
click at [517, 119] on li "Acknowledged" at bounding box center [521, 120] width 45 height 12
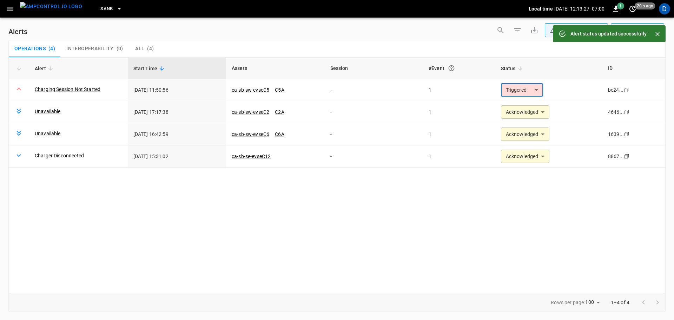
type input "**********"
click at [48, 10] on img "menu" at bounding box center [51, 6] width 62 height 9
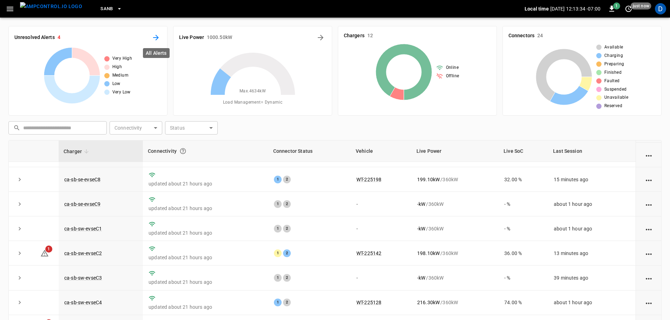
click at [158, 39] on icon "All Alerts" at bounding box center [156, 38] width 6 height 6
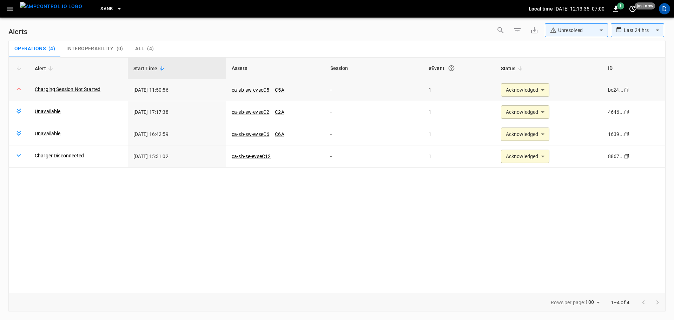
click at [504, 96] on body "**********" at bounding box center [337, 158] width 674 height 317
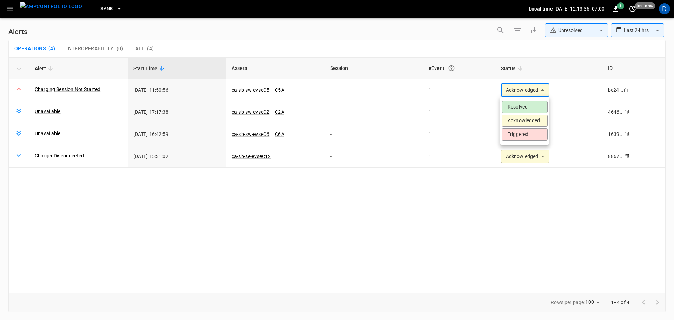
click at [508, 103] on li "Resolved" at bounding box center [525, 107] width 46 height 12
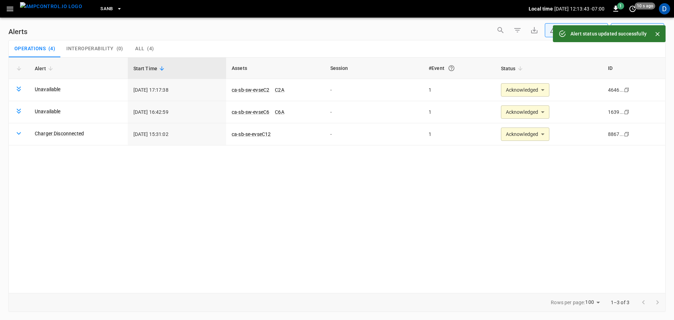
click at [64, 11] on img "menu" at bounding box center [51, 6] width 62 height 9
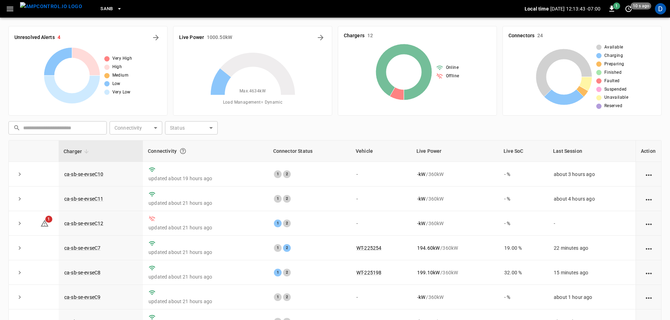
click at [116, 7] on icon "button" at bounding box center [119, 8] width 7 height 7
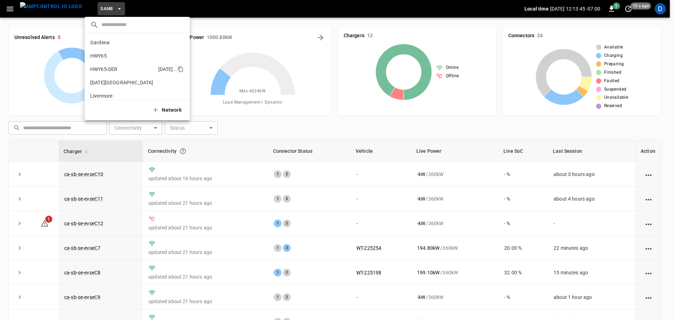
click at [120, 69] on p "HWY65-DER" at bounding box center [122, 69] width 65 height 7
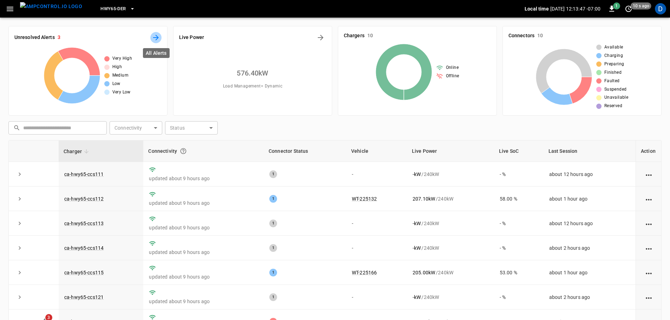
click at [158, 39] on icon "All Alerts" at bounding box center [156, 37] width 8 height 8
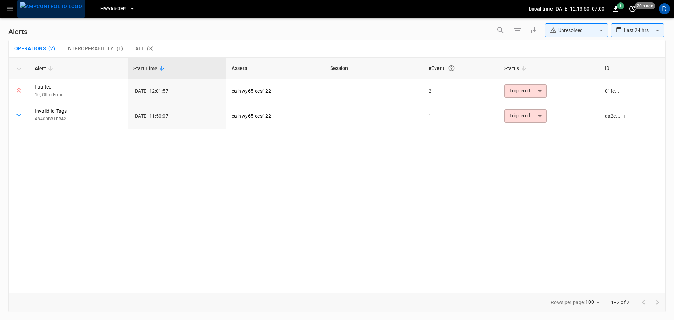
click at [52, 11] on img "menu" at bounding box center [51, 6] width 62 height 9
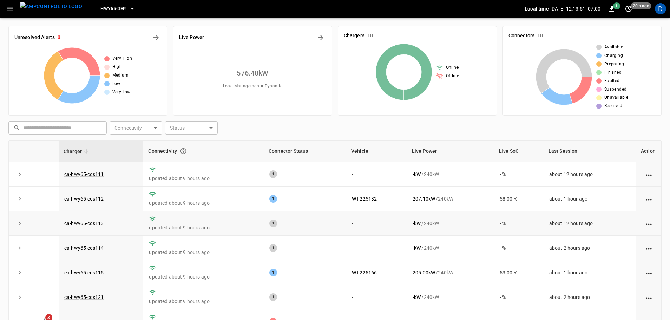
scroll to position [47, 0]
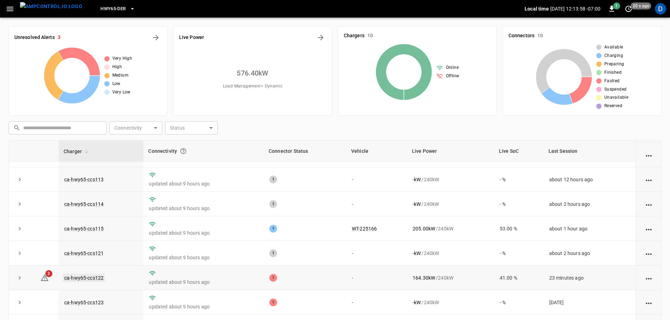
click at [92, 276] on link "ca-hwy65-ccs122" at bounding box center [84, 277] width 42 height 8
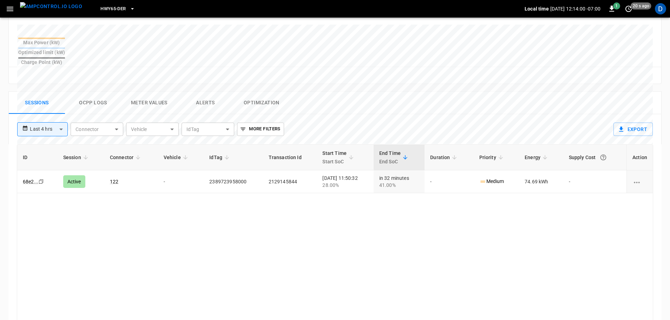
scroll to position [286, 0]
click at [99, 90] on button "Ocpp logs" at bounding box center [93, 101] width 56 height 22
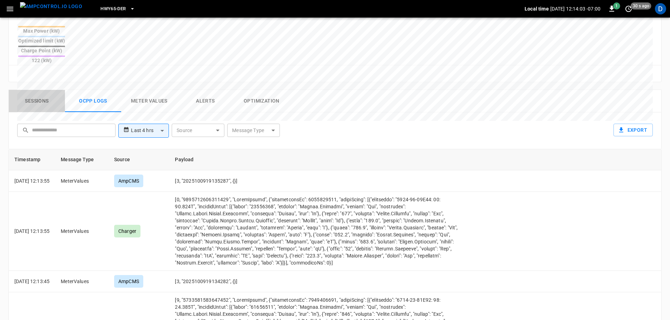
click at [44, 90] on button "Sessions" at bounding box center [37, 101] width 56 height 22
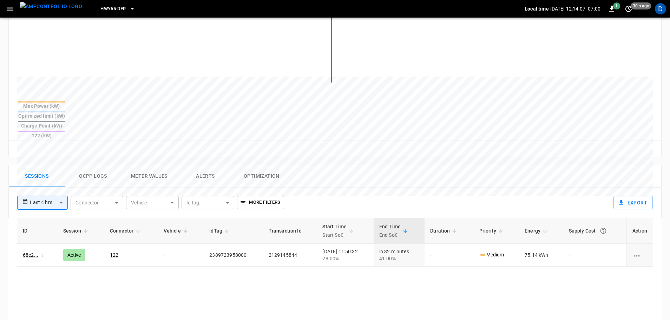
scroll to position [0, 0]
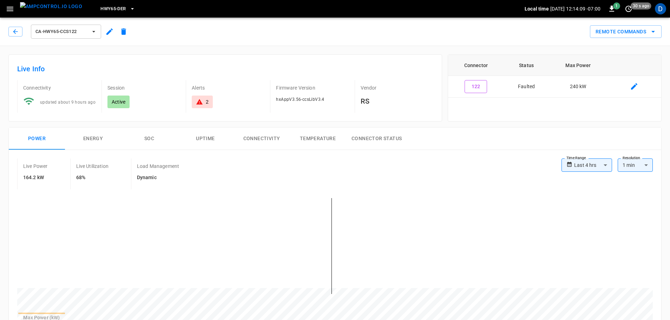
click at [52, 7] on img "menu" at bounding box center [51, 6] width 62 height 9
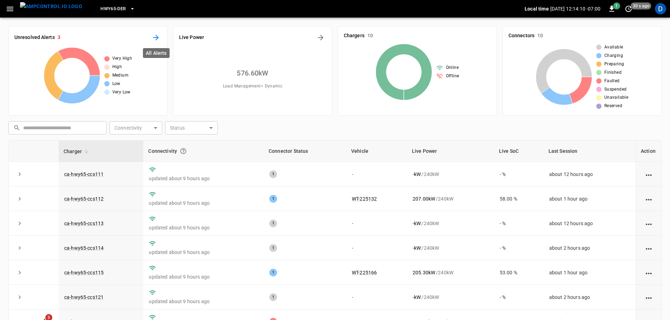
click at [158, 38] on icon "All Alerts" at bounding box center [156, 37] width 8 height 8
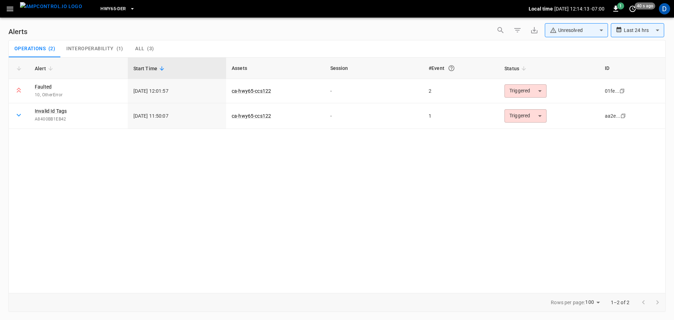
click at [52, 7] on img "menu" at bounding box center [51, 6] width 62 height 9
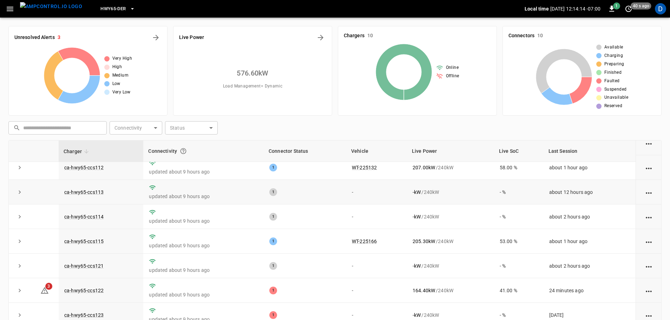
scroll to position [32, 0]
click at [99, 289] on td "ca-hwy65-ccs122" at bounding box center [101, 290] width 85 height 25
click at [87, 290] on link "ca-hwy65-ccs122" at bounding box center [84, 290] width 42 height 8
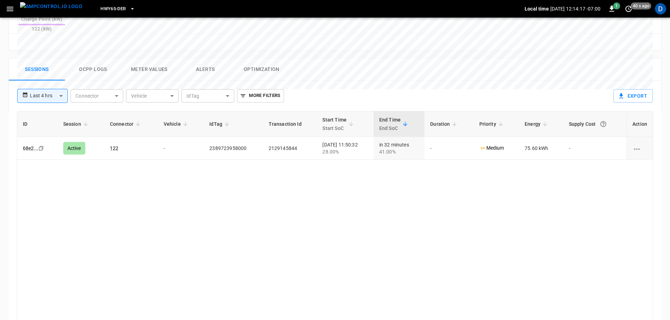
scroll to position [330, 0]
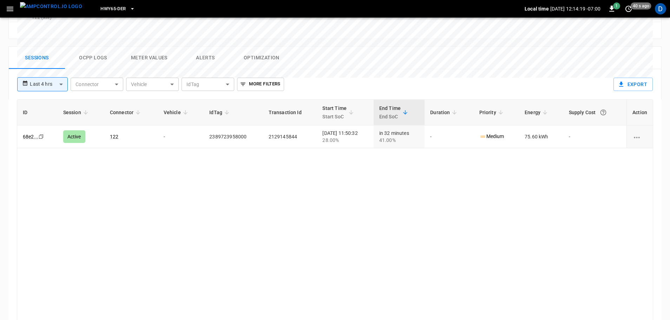
click at [40, 6] on img "menu" at bounding box center [51, 6] width 62 height 9
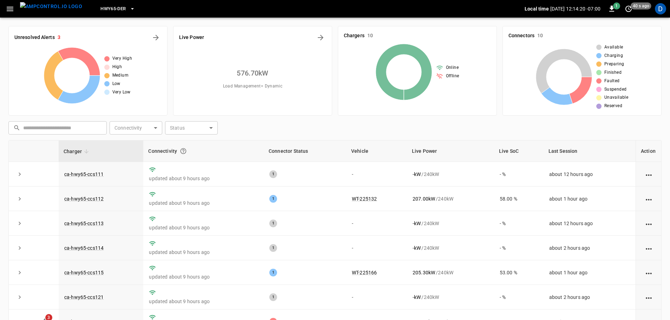
click at [153, 44] on div "Unresolved Alerts 3 Very High High Medium Low Very Low" at bounding box center [87, 71] width 159 height 90
click at [156, 39] on icon "All Alerts" at bounding box center [156, 37] width 8 height 8
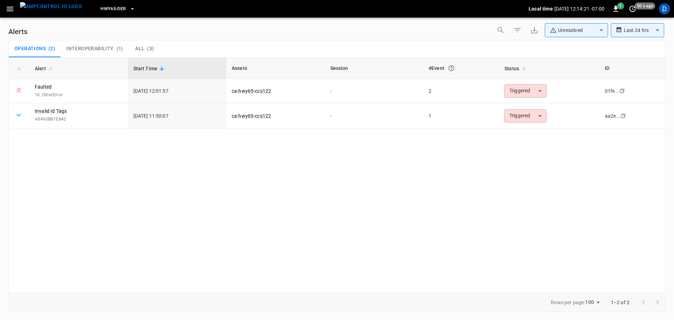
click at [575, 32] on body "**********" at bounding box center [337, 158] width 674 height 317
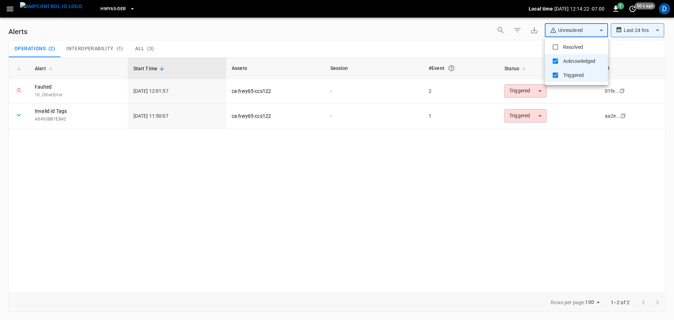
click at [565, 44] on li "Resolved" at bounding box center [576, 47] width 63 height 14
type input "**********"
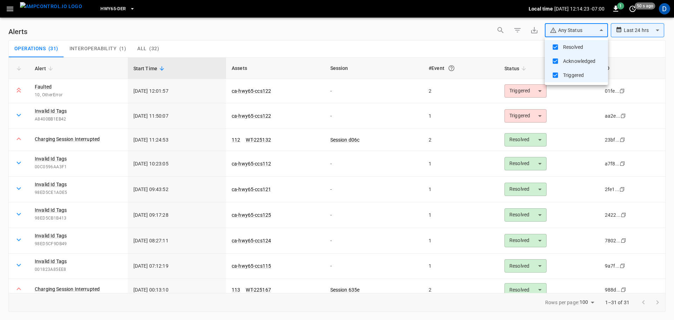
click at [521, 115] on div at bounding box center [337, 160] width 674 height 320
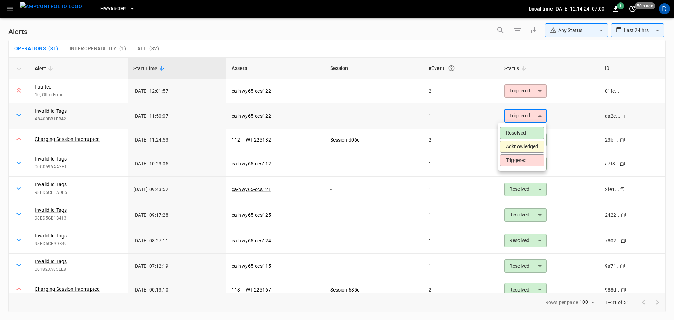
click at [514, 115] on body "**********" at bounding box center [337, 158] width 674 height 317
click at [517, 131] on li "Resolved" at bounding box center [522, 133] width 45 height 12
type input "********"
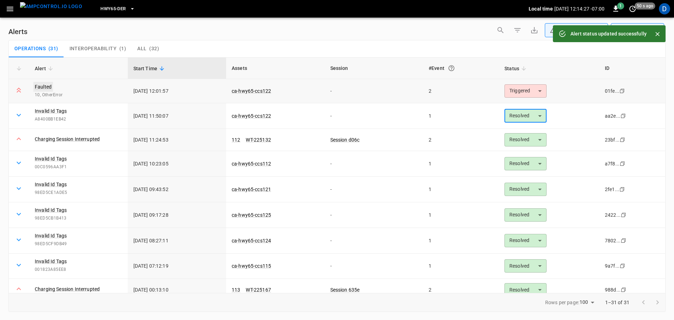
click at [47, 86] on link "Faulted" at bounding box center [43, 87] width 20 height 10
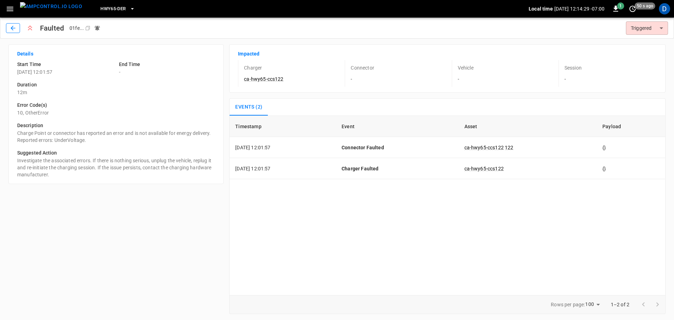
click at [13, 24] on button "button" at bounding box center [13, 28] width 14 height 10
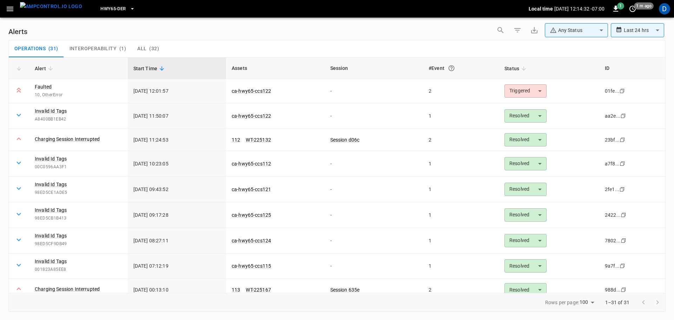
click at [398, 39] on div "**********" at bounding box center [336, 31] width 657 height 17
click at [517, 93] on body "**********" at bounding box center [337, 158] width 674 height 317
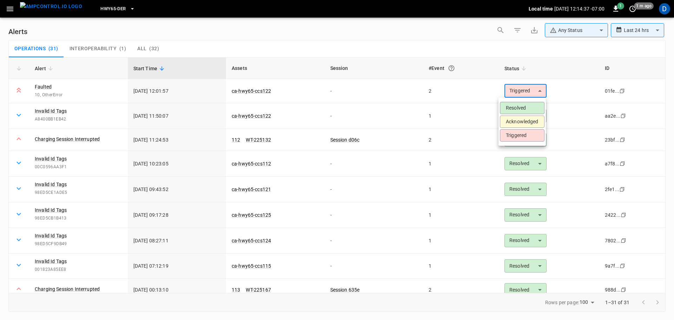
click at [520, 121] on li "Acknowledged" at bounding box center [522, 122] width 45 height 12
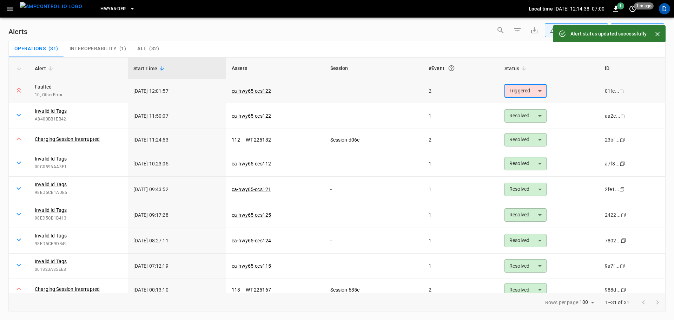
type input "**********"
click at [246, 87] on span "ca-hwy65-ccs122" at bounding box center [251, 90] width 39 height 7
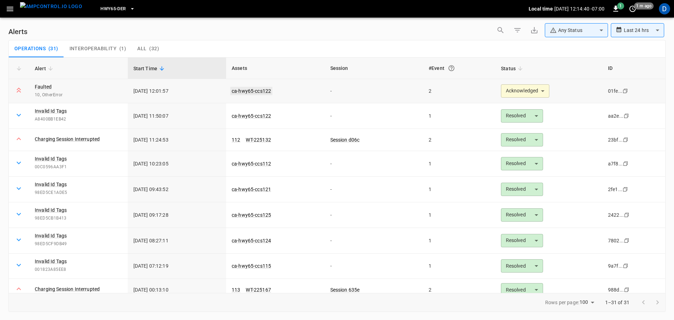
click at [243, 90] on link "ca-hwy65-ccs122" at bounding box center [251, 91] width 42 height 8
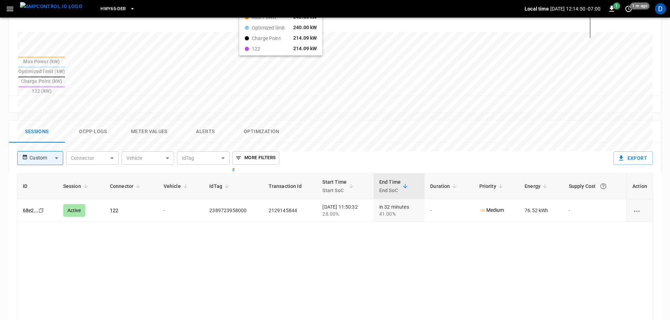
scroll to position [256, 0]
click at [104, 120] on button "Ocpp logs" at bounding box center [93, 131] width 56 height 22
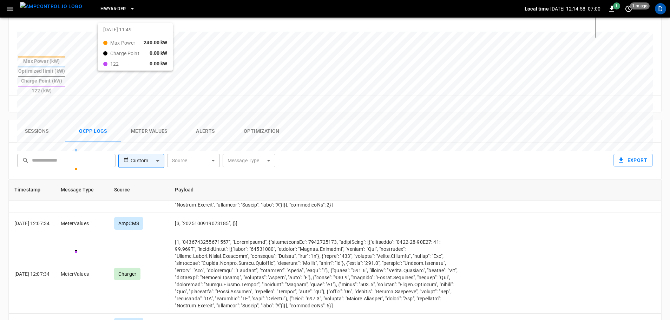
scroll to position [4574, 0]
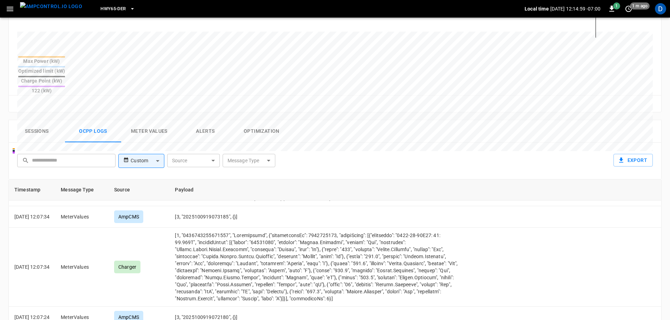
click at [50, 7] on img "menu" at bounding box center [51, 6] width 62 height 9
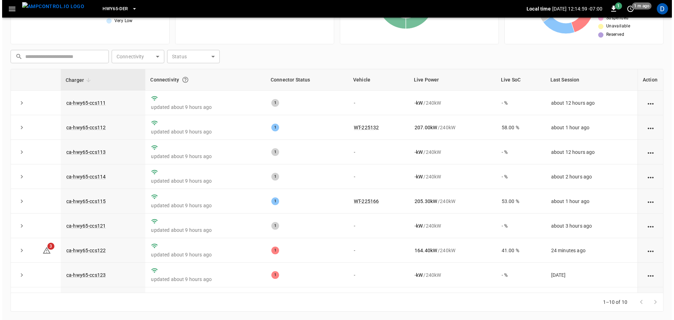
scroll to position [71, 0]
click at [107, 9] on span "HWY65-DER" at bounding box center [112, 9] width 25 height 8
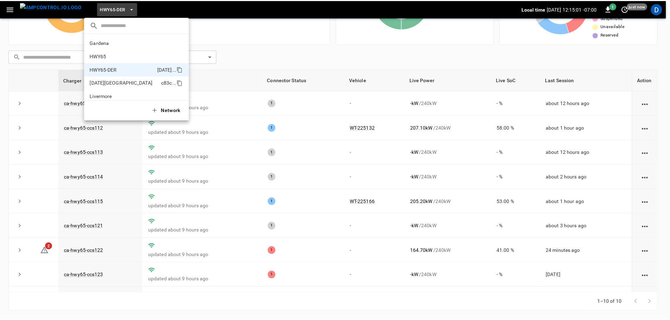
scroll to position [25, 0]
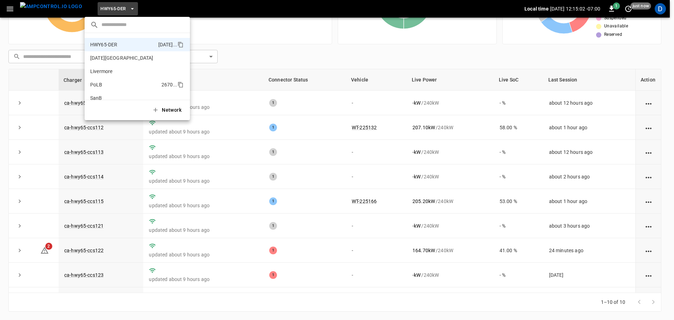
click at [107, 84] on p "PoLB" at bounding box center [124, 84] width 68 height 7
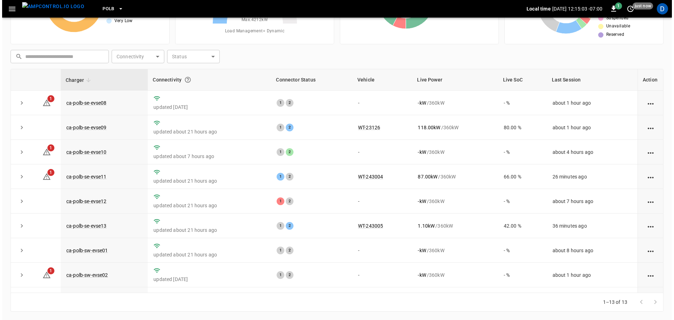
scroll to position [0, 0]
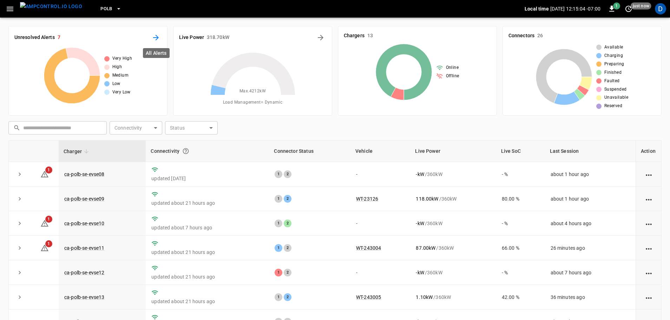
click at [156, 36] on icon "All Alerts" at bounding box center [156, 37] width 8 height 8
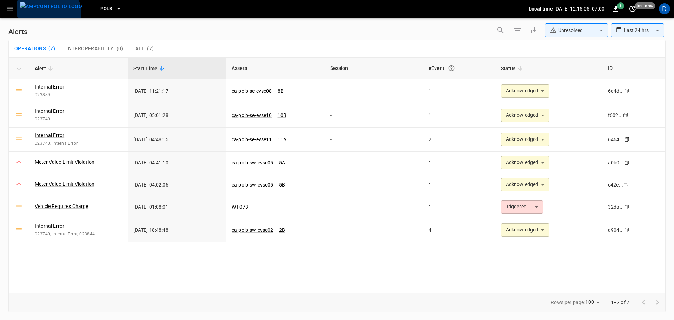
click at [48, 11] on img "menu" at bounding box center [51, 6] width 62 height 9
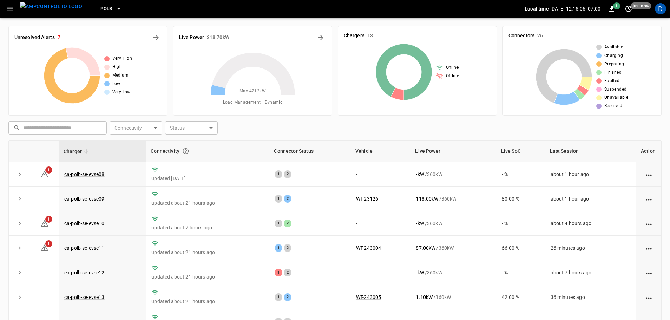
click at [100, 6] on span "PoLB" at bounding box center [106, 9] width 12 height 8
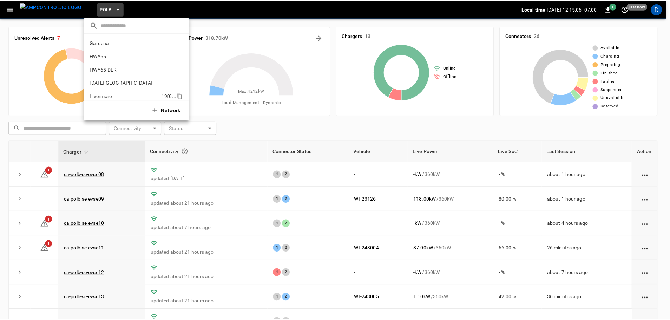
scroll to position [59, 0]
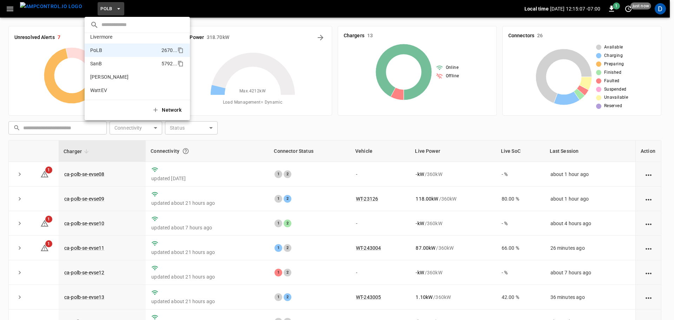
click at [104, 60] on p "SanB" at bounding box center [124, 63] width 68 height 7
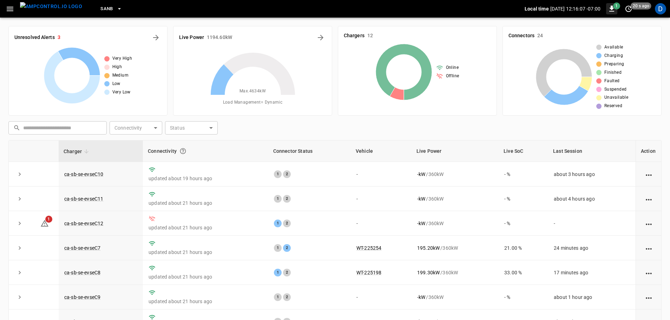
click at [611, 12] on icon "button" at bounding box center [611, 9] width 5 height 6
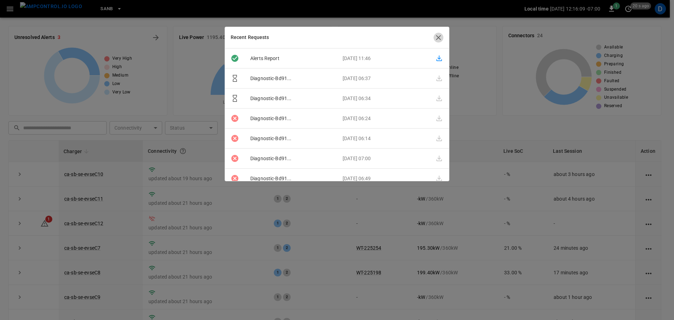
click at [438, 37] on icon "button" at bounding box center [438, 37] width 5 height 5
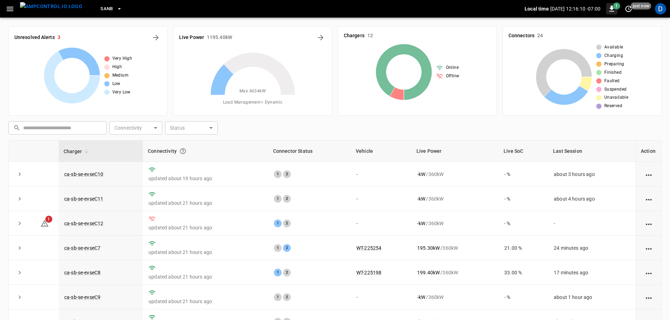
click at [613, 7] on icon "button" at bounding box center [611, 9] width 5 height 6
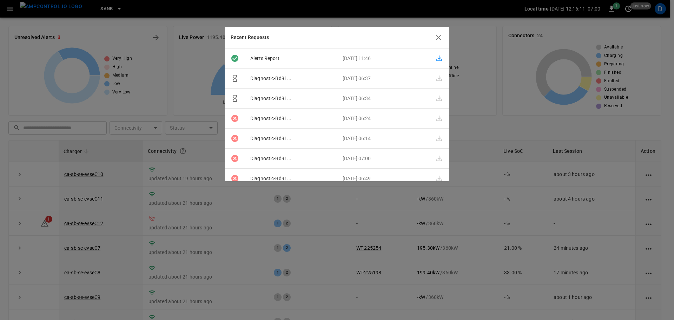
click at [436, 60] on icon "button" at bounding box center [439, 58] width 6 height 6
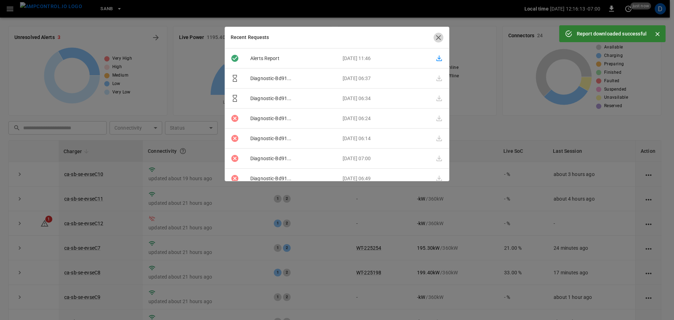
click at [437, 35] on icon "button" at bounding box center [438, 37] width 8 height 8
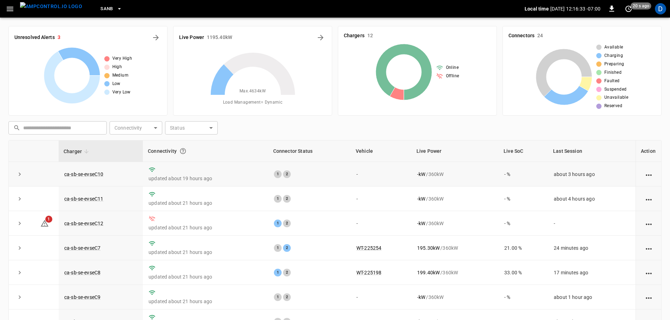
click at [237, 173] on td "updated about 19 hours ago" at bounding box center [205, 174] width 125 height 25
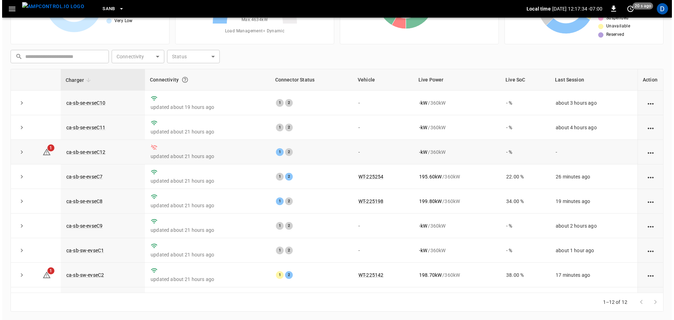
scroll to position [0, 0]
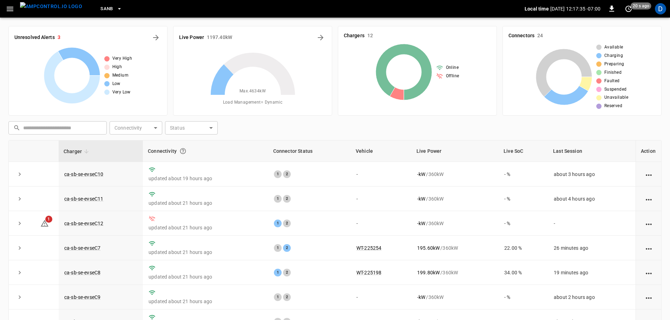
click at [101, 6] on button "SanB" at bounding box center [111, 9] width 27 height 14
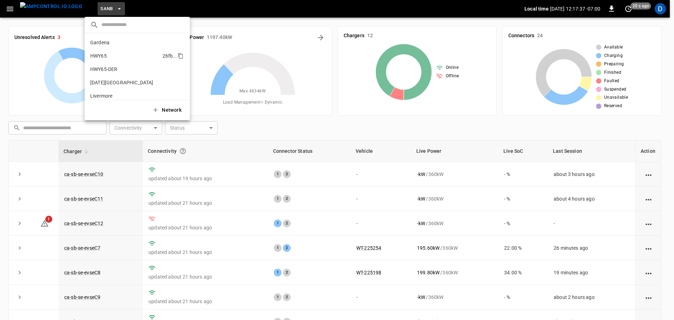
click at [106, 54] on p "HWY65" at bounding box center [125, 55] width 70 height 7
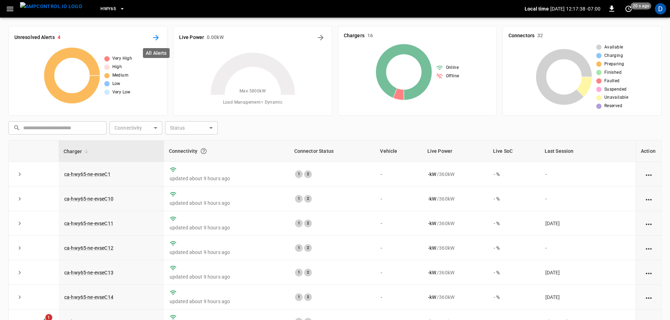
click at [157, 39] on icon "All Alerts" at bounding box center [156, 38] width 6 height 6
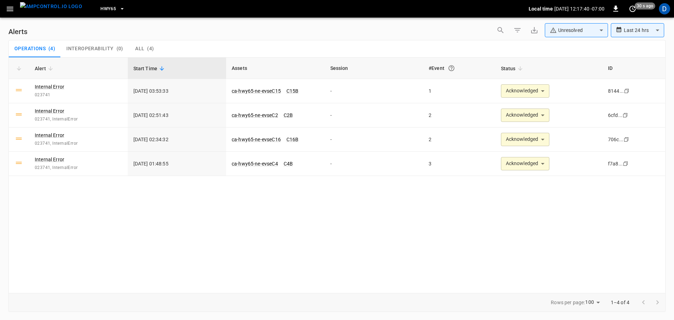
click at [119, 12] on icon "button" at bounding box center [122, 8] width 7 height 7
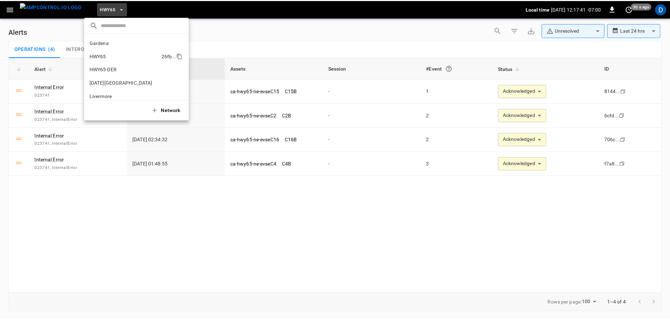
scroll to position [11, 0]
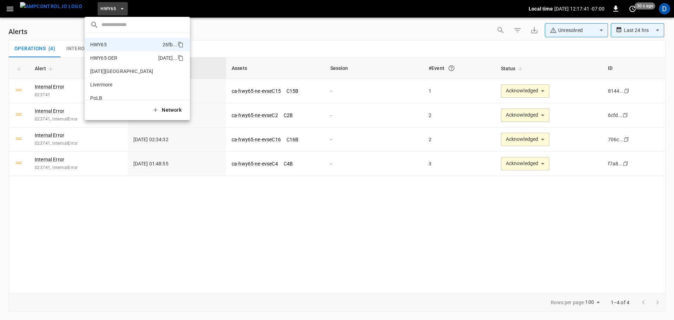
click at [106, 55] on p "HWY65-DER" at bounding box center [122, 57] width 65 height 7
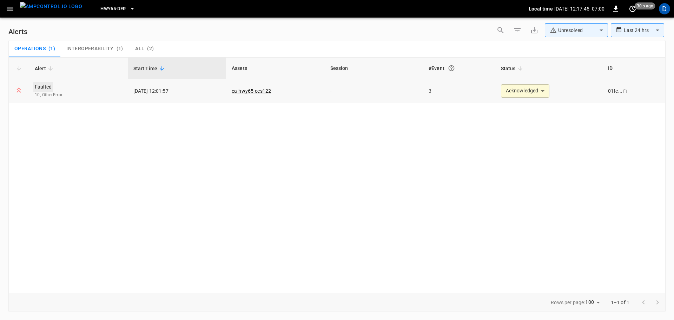
click at [48, 84] on link "Faulted" at bounding box center [43, 87] width 20 height 10
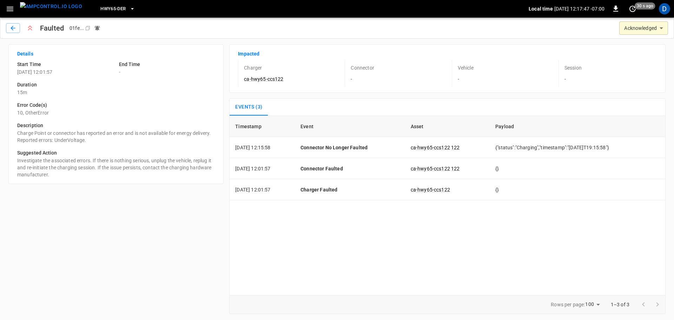
click at [51, 6] on img "menu" at bounding box center [51, 6] width 62 height 9
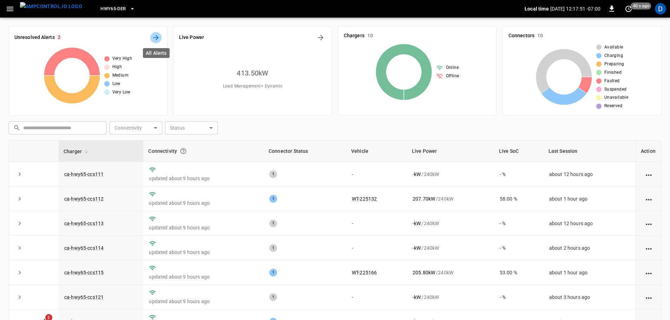
click at [158, 38] on icon "All Alerts" at bounding box center [156, 38] width 6 height 6
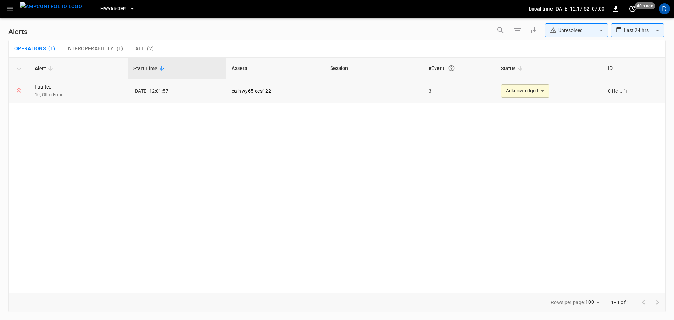
click at [500, 94] on body "**********" at bounding box center [337, 158] width 674 height 317
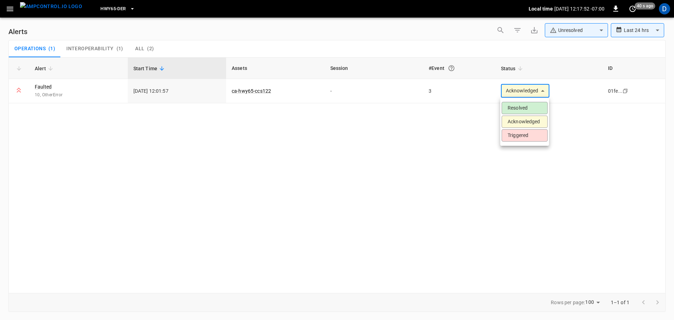
click at [515, 106] on li "Resolved" at bounding box center [525, 108] width 46 height 12
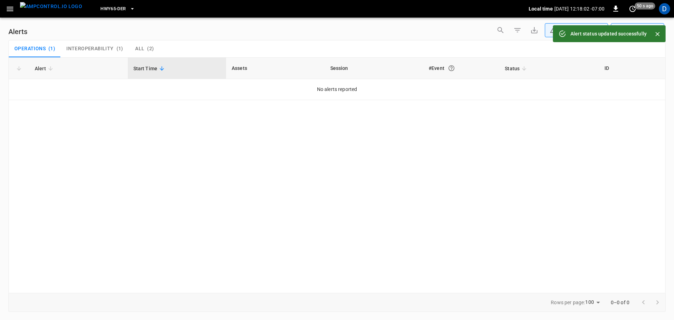
click at [60, 15] on picture "menu" at bounding box center [51, 8] width 62 height 13
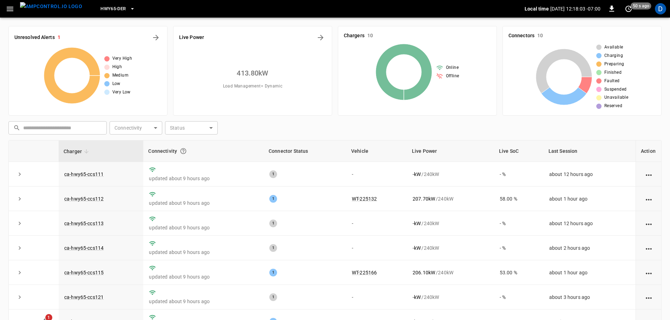
click at [109, 9] on span "HWY65-DER" at bounding box center [112, 9] width 25 height 8
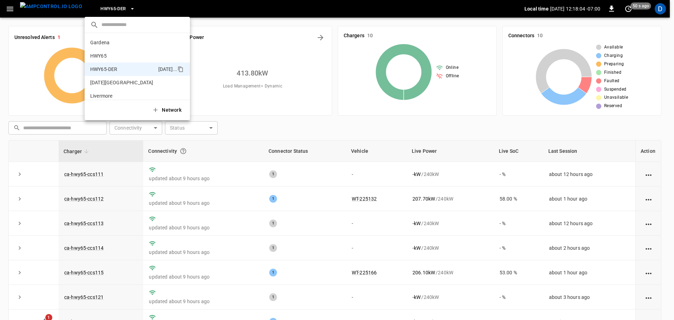
scroll to position [25, 0]
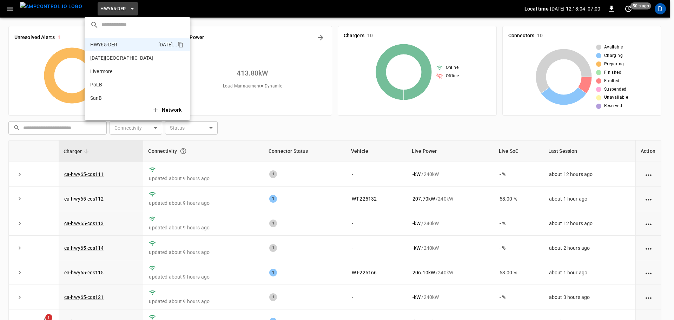
click at [70, 28] on div at bounding box center [337, 160] width 674 height 320
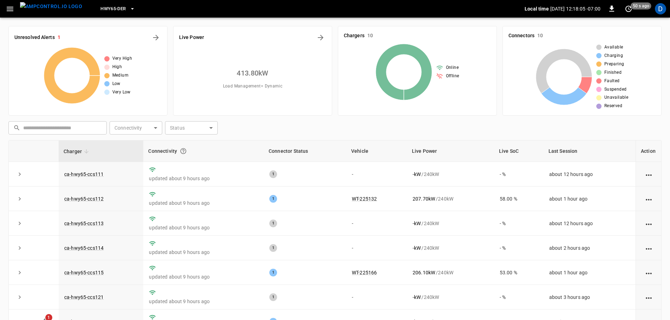
click at [160, 42] on div "Unresolved Alerts 1" at bounding box center [87, 37] width 147 height 11
click at [156, 36] on icon "All Alerts" at bounding box center [156, 38] width 6 height 6
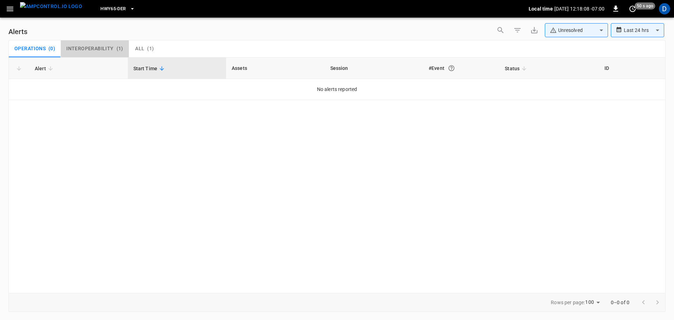
click at [112, 50] on span "Interoperability" at bounding box center [89, 49] width 47 height 6
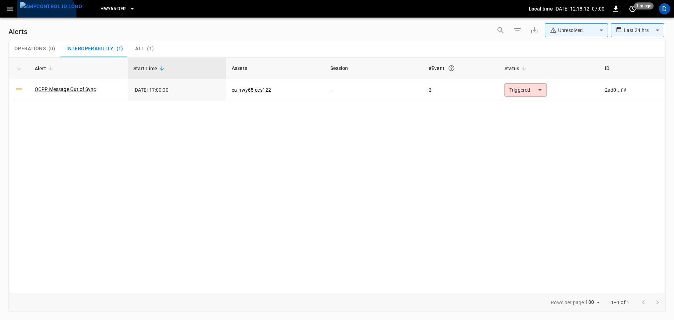
click at [42, 16] on button "menu" at bounding box center [51, 9] width 68 height 18
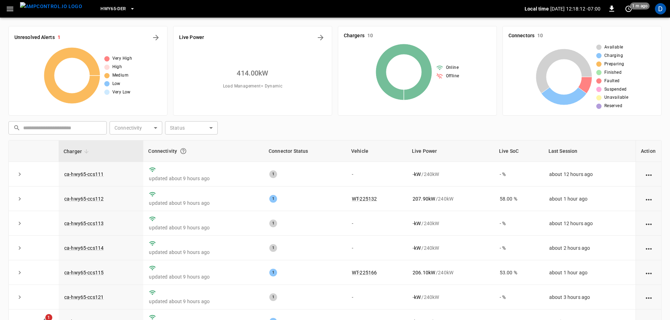
click at [100, 10] on span "HWY65-DER" at bounding box center [112, 9] width 25 height 8
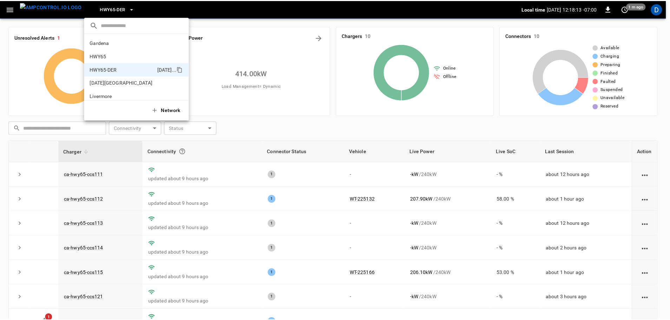
scroll to position [25, 0]
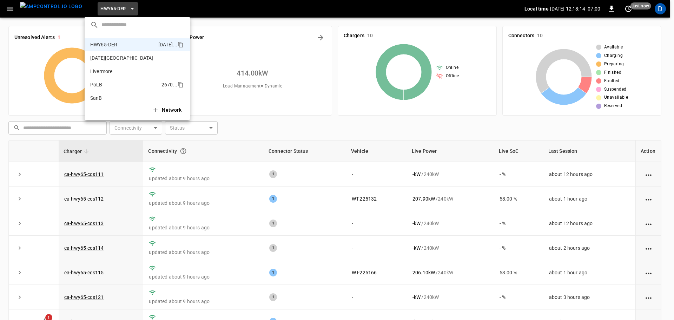
click at [107, 83] on p "PoLB" at bounding box center [124, 84] width 68 height 7
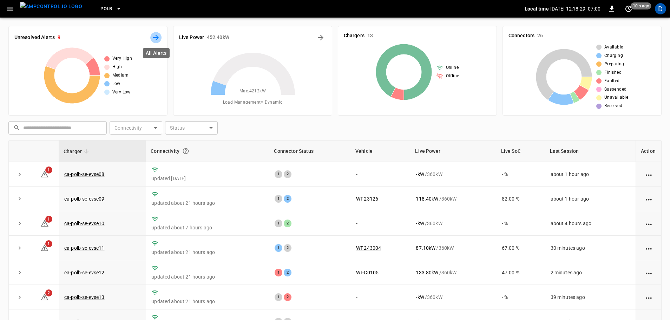
click at [159, 41] on icon "All Alerts" at bounding box center [156, 37] width 8 height 8
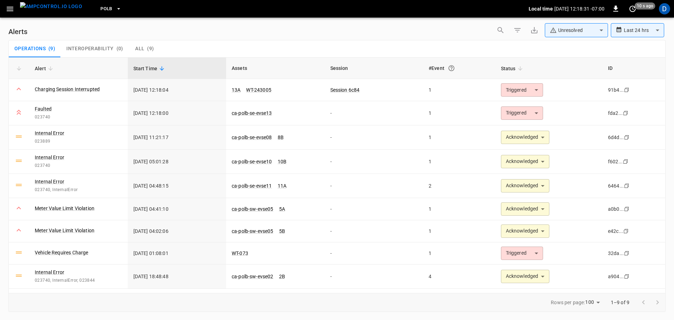
click at [49, 7] on img "menu" at bounding box center [51, 6] width 62 height 9
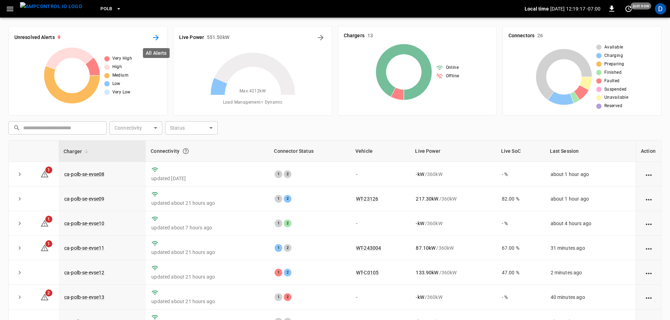
click at [157, 39] on icon "All Alerts" at bounding box center [156, 37] width 8 height 8
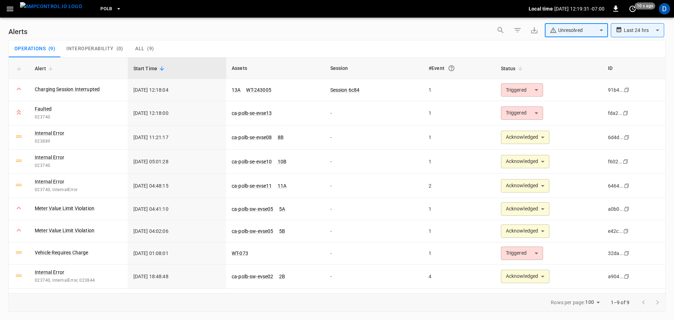
drag, startPoint x: 573, startPoint y: 33, endPoint x: 469, endPoint y: 27, distance: 104.1
click at [469, 27] on div "**********" at bounding box center [336, 31] width 657 height 17
click at [561, 32] on body "**********" at bounding box center [337, 158] width 674 height 317
type input "**********"
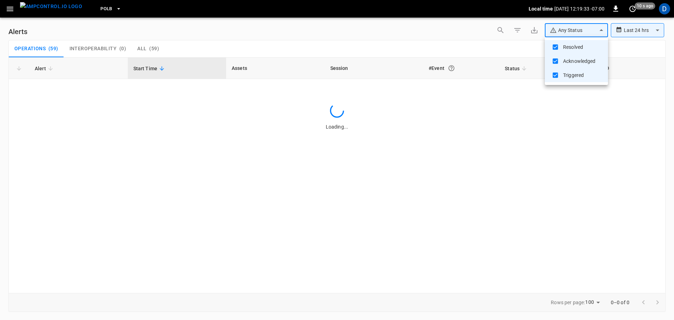
click at [424, 31] on div at bounding box center [337, 160] width 674 height 320
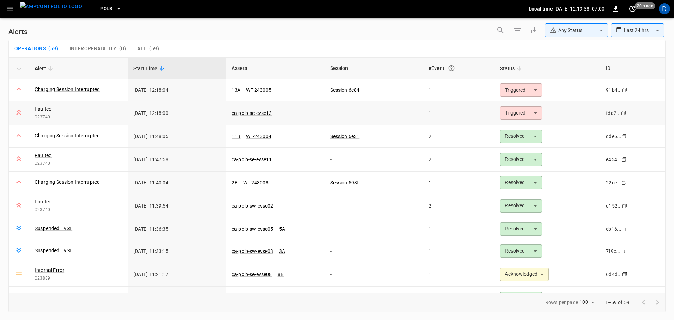
click at [507, 113] on body "**********" at bounding box center [337, 158] width 674 height 317
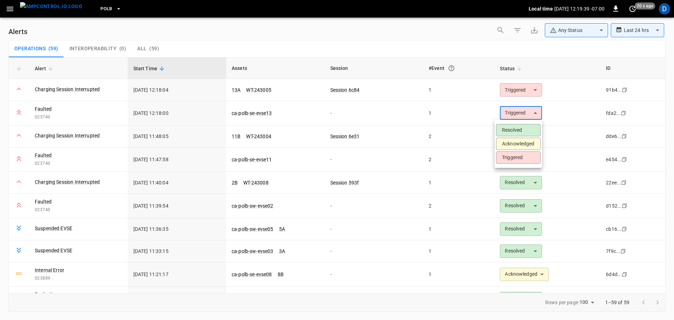
click at [517, 143] on li "Acknowledged" at bounding box center [518, 144] width 45 height 12
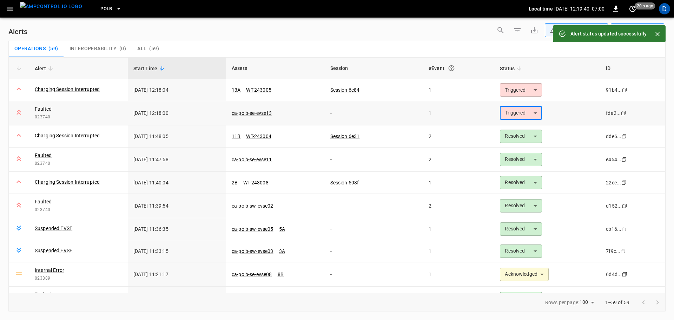
type input "**********"
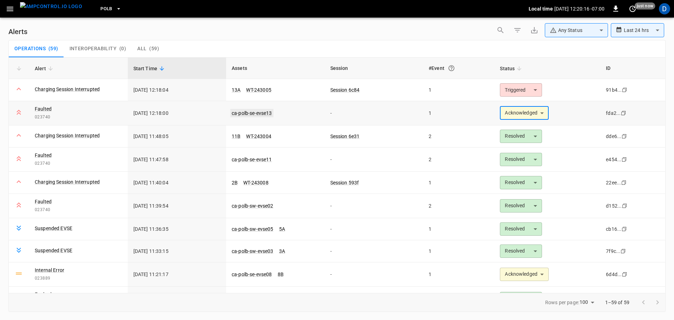
click at [255, 112] on link "ca-polb-se-evse13" at bounding box center [251, 113] width 43 height 8
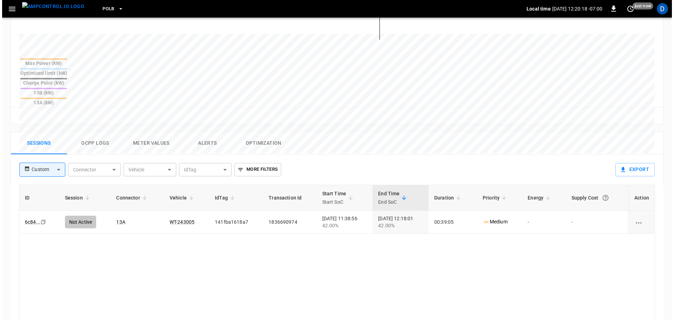
scroll to position [257, 0]
click at [100, 132] on button "Ocpp logs" at bounding box center [93, 143] width 56 height 22
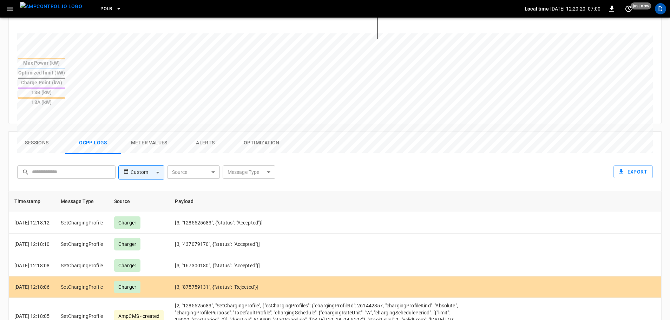
click at [249, 139] on body "PoLB Local time 2025-10-09 12:20:20 -07:00 0 just now D ca-polb-se-evse13 Remot…" at bounding box center [335, 92] width 670 height 699
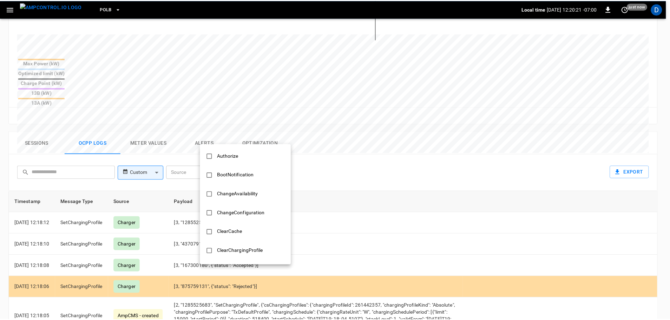
scroll to position [340, 0]
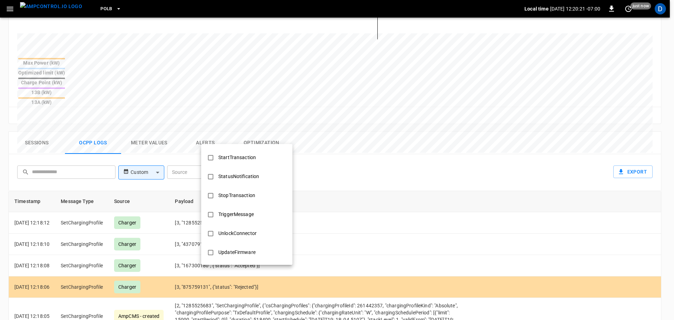
click at [236, 197] on div "StopTransaction" at bounding box center [236, 195] width 45 height 13
type input "**********"
click at [349, 203] on div at bounding box center [337, 160] width 674 height 320
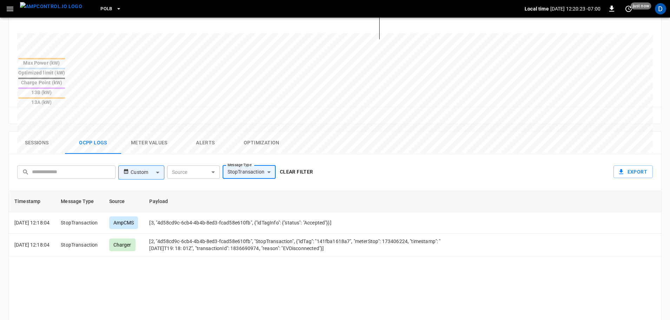
click at [302, 165] on button "Clear filter" at bounding box center [296, 171] width 39 height 13
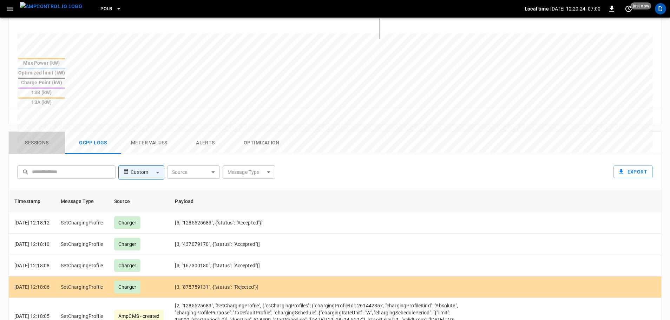
click at [36, 132] on button "Sessions" at bounding box center [37, 143] width 56 height 22
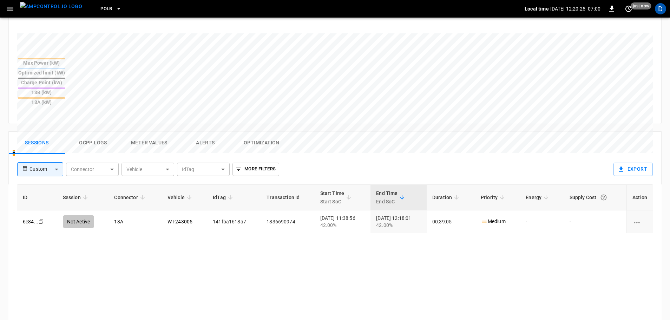
click at [56, 8] on img "menu" at bounding box center [51, 6] width 62 height 9
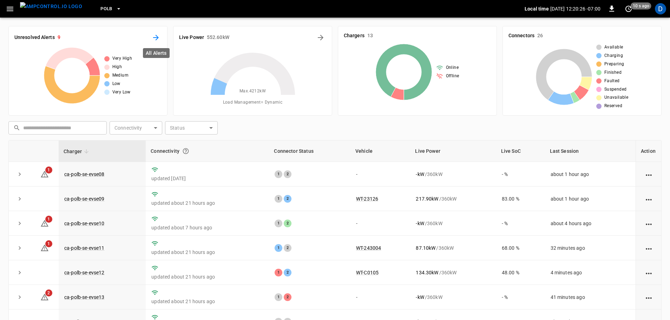
click at [156, 39] on icon "All Alerts" at bounding box center [156, 38] width 6 height 6
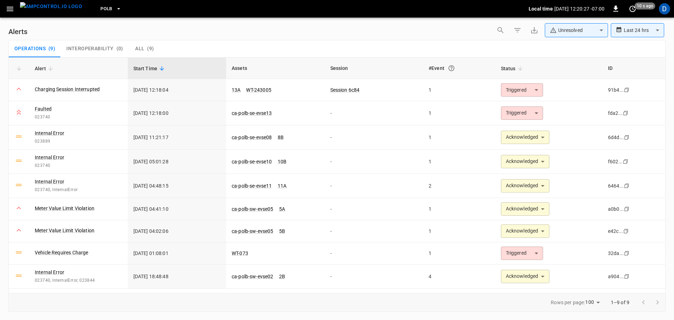
type input "**********"
click at [558, 35] on body "**********" at bounding box center [337, 158] width 674 height 317
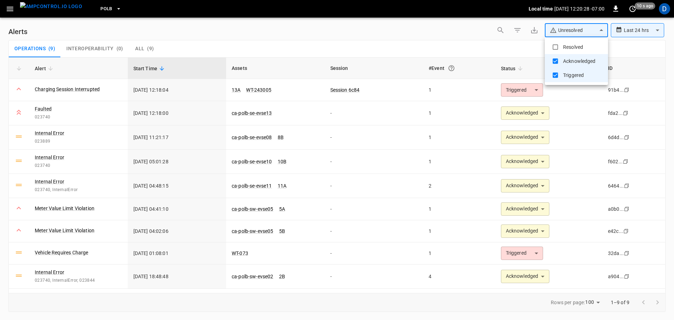
click at [466, 41] on div at bounding box center [337, 160] width 674 height 320
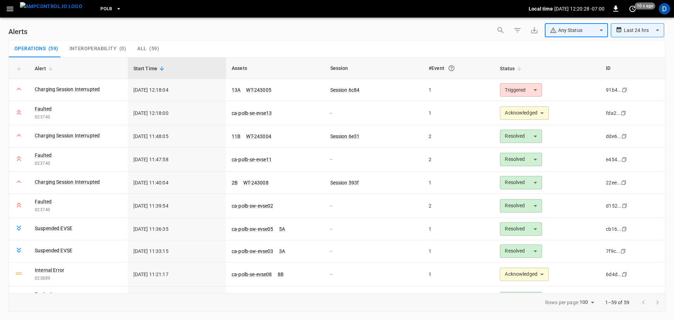
type input "**********"
click at [526, 91] on body "**********" at bounding box center [337, 158] width 674 height 317
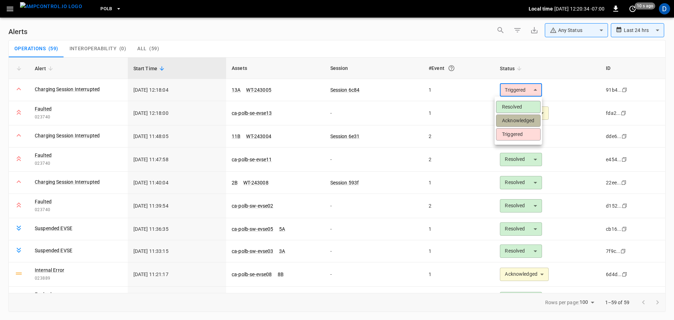
click at [513, 123] on li "Acknowledged" at bounding box center [518, 120] width 45 height 12
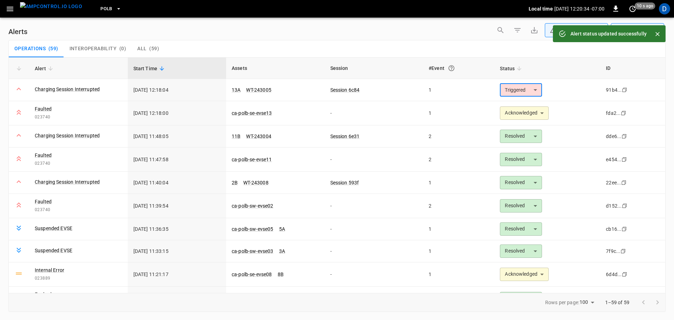
type input "**********"
click at [51, 6] on img "menu" at bounding box center [51, 6] width 62 height 9
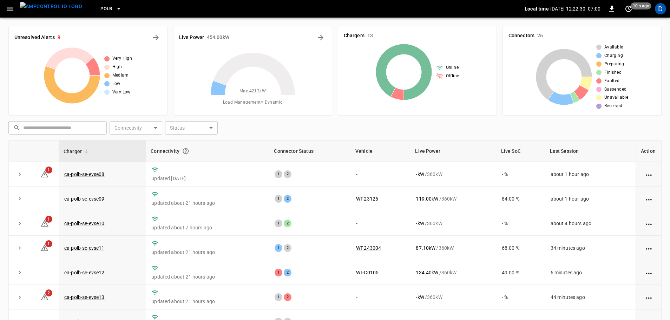
click at [115, 11] on icon "button" at bounding box center [118, 8] width 7 height 7
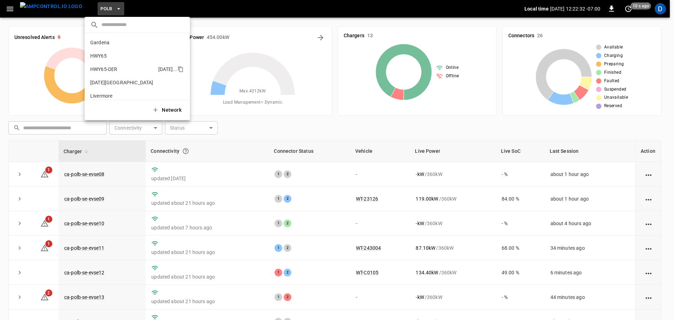
click at [112, 66] on p "HWY65-DER" at bounding box center [122, 69] width 65 height 7
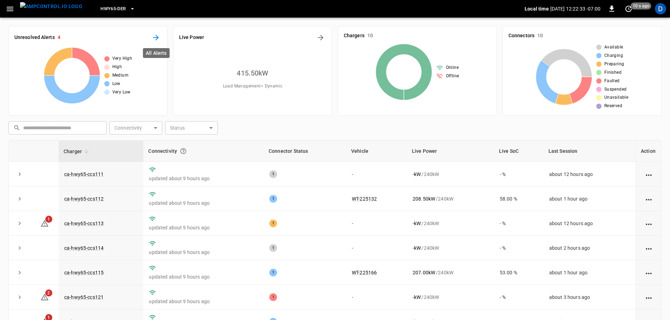
click at [158, 40] on icon "All Alerts" at bounding box center [156, 37] width 8 height 8
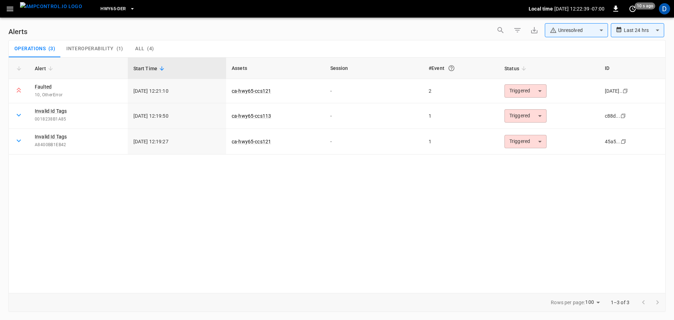
click at [65, 11] on img "menu" at bounding box center [51, 6] width 62 height 9
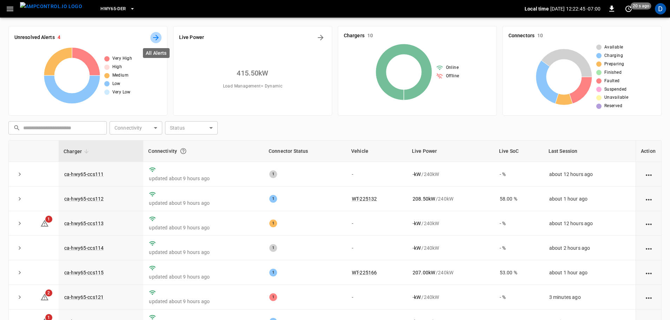
click at [150, 39] on button "All Alerts" at bounding box center [155, 37] width 11 height 11
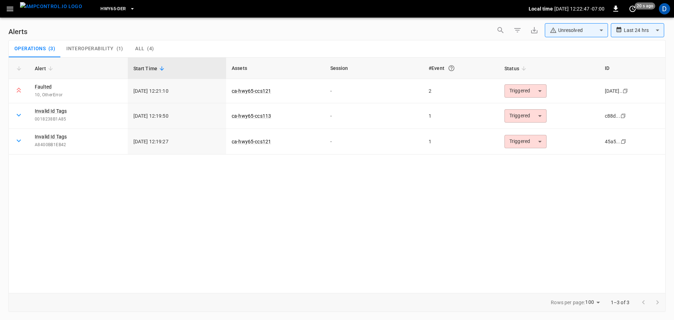
click at [50, 11] on img "menu" at bounding box center [51, 6] width 62 height 9
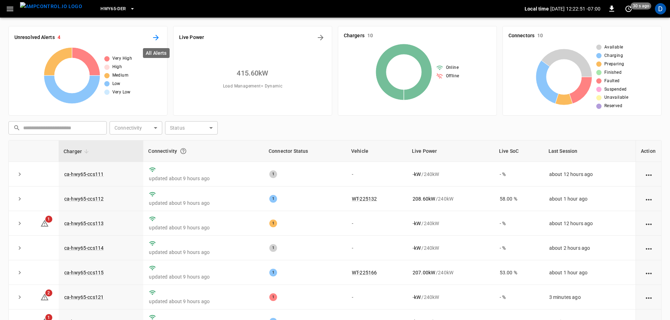
click at [159, 35] on icon "All Alerts" at bounding box center [156, 37] width 8 height 8
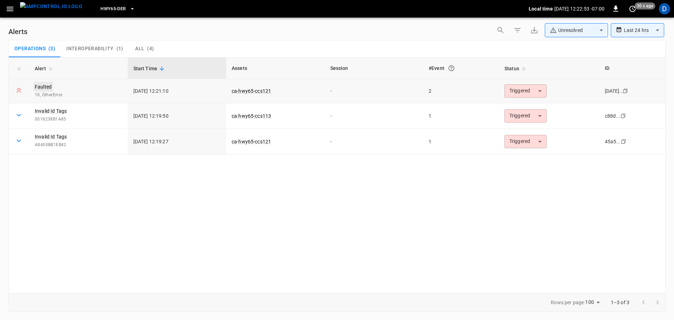
click at [46, 85] on link "Faulted" at bounding box center [43, 87] width 20 height 10
click at [330, 217] on div "Alert Start Time Assets Session #Event Status ID Faulted 10, OtherError 2025-10…" at bounding box center [336, 175] width 657 height 236
click at [521, 91] on body "**********" at bounding box center [337, 158] width 674 height 317
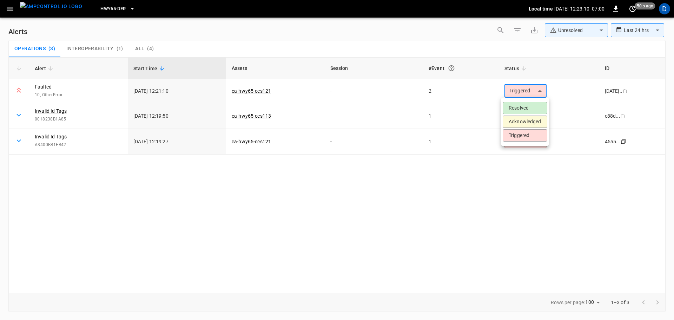
click at [518, 122] on li "Acknowledged" at bounding box center [525, 122] width 45 height 12
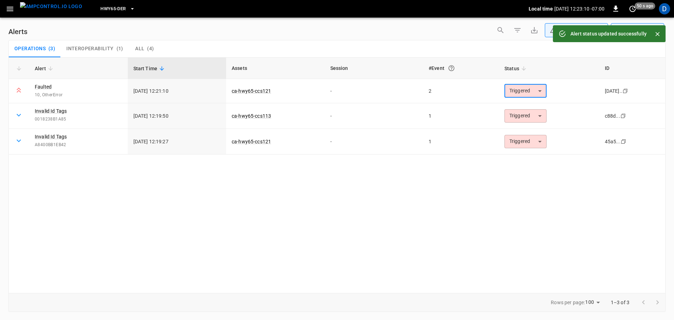
type input "**********"
click at [251, 91] on link "ca-hwy65-ccs121" at bounding box center [251, 91] width 42 height 8
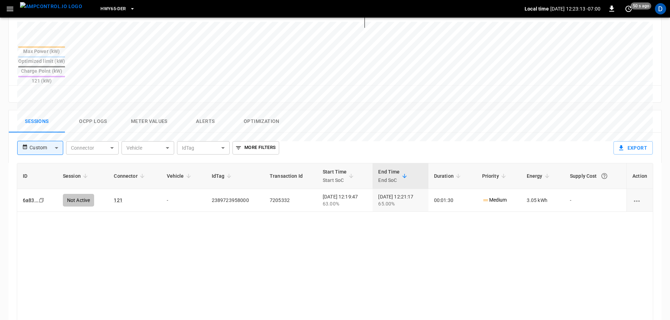
scroll to position [274, 0]
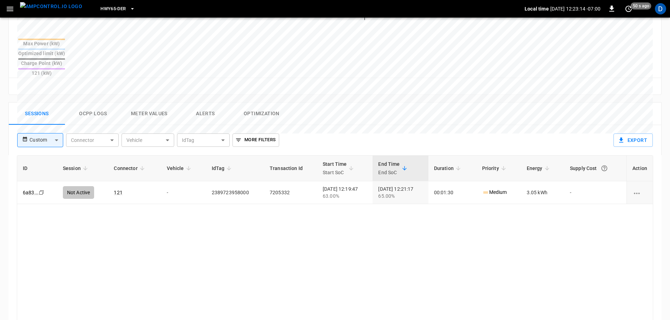
click at [91, 103] on button "Ocpp logs" at bounding box center [93, 114] width 56 height 22
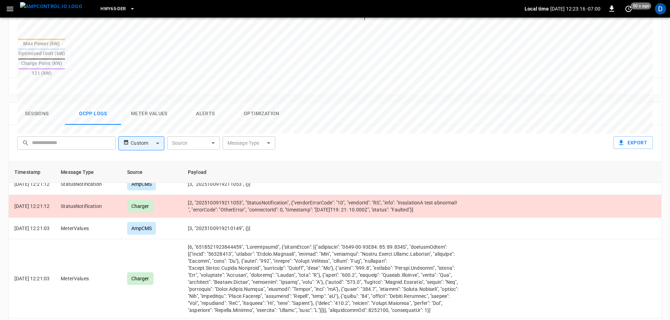
scroll to position [552, 0]
click at [41, 11] on img "menu" at bounding box center [51, 6] width 62 height 9
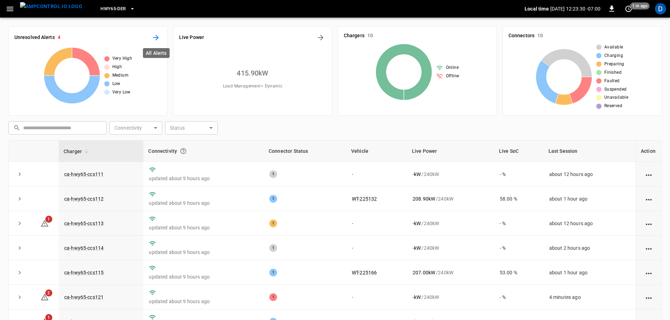
click at [158, 35] on icon "All Alerts" at bounding box center [156, 37] width 8 height 8
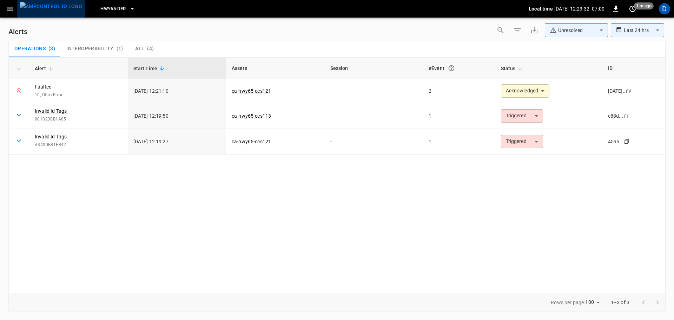
click at [55, 9] on img "menu" at bounding box center [51, 6] width 62 height 9
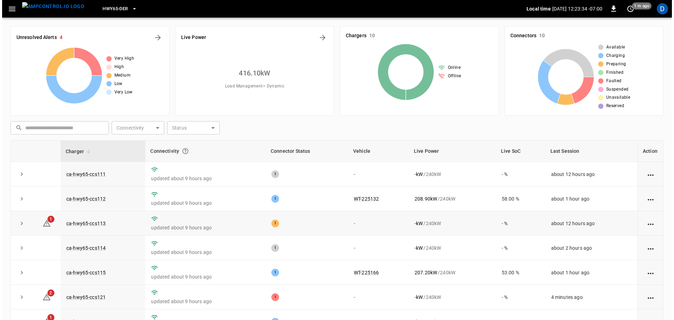
scroll to position [33, 0]
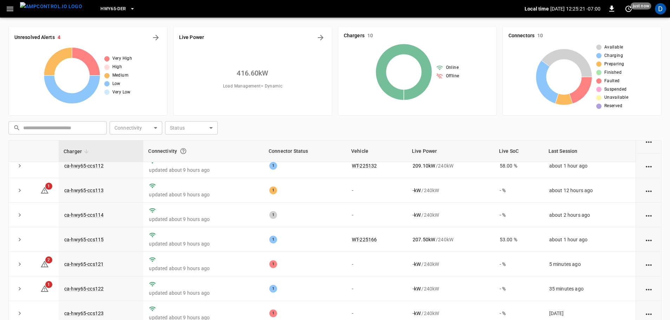
click at [113, 8] on span "HWY65-DER" at bounding box center [112, 9] width 25 height 8
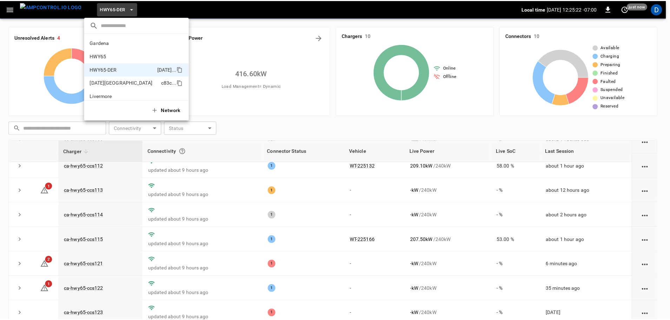
scroll to position [25, 0]
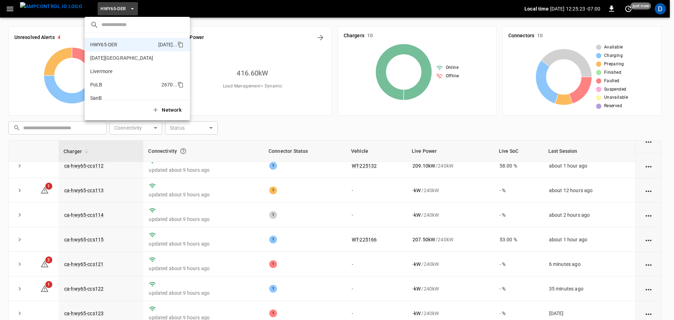
click at [107, 85] on p "PoLB" at bounding box center [124, 84] width 68 height 7
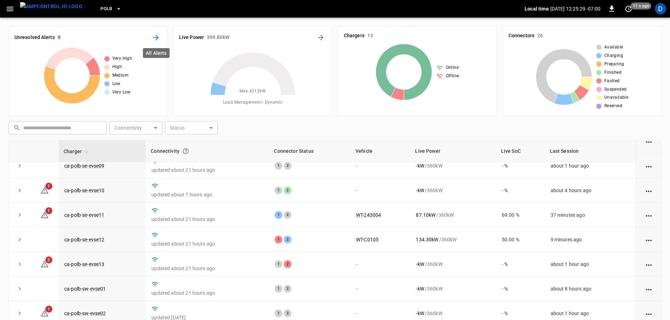
click at [155, 37] on icon "All Alerts" at bounding box center [156, 37] width 8 height 8
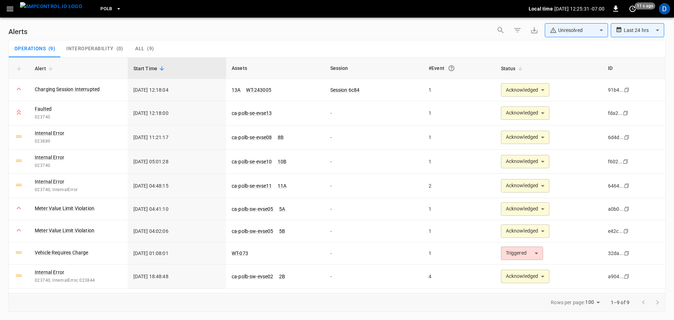
click at [590, 35] on body "**********" at bounding box center [337, 158] width 674 height 317
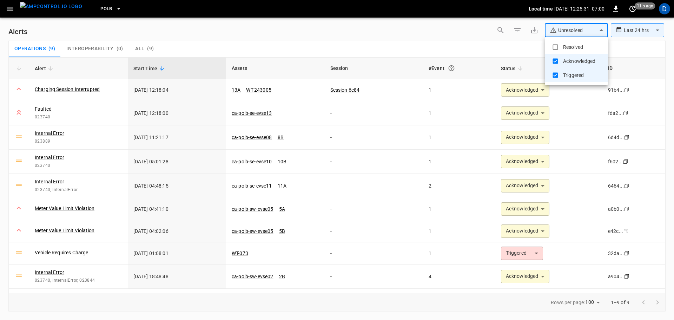
click at [568, 44] on li "Resolved" at bounding box center [576, 47] width 63 height 14
click at [470, 47] on div at bounding box center [337, 160] width 674 height 320
type input "**********"
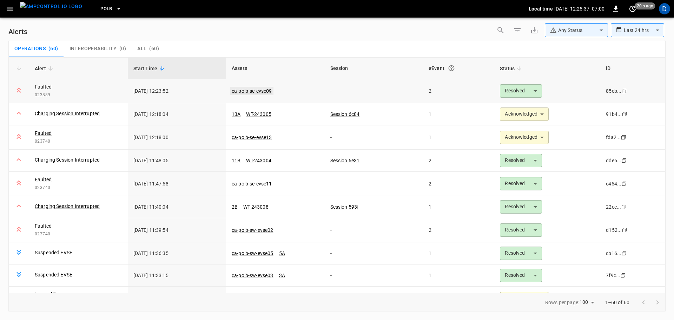
click at [240, 92] on link "ca-polb-se-evse09" at bounding box center [251, 91] width 43 height 8
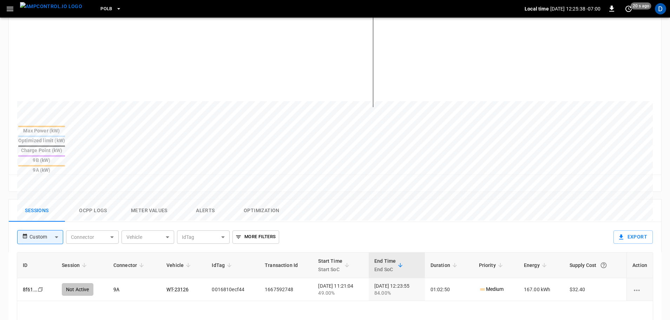
scroll to position [192, 0]
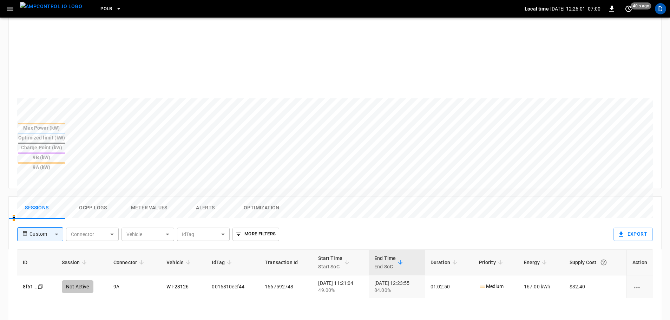
click at [43, 6] on img "menu" at bounding box center [51, 6] width 62 height 9
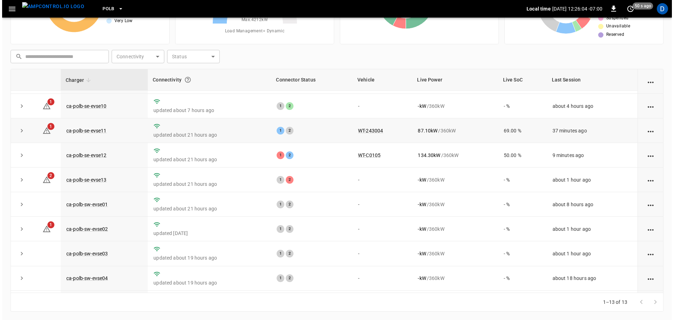
scroll to position [46, 0]
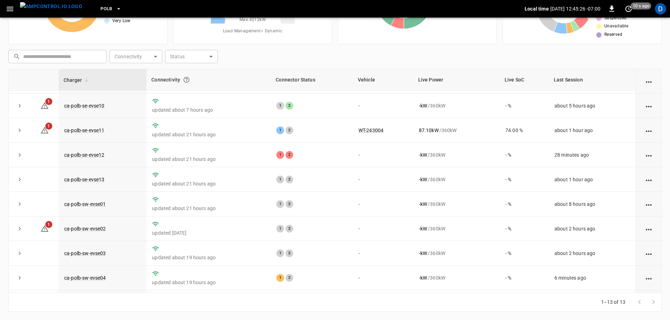
click at [115, 6] on icon "button" at bounding box center [118, 8] width 7 height 7
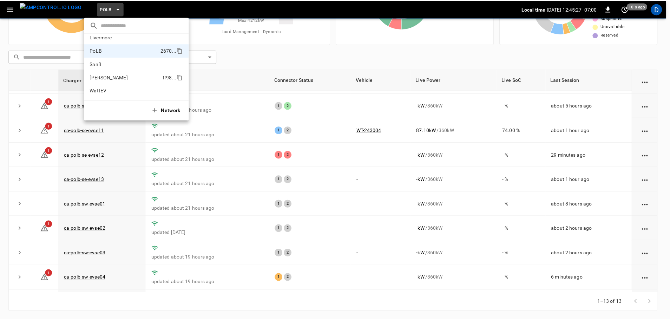
scroll to position [0, 0]
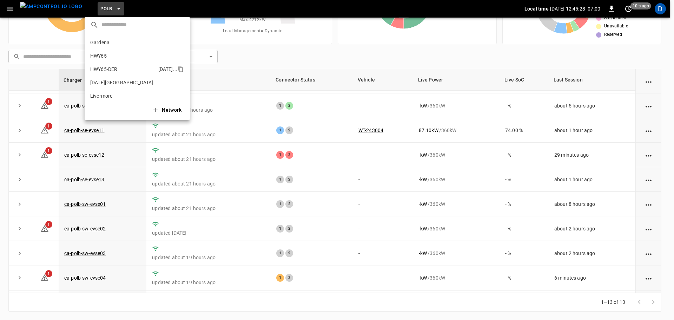
click at [107, 68] on p "HWY65-DER" at bounding box center [122, 69] width 65 height 7
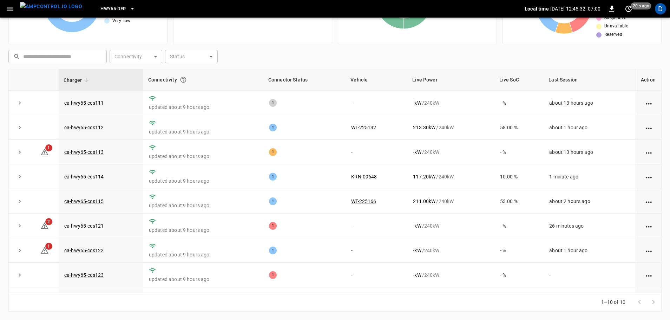
click at [129, 8] on icon "button" at bounding box center [132, 8] width 7 height 7
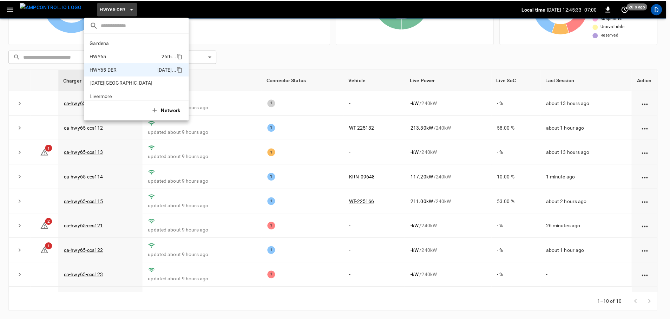
scroll to position [25, 0]
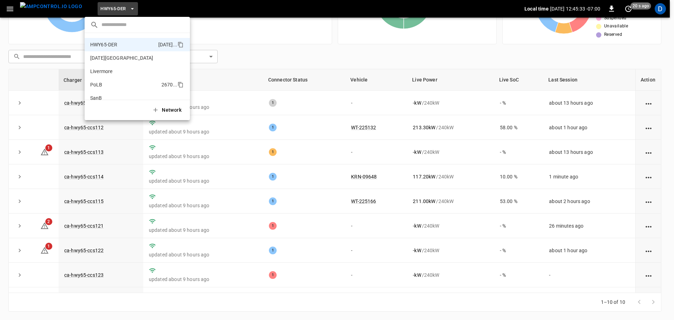
click at [108, 82] on p "PoLB" at bounding box center [124, 84] width 68 height 7
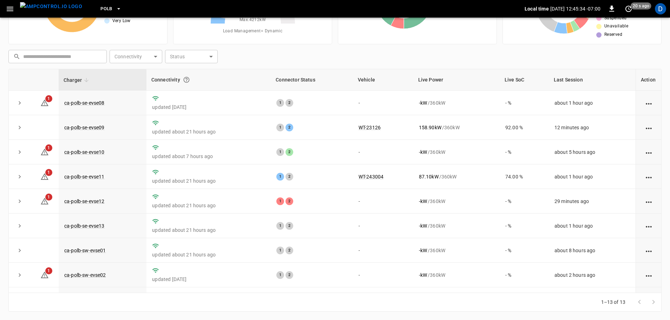
scroll to position [0, 0]
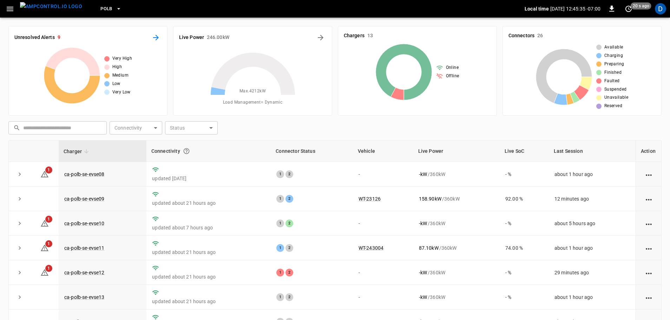
click at [156, 34] on icon "All Alerts" at bounding box center [156, 37] width 8 height 8
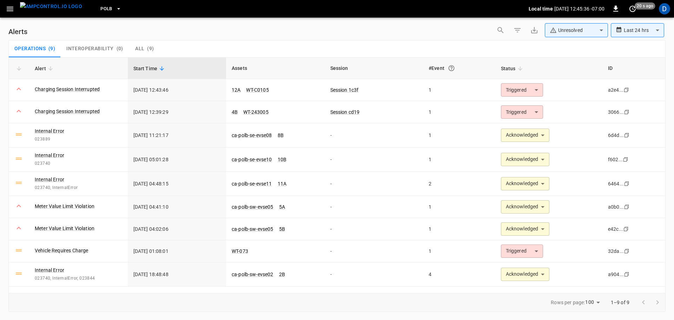
click at [551, 35] on body "**********" at bounding box center [337, 158] width 674 height 317
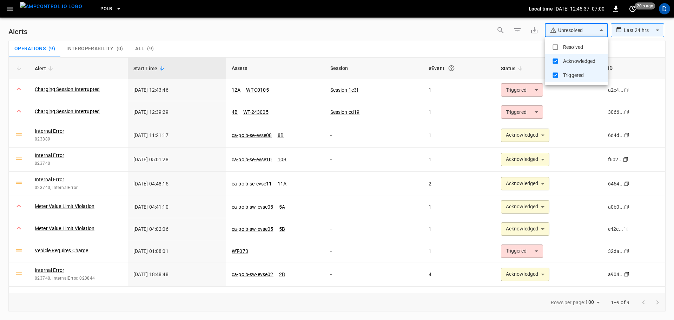
type input "**********"
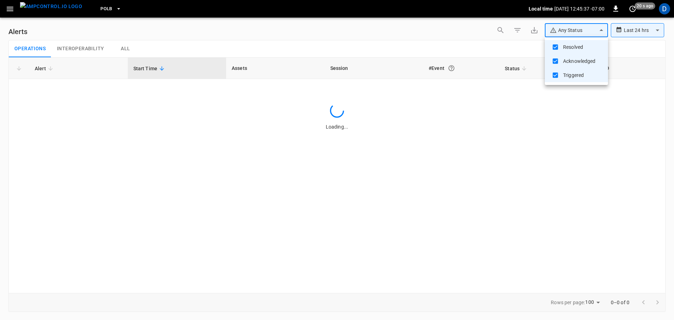
click at [438, 51] on div at bounding box center [337, 160] width 674 height 320
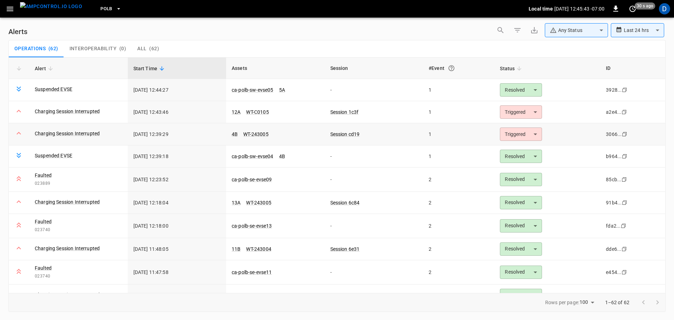
click at [514, 138] on body "**********" at bounding box center [337, 158] width 674 height 317
click at [510, 148] on li "Resolved" at bounding box center [518, 151] width 45 height 12
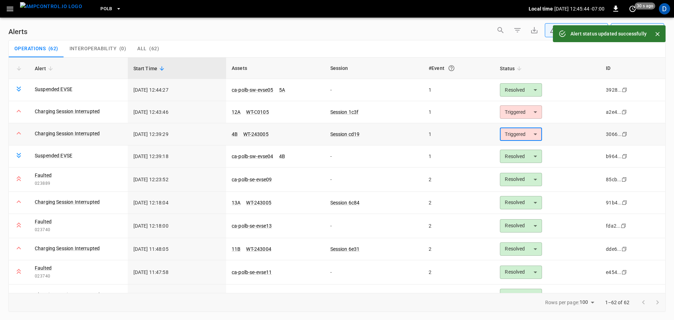
type input "********"
click at [230, 131] on link "4B" at bounding box center [234, 134] width 9 height 8
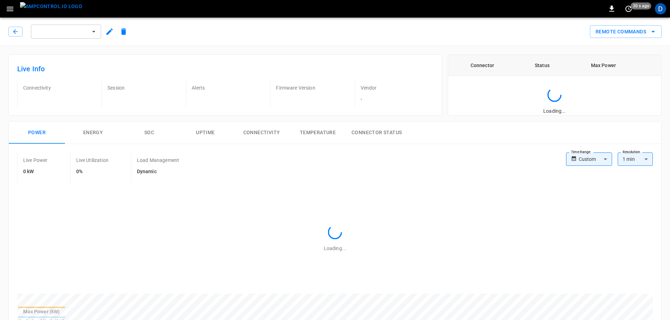
type input "**********"
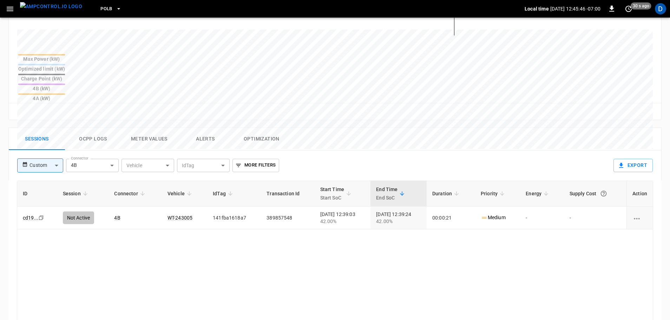
scroll to position [261, 0]
drag, startPoint x: 54, startPoint y: 12, endPoint x: 90, endPoint y: 10, distance: 35.2
click at [54, 11] on img "menu" at bounding box center [51, 6] width 62 height 9
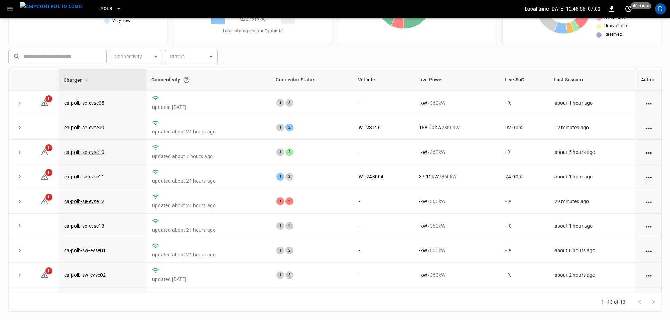
click at [100, 10] on span "PoLB" at bounding box center [106, 9] width 12 height 8
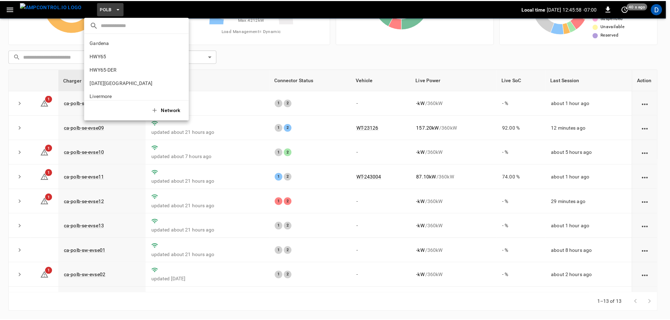
scroll to position [59, 0]
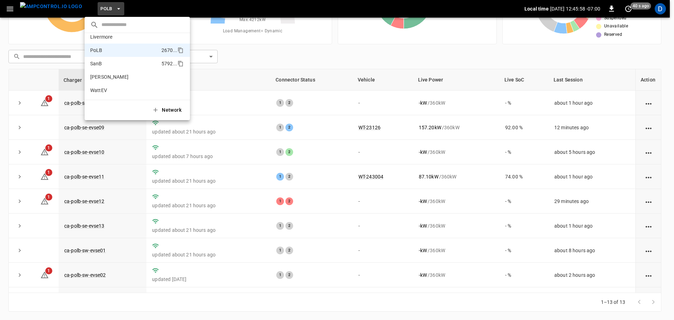
click at [109, 59] on li "SanB 5792 ..." at bounding box center [137, 63] width 105 height 13
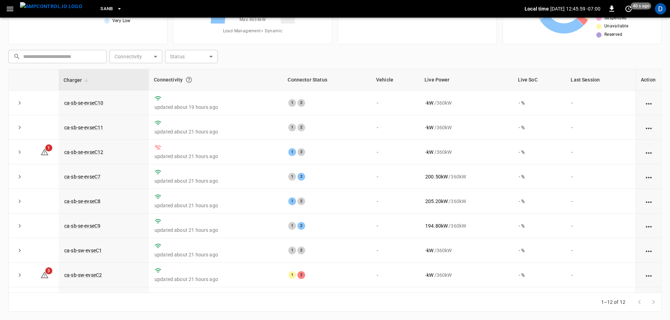
scroll to position [0, 0]
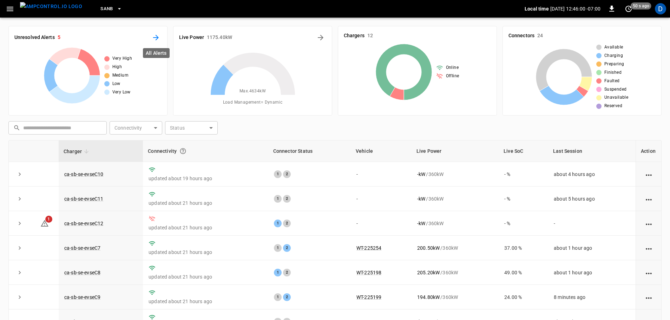
click at [155, 41] on icon "All Alerts" at bounding box center [156, 37] width 8 height 8
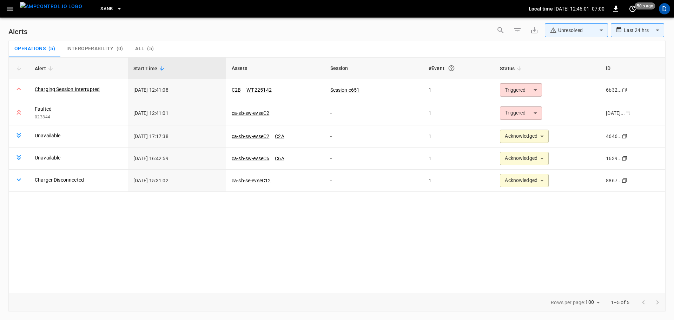
click at [555, 28] on body "**********" at bounding box center [337, 158] width 674 height 317
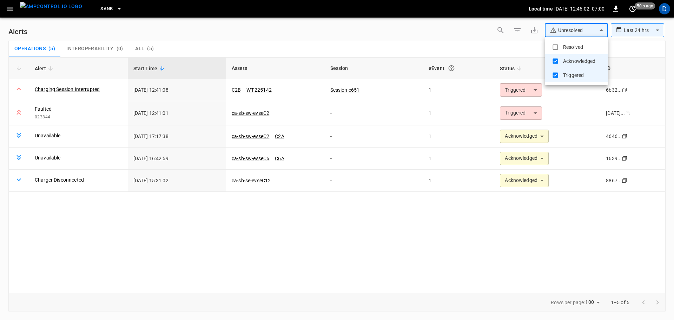
click at [572, 42] on li "Resolved" at bounding box center [576, 47] width 63 height 14
type input "**********"
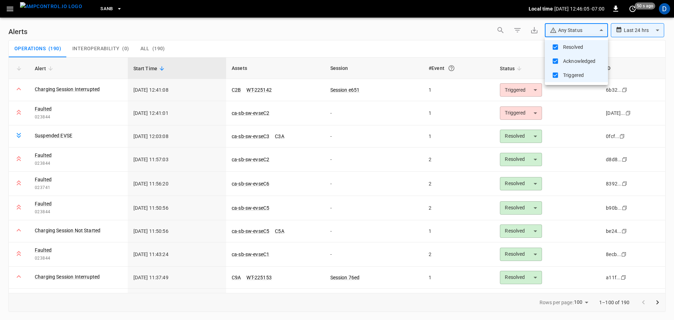
click at [241, 51] on div at bounding box center [337, 160] width 674 height 320
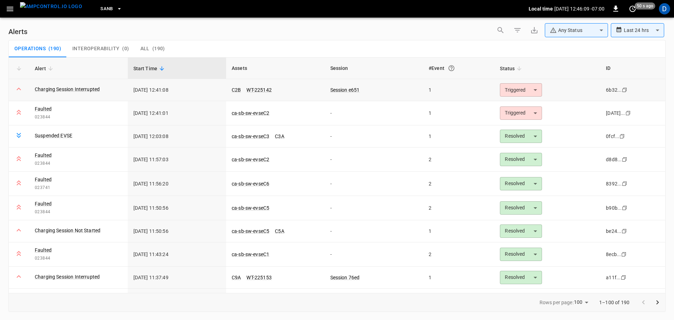
click at [530, 94] on body "**********" at bounding box center [337, 158] width 674 height 317
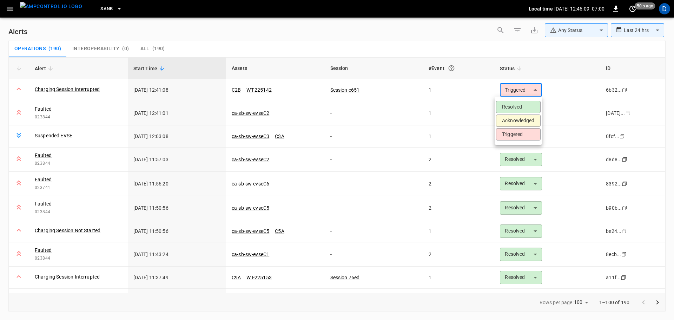
click at [520, 120] on li "Acknowledged" at bounding box center [518, 120] width 45 height 12
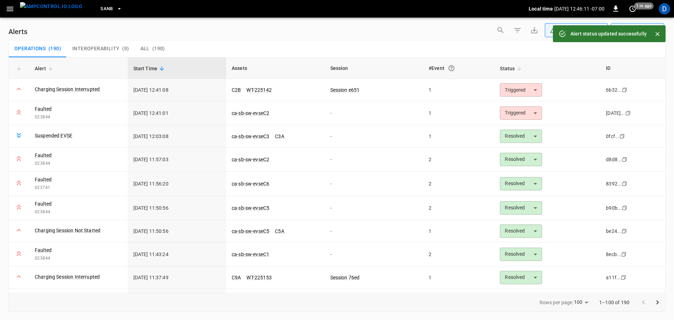
type input "**********"
click at [516, 117] on body "**********" at bounding box center [337, 158] width 674 height 317
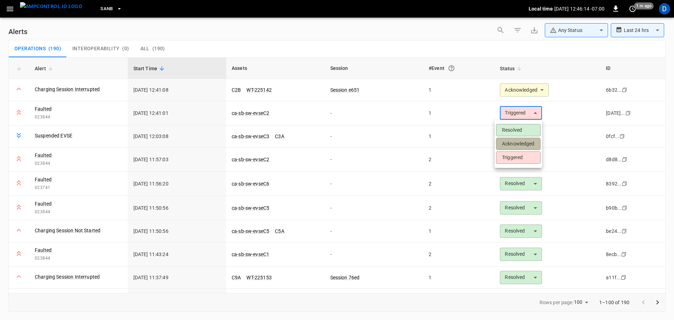
click at [506, 141] on li "Acknowledged" at bounding box center [518, 144] width 45 height 12
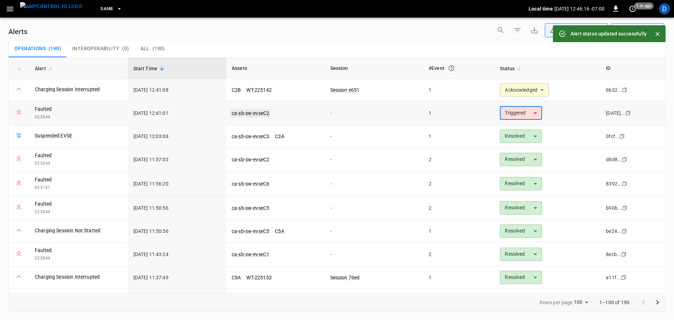
type input "**********"
click at [250, 112] on link "ca-sb-sw-evseC2" at bounding box center [250, 113] width 40 height 8
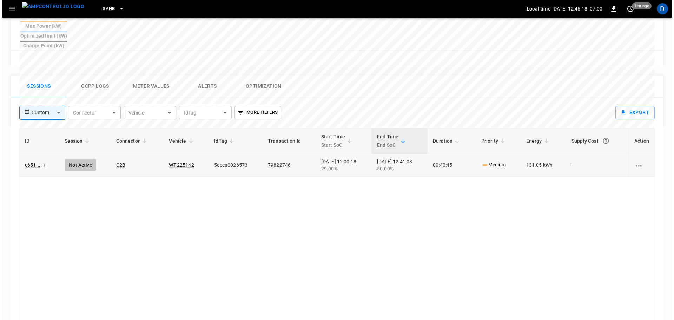
scroll to position [296, 0]
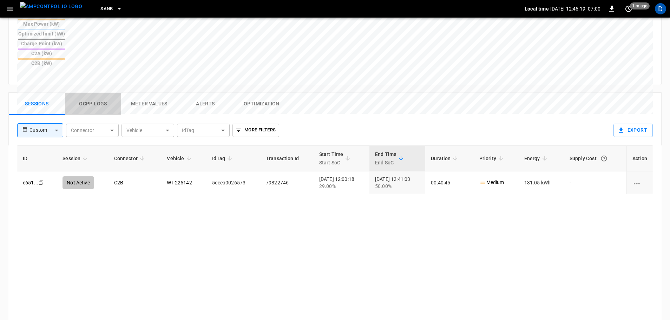
click at [81, 93] on button "Ocpp logs" at bounding box center [93, 104] width 56 height 22
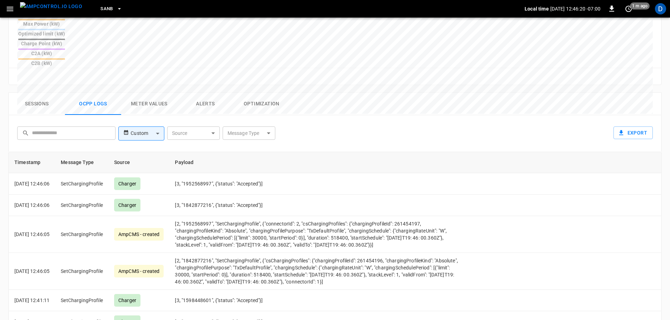
click at [241, 99] on body "SanB Local time 2025-10-09 12:46:20 -07:00 0 1 m ago D ca-sb-sw-evseC2 Remote C…" at bounding box center [335, 53] width 670 height 699
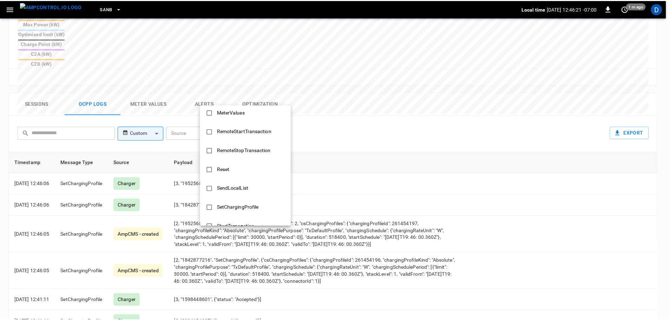
scroll to position [340, 0]
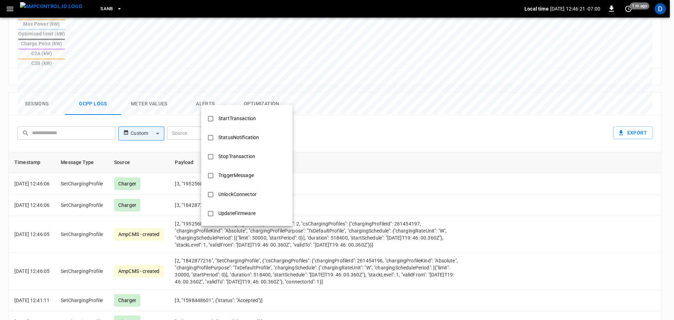
click at [235, 160] on div "StopTransaction" at bounding box center [236, 156] width 45 height 13
type input "**********"
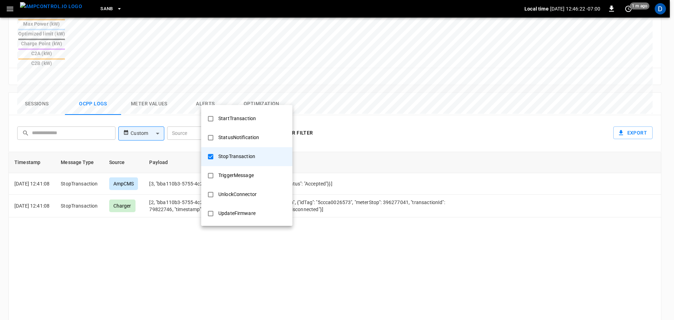
click at [368, 126] on div at bounding box center [337, 160] width 674 height 320
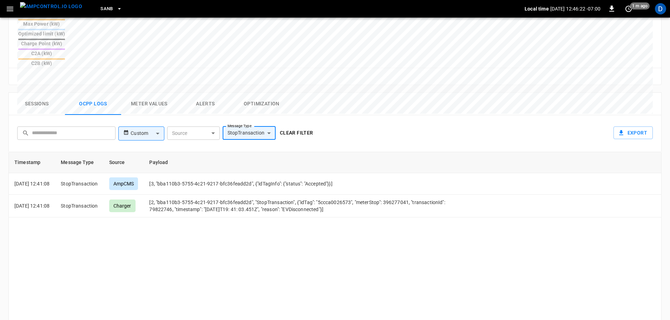
click at [300, 126] on button "Clear filter" at bounding box center [296, 132] width 39 height 13
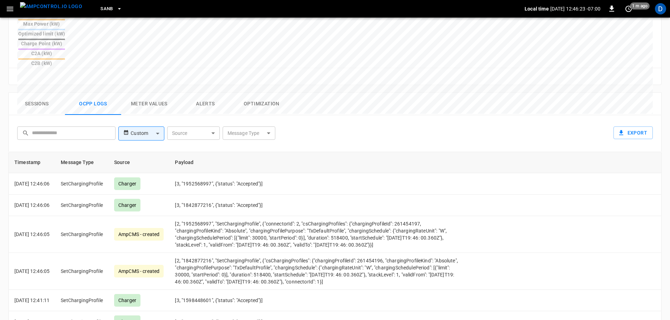
click at [46, 93] on button "Sessions" at bounding box center [37, 104] width 56 height 22
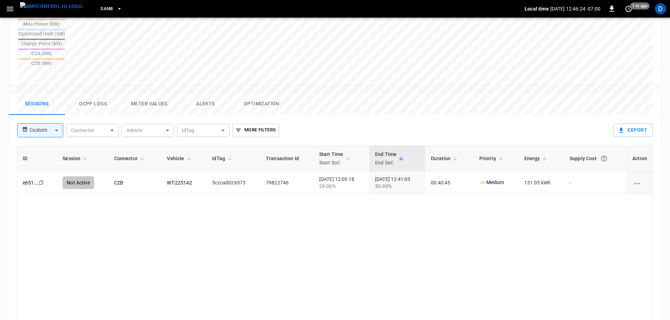
click at [57, 4] on img "menu" at bounding box center [51, 6] width 62 height 9
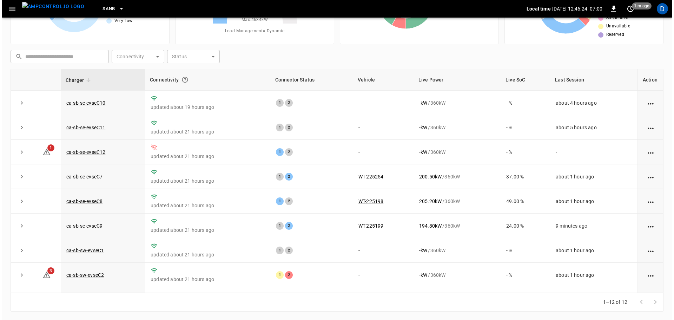
scroll to position [71, 0]
click at [62, 17] on button "menu" at bounding box center [51, 9] width 68 height 18
click at [57, 10] on img "menu" at bounding box center [51, 6] width 62 height 9
click at [116, 6] on icon "button" at bounding box center [119, 8] width 7 height 7
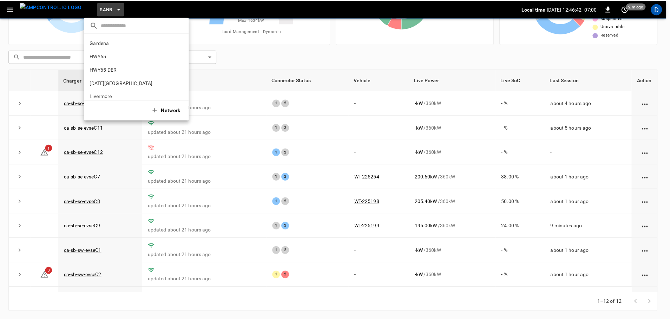
scroll to position [59, 0]
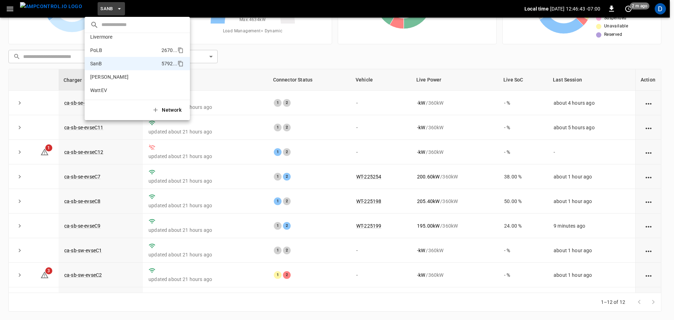
click at [102, 50] on p "PoLB" at bounding box center [124, 50] width 68 height 7
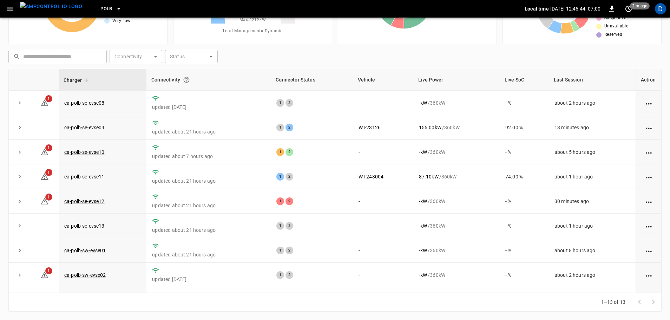
scroll to position [0, 0]
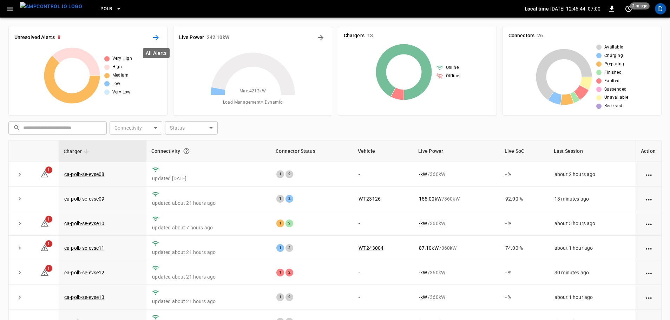
click at [152, 35] on icon "All Alerts" at bounding box center [156, 37] width 8 height 8
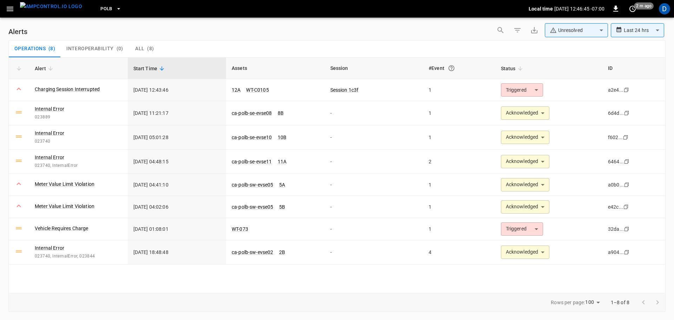
click at [563, 29] on body "**********" at bounding box center [337, 158] width 674 height 317
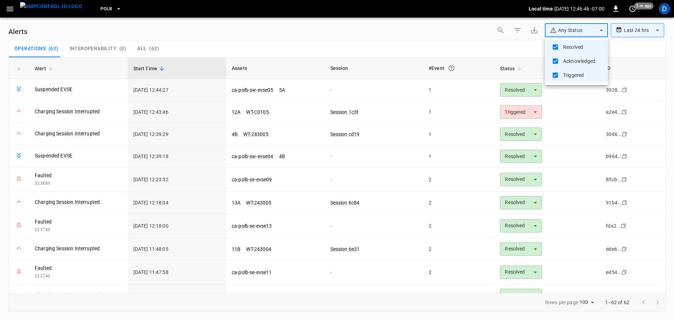
type input "**********"
click at [479, 42] on div at bounding box center [337, 160] width 674 height 320
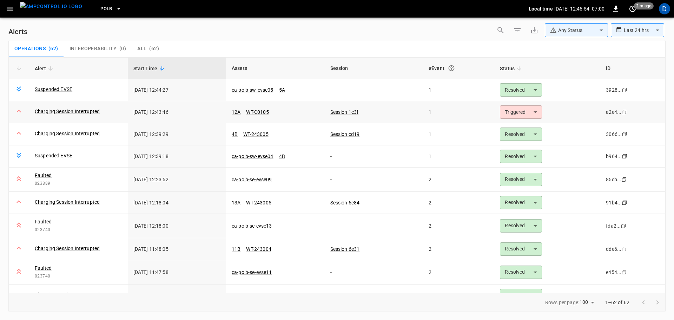
click at [530, 115] on body "**********" at bounding box center [337, 158] width 674 height 317
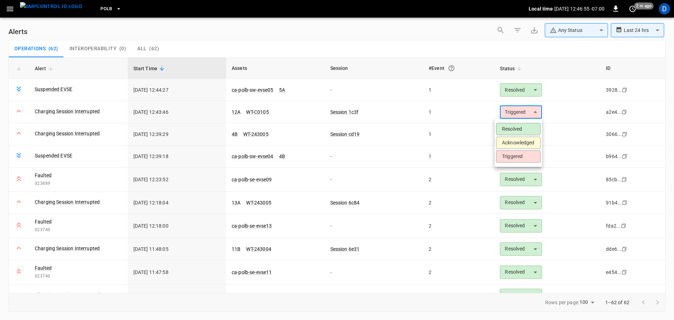
click at [513, 127] on li "Resolved" at bounding box center [518, 129] width 45 height 12
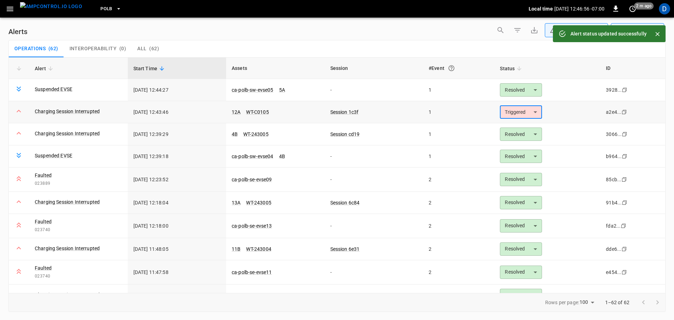
type input "********"
click at [233, 111] on link "12A" at bounding box center [236, 112] width 12 height 8
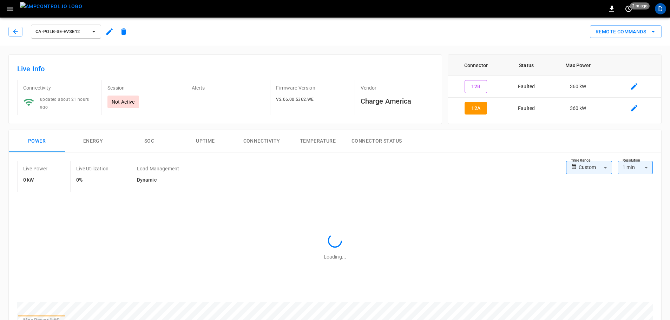
type input "**********"
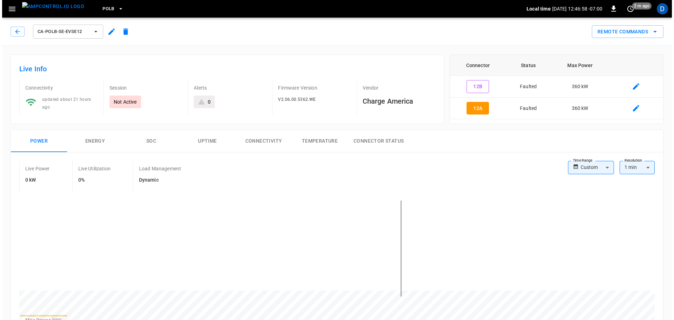
scroll to position [172, 0]
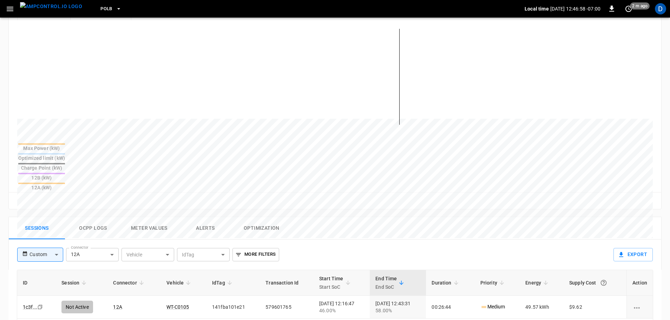
click at [97, 217] on button "Ocpp logs" at bounding box center [93, 228] width 56 height 22
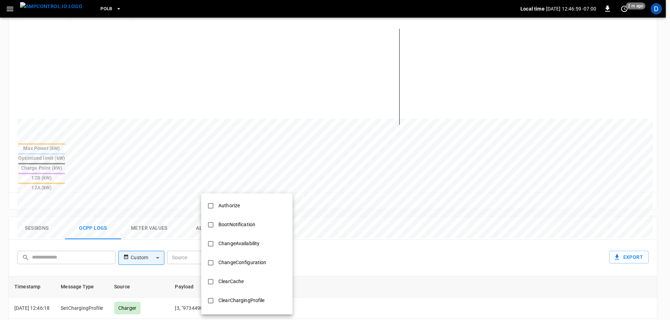
click at [238, 217] on body "PoLB Local time 2025-10-09 12:46:59 -07:00 0 2 m ago D ca-polb-se-evse12 Remote…" at bounding box center [335, 177] width 670 height 699
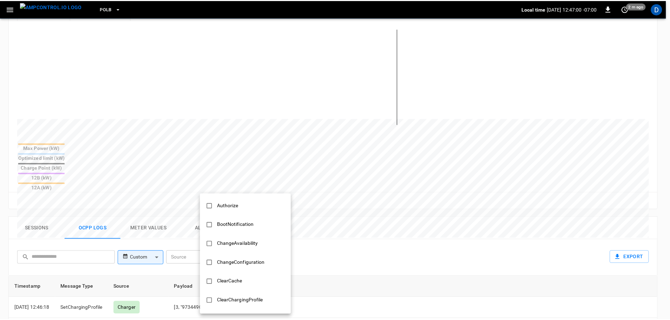
scroll to position [340, 0]
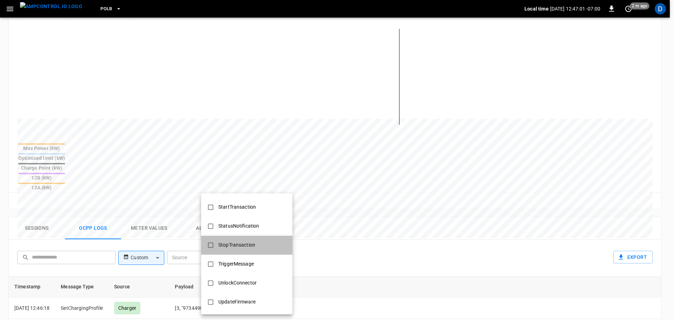
click at [233, 241] on div "StopTransaction" at bounding box center [236, 244] width 45 height 13
type input "**********"
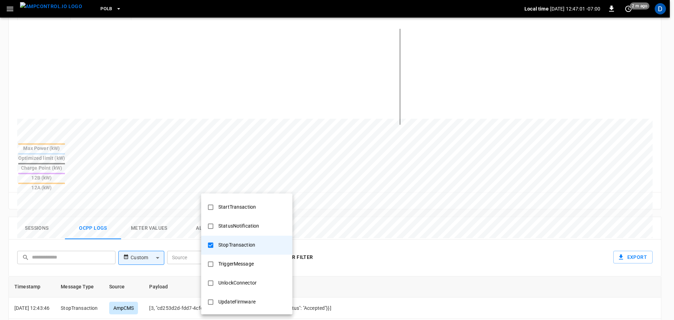
click at [418, 206] on div at bounding box center [337, 160] width 674 height 320
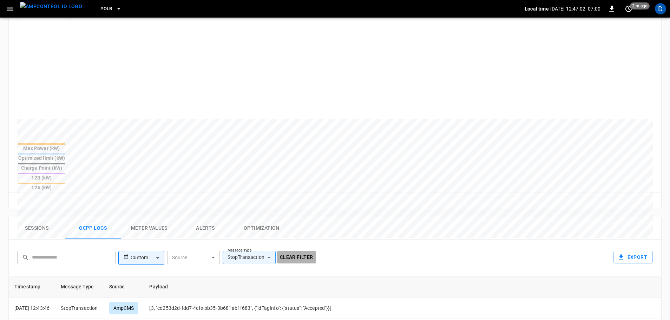
click at [297, 251] on button "Clear filter" at bounding box center [296, 257] width 39 height 13
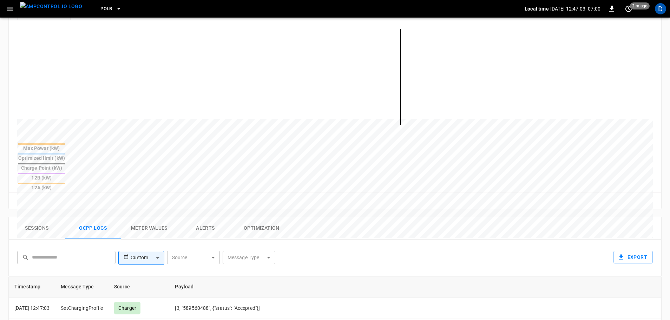
click at [44, 217] on button "Sessions" at bounding box center [37, 228] width 56 height 22
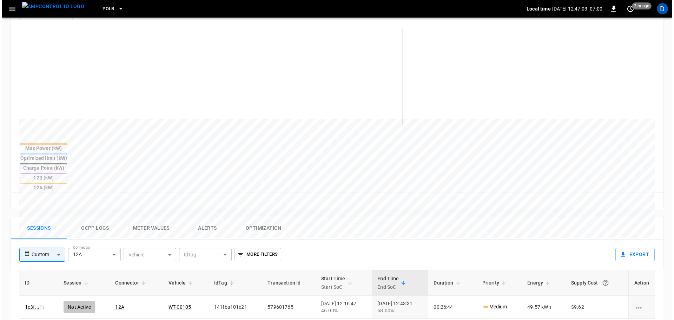
scroll to position [0, 0]
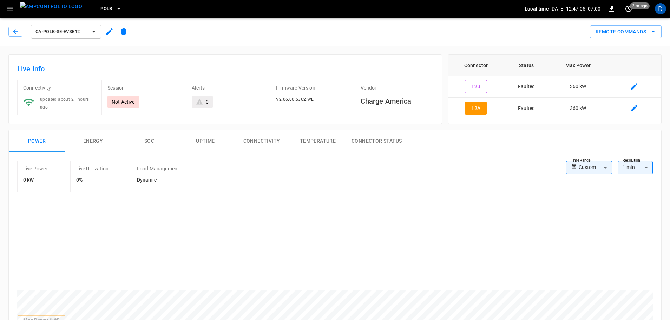
click at [54, 8] on img "menu" at bounding box center [51, 6] width 62 height 9
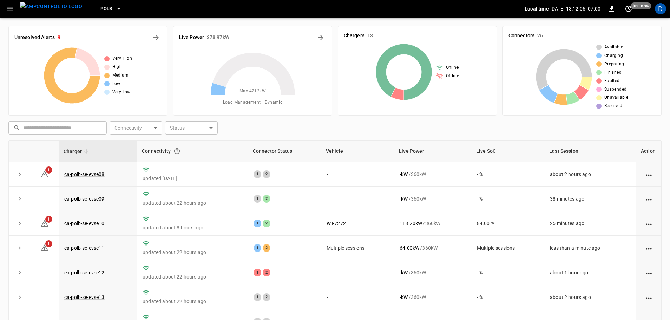
click at [115, 8] on icon "button" at bounding box center [118, 8] width 7 height 7
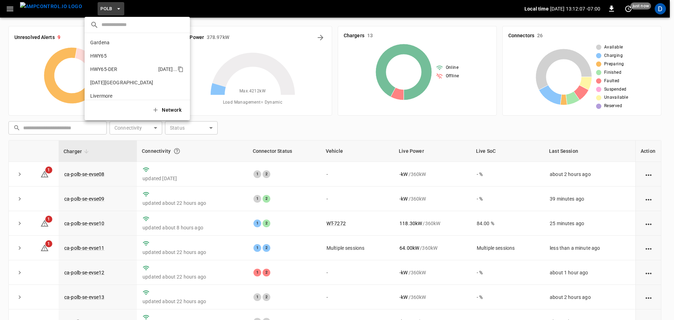
click at [105, 68] on p "HWY65-DER" at bounding box center [122, 69] width 65 height 7
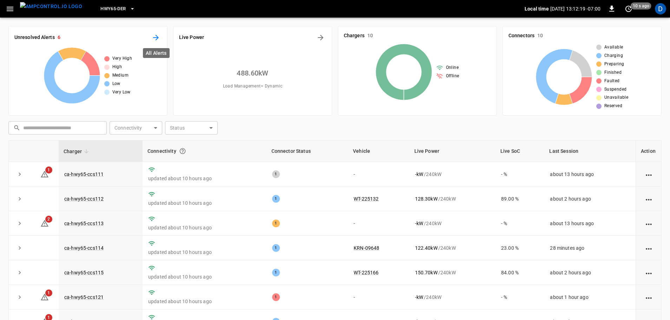
click at [153, 37] on icon "All Alerts" at bounding box center [156, 38] width 6 height 6
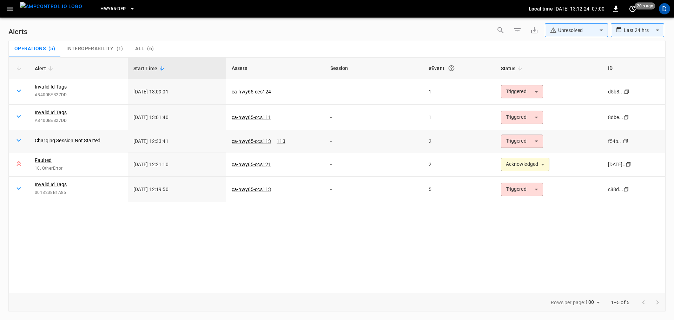
click at [506, 143] on body "**********" at bounding box center [337, 158] width 674 height 317
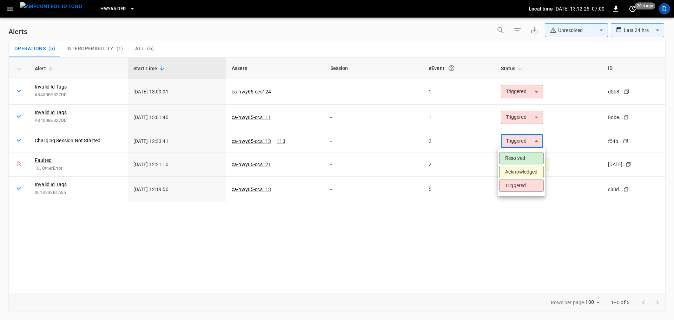
click at [511, 170] on li "Acknowledged" at bounding box center [521, 172] width 45 height 12
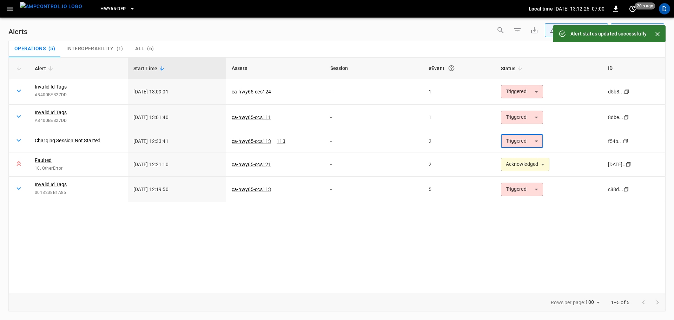
type input "**********"
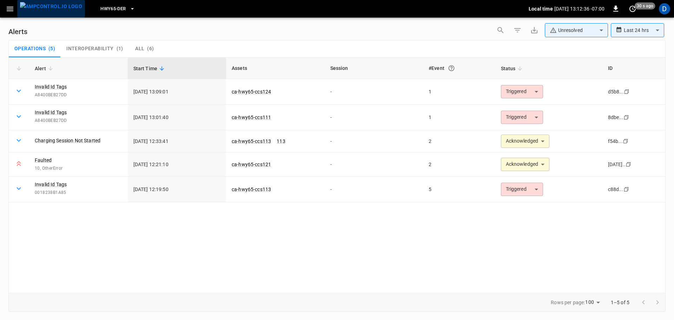
click at [53, 6] on img "menu" at bounding box center [51, 6] width 62 height 9
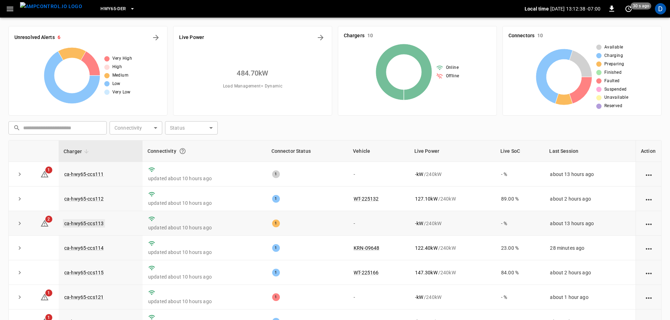
click at [86, 224] on link "ca-hwy65-ccs113" at bounding box center [84, 223] width 42 height 8
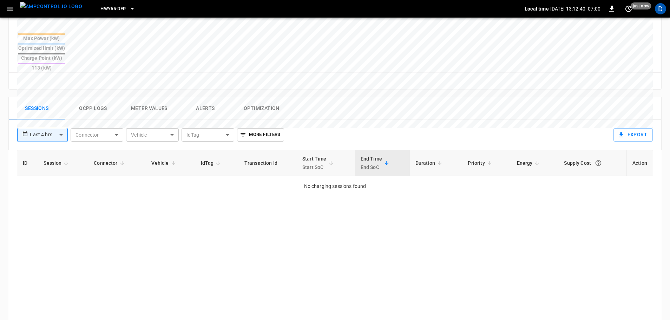
scroll to position [282, 0]
click at [94, 97] on button "Ocpp logs" at bounding box center [93, 108] width 56 height 22
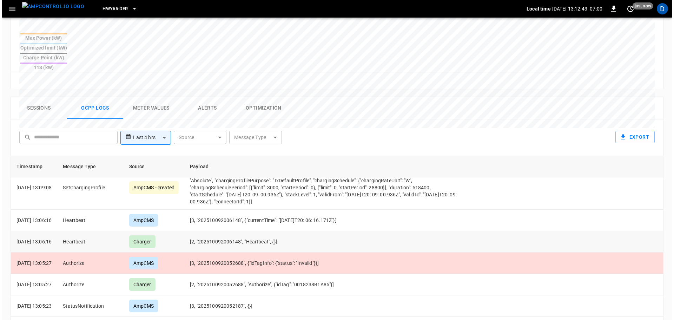
scroll to position [178, 0]
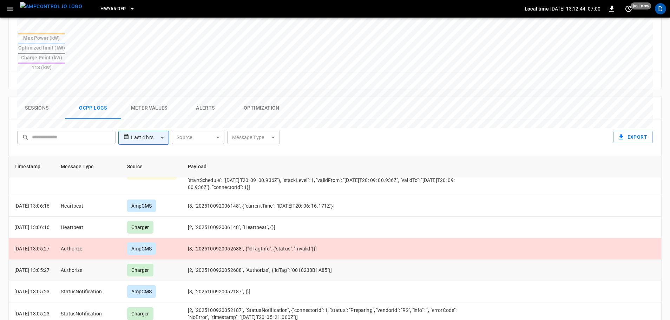
click at [316, 259] on td "[2, "2025100920052688", "Authorize", {"idTag": "0018238B1A85"}]" at bounding box center [323, 269] width 283 height 21
copy td "0018238B1A85"
click at [13, 11] on icon "button" at bounding box center [10, 9] width 7 height 5
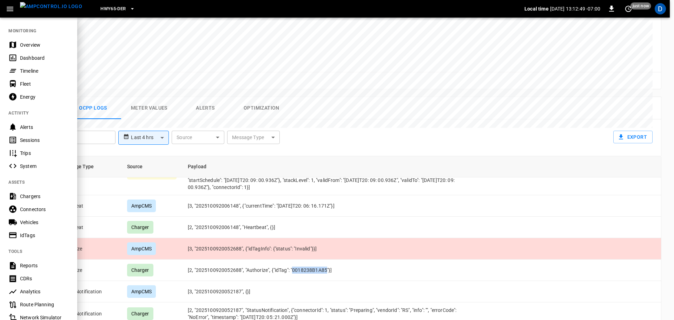
click at [32, 238] on div "IdTags" at bounding box center [44, 235] width 49 height 7
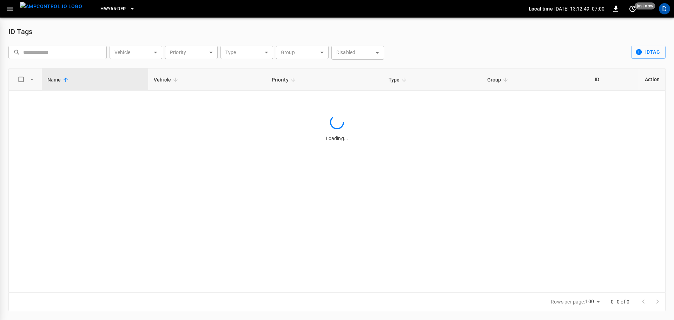
click at [73, 52] on input "text" at bounding box center [62, 52] width 79 height 13
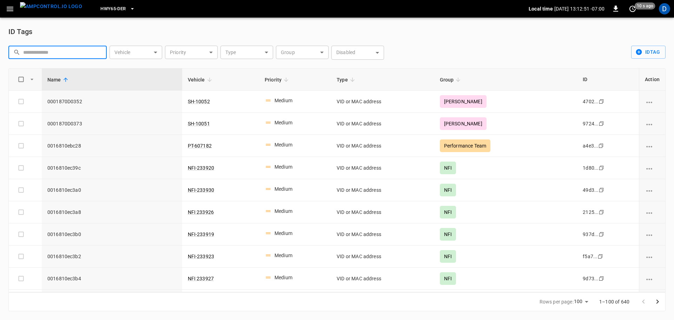
paste input "**********"
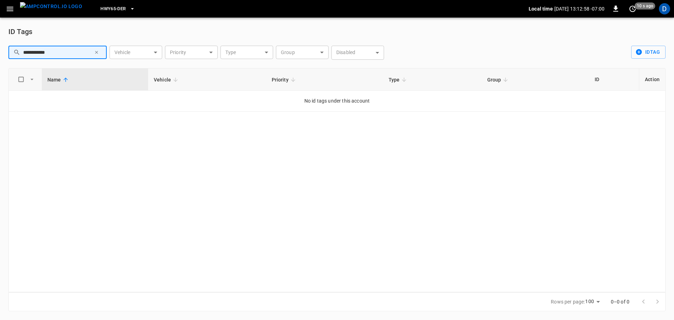
type input "**********"
click at [48, 6] on img "menu" at bounding box center [51, 6] width 62 height 9
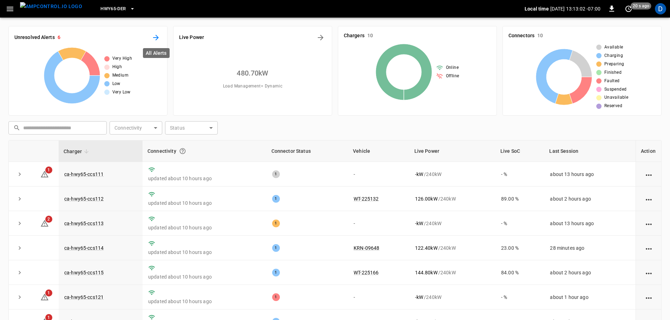
click at [158, 35] on icon "All Alerts" at bounding box center [156, 37] width 8 height 8
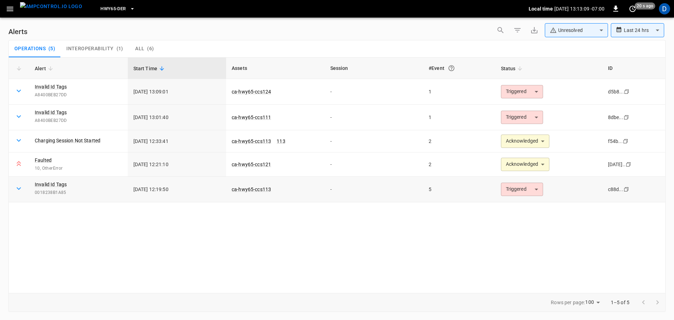
click at [523, 189] on body "**********" at bounding box center [337, 158] width 674 height 317
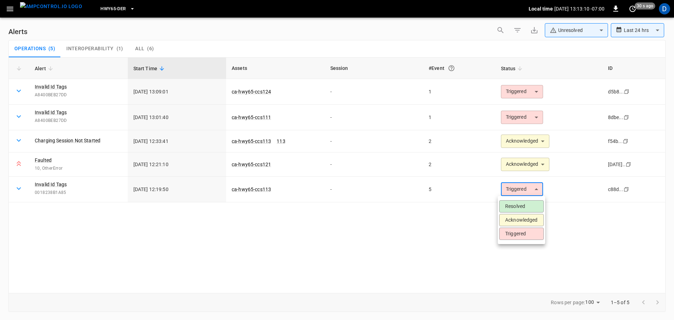
click at [514, 217] on li "Acknowledged" at bounding box center [521, 220] width 45 height 12
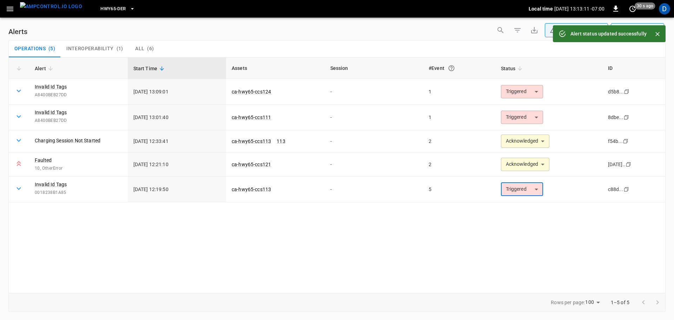
type input "**********"
click at [44, 5] on img "menu" at bounding box center [51, 6] width 62 height 9
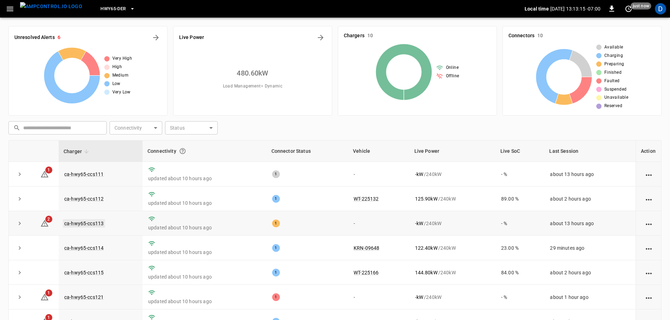
click at [86, 224] on link "ca-hwy65-ccs113" at bounding box center [84, 223] width 42 height 8
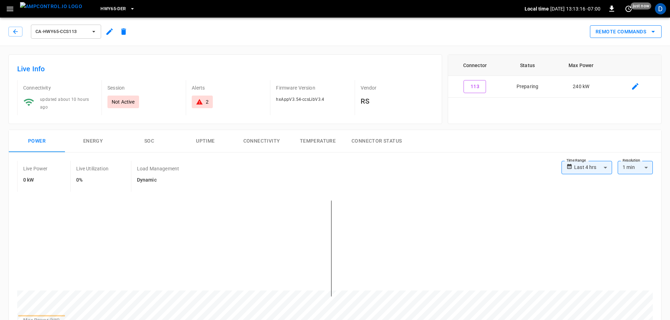
click at [625, 30] on button "Remote Commands" at bounding box center [626, 31] width 72 height 13
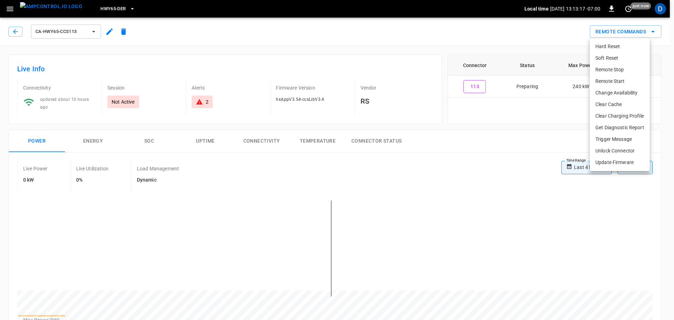
click at [616, 82] on li "Remote Start" at bounding box center [620, 81] width 60 height 12
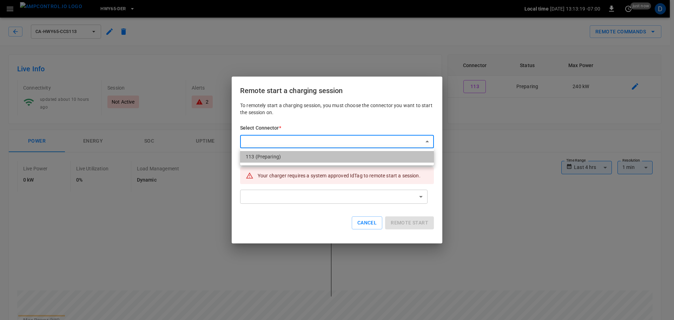
click at [276, 159] on li "113 (Preparing)" at bounding box center [337, 157] width 194 height 12
type input "**********"
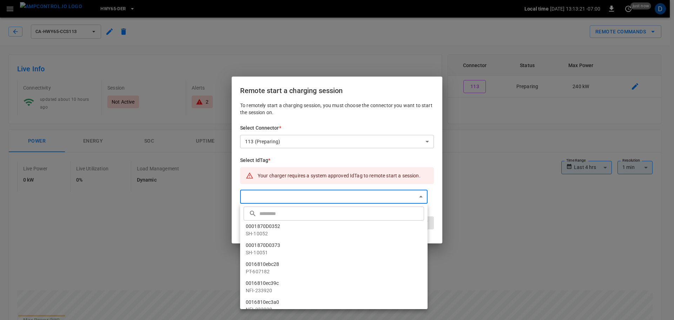
click at [264, 212] on input "text" at bounding box center [340, 213] width 163 height 19
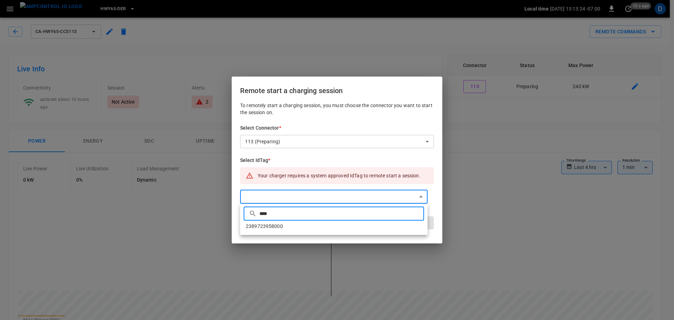
type input "****"
click at [289, 227] on li "2389723958000" at bounding box center [333, 226] width 187 height 12
type input "**********"
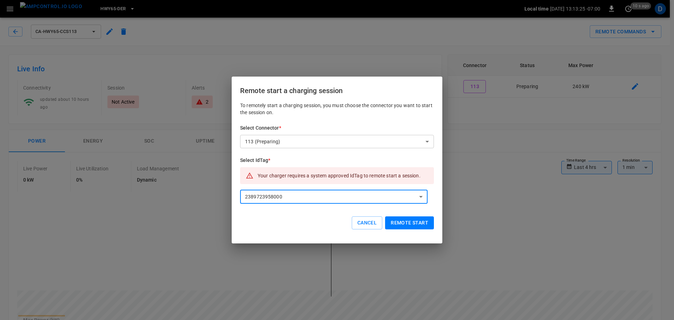
click at [402, 223] on button "Remote start" at bounding box center [409, 222] width 49 height 13
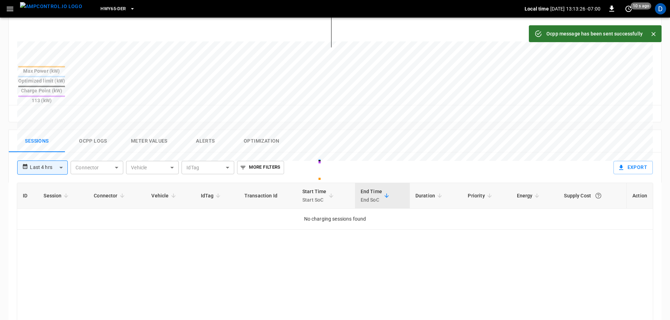
scroll to position [253, 0]
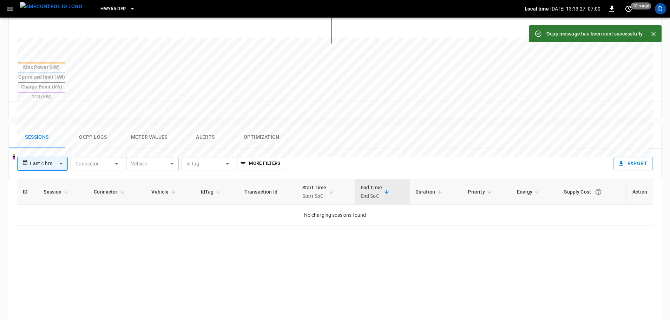
click at [91, 126] on button "Ocpp logs" at bounding box center [93, 137] width 56 height 22
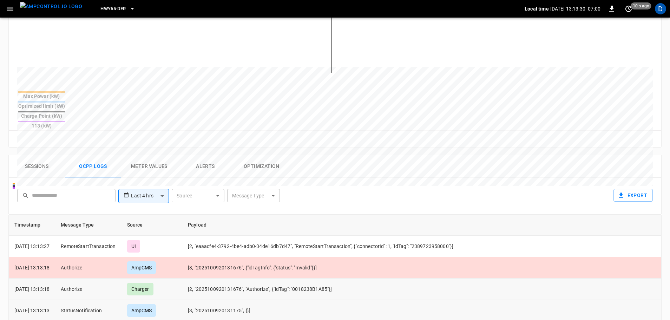
scroll to position [223, 0]
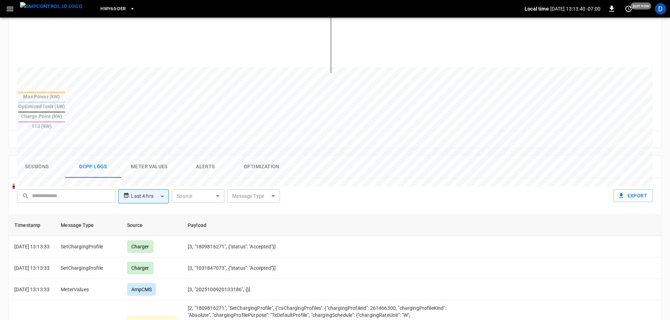
click at [50, 156] on button "Sessions" at bounding box center [37, 167] width 56 height 22
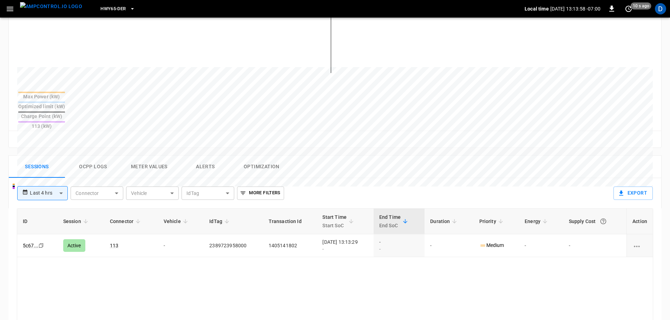
click at [58, 9] on img "menu" at bounding box center [51, 6] width 62 height 9
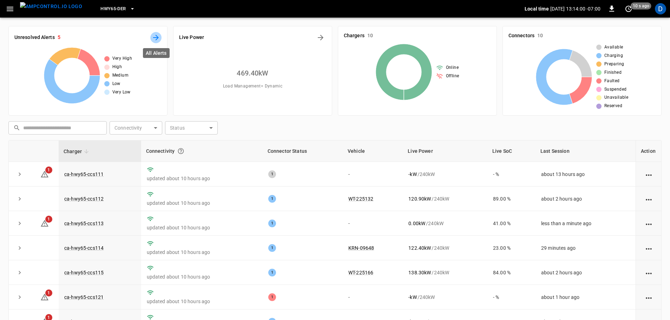
click at [159, 40] on icon "All Alerts" at bounding box center [156, 37] width 8 height 8
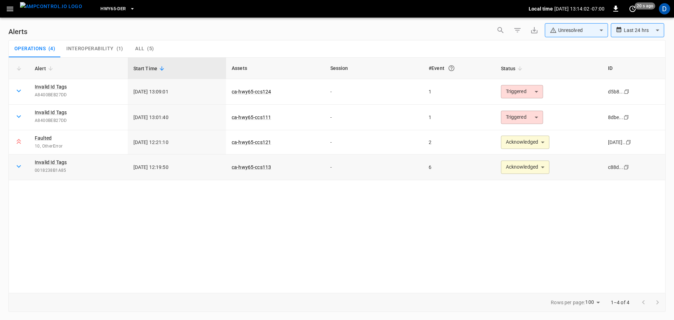
click at [533, 168] on body "**********" at bounding box center [337, 158] width 674 height 317
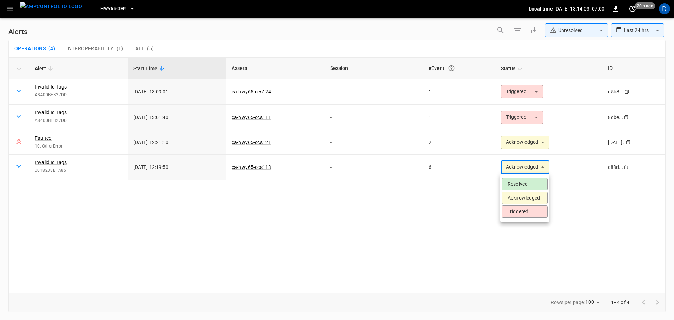
click at [521, 183] on li "Resolved" at bounding box center [525, 184] width 46 height 12
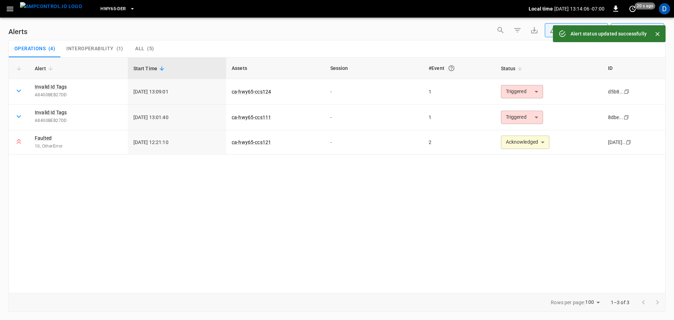
click at [58, 8] on img "menu" at bounding box center [51, 6] width 62 height 9
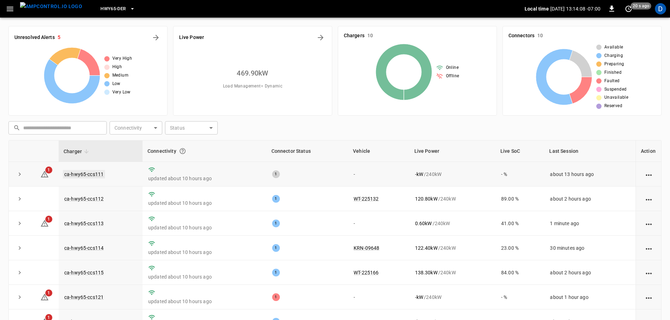
click at [97, 173] on link "ca-hwy65-ccs111" at bounding box center [84, 174] width 42 height 8
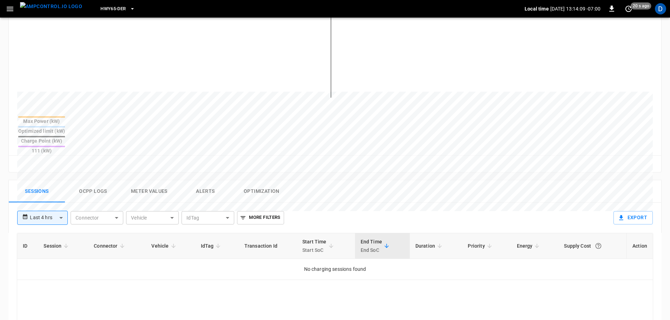
scroll to position [200, 0]
click at [92, 179] on button "Ocpp logs" at bounding box center [93, 190] width 56 height 22
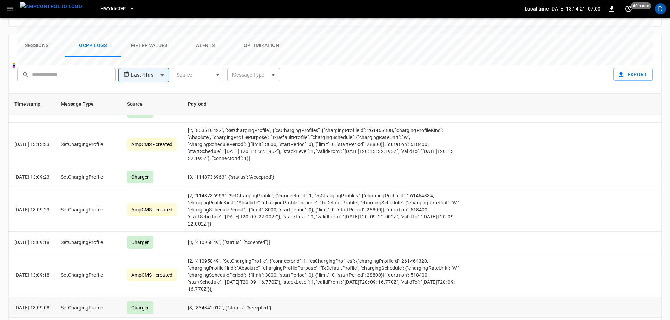
scroll to position [0, 0]
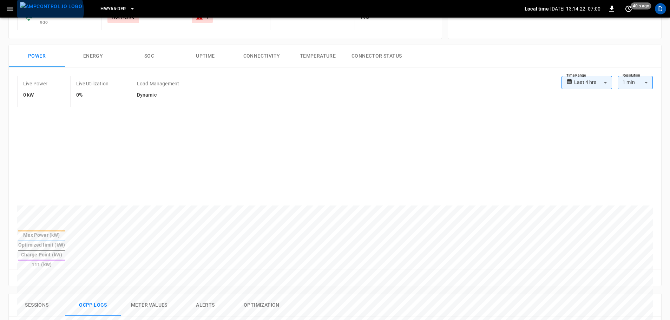
click at [50, 11] on img "menu" at bounding box center [51, 6] width 62 height 9
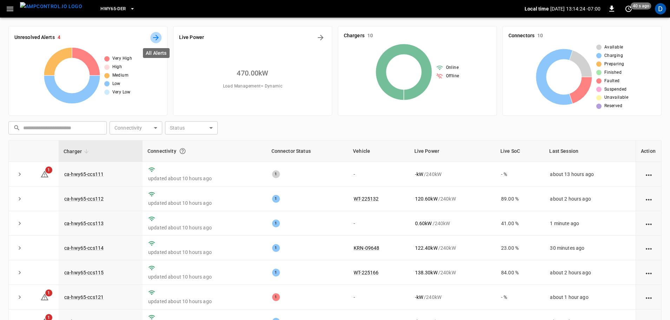
click at [157, 37] on icon "All Alerts" at bounding box center [156, 37] width 8 height 8
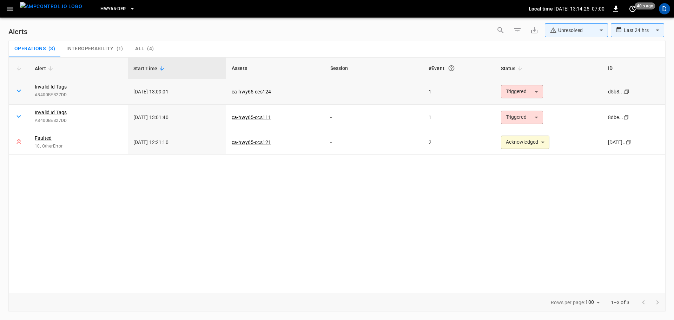
click at [515, 89] on body "**********" at bounding box center [337, 158] width 674 height 317
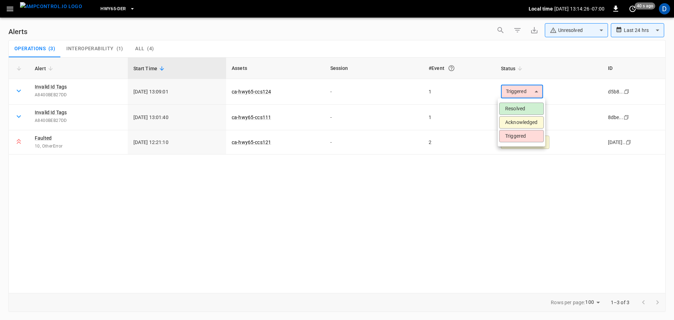
click at [517, 108] on li "Resolved" at bounding box center [521, 109] width 45 height 12
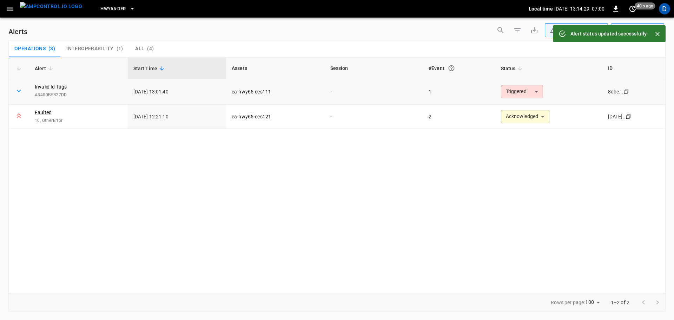
click at [509, 97] on body "**********" at bounding box center [337, 158] width 674 height 317
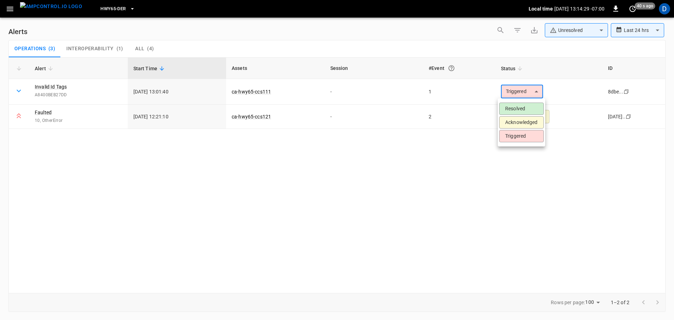
click at [513, 106] on li "Resolved" at bounding box center [521, 109] width 45 height 12
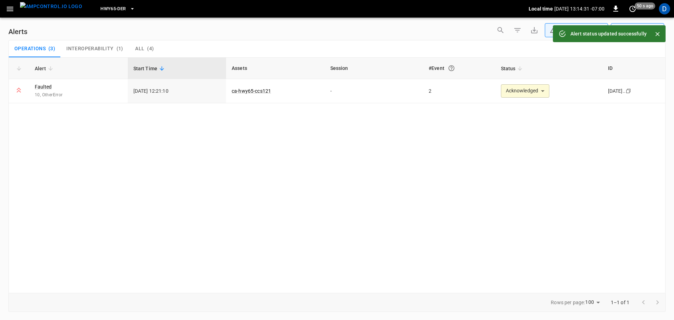
click at [46, 9] on img "menu" at bounding box center [51, 6] width 62 height 9
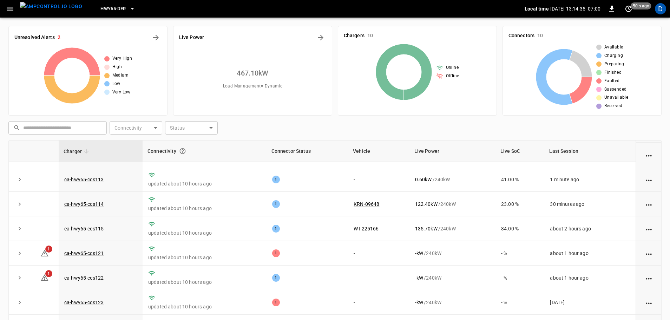
click at [151, 33] on div "Unresolved Alerts 2" at bounding box center [87, 37] width 147 height 11
drag, startPoint x: 159, startPoint y: 38, endPoint x: 153, endPoint y: 38, distance: 6.7
click at [153, 38] on icon "All Alerts" at bounding box center [156, 37] width 8 height 8
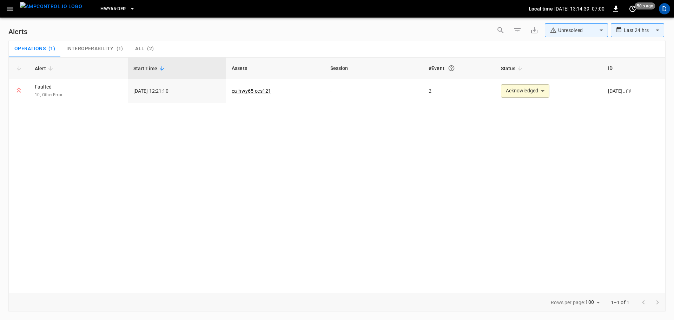
click at [34, 9] on img "menu" at bounding box center [51, 6] width 62 height 9
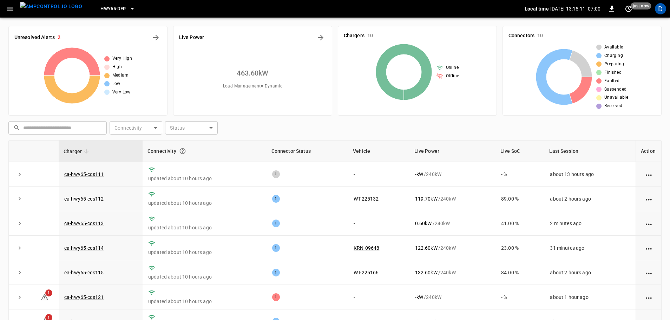
click at [108, 8] on span "HWY65-DER" at bounding box center [112, 9] width 25 height 8
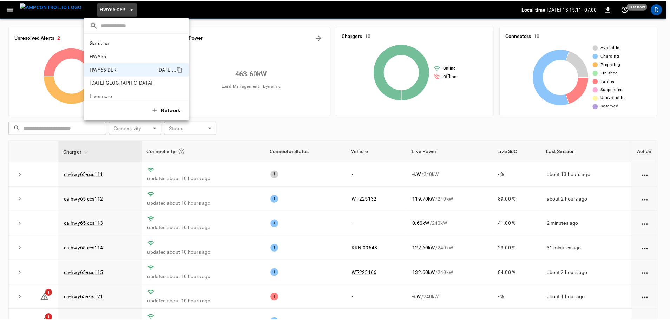
scroll to position [25, 0]
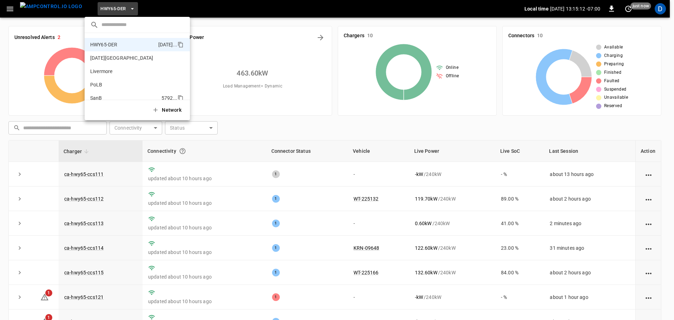
click at [104, 95] on p "SanB" at bounding box center [124, 97] width 68 height 7
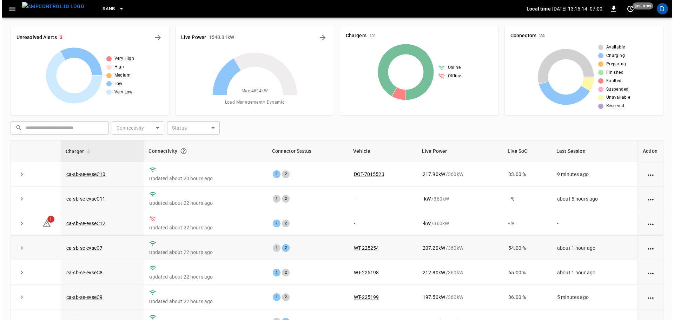
scroll to position [97, 0]
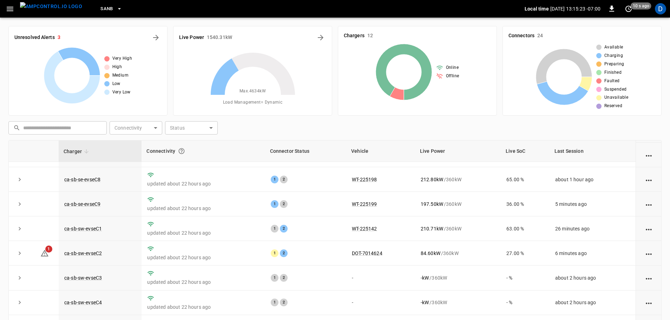
click at [105, 14] on button "SanB" at bounding box center [111, 9] width 27 height 14
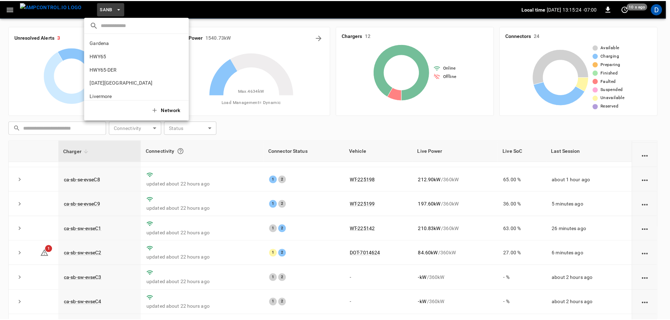
scroll to position [59, 0]
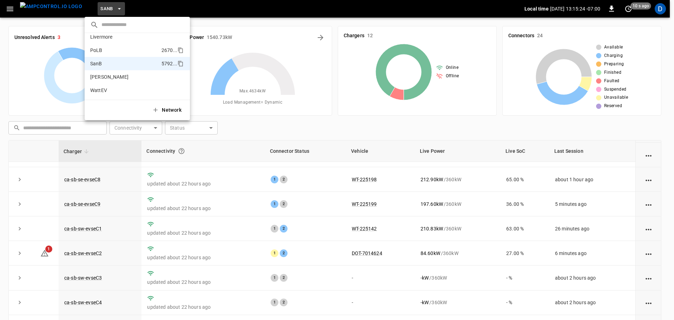
click at [110, 50] on p "PoLB" at bounding box center [124, 50] width 68 height 7
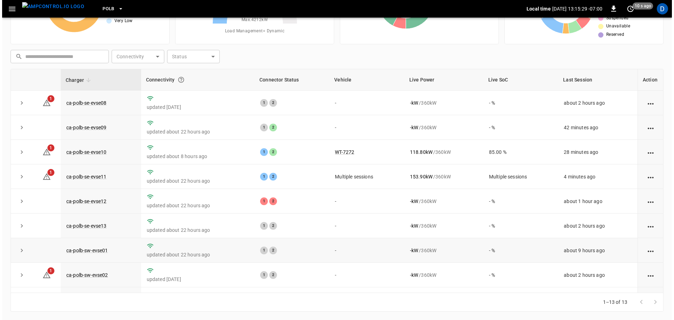
scroll to position [122, 0]
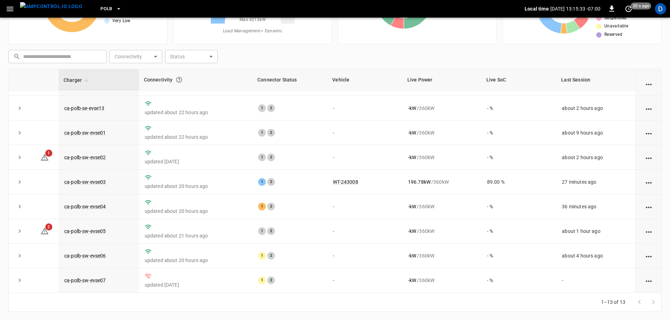
click at [101, 5] on button "PoLB" at bounding box center [111, 9] width 27 height 14
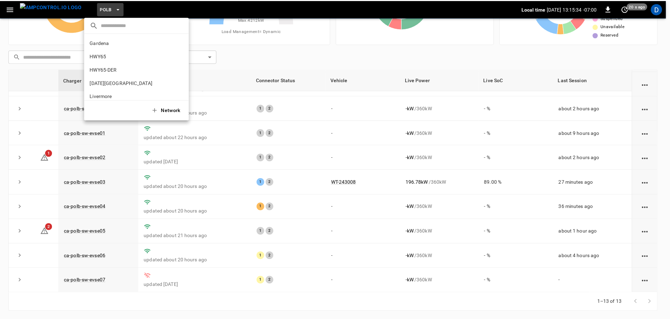
scroll to position [59, 0]
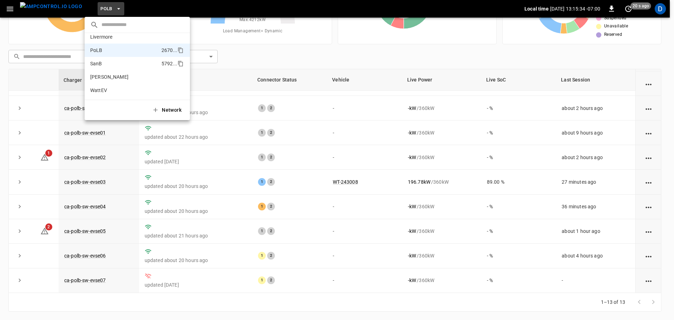
click at [103, 68] on li "SanB 5792 ..." at bounding box center [137, 63] width 105 height 13
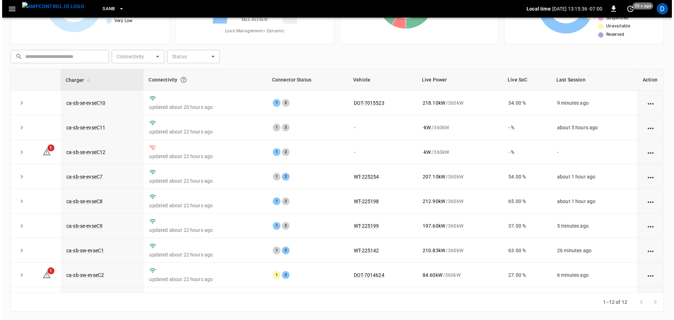
scroll to position [0, 0]
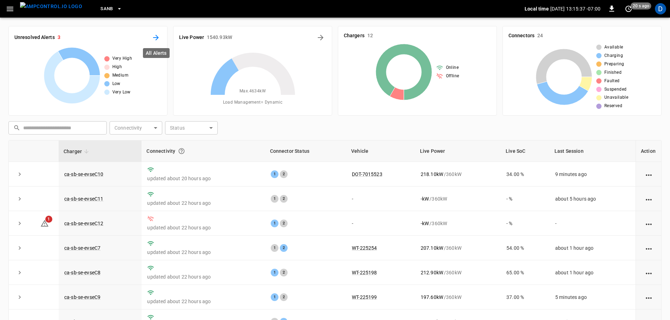
click at [153, 37] on icon "All Alerts" at bounding box center [156, 37] width 8 height 8
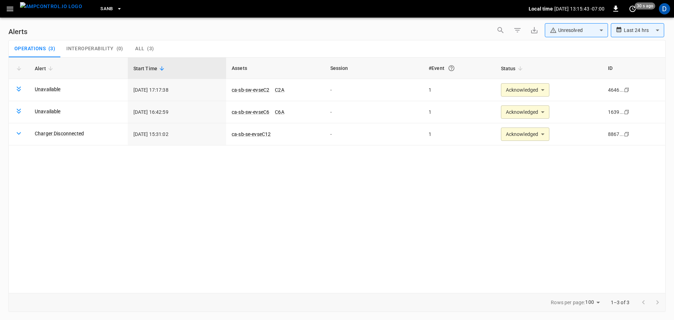
click at [116, 8] on icon "button" at bounding box center [119, 8] width 7 height 7
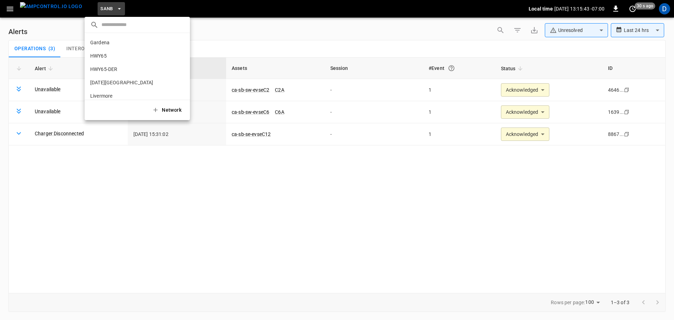
scroll to position [59, 0]
click at [101, 49] on p "PoLB" at bounding box center [124, 50] width 68 height 7
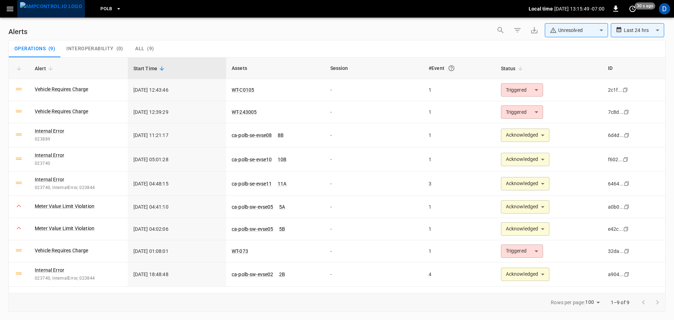
click at [55, 11] on img "menu" at bounding box center [51, 6] width 62 height 9
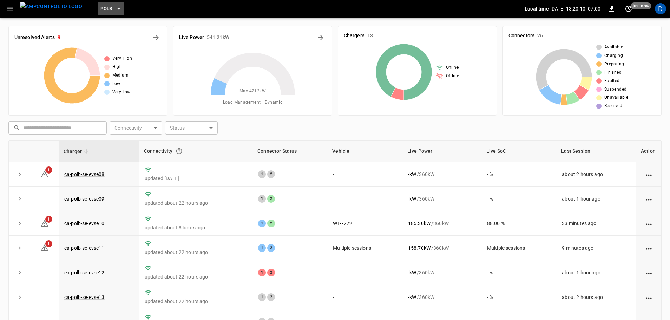
click at [115, 9] on icon "button" at bounding box center [118, 8] width 7 height 7
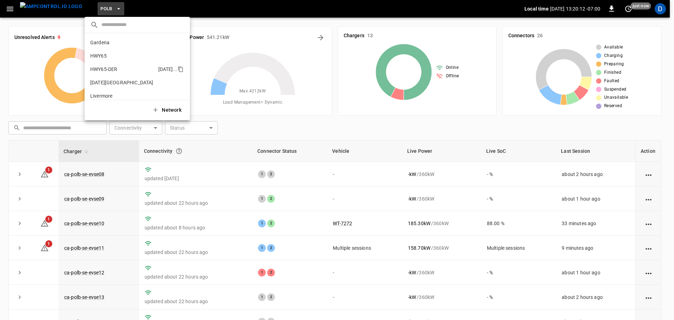
click at [112, 67] on p "HWY65-DER" at bounding box center [122, 69] width 65 height 7
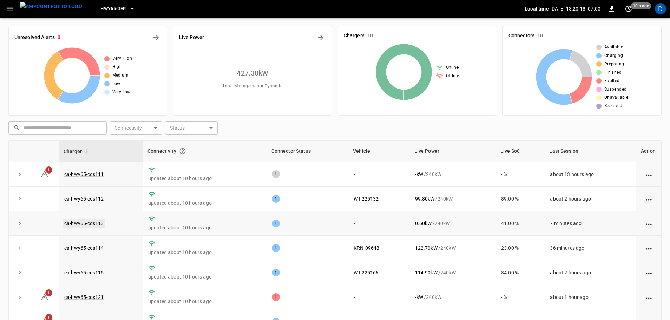
click at [91, 223] on link "ca-hwy65-ccs113" at bounding box center [84, 223] width 42 height 8
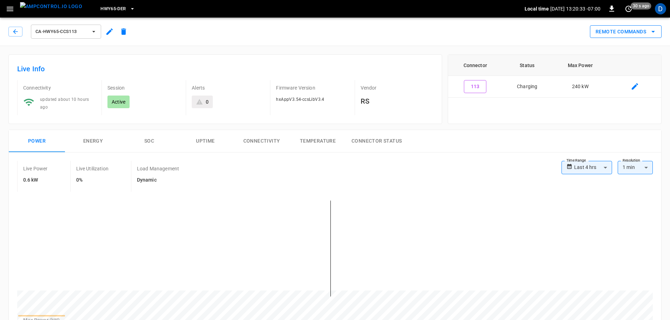
click at [621, 29] on button "Remote Commands" at bounding box center [626, 31] width 72 height 13
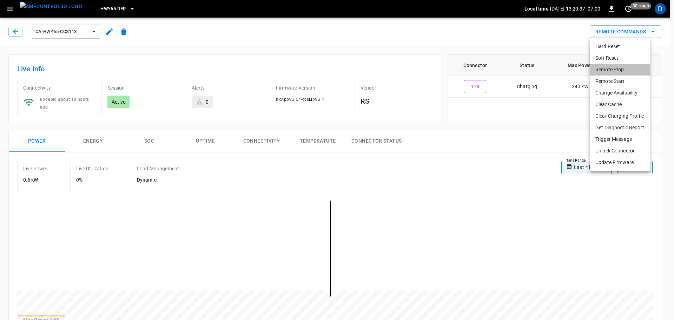
click at [610, 70] on li "Remote Stop" at bounding box center [620, 70] width 60 height 12
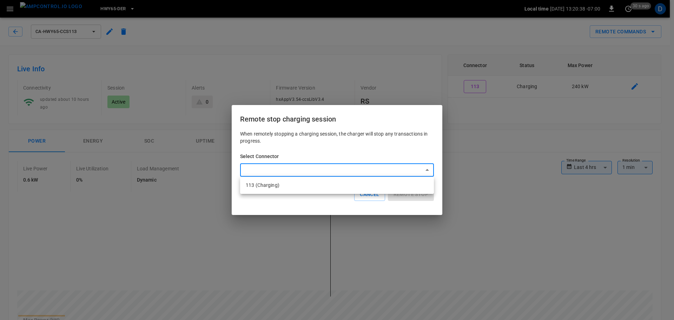
click at [322, 190] on li "113 (Charging)" at bounding box center [337, 185] width 194 height 12
type input "**********"
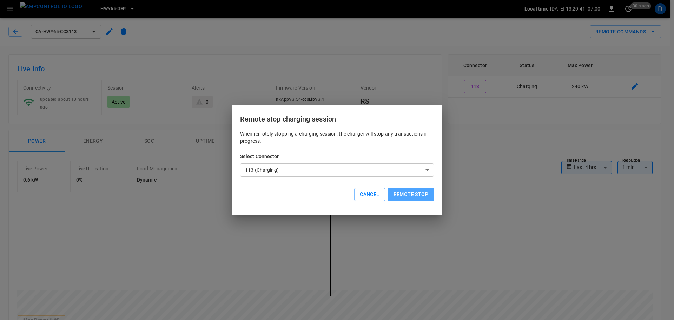
click at [411, 194] on button "Remote stop" at bounding box center [411, 194] width 46 height 13
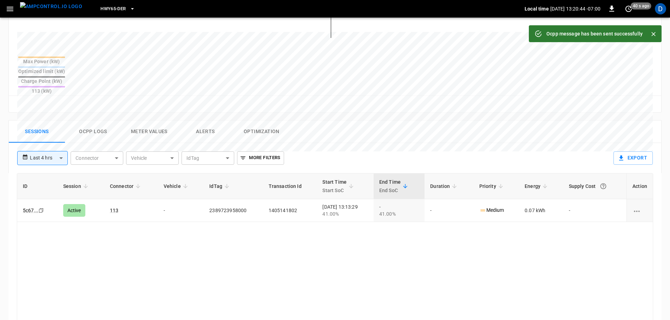
scroll to position [273, 0]
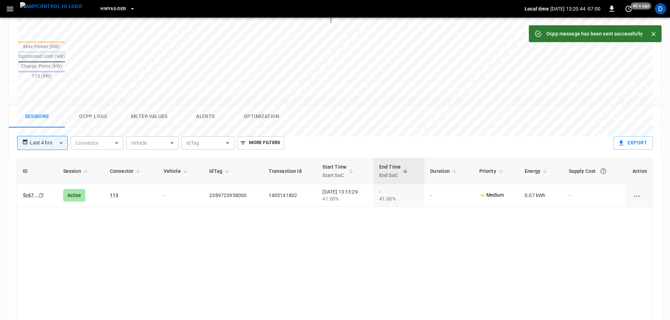
click at [94, 105] on button "Ocpp logs" at bounding box center [93, 116] width 56 height 22
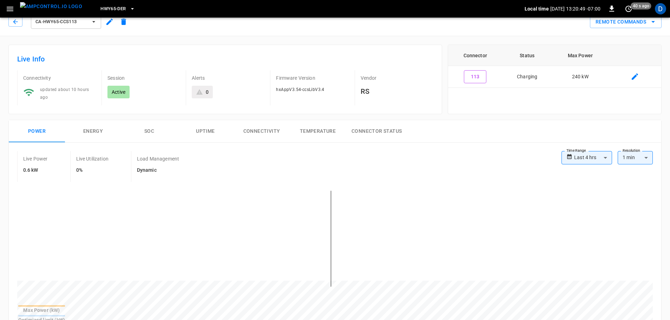
scroll to position [0, 0]
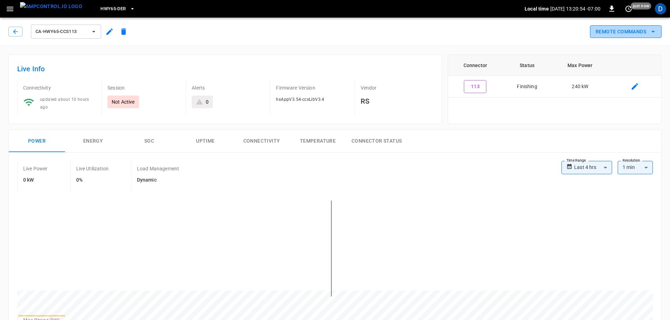
click at [603, 29] on button "Remote Commands" at bounding box center [626, 31] width 72 height 13
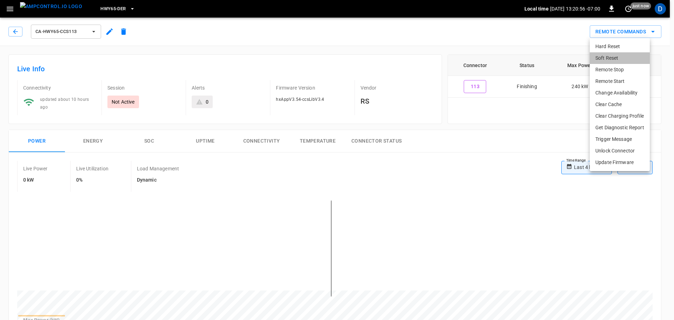
click at [604, 59] on li "Soft Reset" at bounding box center [620, 58] width 60 height 12
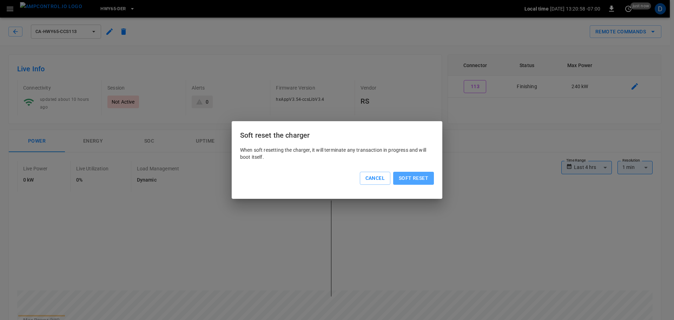
click at [414, 179] on button "Soft reset" at bounding box center [413, 178] width 41 height 13
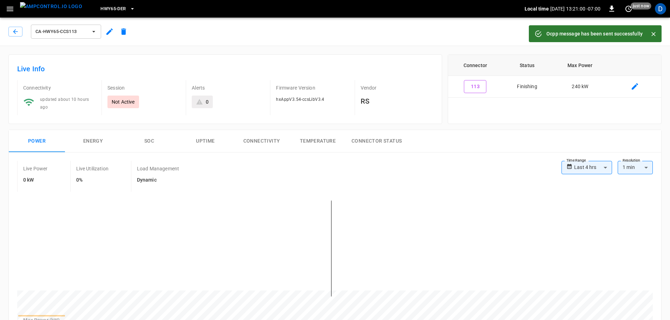
click at [52, 7] on img "menu" at bounding box center [51, 6] width 62 height 9
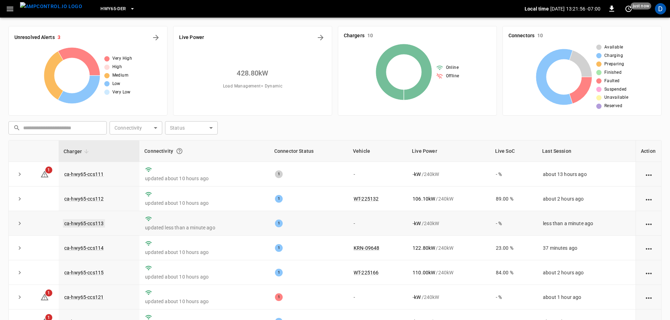
click at [92, 223] on link "ca-hwy65-ccs113" at bounding box center [84, 223] width 42 height 8
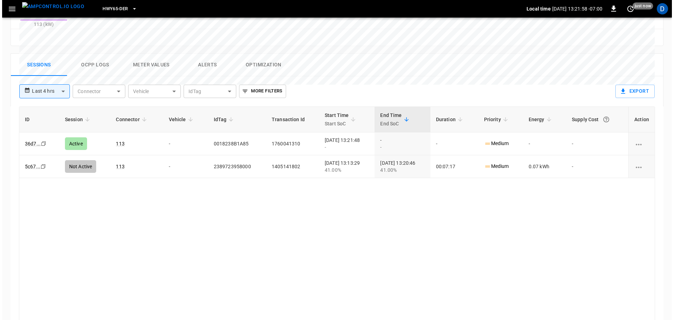
scroll to position [325, 0]
click at [222, 132] on td "0018238B1A85" at bounding box center [235, 143] width 58 height 23
copy td "0018238B1A85"
click at [8, 7] on icon "button" at bounding box center [10, 9] width 9 height 9
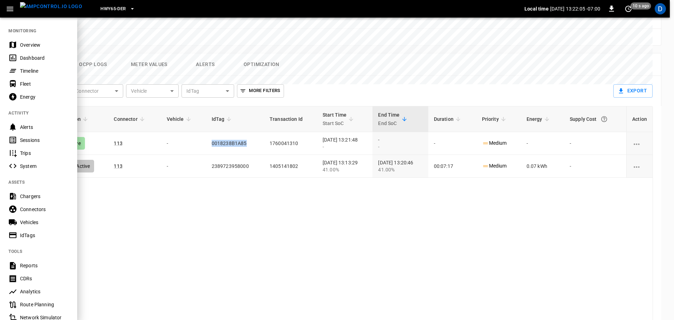
click at [28, 236] on div "IdTags" at bounding box center [44, 235] width 49 height 7
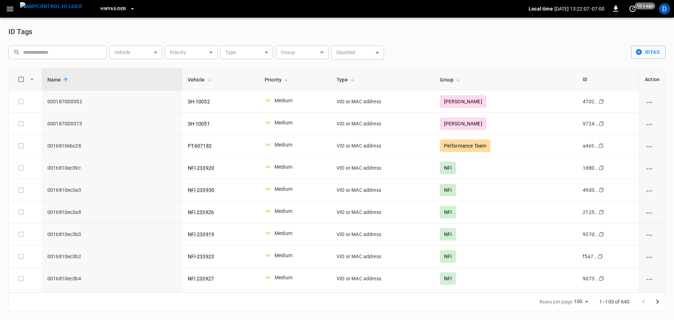
click at [77, 52] on input "text" at bounding box center [62, 52] width 79 height 13
paste input "**********"
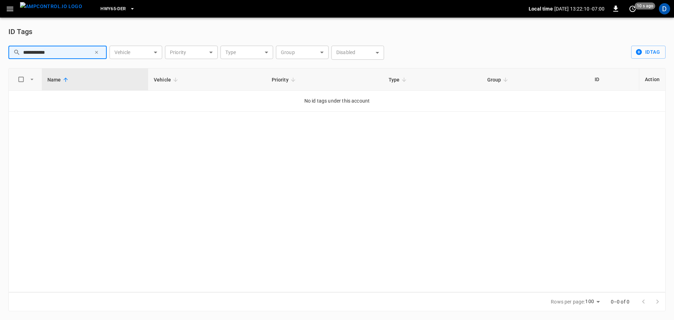
type input "**********"
click at [45, 8] on img "menu" at bounding box center [51, 6] width 62 height 9
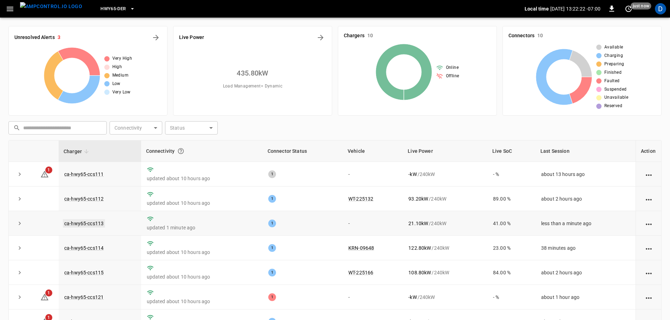
click at [99, 223] on link "ca-hwy65-ccs113" at bounding box center [84, 223] width 42 height 8
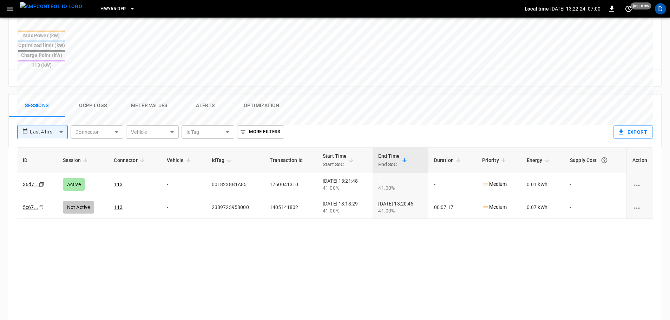
scroll to position [282, 0]
click at [58, 7] on img "menu" at bounding box center [51, 6] width 62 height 9
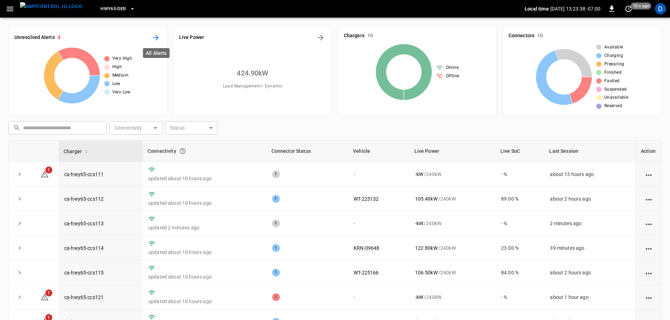
click at [153, 35] on icon "All Alerts" at bounding box center [156, 37] width 8 height 8
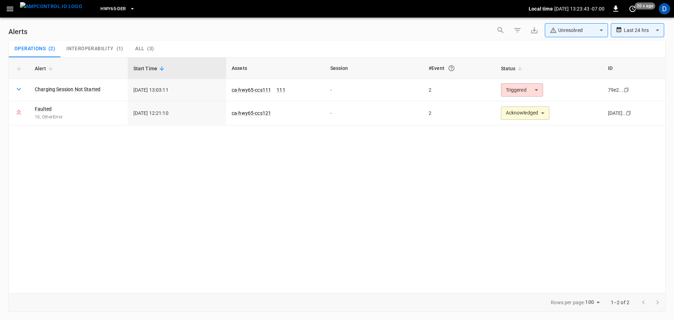
click at [53, 11] on img "menu" at bounding box center [51, 6] width 62 height 9
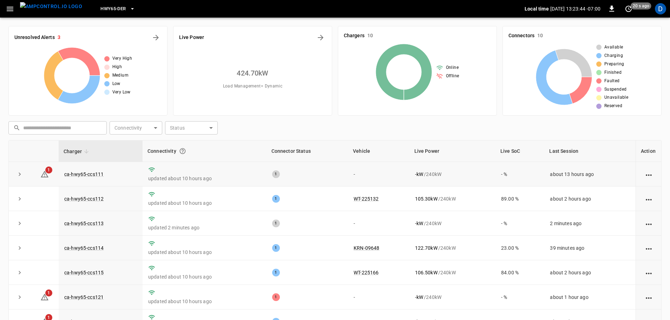
click at [105, 175] on td "ca-hwy65-ccs111" at bounding box center [101, 174] width 84 height 25
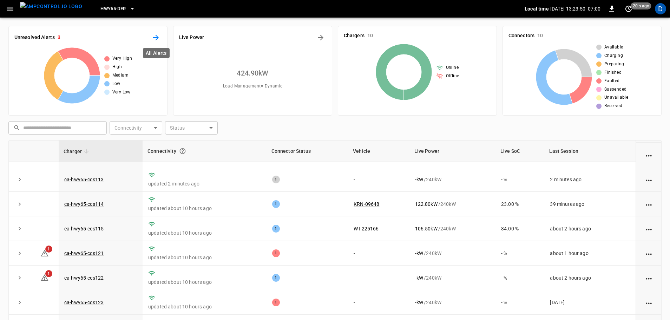
click at [153, 40] on icon "All Alerts" at bounding box center [156, 37] width 8 height 8
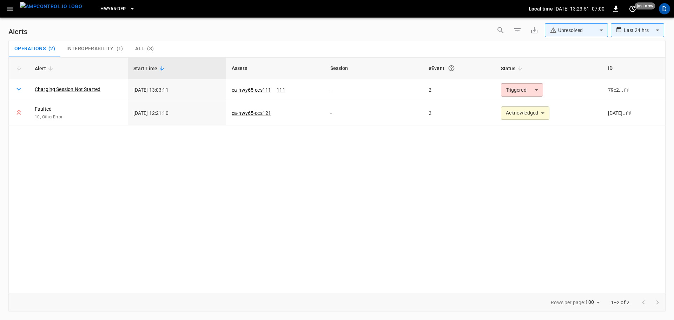
click at [98, 47] on span "Interoperability" at bounding box center [89, 49] width 47 height 6
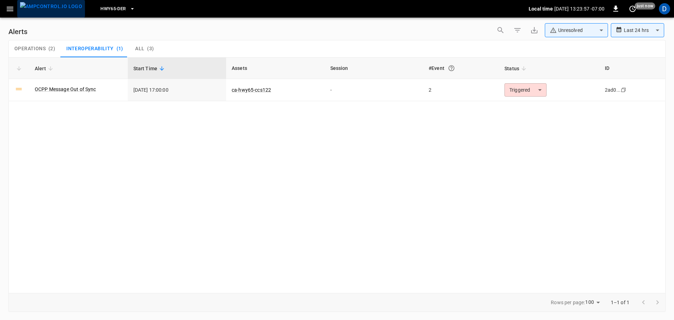
click at [55, 2] on button "menu" at bounding box center [51, 9] width 68 height 18
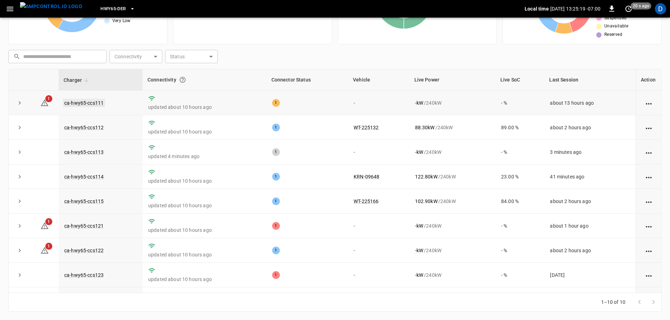
click at [100, 101] on link "ca-hwy65-ccs111" at bounding box center [84, 103] width 42 height 8
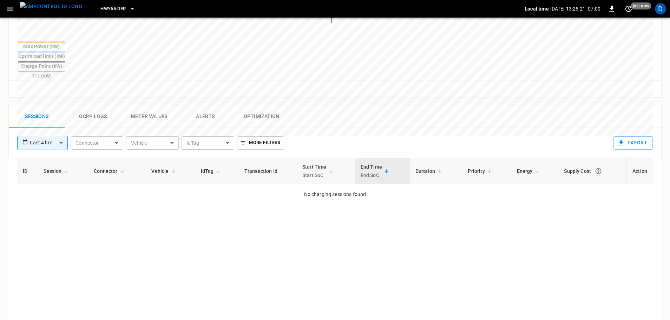
scroll to position [275, 0]
click at [92, 104] on button "Ocpp logs" at bounding box center [93, 115] width 56 height 22
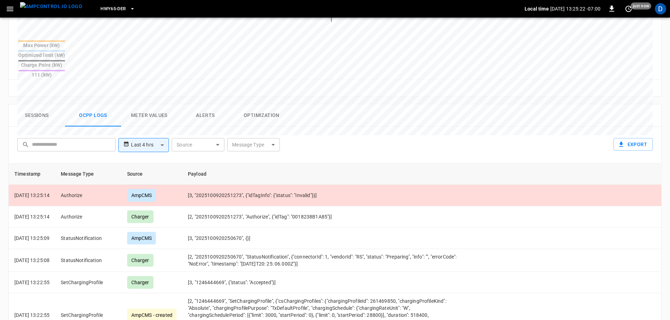
click at [42, 104] on button "Sessions" at bounding box center [37, 115] width 56 height 22
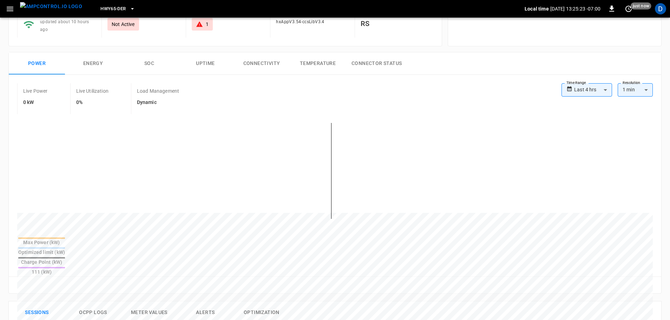
scroll to position [0, 0]
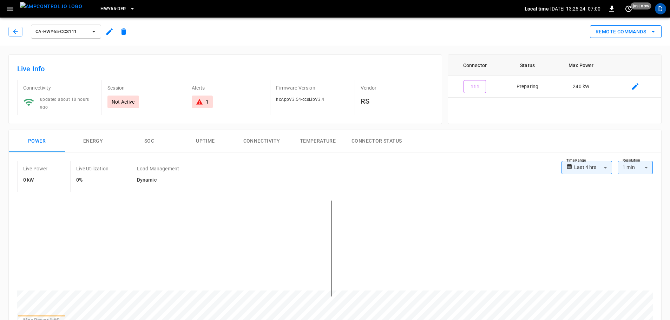
click at [627, 28] on button "Remote Commands" at bounding box center [626, 31] width 72 height 13
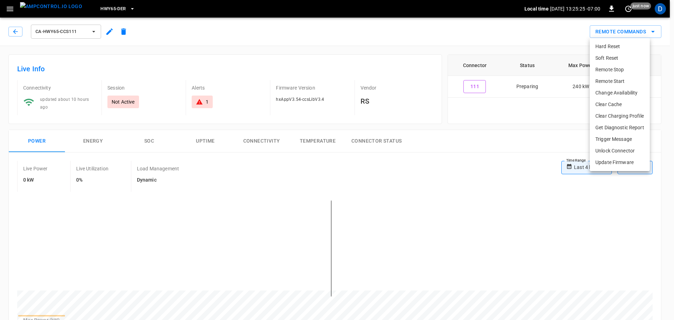
click at [611, 81] on li "Remote Start" at bounding box center [620, 81] width 60 height 12
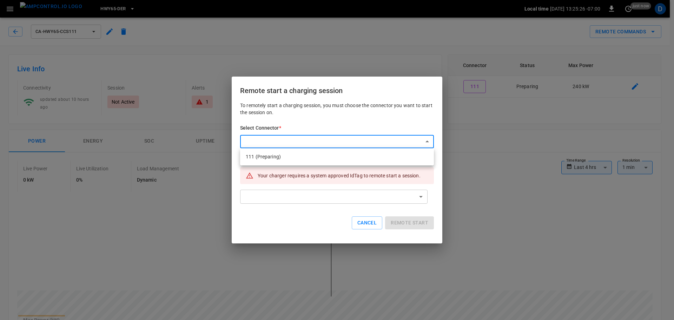
click at [297, 162] on li "111 (Preparing)" at bounding box center [337, 157] width 194 height 12
type input "**********"
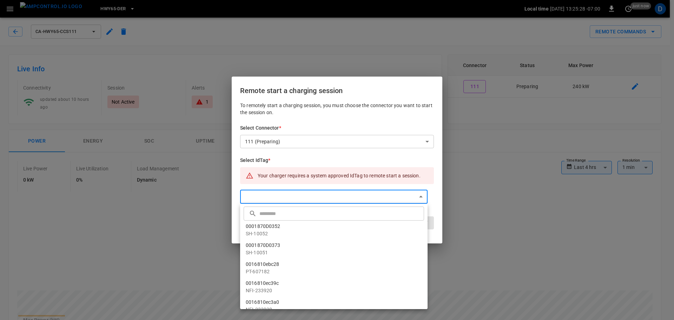
click at [276, 215] on input "text" at bounding box center [340, 213] width 163 height 19
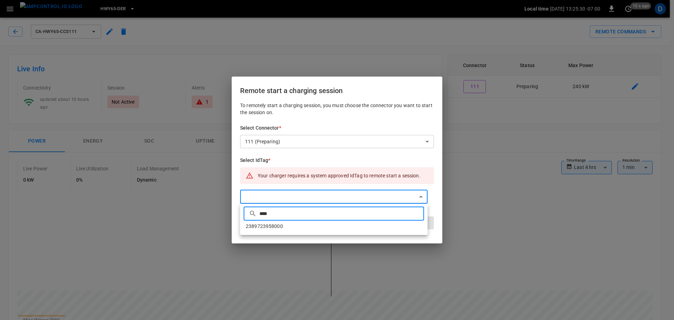
type input "****"
click at [296, 226] on li "2389723958000" at bounding box center [333, 226] width 187 height 12
type input "**********"
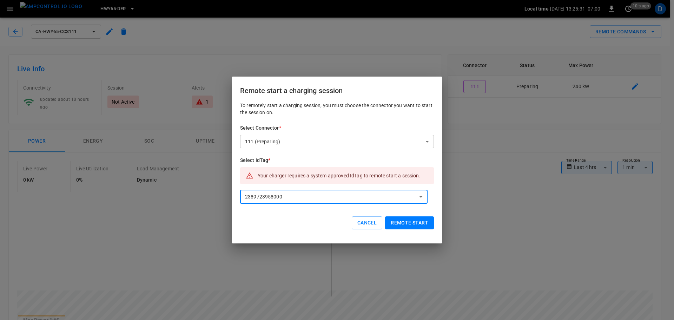
click at [411, 227] on button "Remote start" at bounding box center [409, 222] width 49 height 13
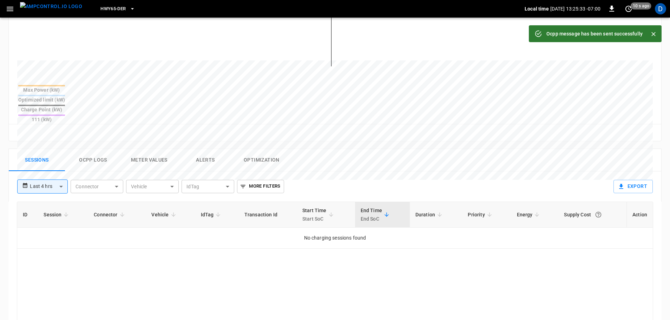
scroll to position [239, 0]
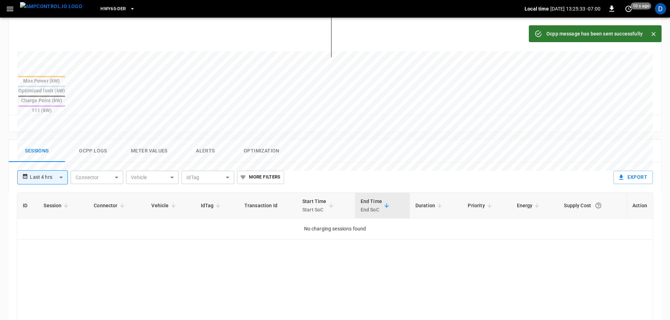
click at [107, 140] on button "Ocpp logs" at bounding box center [93, 151] width 56 height 22
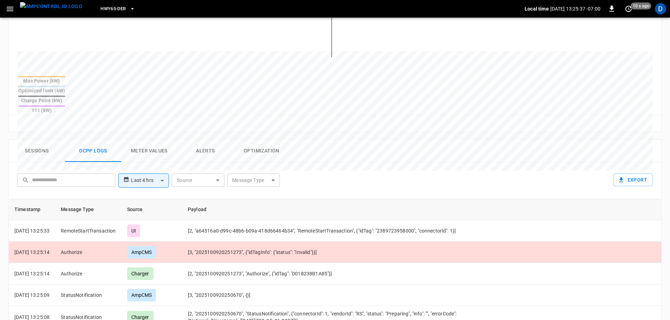
click at [43, 140] on button "Sessions" at bounding box center [37, 151] width 56 height 22
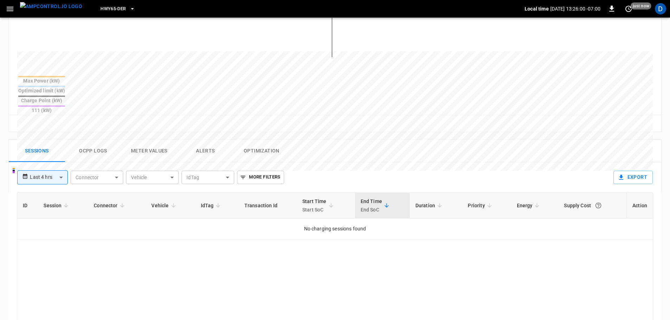
click at [91, 140] on button "Ocpp logs" at bounding box center [93, 151] width 56 height 22
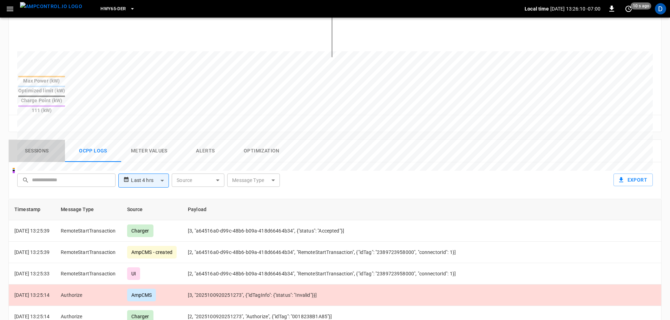
click at [49, 140] on button "Sessions" at bounding box center [37, 151] width 56 height 22
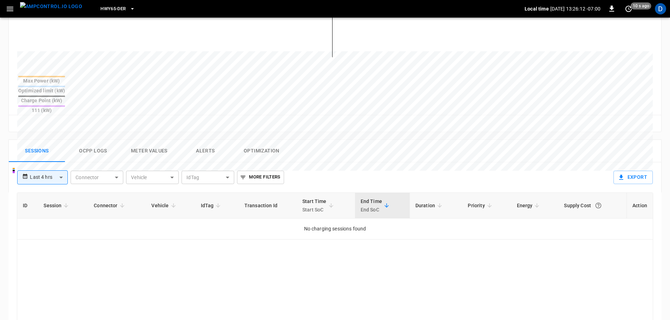
click at [53, 11] on img "menu" at bounding box center [51, 6] width 62 height 9
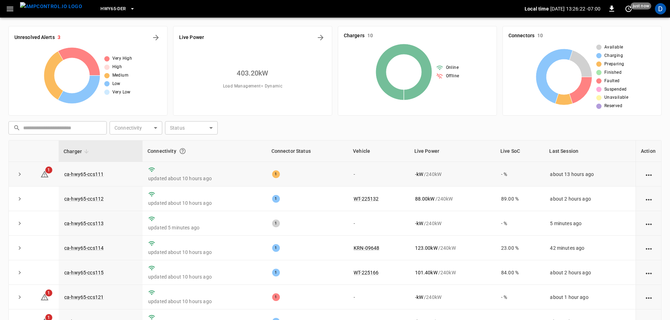
click at [93, 169] on td "ca-hwy65-ccs111" at bounding box center [101, 174] width 84 height 25
click at [85, 171] on link "ca-hwy65-ccs111" at bounding box center [84, 174] width 42 height 8
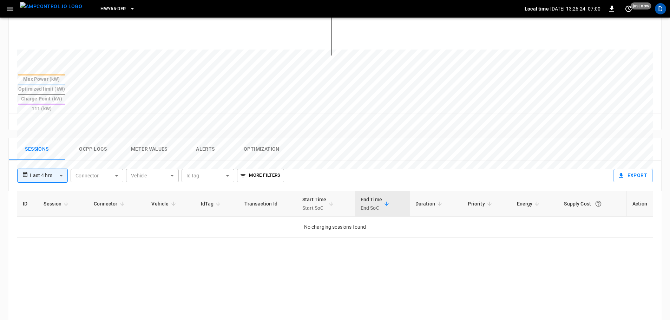
scroll to position [246, 0]
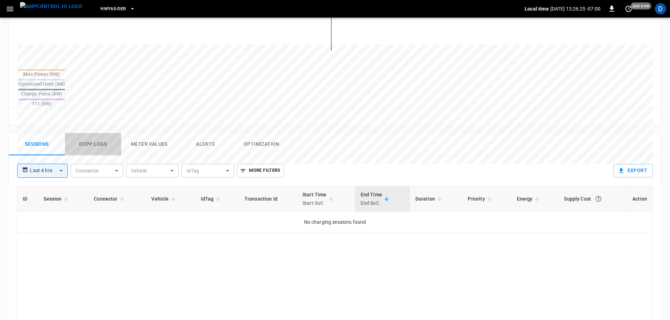
click at [90, 133] on button "Ocpp logs" at bounding box center [93, 144] width 56 height 22
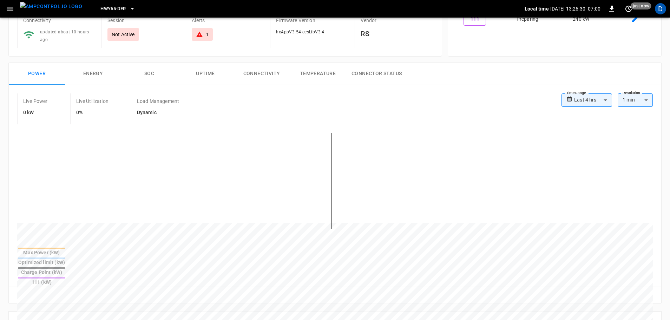
scroll to position [67, 0]
click at [56, 5] on img "menu" at bounding box center [51, 6] width 62 height 9
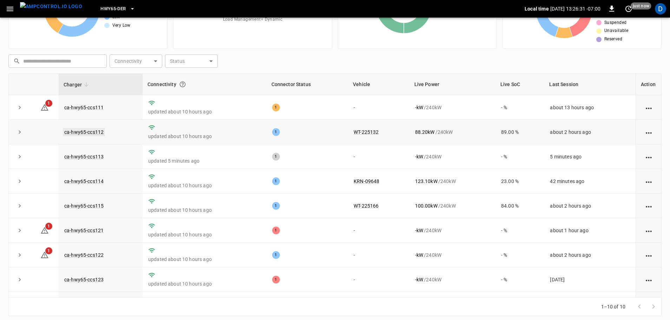
scroll to position [71, 0]
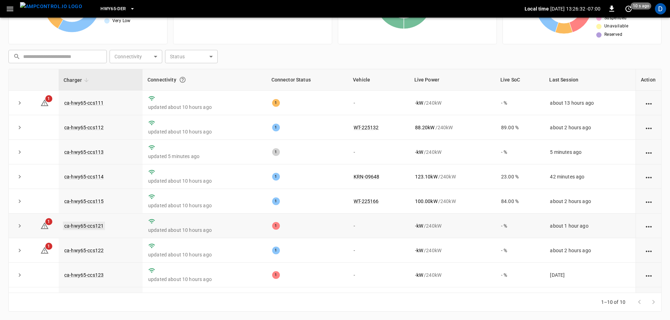
click at [84, 223] on link "ca-hwy65-ccs121" at bounding box center [84, 226] width 42 height 8
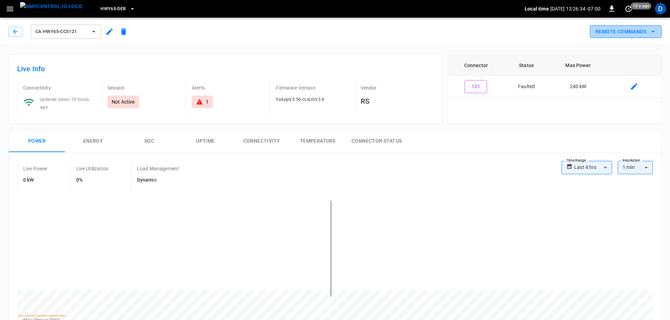
click at [634, 33] on button "Remote Commands" at bounding box center [626, 31] width 72 height 13
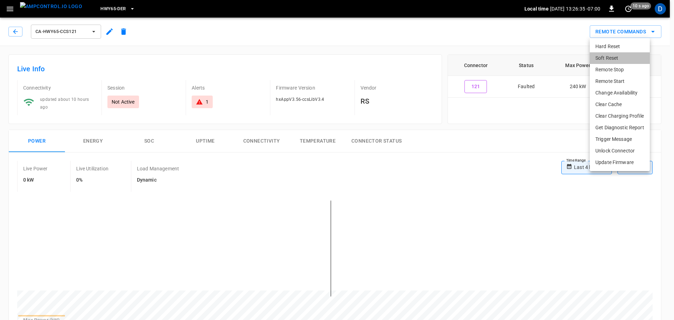
click at [607, 61] on li "Soft Reset" at bounding box center [620, 58] width 60 height 12
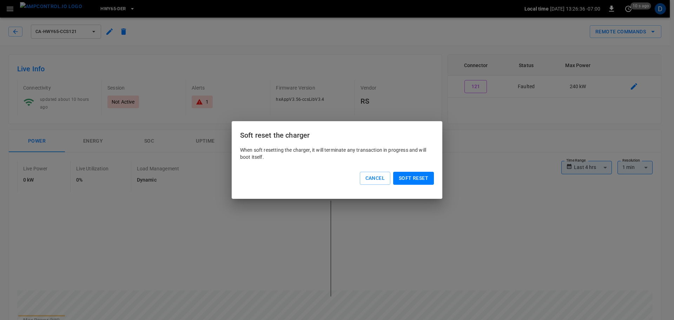
click at [427, 179] on button "Soft reset" at bounding box center [413, 178] width 41 height 13
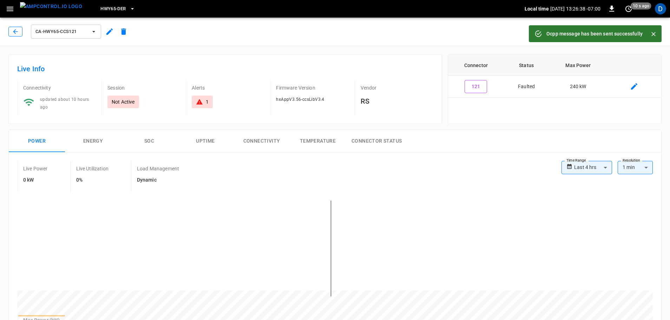
click at [17, 32] on icon "button" at bounding box center [15, 31] width 5 height 5
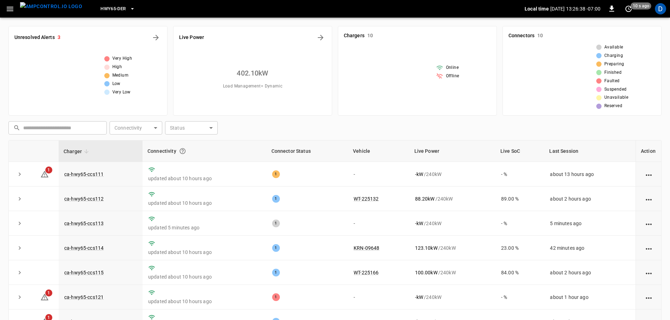
scroll to position [71, 0]
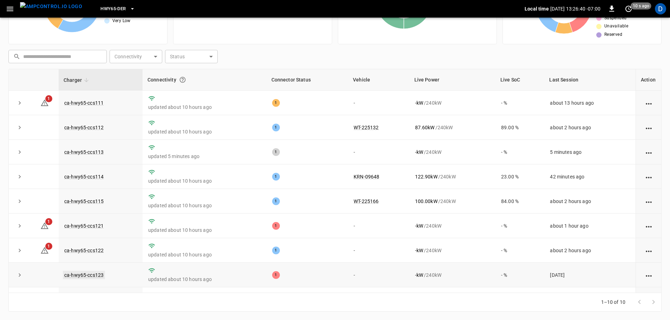
click at [91, 279] on link "ca-hwy65-ccs123" at bounding box center [84, 275] width 42 height 8
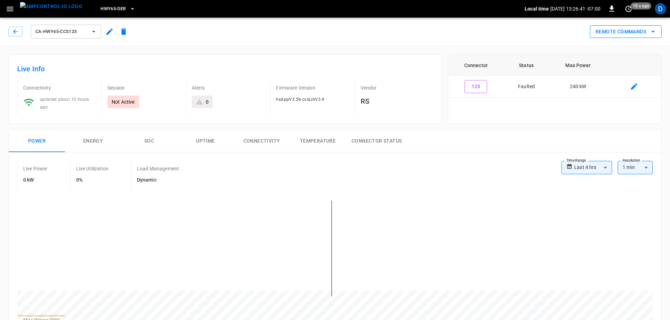
click at [604, 34] on button "Remote Commands" at bounding box center [626, 31] width 72 height 13
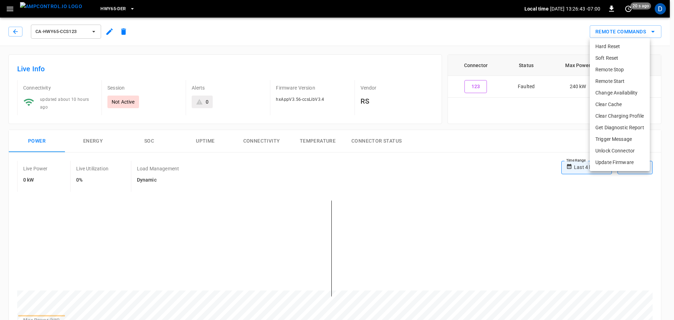
click at [603, 60] on li "Soft Reset" at bounding box center [620, 58] width 60 height 12
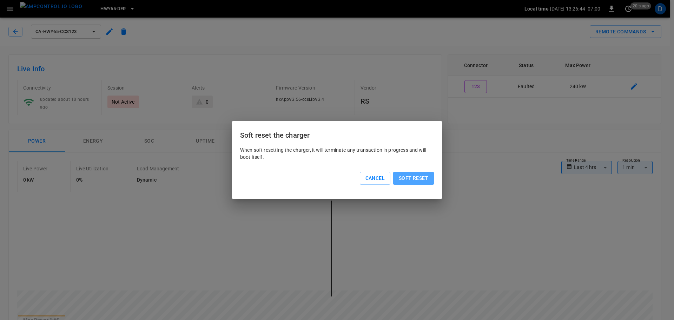
click at [423, 176] on button "Soft reset" at bounding box center [413, 178] width 41 height 13
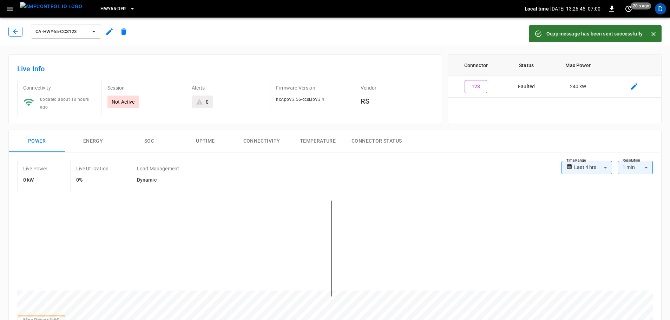
click at [12, 28] on icon "button" at bounding box center [15, 31] width 7 height 7
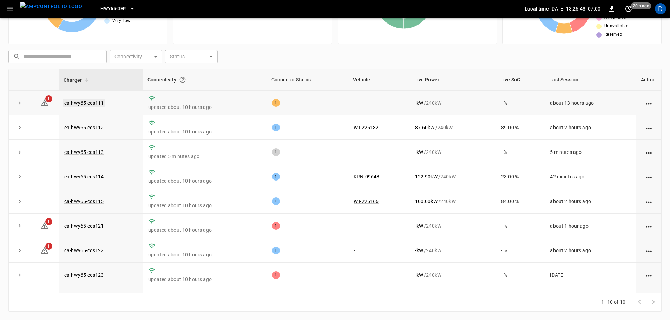
click at [95, 105] on link "ca-hwy65-ccs111" at bounding box center [84, 103] width 42 height 8
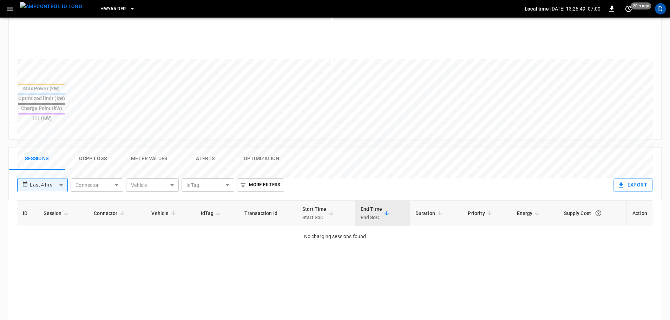
scroll to position [232, 0]
click at [95, 147] on button "Ocpp logs" at bounding box center [93, 158] width 56 height 22
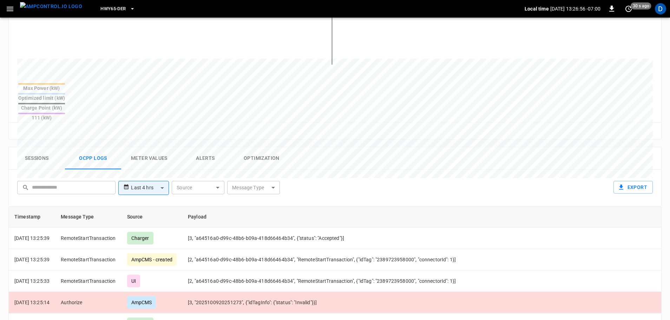
click at [38, 147] on button "Sessions" at bounding box center [37, 158] width 56 height 22
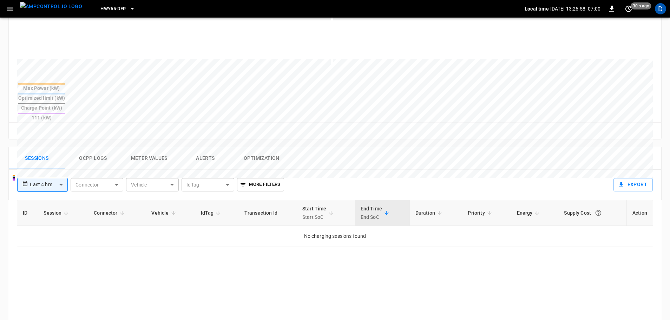
click at [54, 15] on picture "menu" at bounding box center [51, 8] width 62 height 13
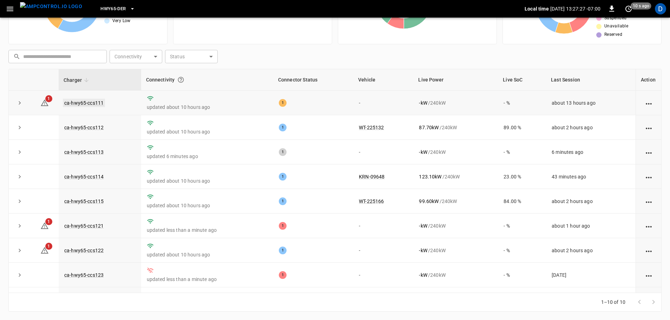
click at [88, 100] on link "ca-hwy65-ccs111" at bounding box center [84, 103] width 42 height 8
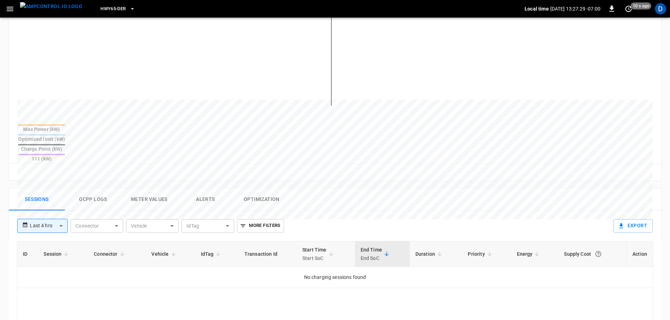
scroll to position [198, 0]
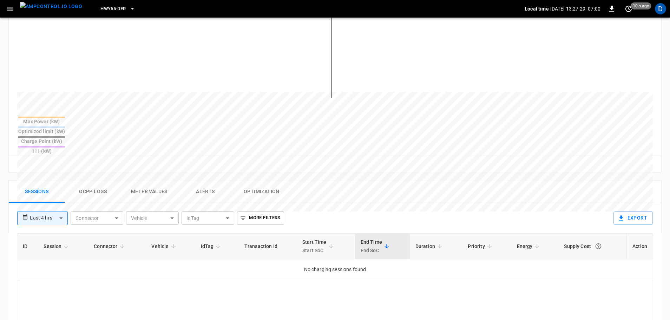
click at [105, 180] on button "Ocpp logs" at bounding box center [93, 191] width 56 height 22
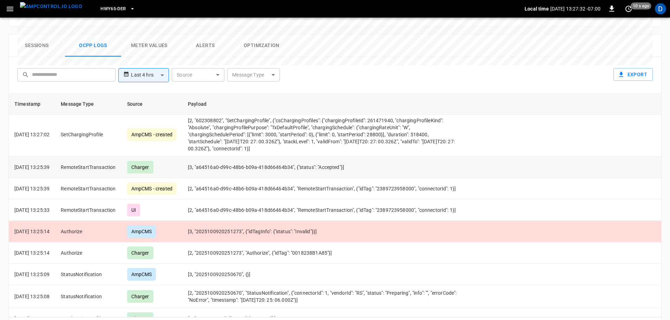
scroll to position [0, 0]
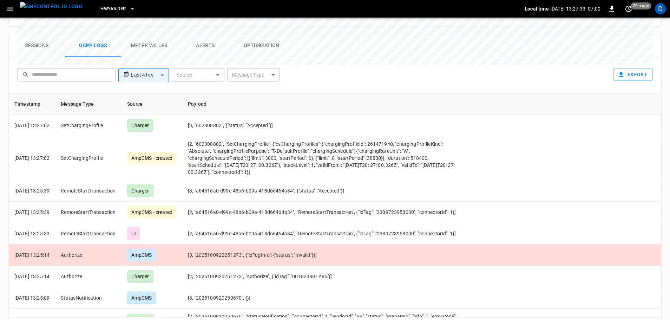
click at [40, 34] on button "Sessions" at bounding box center [37, 45] width 56 height 22
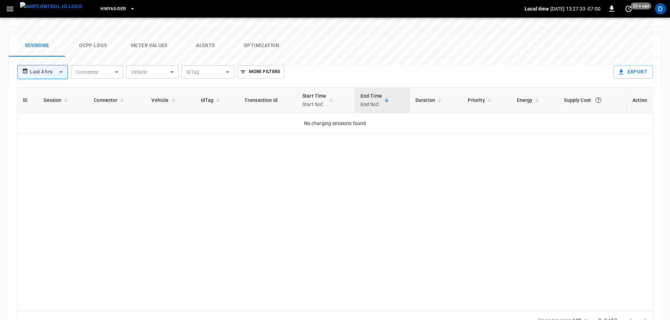
scroll to position [338, 0]
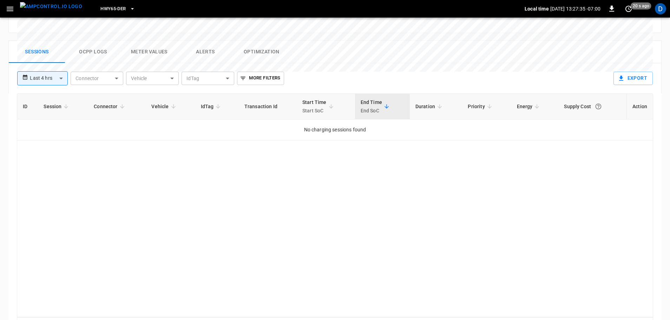
click at [92, 41] on button "Ocpp logs" at bounding box center [93, 52] width 56 height 22
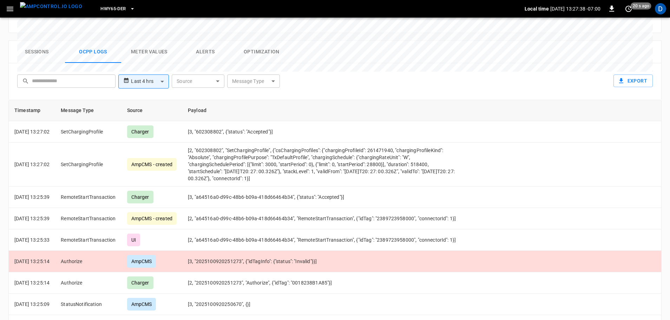
click at [45, 41] on button "Sessions" at bounding box center [37, 52] width 56 height 22
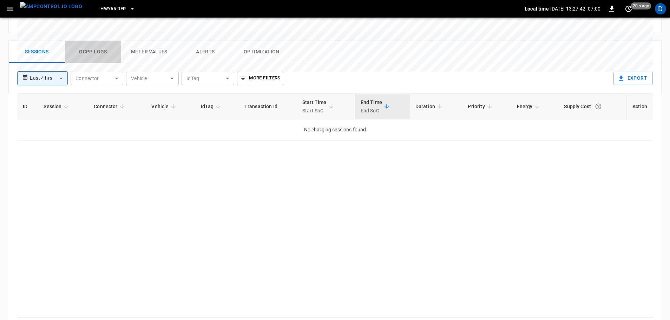
click at [93, 41] on button "Ocpp logs" at bounding box center [93, 52] width 56 height 22
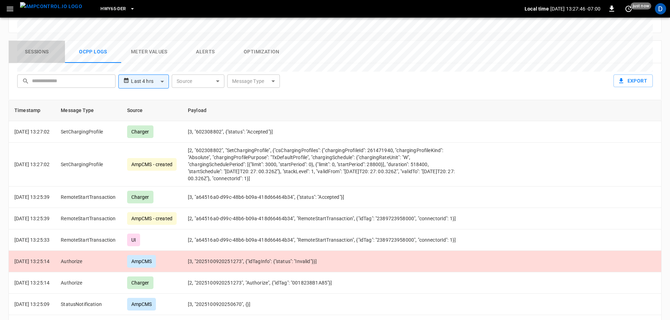
click at [38, 41] on button "Sessions" at bounding box center [37, 52] width 56 height 22
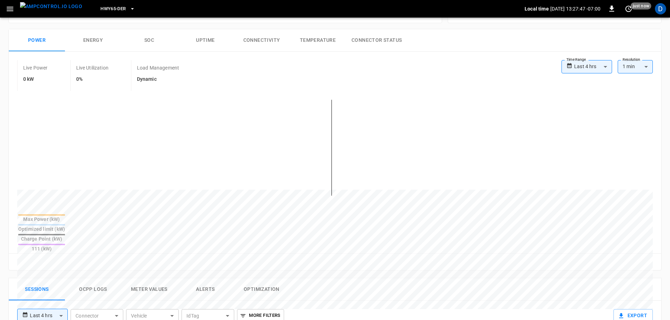
scroll to position [0, 0]
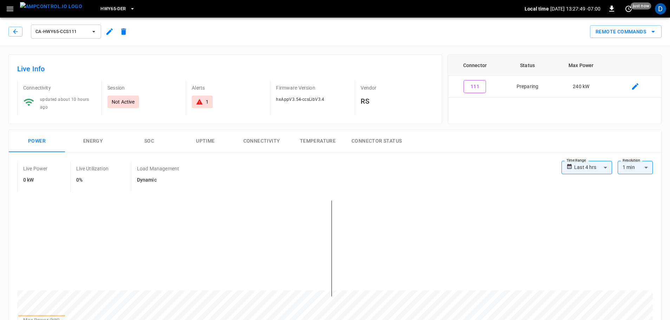
click at [55, 11] on img "menu" at bounding box center [51, 6] width 62 height 9
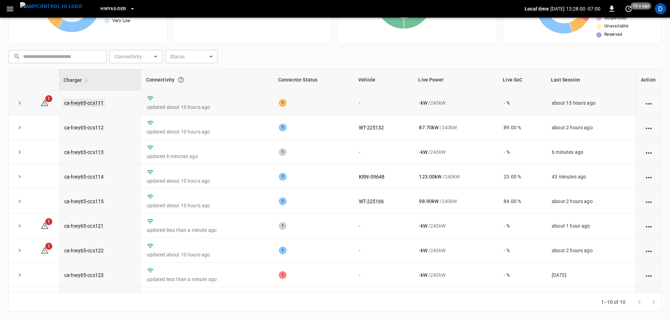
click at [93, 102] on link "ca-hwy65-ccs111" at bounding box center [84, 103] width 42 height 8
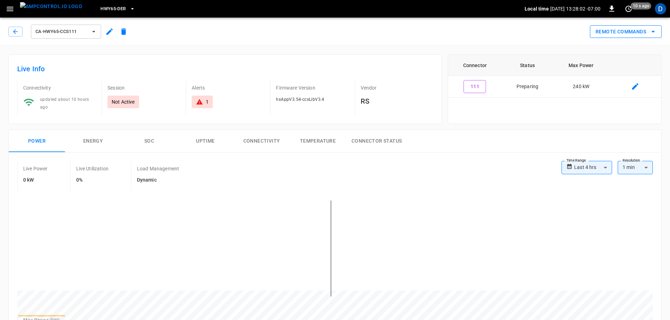
click at [629, 34] on button "Remote Commands" at bounding box center [626, 31] width 72 height 13
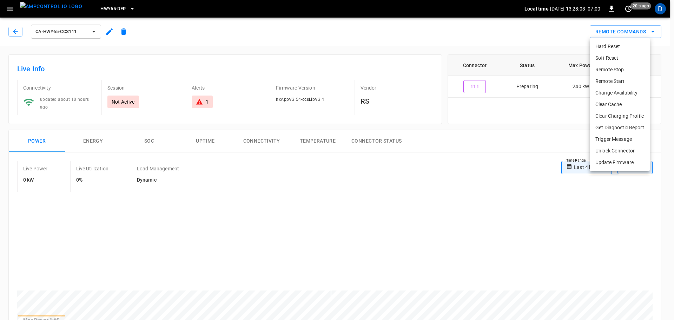
click at [615, 77] on li "Remote Start" at bounding box center [620, 81] width 60 height 12
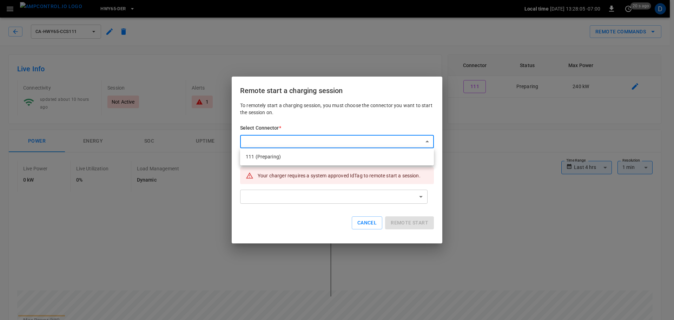
click at [278, 160] on li "111 (Preparing)" at bounding box center [337, 157] width 194 height 12
type input "**********"
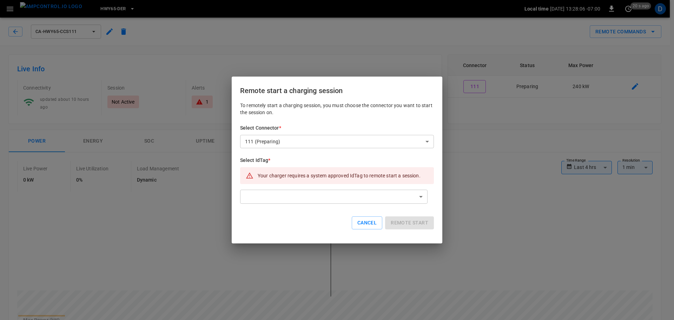
click at [289, 211] on div "**********" at bounding box center [337, 171] width 194 height 138
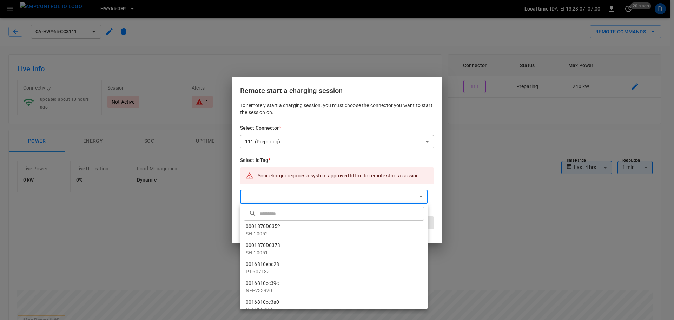
click at [276, 216] on input "text" at bounding box center [340, 213] width 163 height 19
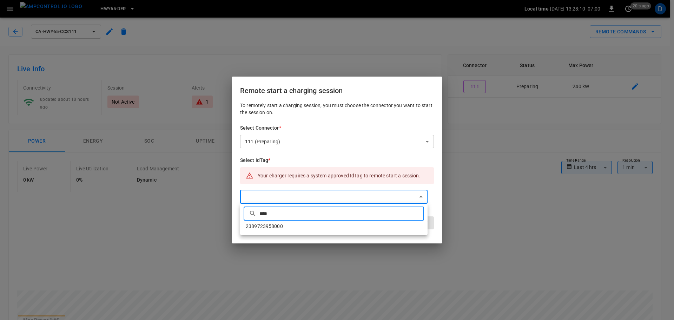
type input "****"
click at [303, 224] on li "2389723958000" at bounding box center [333, 226] width 187 height 12
type input "**********"
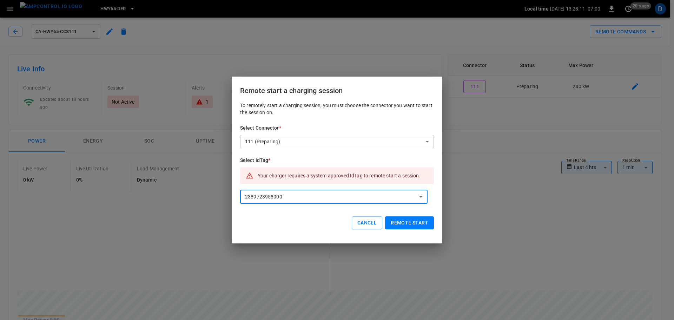
click at [404, 223] on button "Remote start" at bounding box center [409, 222] width 49 height 13
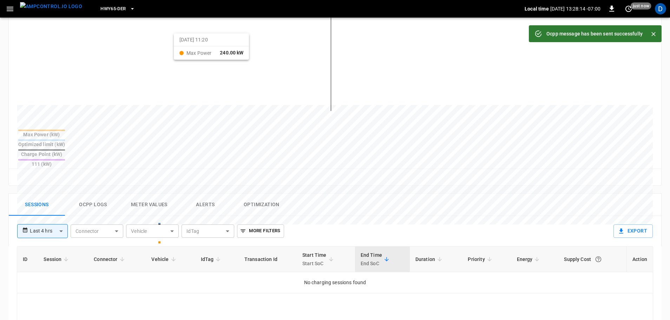
scroll to position [213, 0]
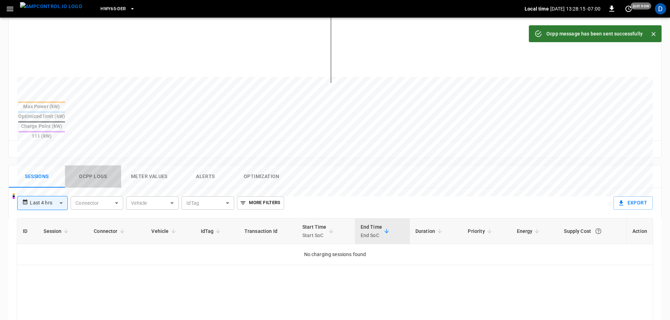
click at [92, 165] on button "Ocpp logs" at bounding box center [93, 176] width 56 height 22
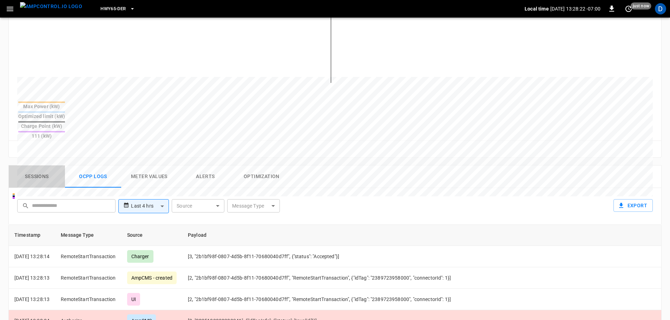
click at [37, 165] on button "Sessions" at bounding box center [37, 176] width 56 height 22
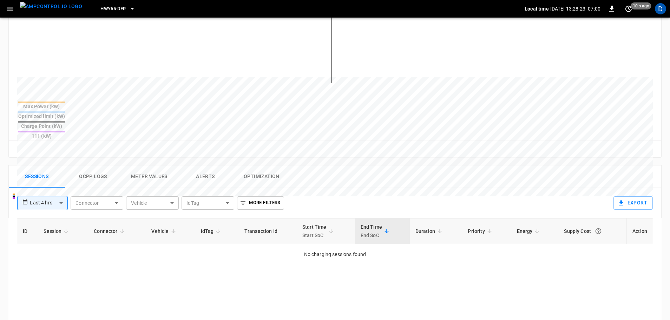
click at [94, 165] on button "Ocpp logs" at bounding box center [93, 176] width 56 height 22
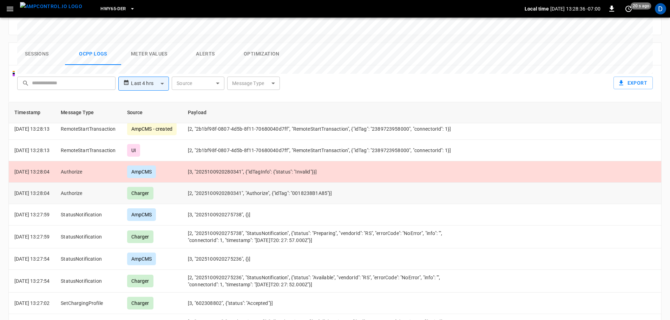
scroll to position [0, 0]
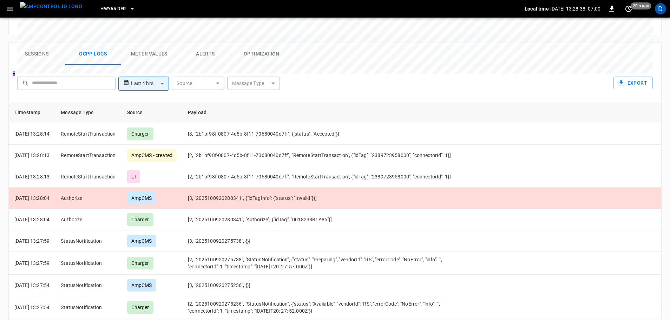
click at [41, 43] on button "Sessions" at bounding box center [37, 54] width 56 height 22
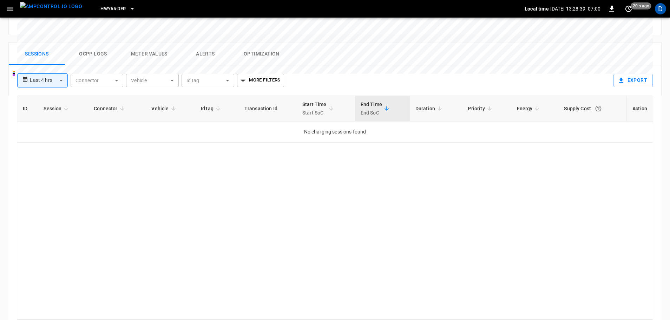
click at [94, 43] on button "Ocpp logs" at bounding box center [93, 54] width 56 height 22
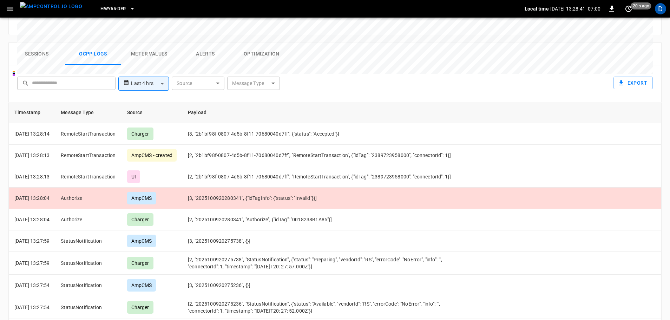
click at [55, 7] on img "menu" at bounding box center [51, 6] width 62 height 9
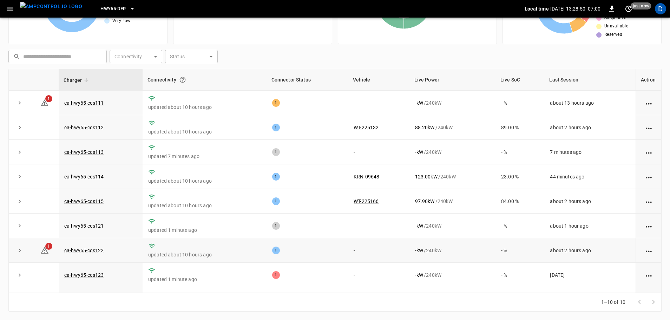
scroll to position [47, 0]
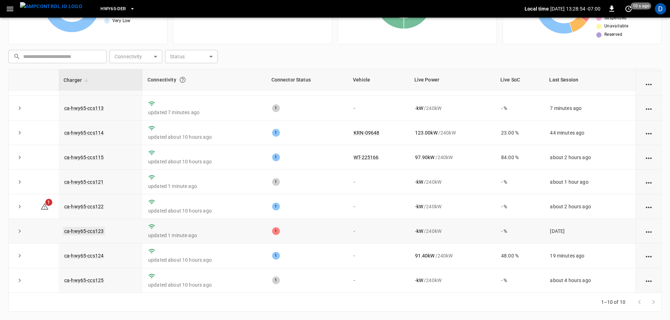
click at [92, 229] on link "ca-hwy65-ccs123" at bounding box center [84, 231] width 42 height 8
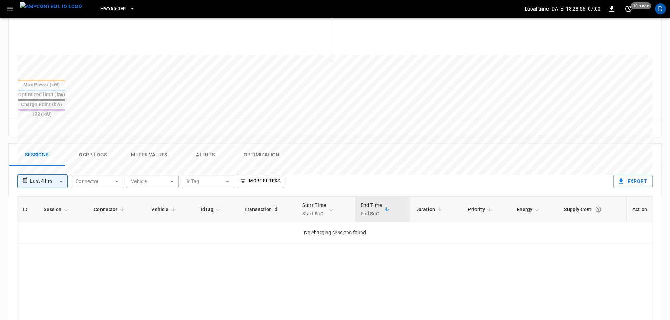
scroll to position [246, 0]
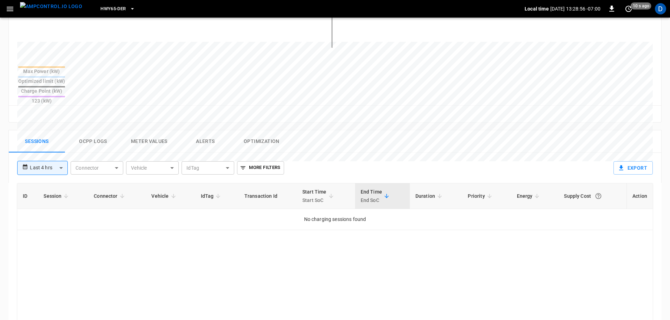
click at [99, 130] on button "Ocpp logs" at bounding box center [93, 141] width 56 height 22
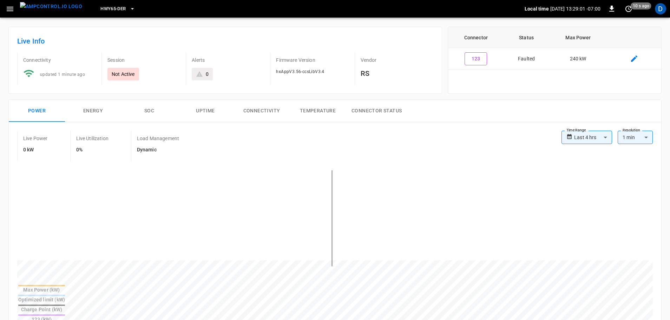
scroll to position [0, 0]
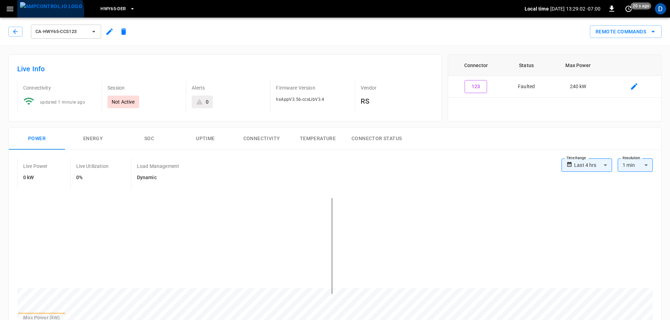
click at [50, 11] on img "menu" at bounding box center [51, 6] width 62 height 9
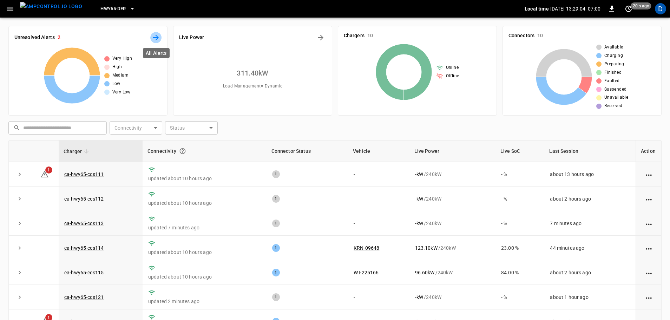
click at [157, 37] on icon "All Alerts" at bounding box center [156, 38] width 6 height 6
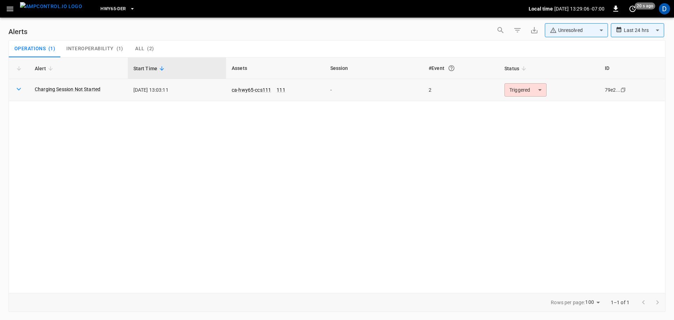
click at [514, 91] on body "**********" at bounding box center [337, 158] width 674 height 317
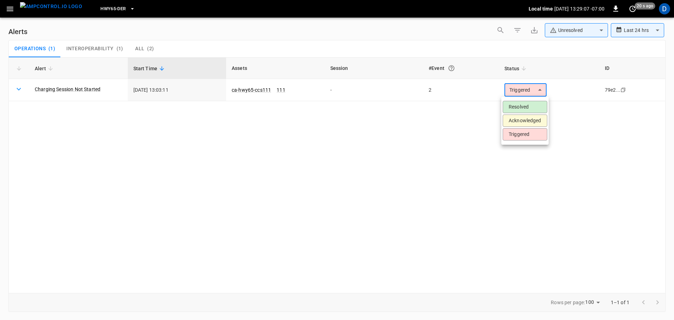
click at [517, 120] on li "Acknowledged" at bounding box center [525, 120] width 45 height 12
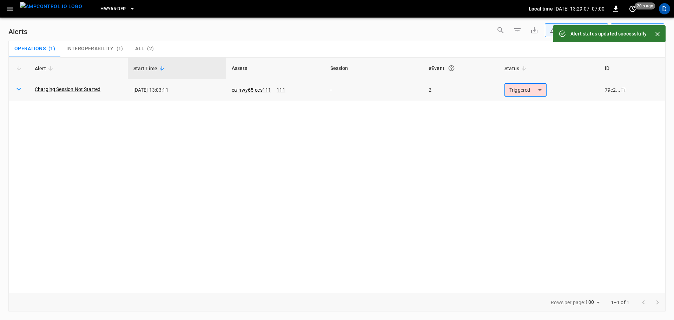
type input "**********"
click at [57, 11] on img "menu" at bounding box center [51, 6] width 62 height 9
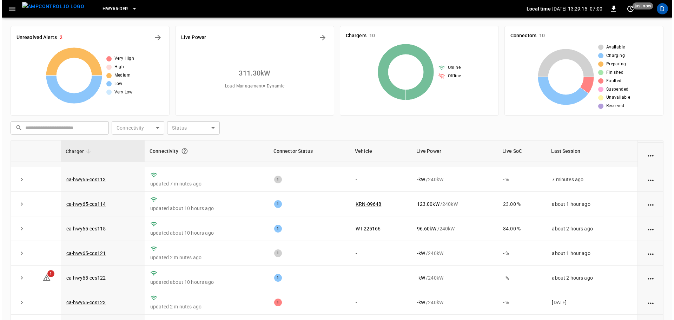
scroll to position [71, 0]
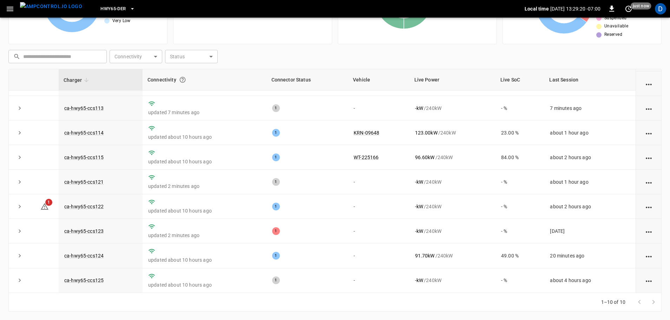
click at [108, 9] on span "HWY65-DER" at bounding box center [112, 9] width 25 height 8
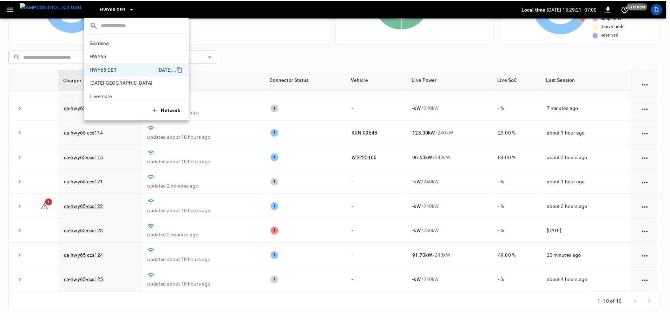
scroll to position [25, 0]
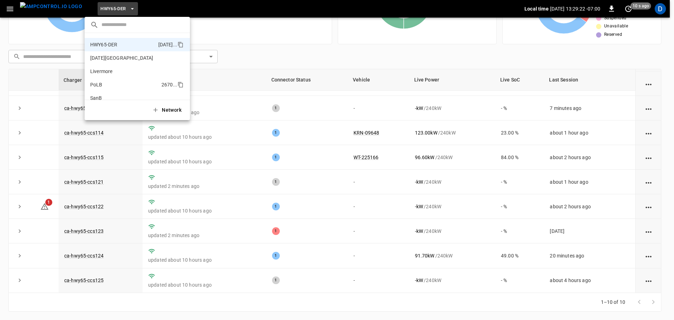
click at [98, 81] on p "PoLB" at bounding box center [124, 84] width 68 height 7
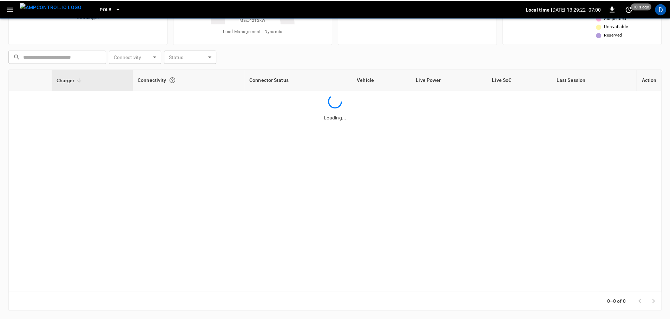
scroll to position [0, 0]
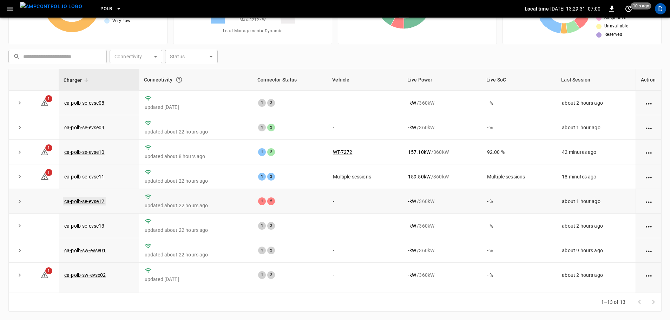
click at [94, 204] on link "ca-polb-se-evse12" at bounding box center [84, 201] width 43 height 8
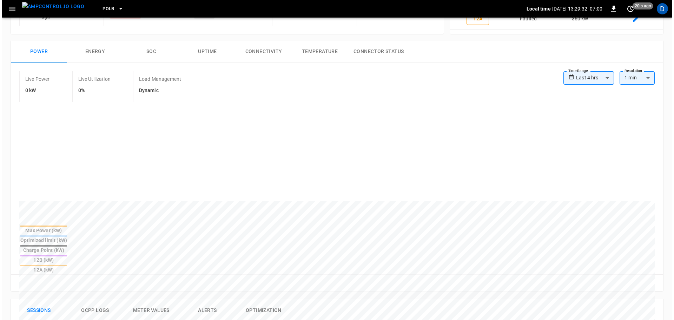
scroll to position [230, 0]
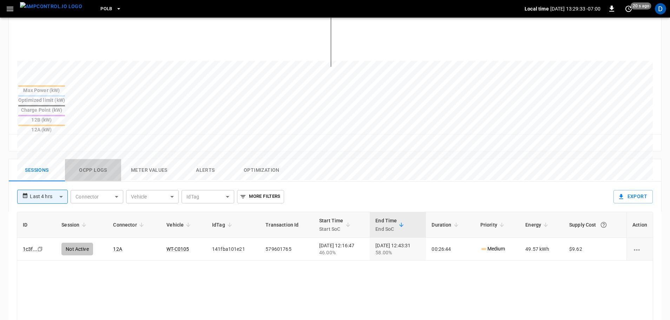
click at [92, 159] on button "Ocpp logs" at bounding box center [93, 170] width 56 height 22
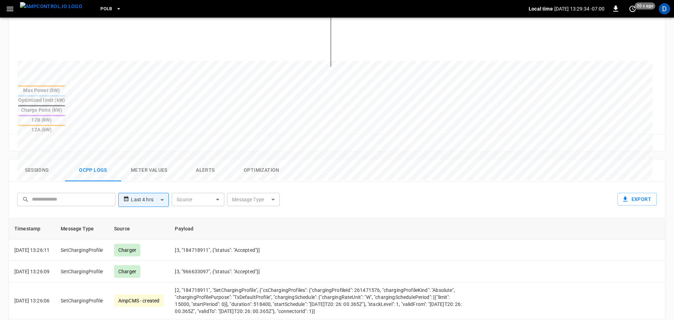
click at [242, 163] on body "**********" at bounding box center [337, 119] width 674 height 699
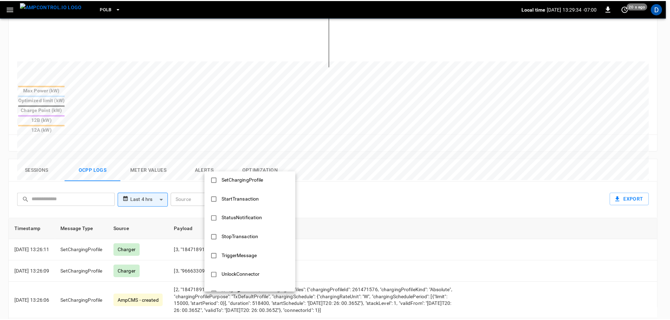
scroll to position [340, 0]
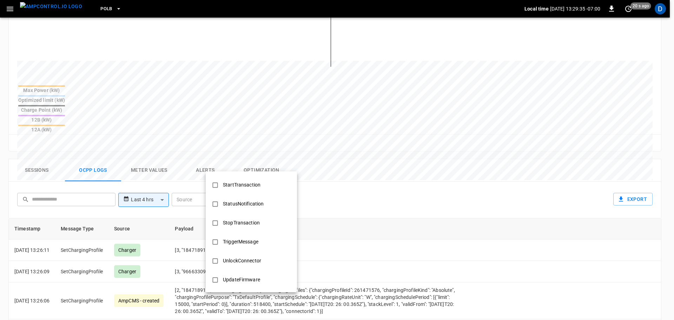
click at [238, 219] on div "StopTransaction" at bounding box center [241, 222] width 45 height 13
type input "**********"
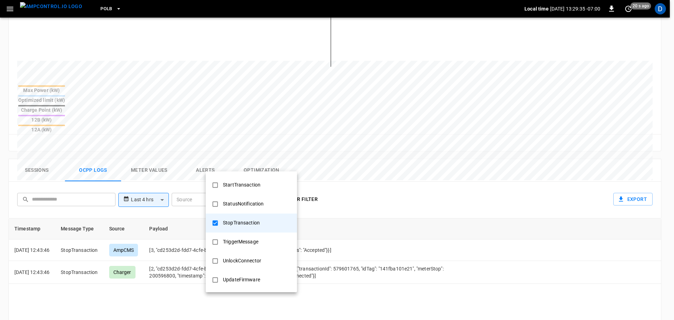
click at [336, 233] on div at bounding box center [337, 160] width 674 height 320
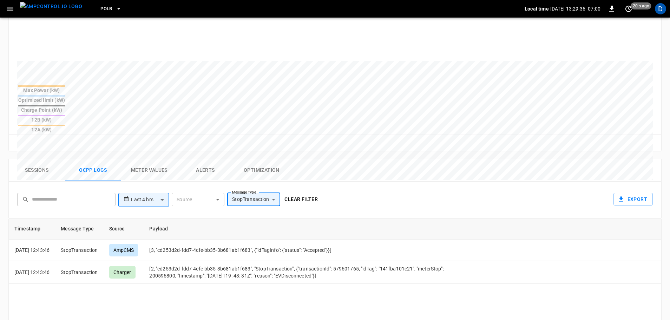
click at [298, 193] on button "Clear filter" at bounding box center [301, 199] width 39 height 13
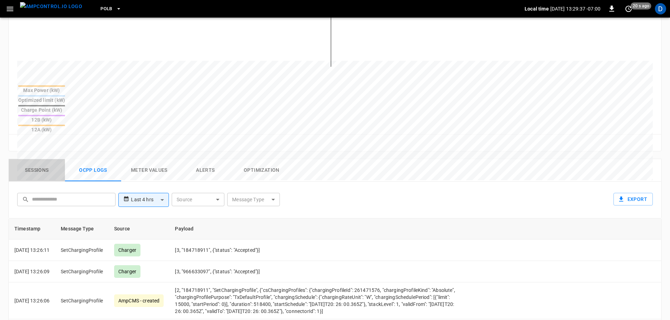
click at [53, 159] on button "Sessions" at bounding box center [37, 170] width 56 height 22
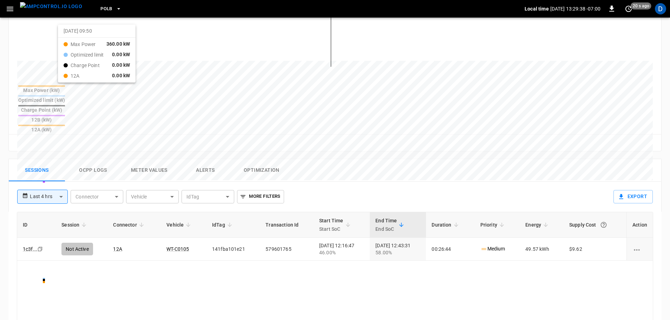
click at [51, 11] on img "menu" at bounding box center [51, 6] width 62 height 9
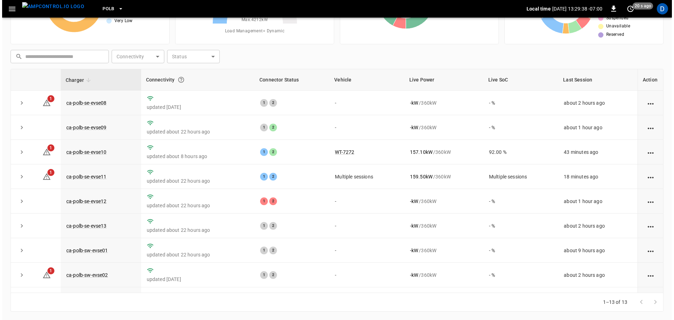
scroll to position [71, 0]
click at [100, 8] on span "PoLB" at bounding box center [106, 9] width 12 height 8
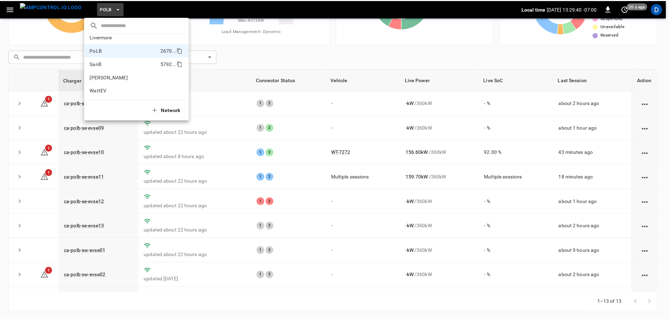
scroll to position [0, 0]
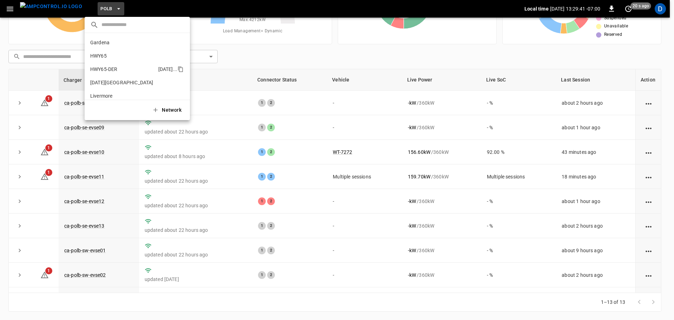
click at [112, 68] on p "HWY65-DER" at bounding box center [122, 69] width 65 height 7
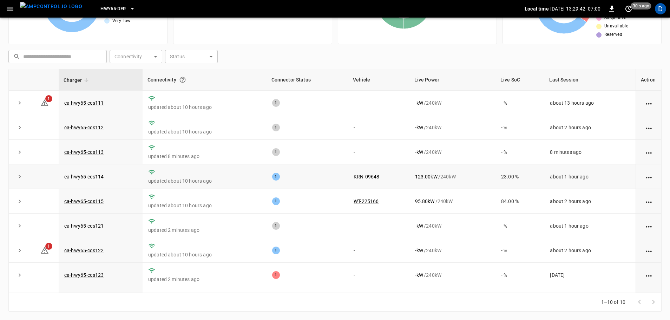
scroll to position [47, 0]
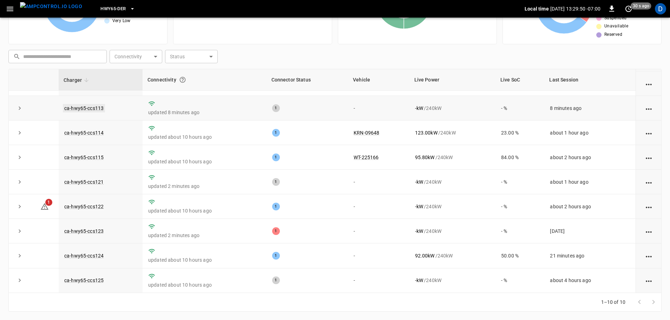
click at [91, 104] on link "ca-hwy65-ccs113" at bounding box center [84, 108] width 42 height 8
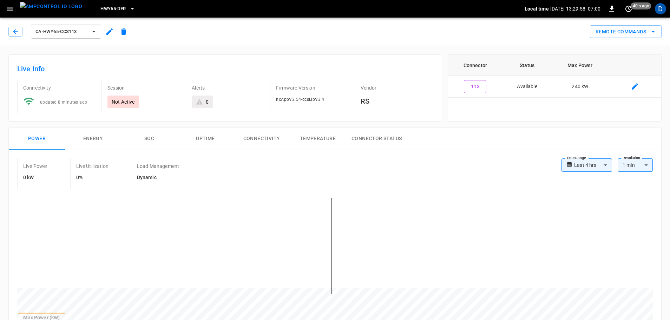
click at [54, 7] on img "menu" at bounding box center [51, 6] width 62 height 9
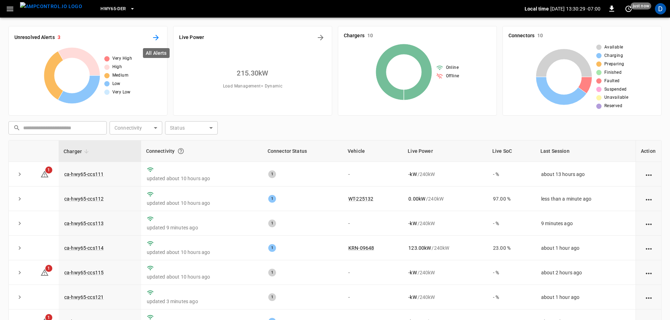
click at [158, 35] on icon "All Alerts" at bounding box center [156, 37] width 8 height 8
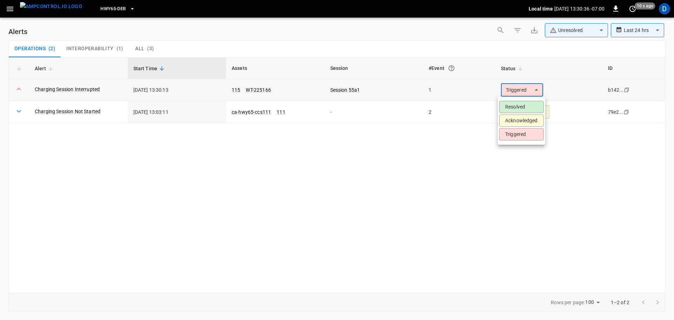
click at [516, 91] on body "**********" at bounding box center [337, 158] width 674 height 317
click at [515, 104] on li "Resolved" at bounding box center [521, 107] width 45 height 12
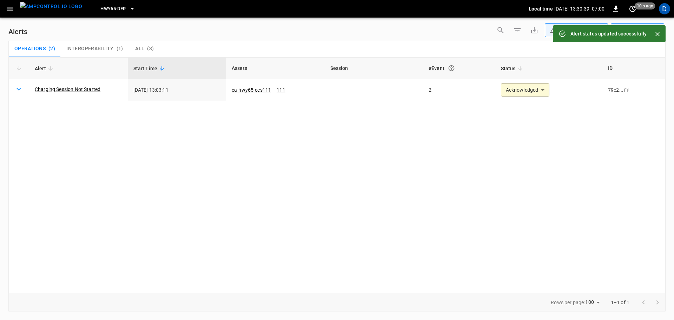
click at [67, 10] on img "menu" at bounding box center [51, 6] width 62 height 9
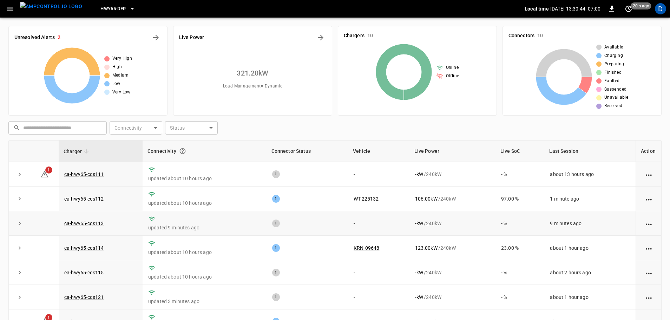
scroll to position [47, 0]
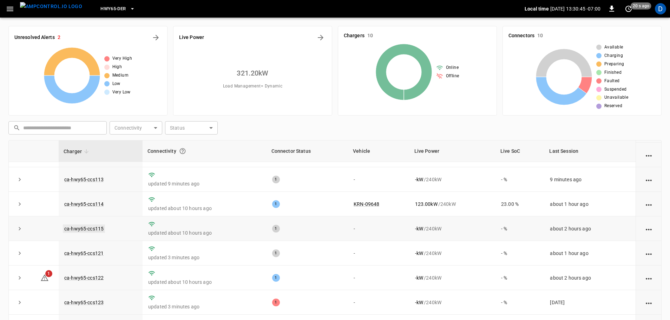
click at [90, 227] on link "ca-hwy65-ccs115" at bounding box center [84, 228] width 42 height 8
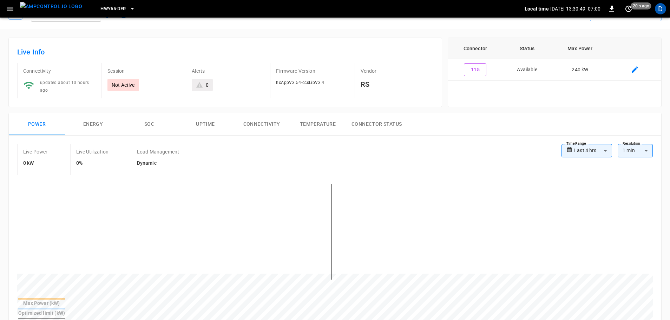
click at [55, 11] on img "menu" at bounding box center [51, 6] width 62 height 9
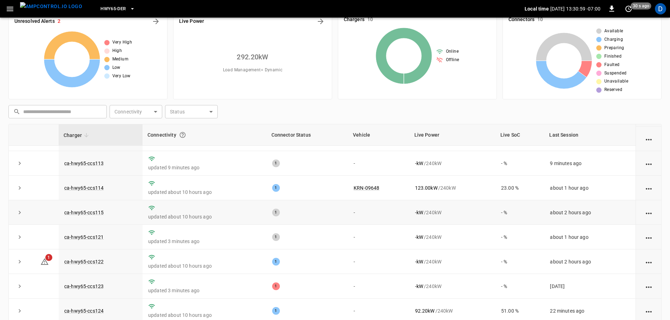
scroll to position [71, 0]
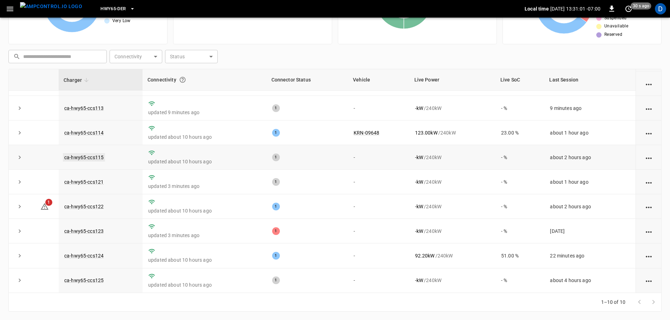
click at [94, 153] on link "ca-hwy65-ccs115" at bounding box center [84, 157] width 42 height 8
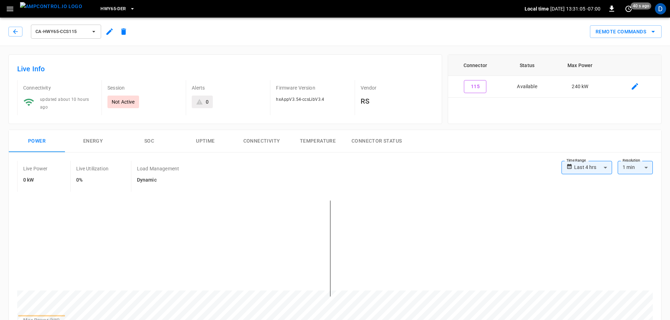
click at [262, 144] on button "Connectivity" at bounding box center [261, 141] width 56 height 22
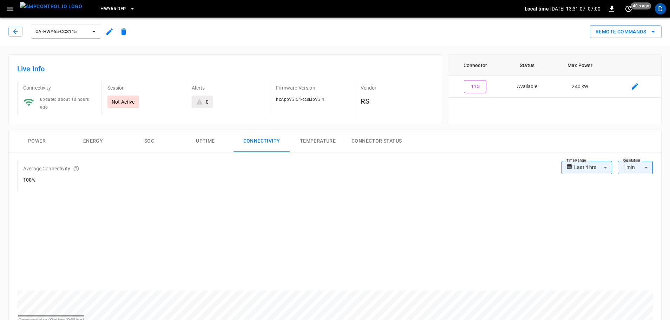
click at [202, 139] on button "Uptime" at bounding box center [205, 141] width 56 height 22
click at [158, 141] on button "SOC" at bounding box center [149, 141] width 56 height 22
click at [89, 136] on button "Energy" at bounding box center [93, 141] width 56 height 22
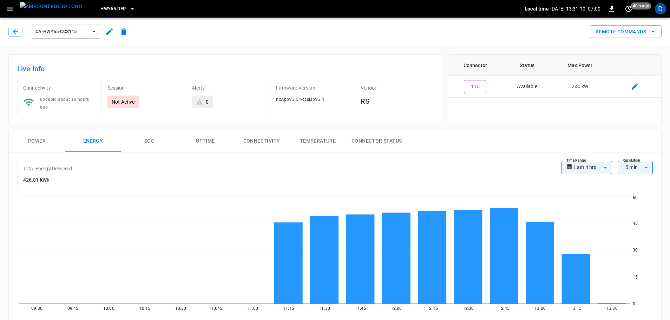
click at [268, 141] on button "Connectivity" at bounding box center [261, 141] width 56 height 22
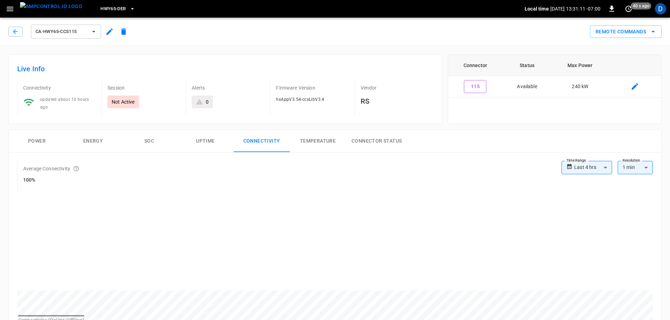
click at [370, 133] on button "Connector Status" at bounding box center [376, 141] width 61 height 22
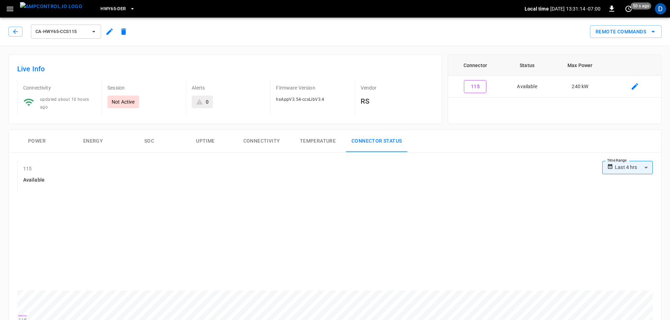
click at [49, 6] on img "menu" at bounding box center [51, 6] width 62 height 9
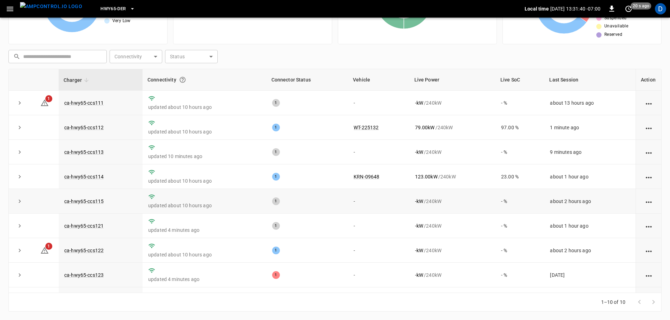
scroll to position [47, 0]
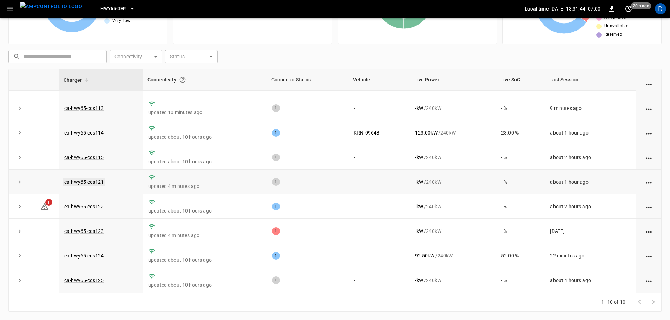
click at [98, 179] on link "ca-hwy65-ccs121" at bounding box center [84, 182] width 42 height 8
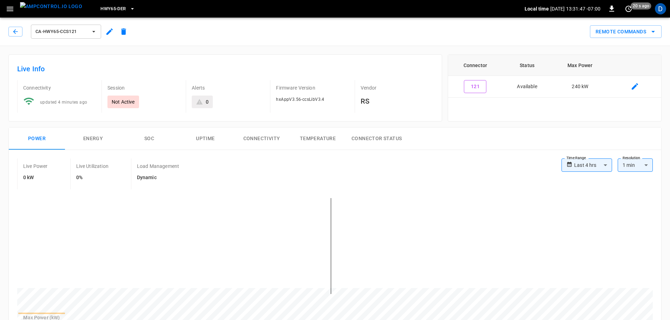
click at [53, 8] on img "menu" at bounding box center [51, 6] width 62 height 9
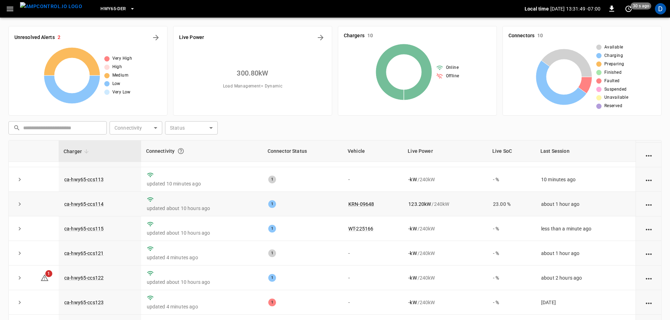
scroll to position [71, 0]
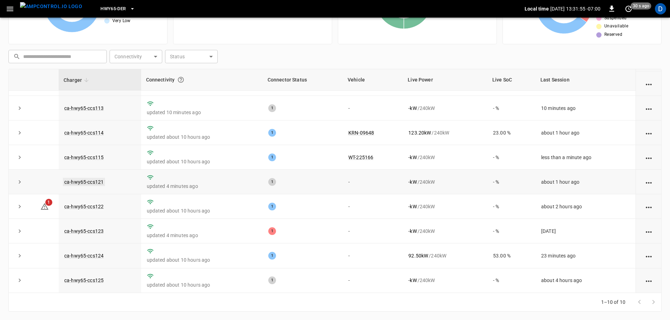
click at [96, 181] on link "ca-hwy65-ccs121" at bounding box center [84, 182] width 42 height 8
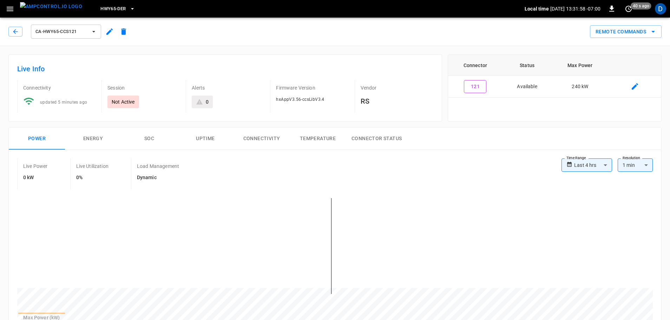
drag, startPoint x: 53, startPoint y: 11, endPoint x: 44, endPoint y: 8, distance: 8.9
click at [44, 8] on img "menu" at bounding box center [51, 6] width 62 height 9
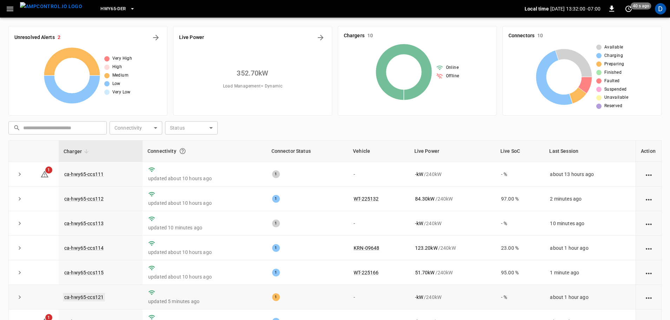
click at [91, 299] on link "ca-hwy65-ccs121" at bounding box center [84, 297] width 42 height 8
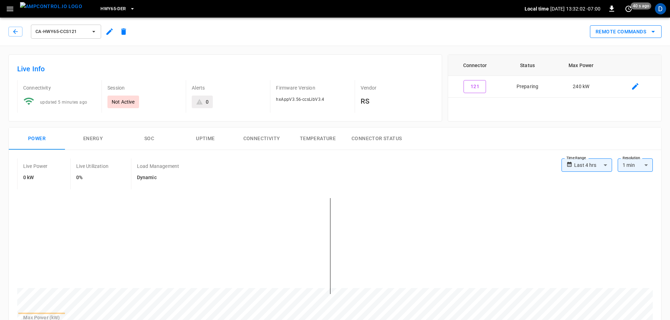
click at [621, 33] on button "Remote Commands" at bounding box center [626, 31] width 72 height 13
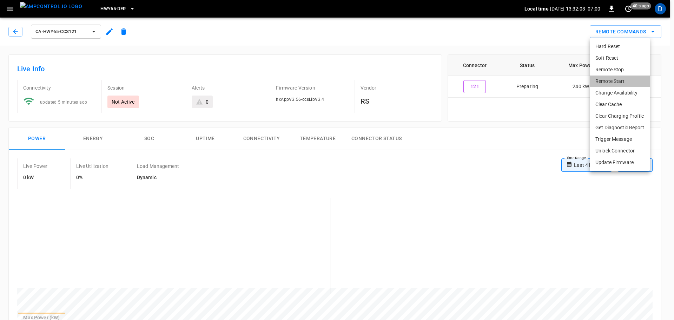
click at [615, 79] on li "Remote Start" at bounding box center [620, 81] width 60 height 12
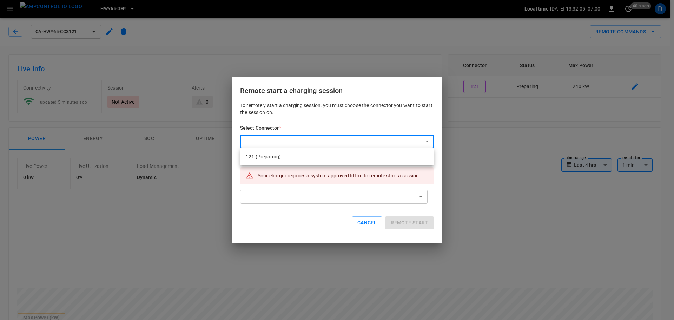
click at [305, 158] on li "121 (Preparing)" at bounding box center [337, 157] width 194 height 12
type input "**********"
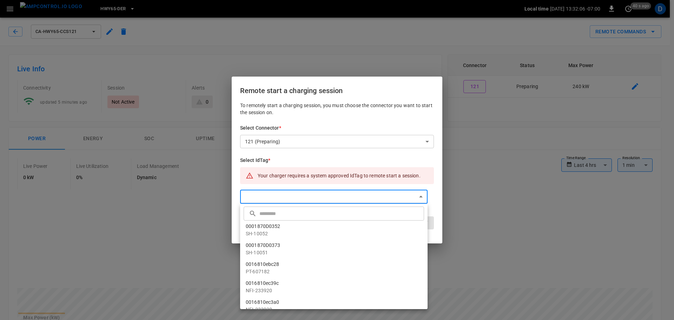
click at [289, 217] on input "text" at bounding box center [340, 213] width 163 height 19
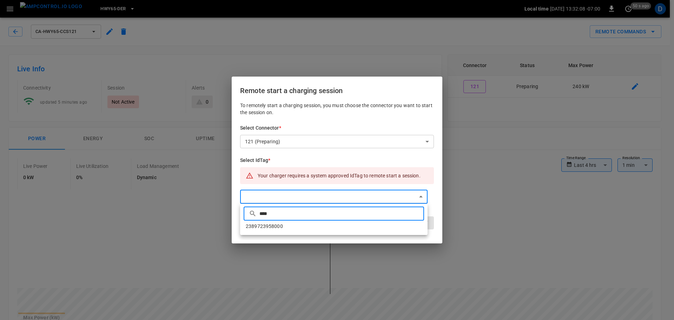
type input "****"
click at [309, 225] on li "2389723958000" at bounding box center [333, 226] width 187 height 12
type input "**********"
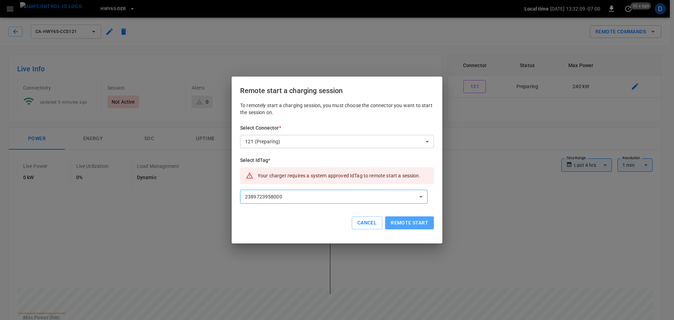
click at [396, 224] on button "Remote start" at bounding box center [409, 222] width 49 height 13
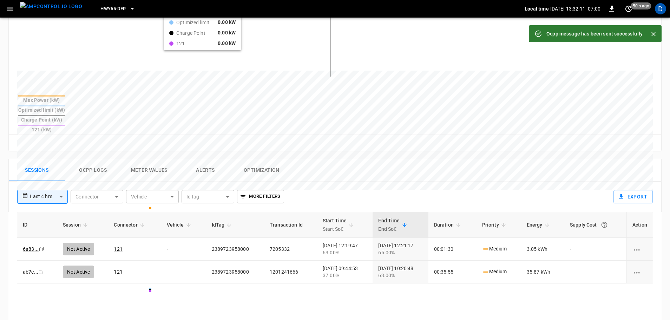
scroll to position [220, 0]
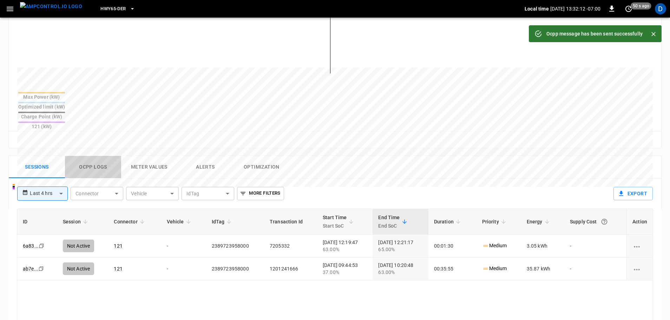
click at [88, 156] on button "Ocpp logs" at bounding box center [93, 167] width 56 height 22
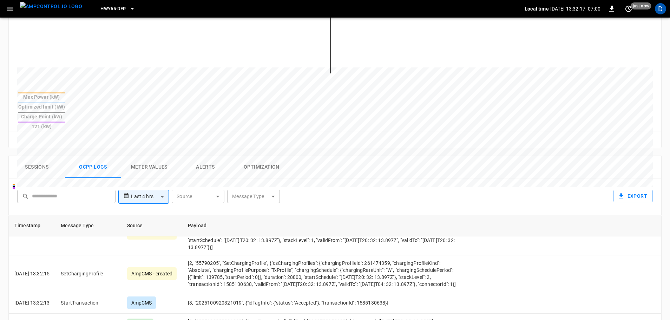
scroll to position [71, 0]
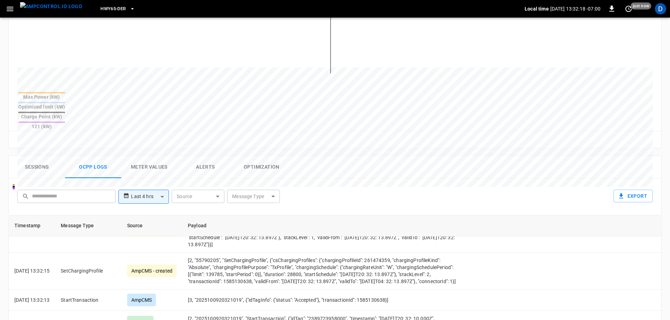
click at [34, 156] on button "Sessions" at bounding box center [37, 167] width 56 height 22
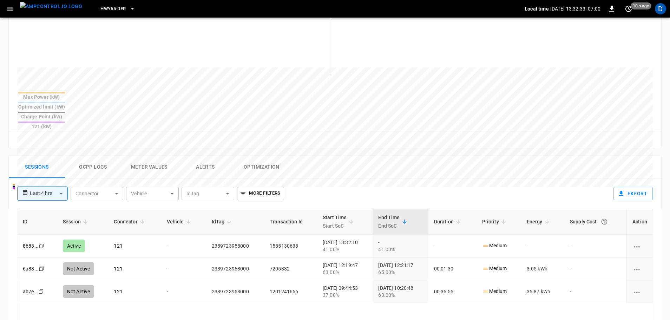
click at [60, 8] on img "menu" at bounding box center [51, 6] width 62 height 9
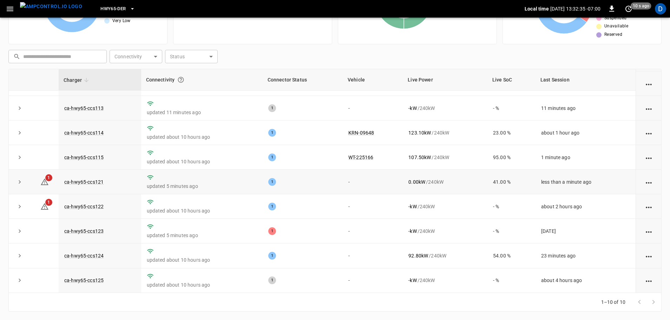
scroll to position [46, 0]
click at [89, 206] on link "ca-hwy65-ccs122" at bounding box center [84, 206] width 42 height 8
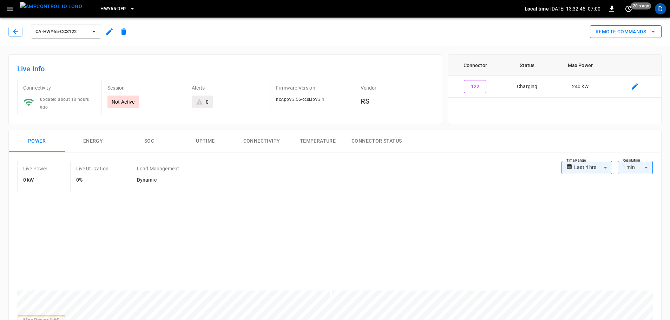
click at [613, 30] on button "Remote Commands" at bounding box center [626, 31] width 72 height 13
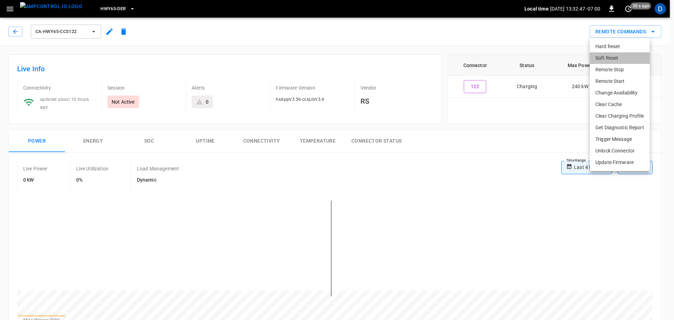
click at [608, 59] on li "Soft Reset" at bounding box center [620, 58] width 60 height 12
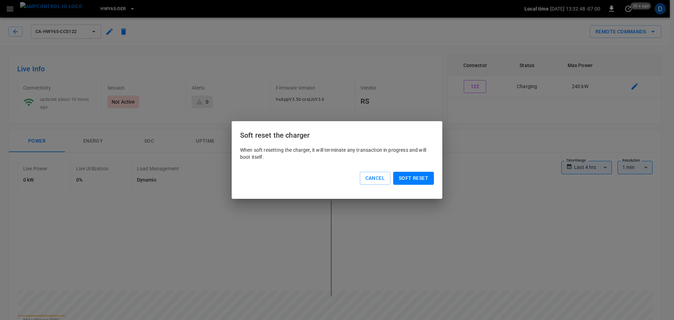
click at [433, 169] on div "Soft reset" at bounding box center [412, 177] width 44 height 16
click at [417, 181] on button "Soft reset" at bounding box center [413, 178] width 41 height 13
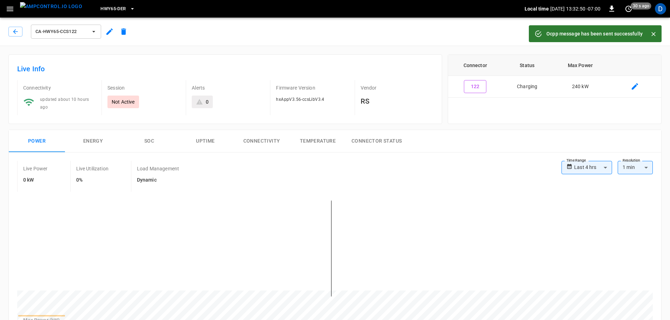
click at [53, 10] on img "menu" at bounding box center [51, 6] width 62 height 9
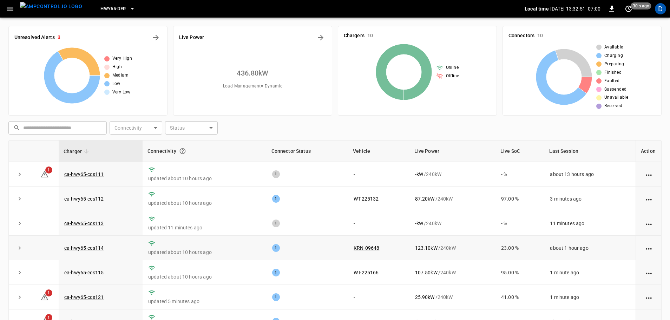
scroll to position [47, 0]
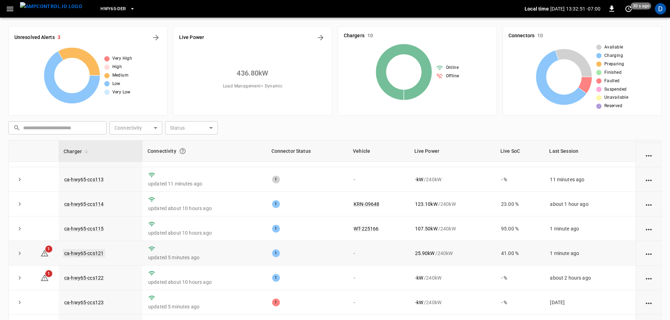
click at [87, 252] on link "ca-hwy65-ccs121" at bounding box center [84, 253] width 42 height 8
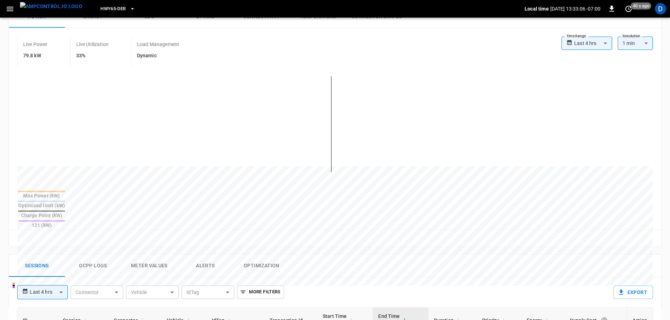
scroll to position [59, 0]
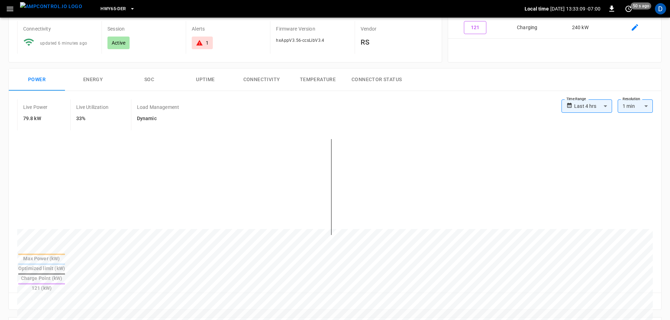
click at [89, 78] on button "Energy" at bounding box center [93, 79] width 56 height 22
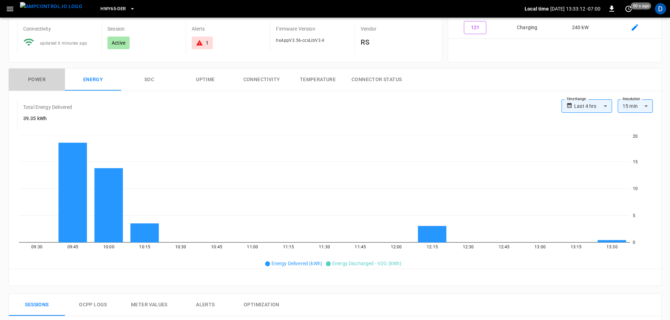
click at [37, 78] on button "Power" at bounding box center [37, 79] width 56 height 22
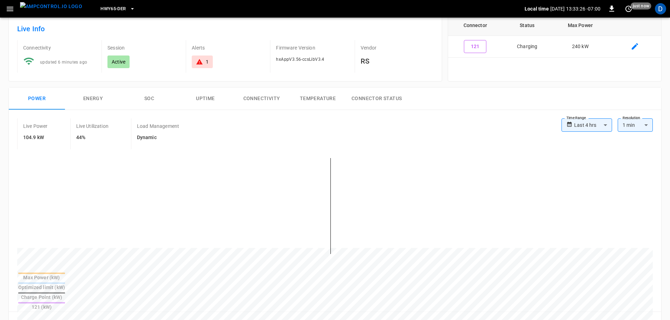
scroll to position [0, 0]
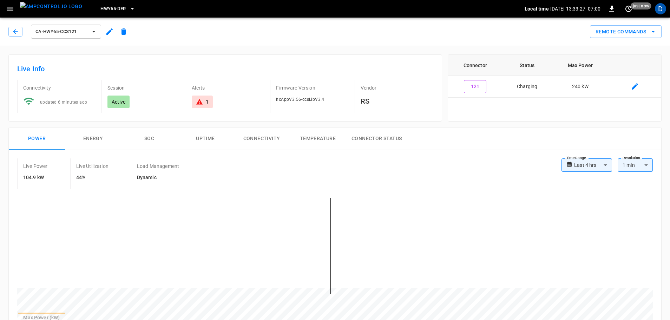
click at [52, 6] on img "menu" at bounding box center [51, 6] width 62 height 9
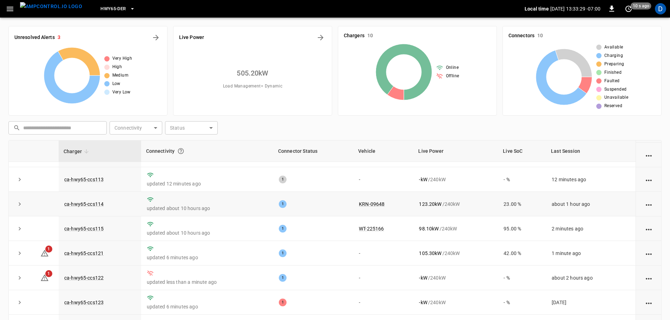
scroll to position [71, 0]
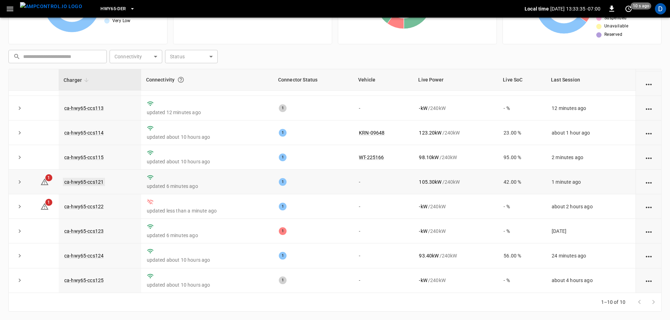
click at [88, 181] on link "ca-hwy65-ccs121" at bounding box center [84, 182] width 42 height 8
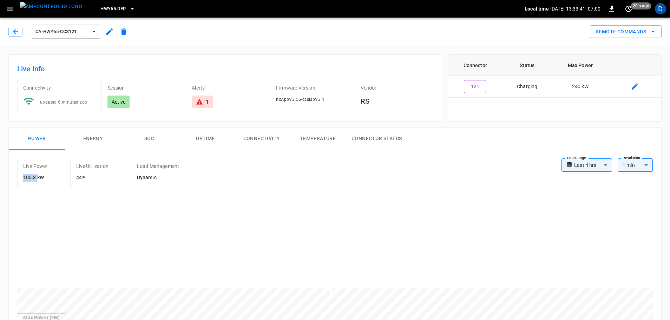
drag, startPoint x: 23, startPoint y: 178, endPoint x: 38, endPoint y: 177, distance: 14.7
click at [38, 177] on h6 "105.3 kW" at bounding box center [35, 178] width 25 height 8
click at [59, 178] on div "Live Power 105.4 kW" at bounding box center [43, 173] width 53 height 31
click at [54, 11] on img "menu" at bounding box center [51, 6] width 62 height 9
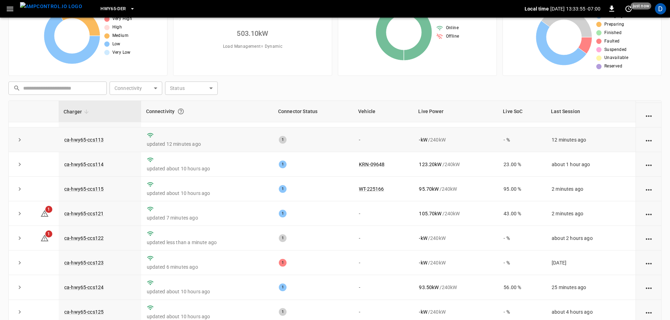
scroll to position [40, 0]
click at [156, 46] on div "Very High High Medium Low Very Low" at bounding box center [87, 35] width 147 height 56
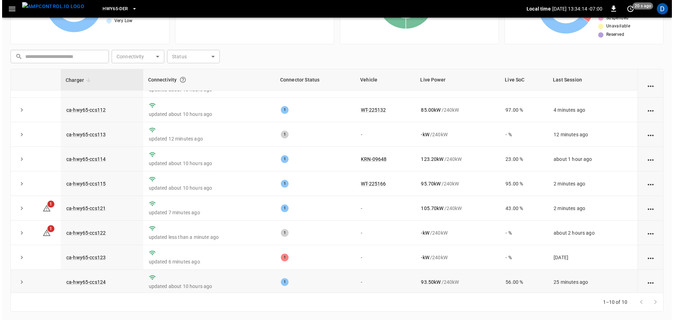
scroll to position [0, 0]
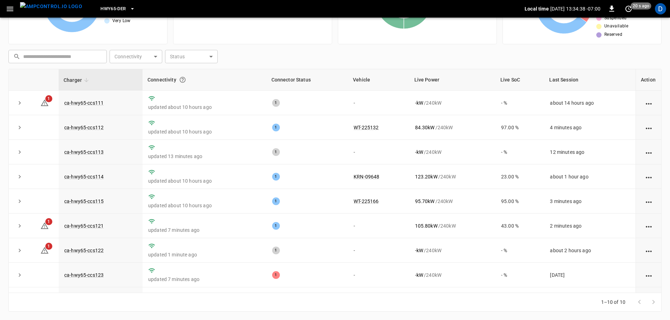
click at [105, 10] on span "HWY65-DER" at bounding box center [112, 9] width 25 height 8
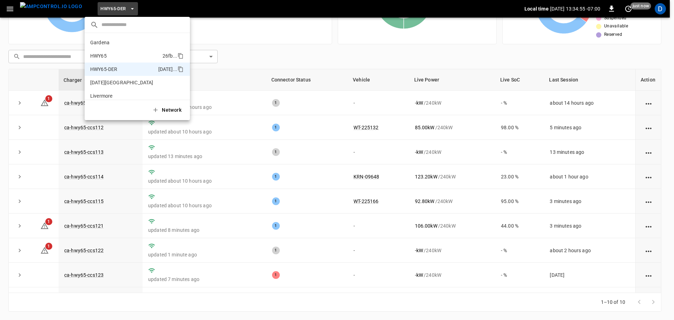
click at [106, 54] on p "HWY65" at bounding box center [125, 55] width 70 height 7
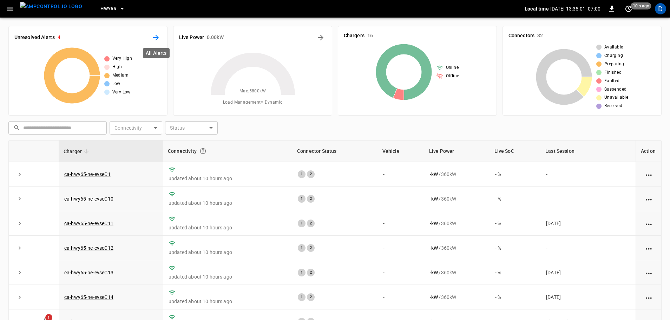
click at [153, 35] on icon "All Alerts" at bounding box center [156, 37] width 8 height 8
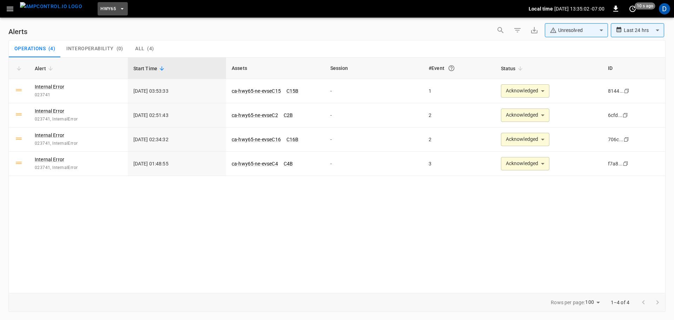
click at [100, 6] on span "HWY65" at bounding box center [107, 9] width 15 height 8
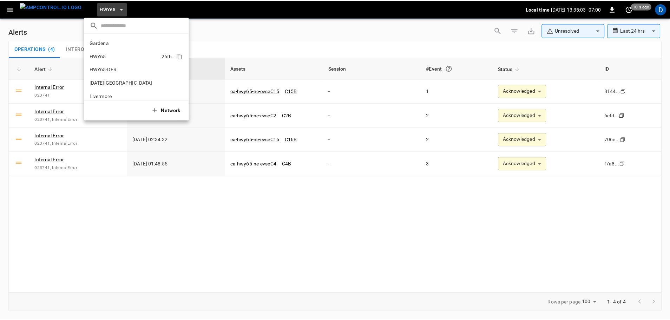
scroll to position [11, 0]
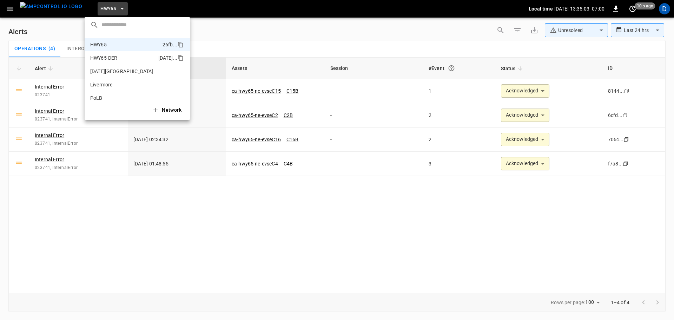
click at [114, 55] on p "HWY65-DER" at bounding box center [122, 57] width 65 height 7
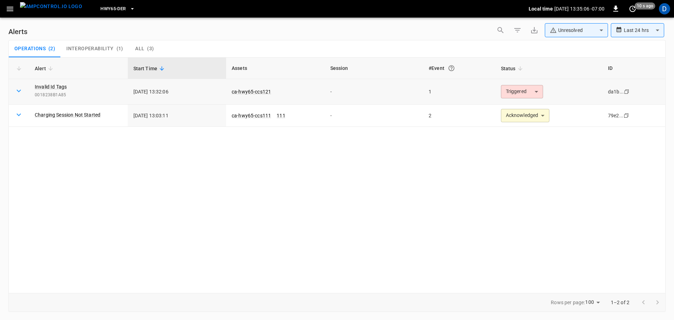
click at [502, 95] on body "**********" at bounding box center [337, 158] width 674 height 317
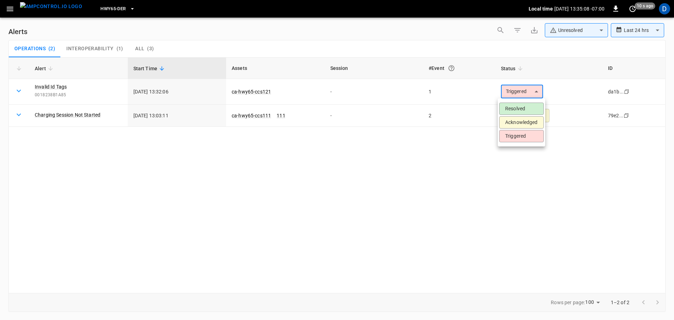
click at [257, 94] on div at bounding box center [337, 160] width 674 height 320
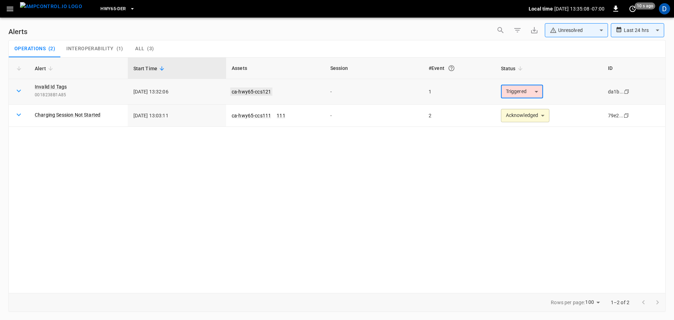
click at [251, 88] on link "ca-hwy65-ccs121" at bounding box center [251, 91] width 42 height 8
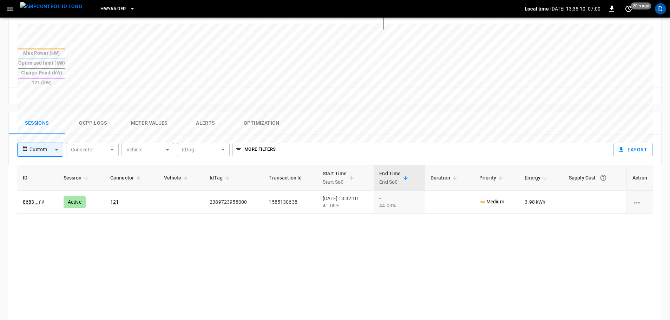
scroll to position [264, 0]
click at [51, 9] on img "menu" at bounding box center [51, 6] width 62 height 9
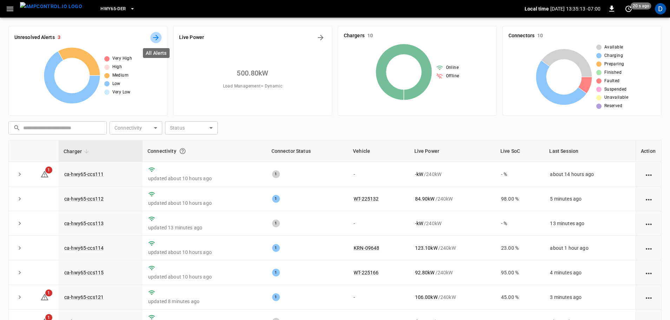
click at [159, 37] on icon "All Alerts" at bounding box center [156, 37] width 8 height 8
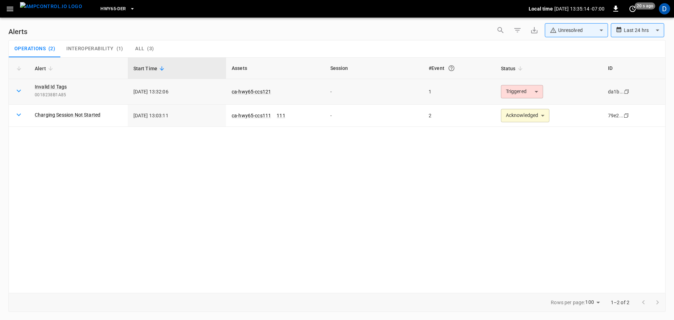
click at [510, 89] on body "**********" at bounding box center [337, 158] width 674 height 317
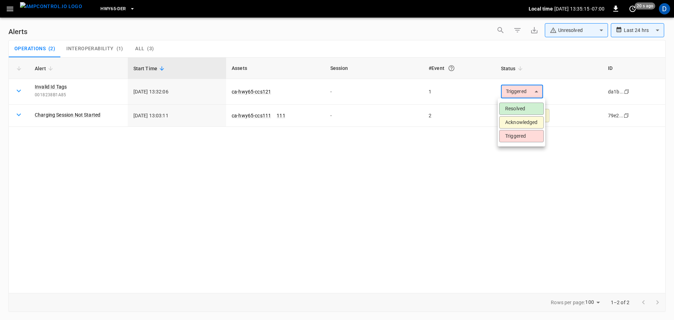
click at [515, 106] on li "Resolved" at bounding box center [521, 109] width 45 height 12
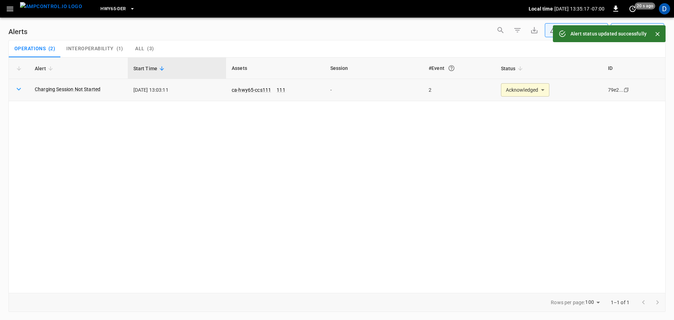
click at [509, 85] on body "**********" at bounding box center [337, 158] width 674 height 317
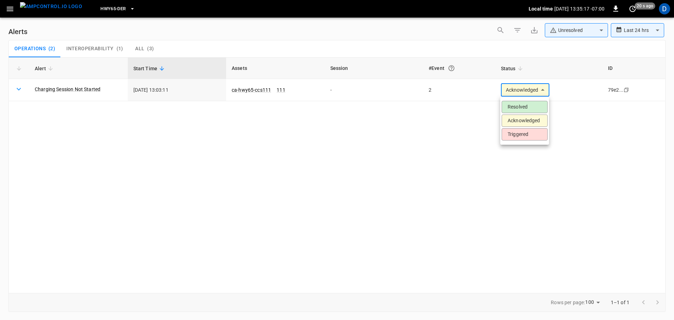
click at [514, 103] on li "Resolved" at bounding box center [525, 107] width 46 height 12
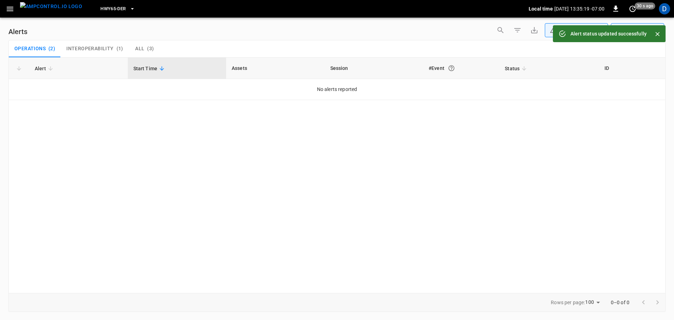
click at [112, 10] on span "HWY65-DER" at bounding box center [112, 9] width 25 height 8
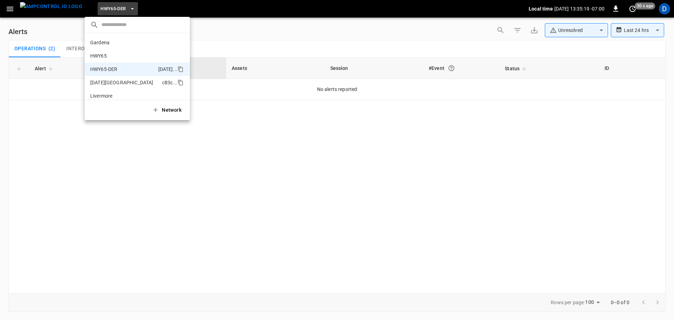
scroll to position [25, 0]
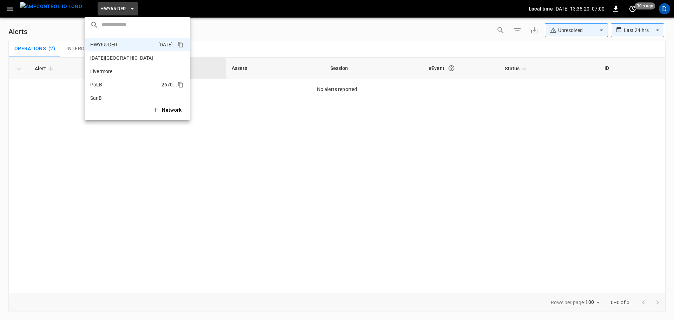
click at [106, 82] on p "PoLB" at bounding box center [124, 84] width 68 height 7
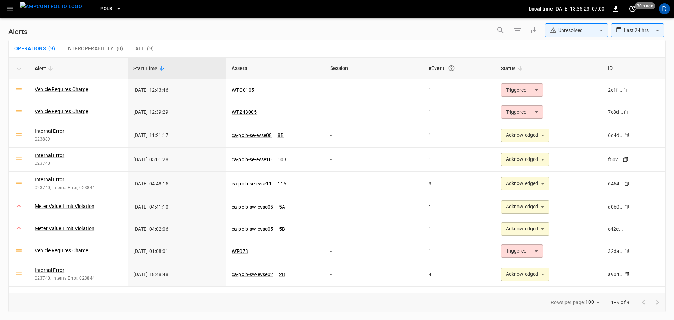
click at [100, 9] on span "PoLB" at bounding box center [106, 9] width 12 height 8
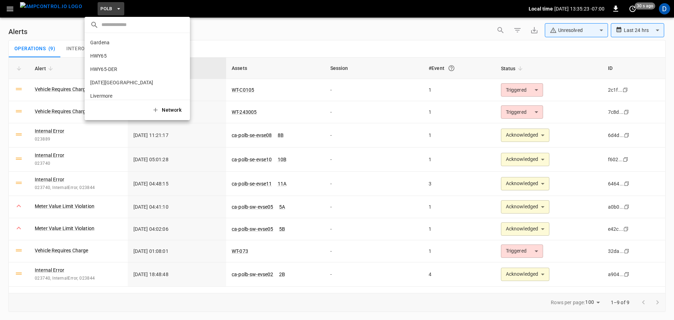
scroll to position [59, 0]
click at [114, 67] on li "SanB 5792 ..." at bounding box center [137, 63] width 105 height 13
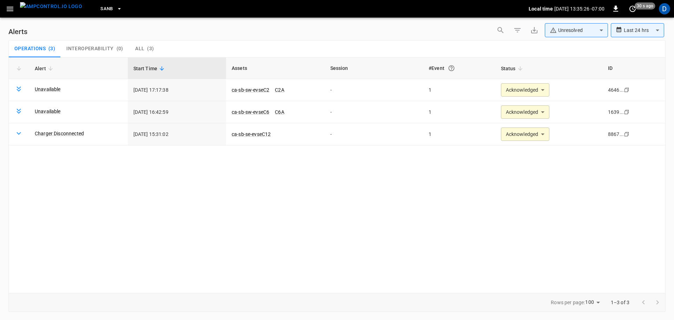
click at [53, 11] on img "menu" at bounding box center [51, 6] width 62 height 9
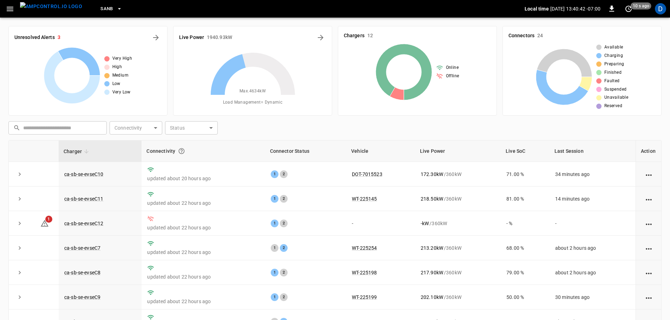
click at [101, 6] on button "SanB" at bounding box center [111, 9] width 27 height 14
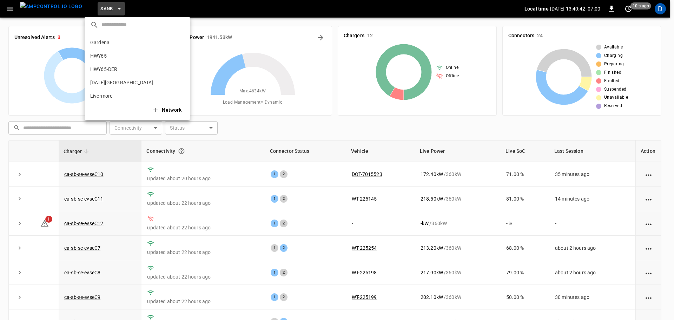
scroll to position [59, 0]
click at [106, 50] on p "PoLB" at bounding box center [124, 50] width 68 height 7
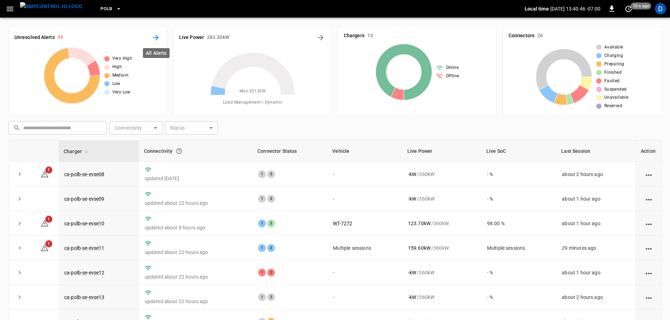
click at [158, 38] on icon "All Alerts" at bounding box center [156, 38] width 6 height 6
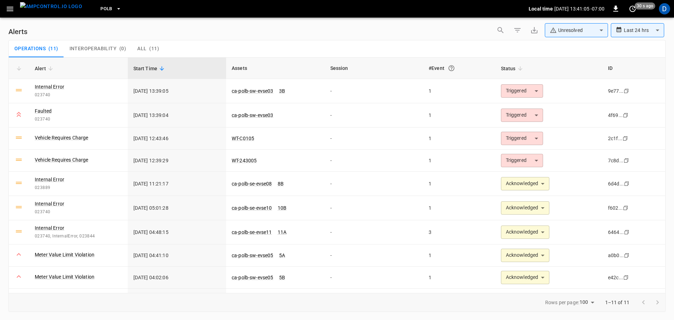
click at [115, 12] on icon "button" at bounding box center [118, 8] width 7 height 7
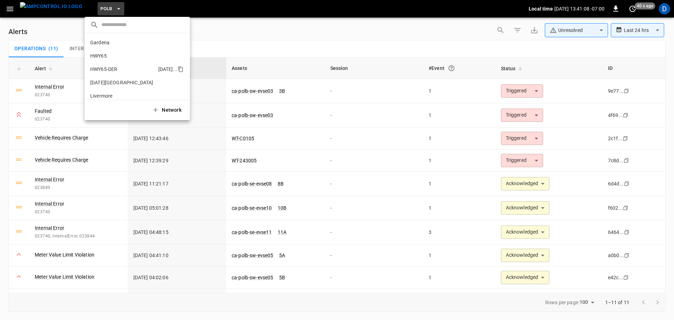
click at [112, 66] on p "HWY65-DER" at bounding box center [122, 69] width 65 height 7
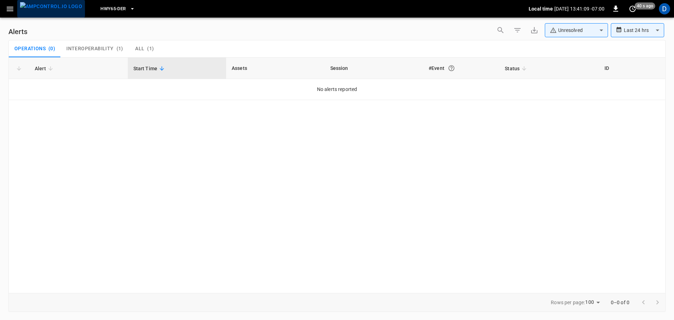
click at [56, 11] on img "menu" at bounding box center [51, 6] width 62 height 9
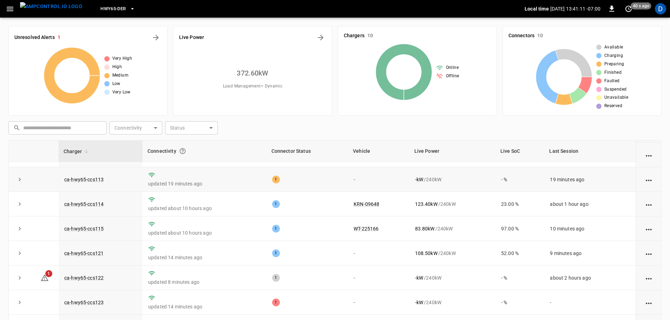
scroll to position [71, 0]
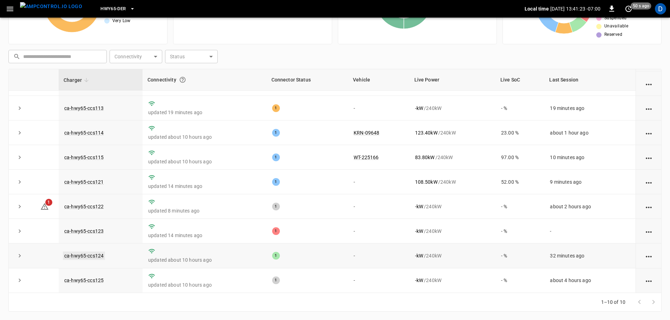
click at [96, 257] on link "ca-hwy65-ccs124" at bounding box center [84, 255] width 42 height 8
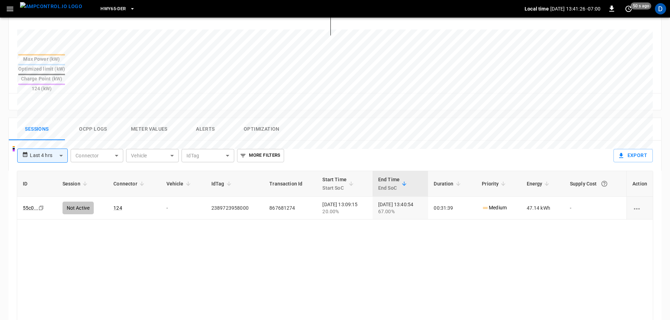
scroll to position [261, 0]
click at [103, 118] on button "Ocpp logs" at bounding box center [93, 129] width 56 height 22
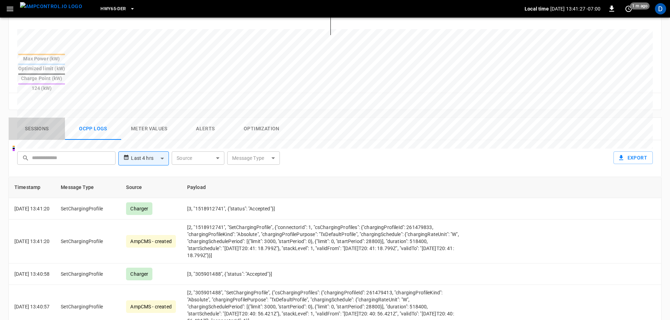
click at [35, 118] on button "Sessions" at bounding box center [37, 129] width 56 height 22
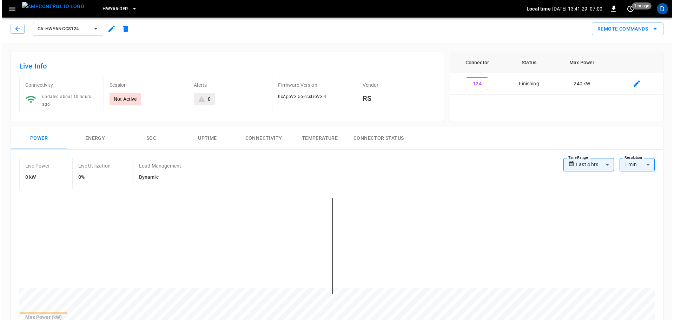
scroll to position [0, 0]
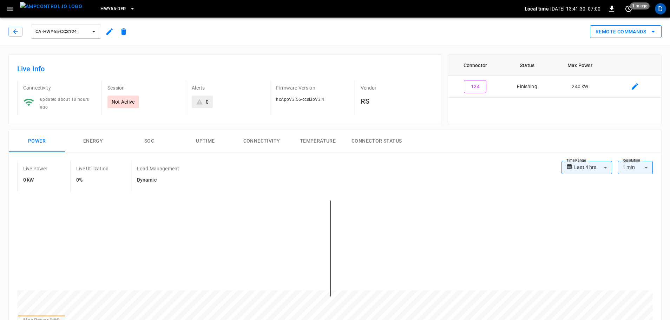
click at [633, 34] on button "Remote Commands" at bounding box center [626, 31] width 72 height 13
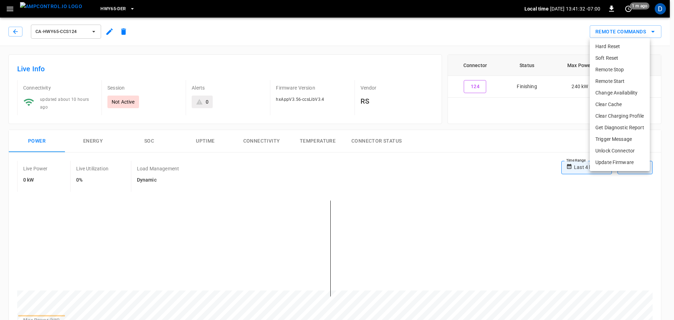
click at [607, 59] on li "Soft Reset" at bounding box center [620, 58] width 60 height 12
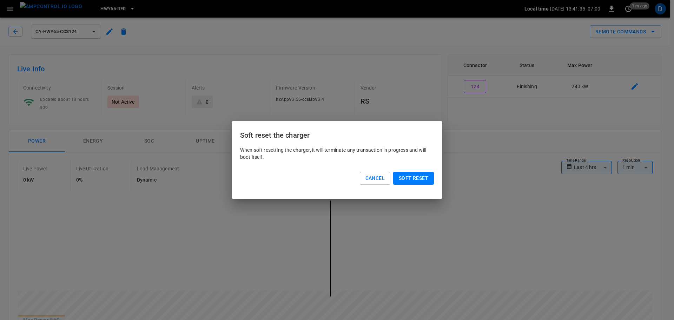
click at [418, 176] on button "Soft reset" at bounding box center [413, 178] width 41 height 13
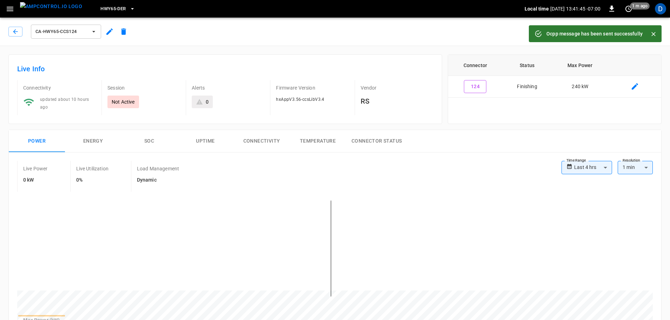
drag, startPoint x: 58, startPoint y: 9, endPoint x: 104, endPoint y: 11, distance: 45.4
click at [58, 9] on img "menu" at bounding box center [51, 6] width 62 height 9
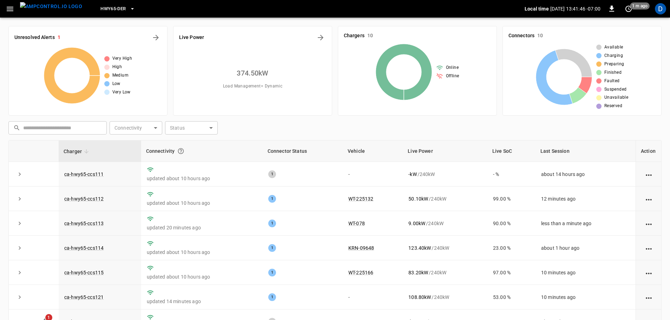
click at [104, 11] on span "HWY65-DER" at bounding box center [112, 9] width 25 height 8
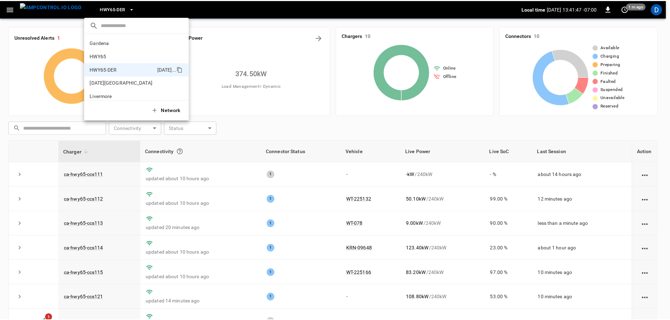
scroll to position [25, 0]
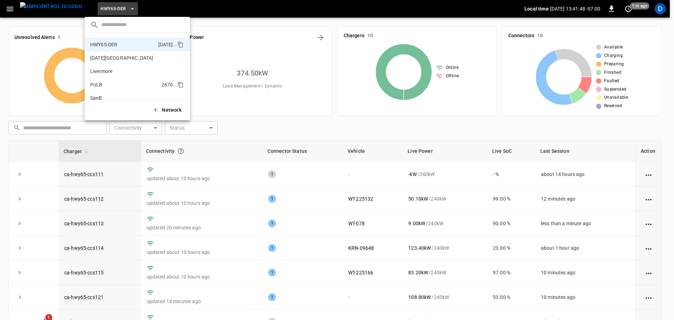
click at [107, 83] on p "PoLB" at bounding box center [124, 84] width 68 height 7
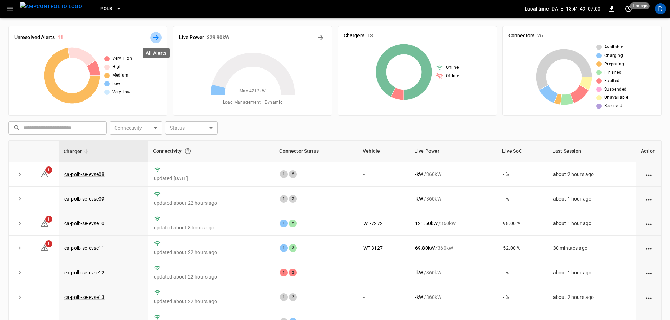
click at [157, 40] on icon "All Alerts" at bounding box center [156, 37] width 8 height 8
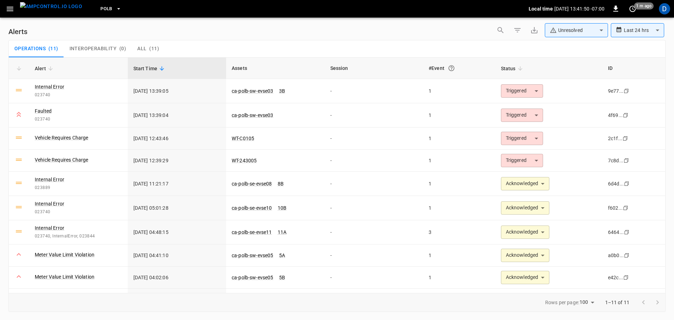
click at [576, 30] on body "**********" at bounding box center [337, 158] width 674 height 317
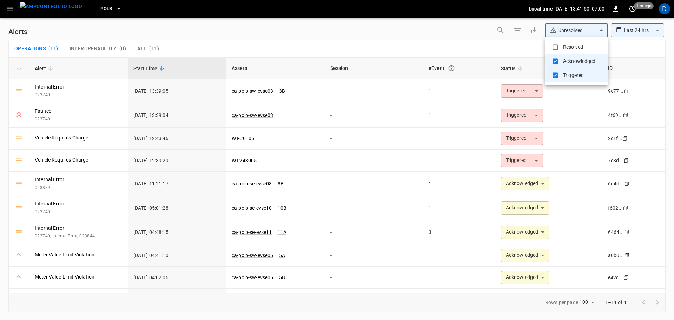
click at [566, 45] on li "Resolved" at bounding box center [576, 47] width 63 height 14
type input "**********"
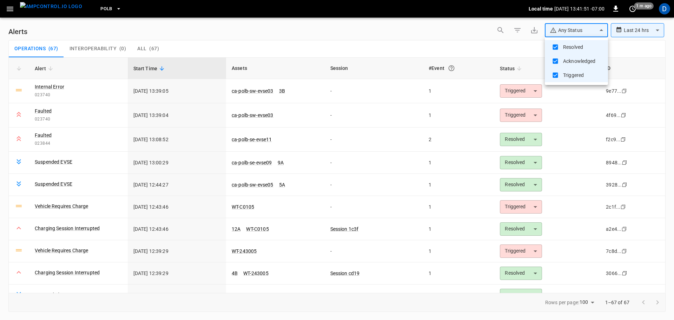
click at [350, 40] on div at bounding box center [337, 160] width 674 height 320
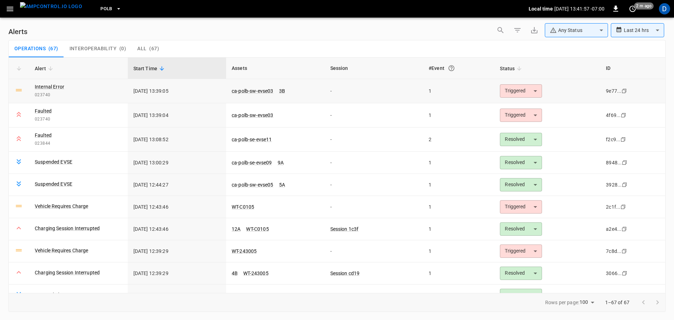
click at [508, 91] on body "**********" at bounding box center [337, 158] width 674 height 317
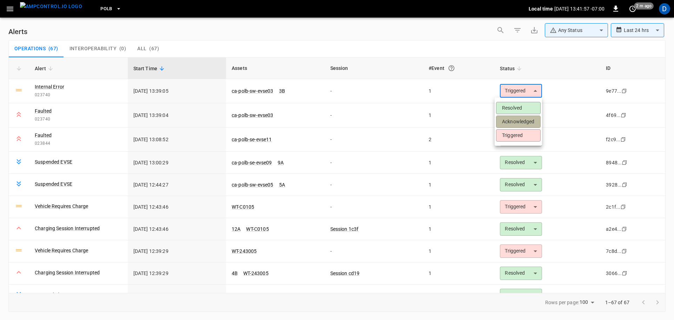
click at [511, 121] on li "Acknowledged" at bounding box center [518, 122] width 45 height 12
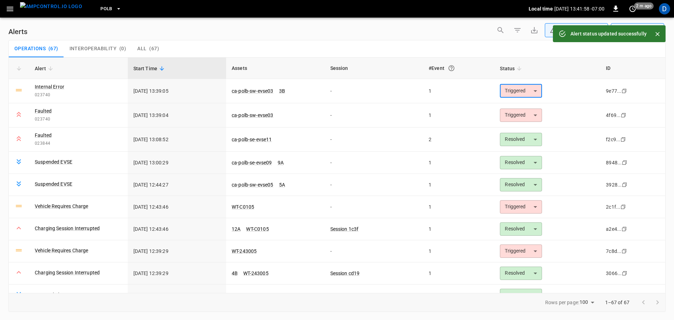
type input "**********"
click at [439, 48] on div "Operations ( 67 ) Interoperability ( 0 ) All ( 67 )" at bounding box center [337, 48] width 656 height 17
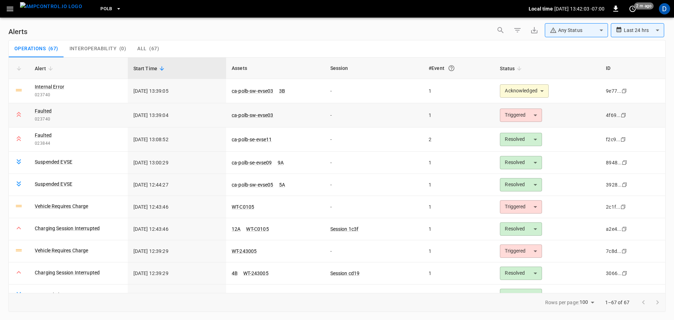
click at [514, 119] on body "**********" at bounding box center [337, 158] width 674 height 317
click at [515, 145] on li "Acknowledged" at bounding box center [518, 146] width 45 height 12
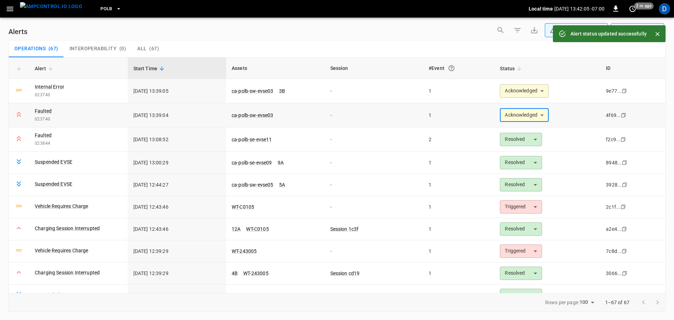
type input "**********"
click at [249, 116] on link "ca-polb-sw-evse03" at bounding box center [252, 115] width 45 height 8
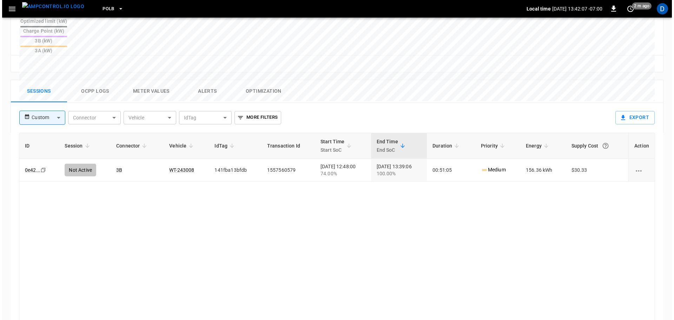
scroll to position [309, 0]
click at [96, 80] on button "Ocpp logs" at bounding box center [93, 91] width 56 height 22
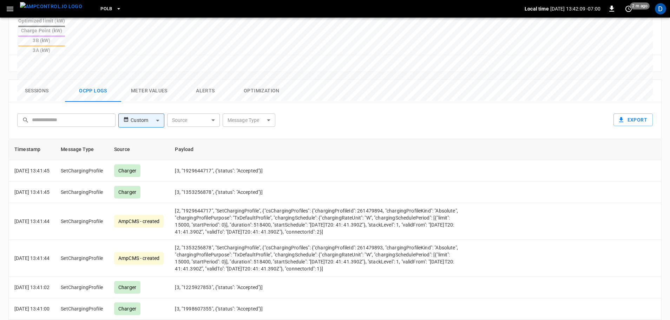
click at [239, 89] on body "PoLB Local time [DATE] 13:42:09 -07:00 0 2 m ago D ca-polb-sw-evse03 Remote Com…" at bounding box center [335, 40] width 670 height 699
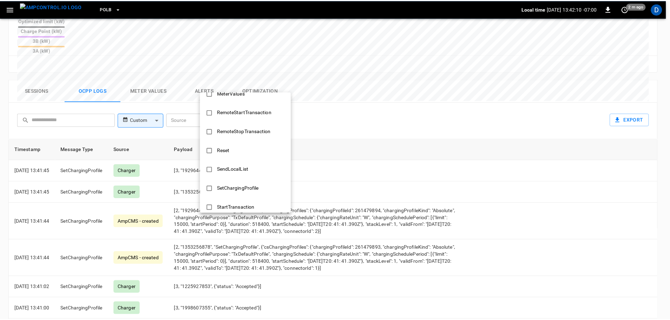
scroll to position [340, 0]
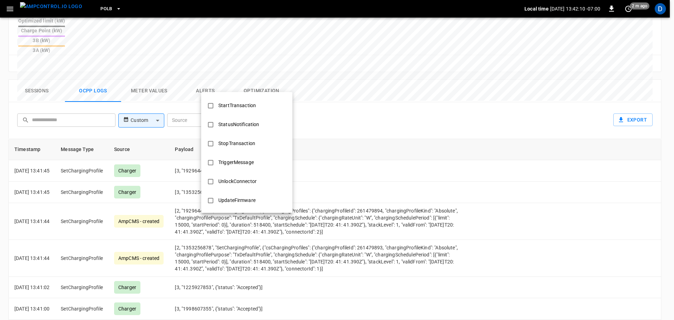
click at [229, 145] on div "StopTransaction" at bounding box center [236, 143] width 45 height 13
type input "**********"
click at [367, 159] on div at bounding box center [337, 160] width 674 height 320
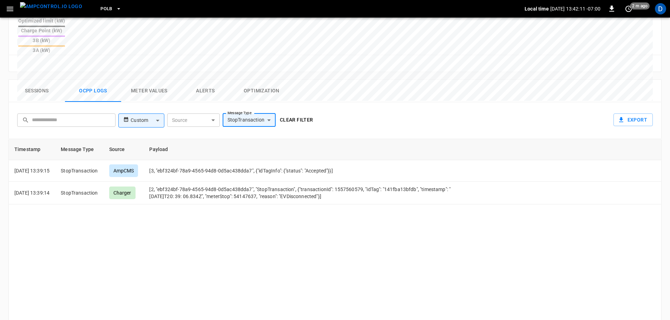
click at [298, 113] on button "Clear filter" at bounding box center [296, 119] width 39 height 13
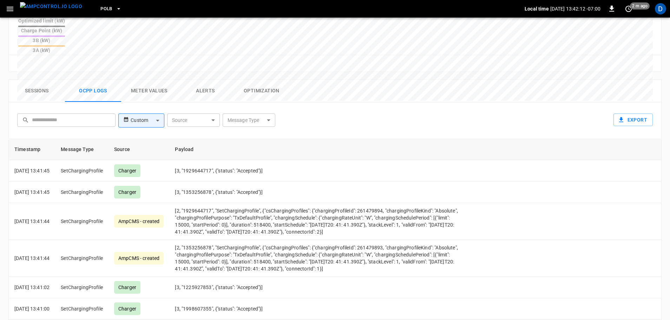
click at [40, 80] on button "Sessions" at bounding box center [37, 91] width 56 height 22
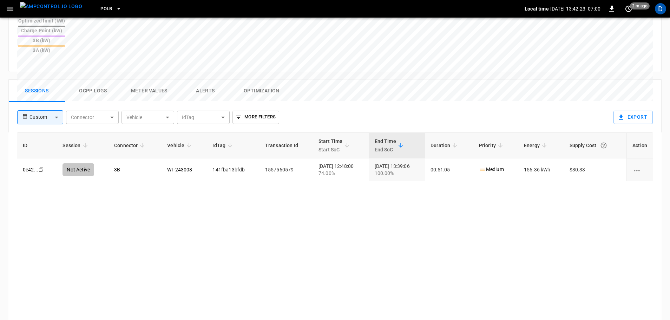
drag, startPoint x: 45, startPoint y: 13, endPoint x: 66, endPoint y: 0, distance: 25.3
click at [45, 11] on img "menu" at bounding box center [51, 6] width 62 height 9
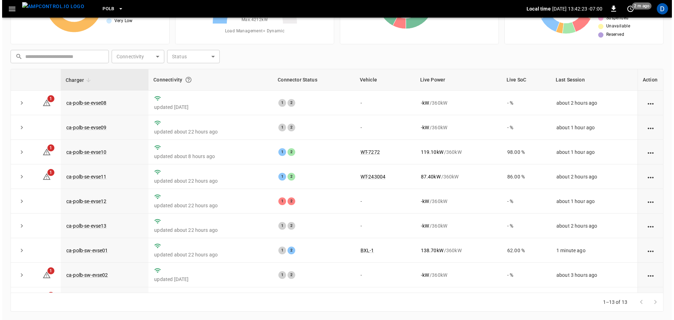
scroll to position [71, 0]
click at [100, 11] on span "PoLB" at bounding box center [106, 9] width 12 height 8
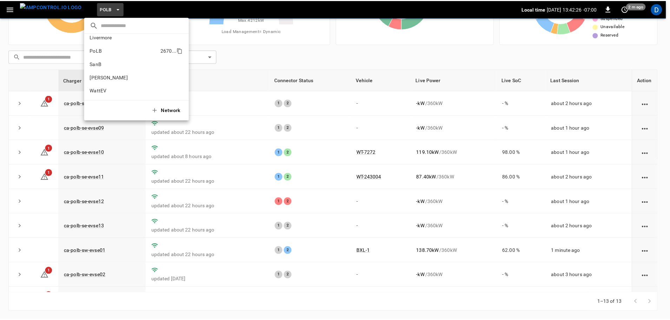
scroll to position [0, 0]
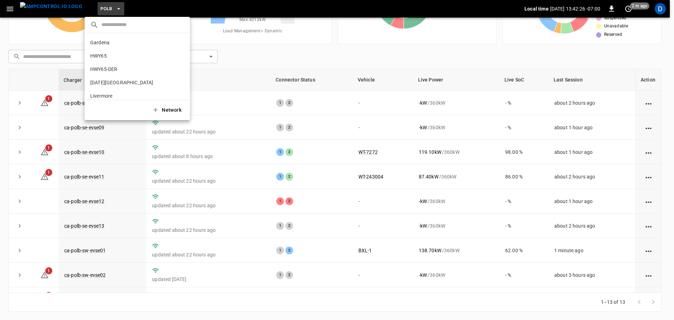
click at [245, 48] on div at bounding box center [337, 160] width 674 height 320
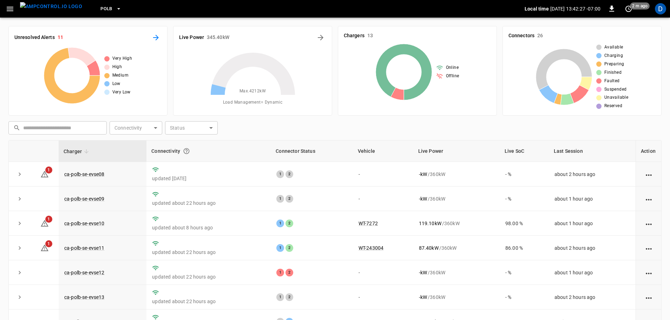
click at [157, 40] on icon "All Alerts" at bounding box center [156, 37] width 8 height 8
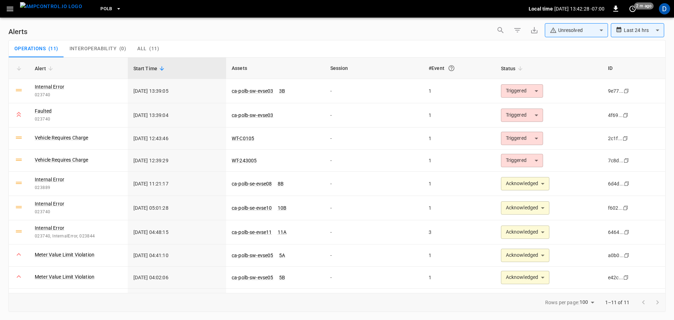
type input "**********"
click at [51, 7] on img "menu" at bounding box center [51, 6] width 62 height 9
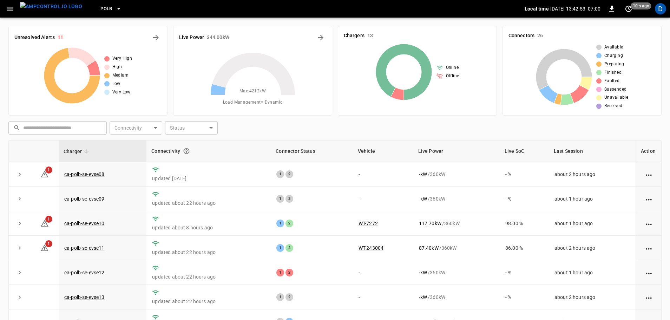
click at [100, 8] on span "PoLB" at bounding box center [106, 9] width 12 height 8
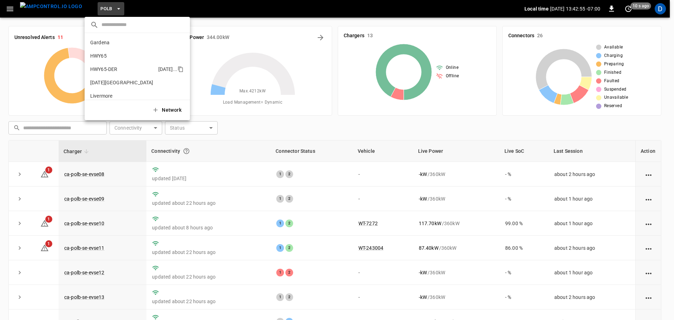
click at [111, 68] on p "HWY65-DER" at bounding box center [122, 69] width 65 height 7
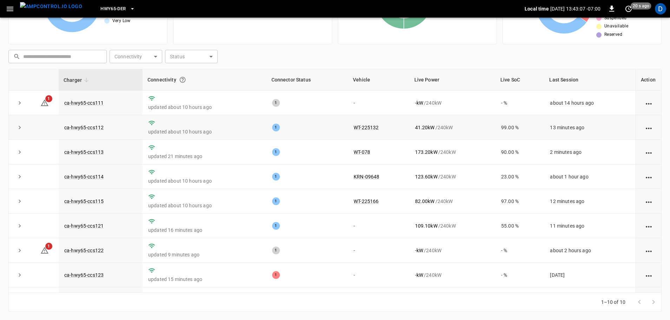
scroll to position [47, 0]
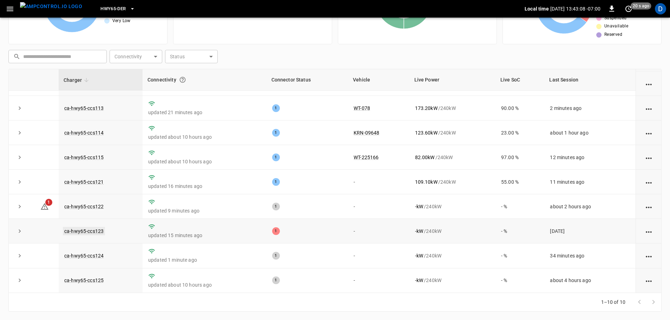
click at [95, 230] on link "ca-hwy65-ccs123" at bounding box center [84, 231] width 42 height 8
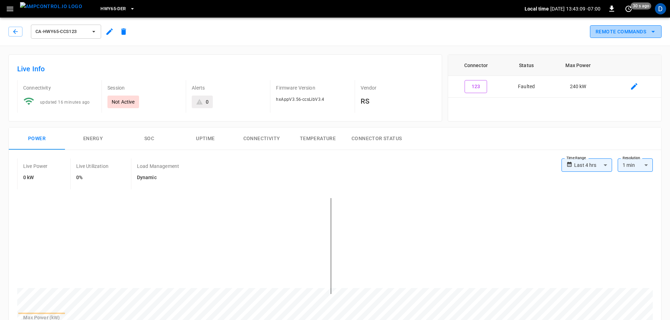
click at [629, 30] on button "Remote Commands" at bounding box center [626, 31] width 72 height 13
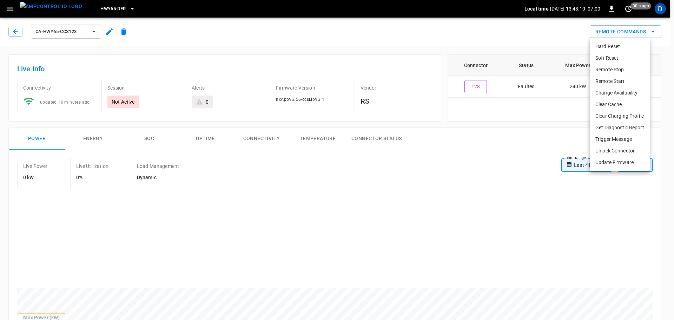
click at [612, 57] on li "Soft Reset" at bounding box center [620, 58] width 60 height 12
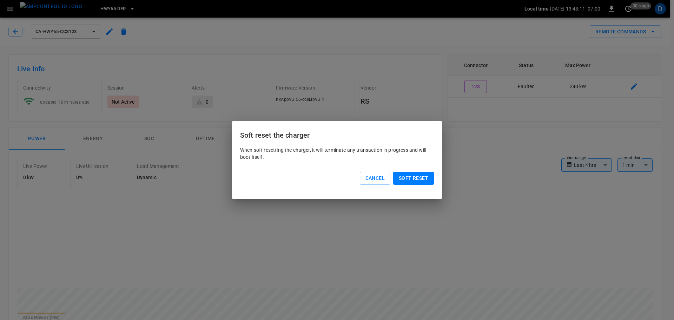
click at [416, 179] on button "Soft reset" at bounding box center [413, 178] width 41 height 13
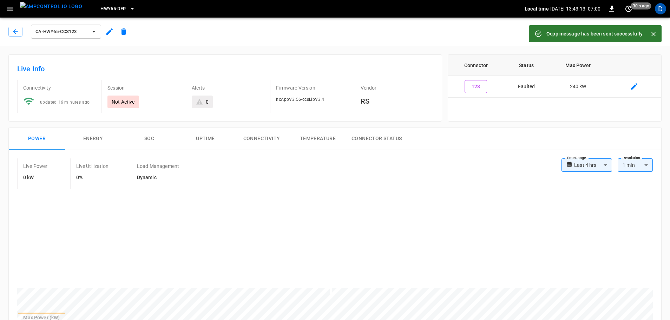
click at [54, 7] on img "menu" at bounding box center [51, 6] width 62 height 9
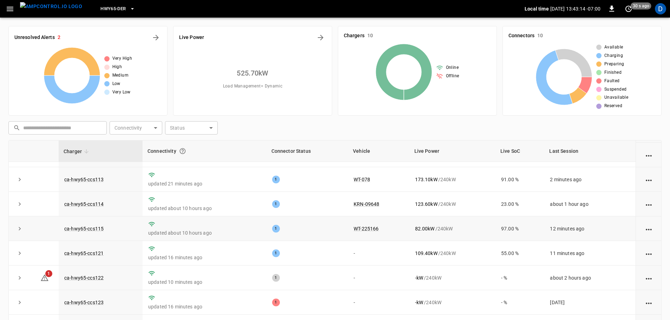
scroll to position [71, 0]
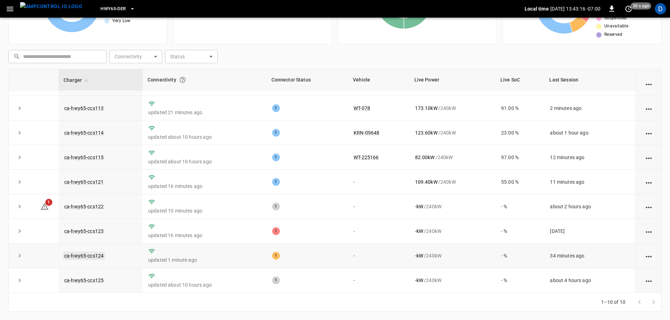
click at [93, 254] on link "ca-hwy65-ccs124" at bounding box center [84, 255] width 42 height 8
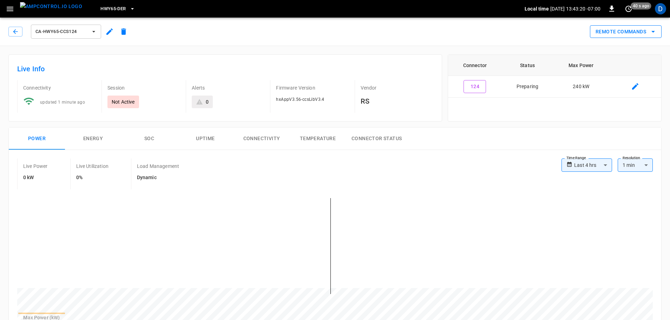
click at [626, 35] on button "Remote Commands" at bounding box center [626, 31] width 72 height 13
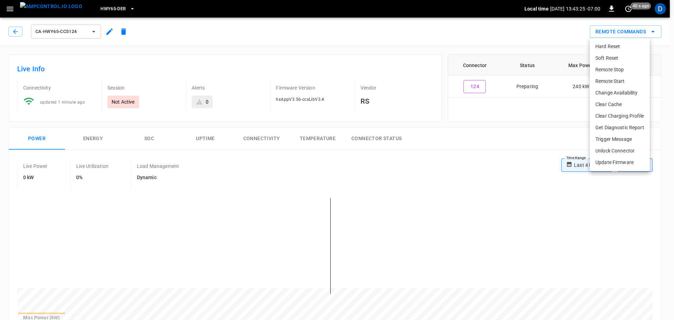
click at [614, 78] on li "Remote Start" at bounding box center [620, 81] width 60 height 12
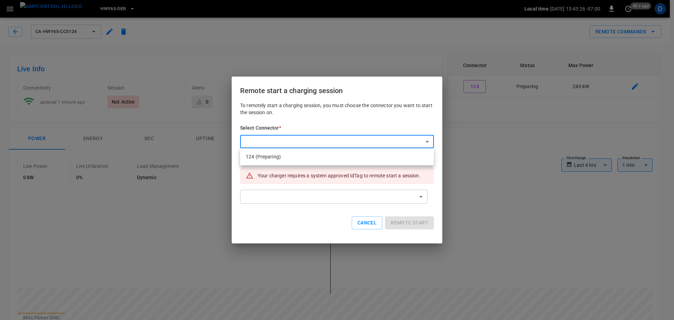
click at [305, 162] on li "124 (Preparing)" at bounding box center [337, 157] width 194 height 12
type input "**********"
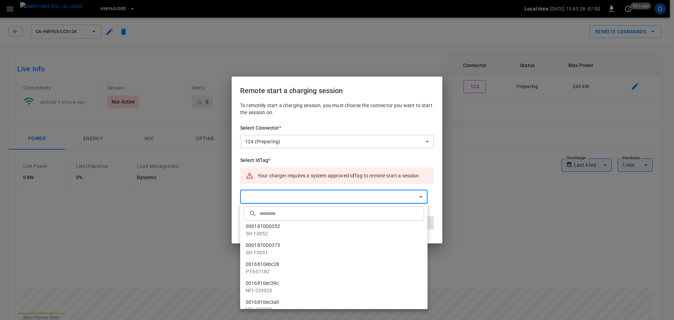
click at [289, 210] on input "text" at bounding box center [340, 213] width 163 height 19
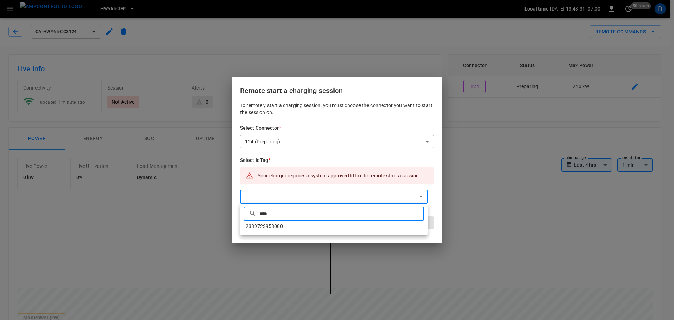
type input "****"
click at [299, 226] on li "2389723958000" at bounding box center [333, 226] width 187 height 12
type input "**********"
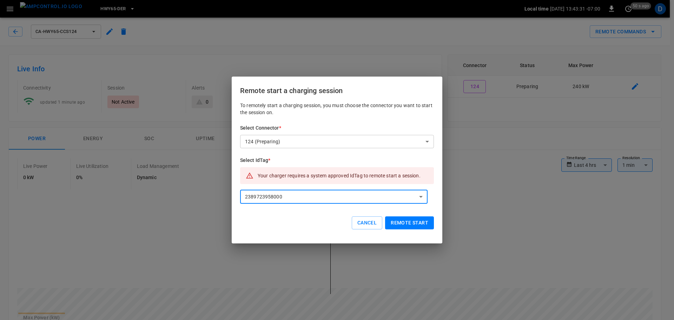
click at [411, 226] on button "Remote start" at bounding box center [409, 222] width 49 height 13
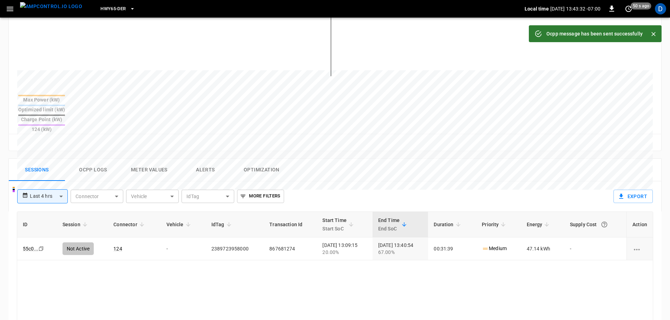
scroll to position [275, 0]
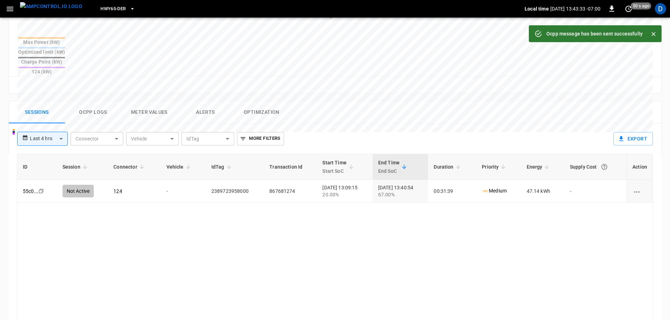
click at [96, 101] on button "Ocpp logs" at bounding box center [93, 112] width 56 height 22
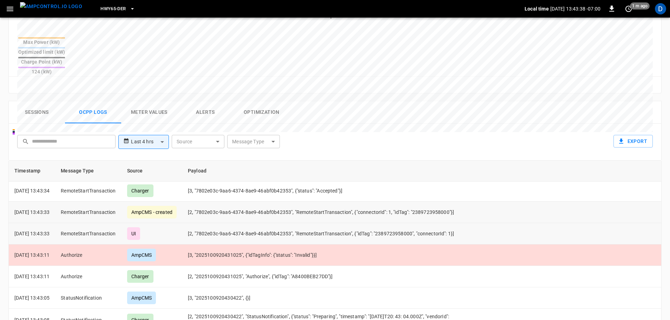
scroll to position [0, 0]
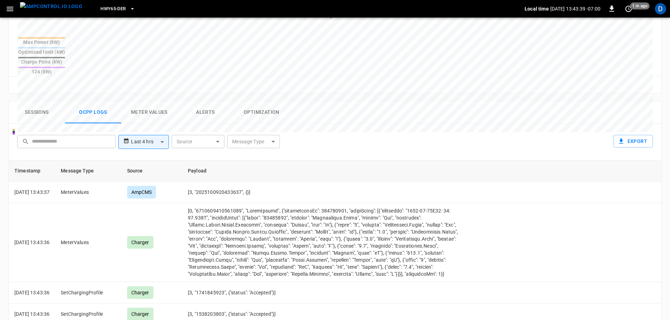
click at [31, 101] on button "Sessions" at bounding box center [37, 112] width 56 height 22
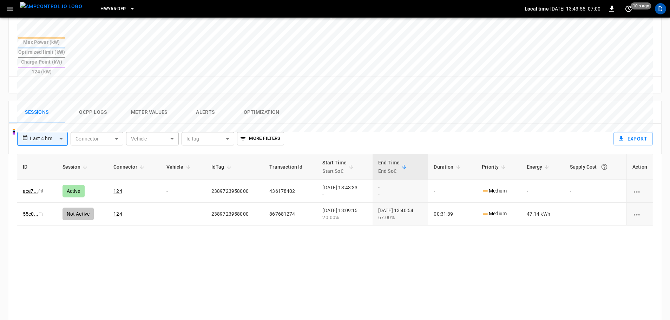
drag, startPoint x: 44, startPoint y: 10, endPoint x: 50, endPoint y: 6, distance: 7.2
click at [44, 10] on img "menu" at bounding box center [51, 6] width 62 height 9
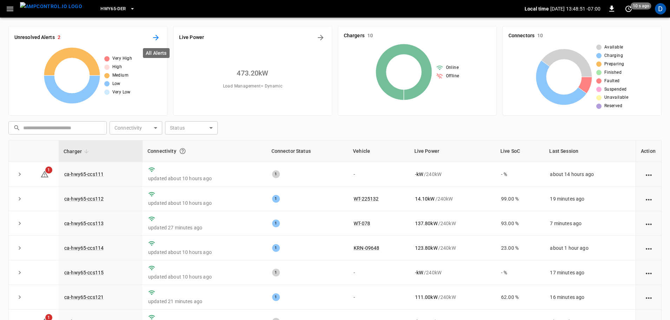
click at [157, 40] on icon "All Alerts" at bounding box center [156, 37] width 8 height 8
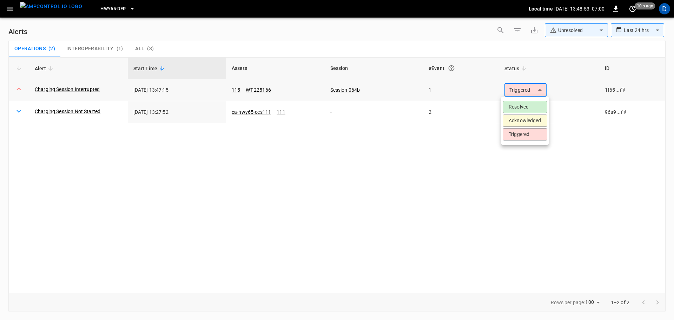
click at [517, 89] on body "**********" at bounding box center [337, 158] width 674 height 317
click at [517, 103] on li "Resolved" at bounding box center [525, 107] width 45 height 12
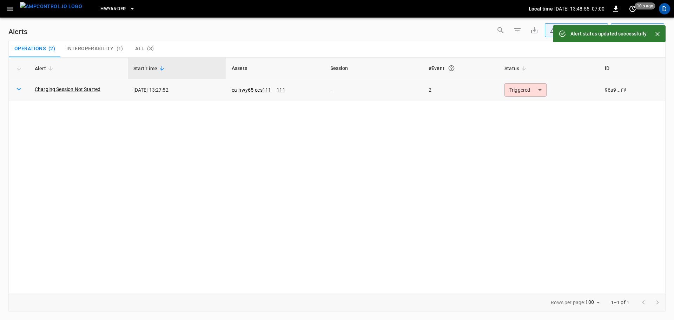
click at [513, 91] on body "**********" at bounding box center [337, 158] width 674 height 317
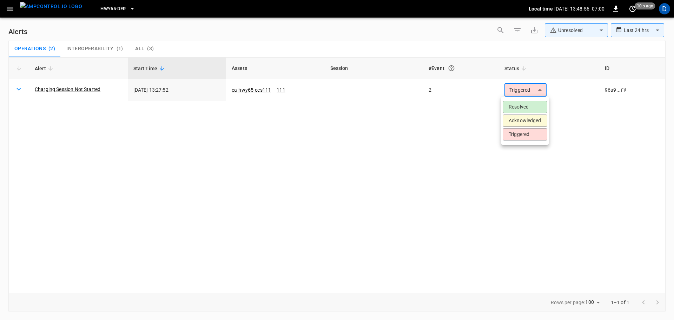
click at [514, 100] on ul "Resolved Acknowledged Triggered" at bounding box center [524, 121] width 47 height 48
click at [513, 104] on li "Resolved" at bounding box center [525, 107] width 45 height 12
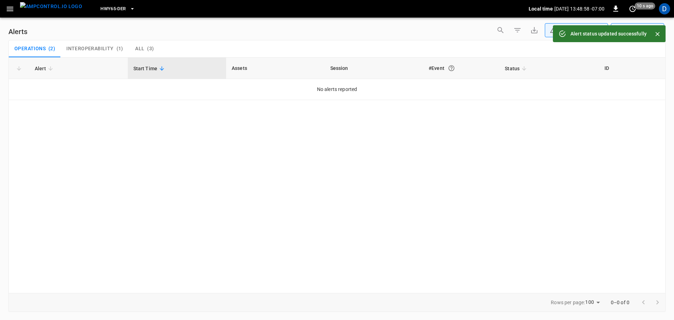
click at [55, 11] on img "menu" at bounding box center [51, 6] width 62 height 9
